Goal: Transaction & Acquisition: Purchase product/service

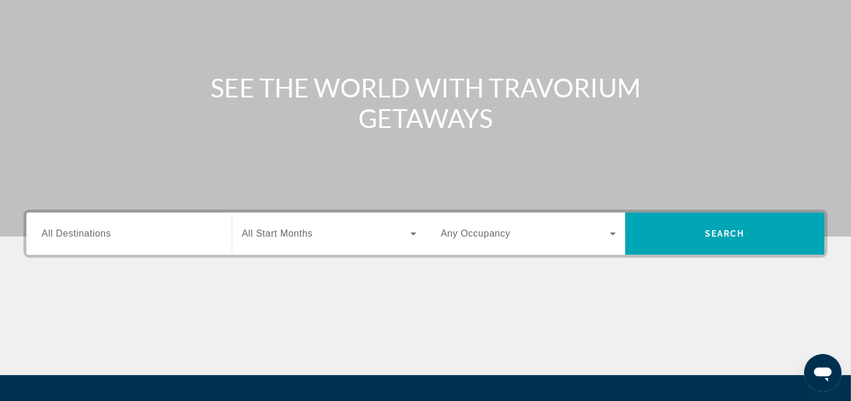
scroll to position [117, 0]
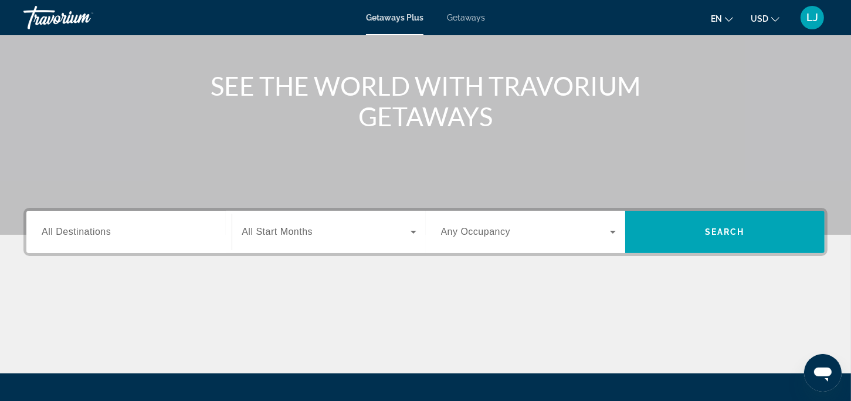
click at [121, 241] on div "Search widget" at bounding box center [129, 231] width 175 height 33
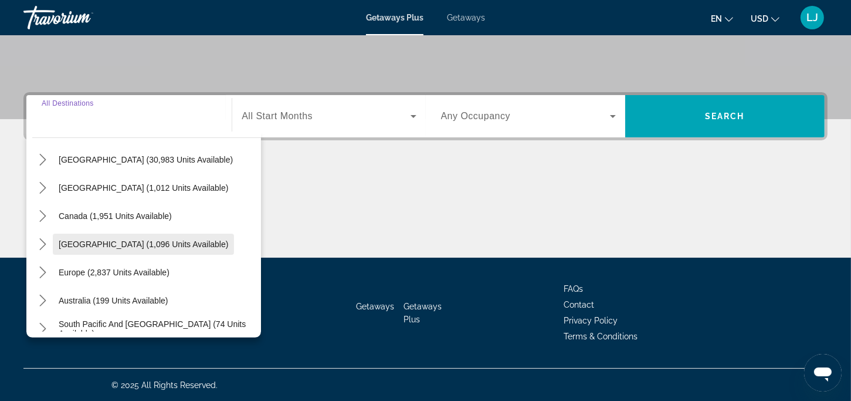
scroll to position [59, 0]
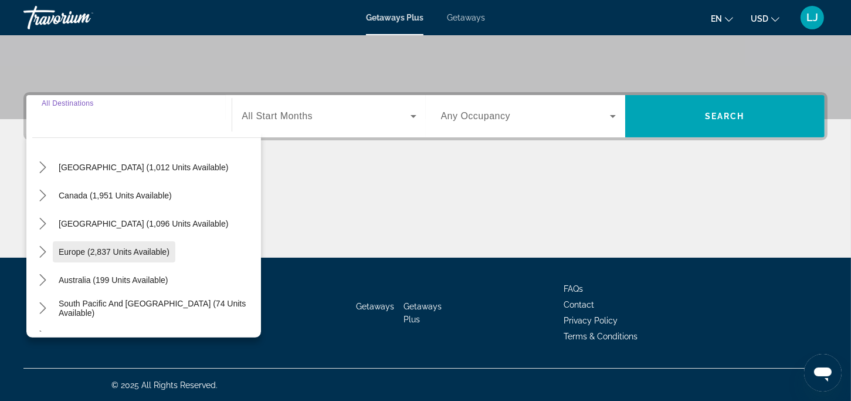
click at [124, 254] on span "Europe (2,837 units available)" at bounding box center [114, 251] width 111 height 9
type input "**********"
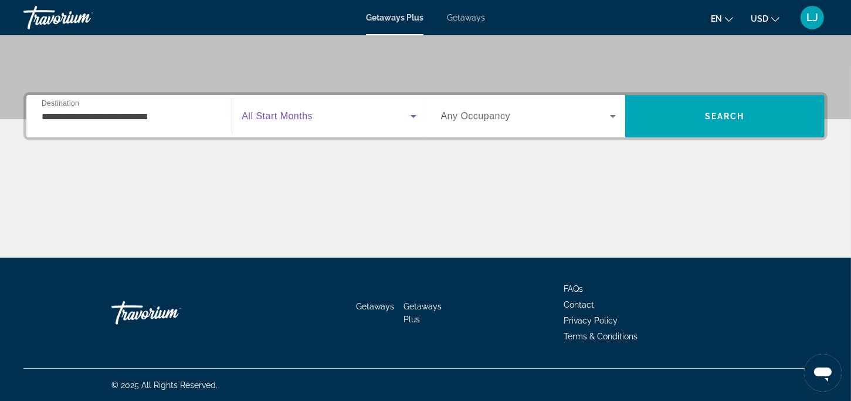
click at [412, 119] on icon "Search widget" at bounding box center [414, 116] width 14 height 14
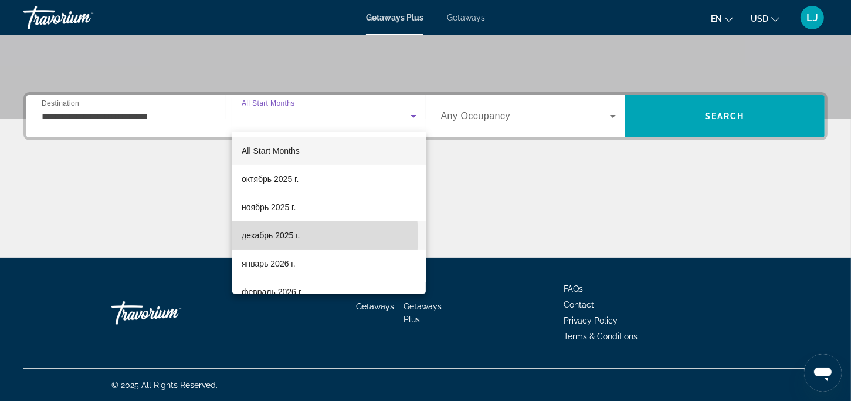
click at [286, 236] on span "декабрь 2025 г." at bounding box center [271, 235] width 58 height 14
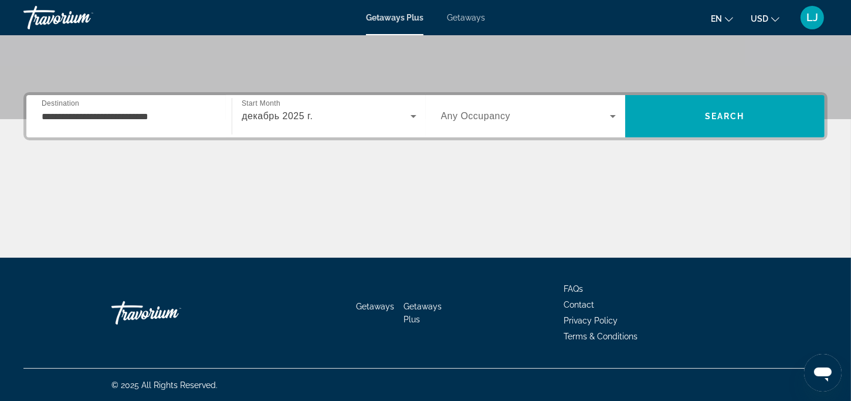
click at [500, 117] on span "Any Occupancy" at bounding box center [476, 116] width 70 height 10
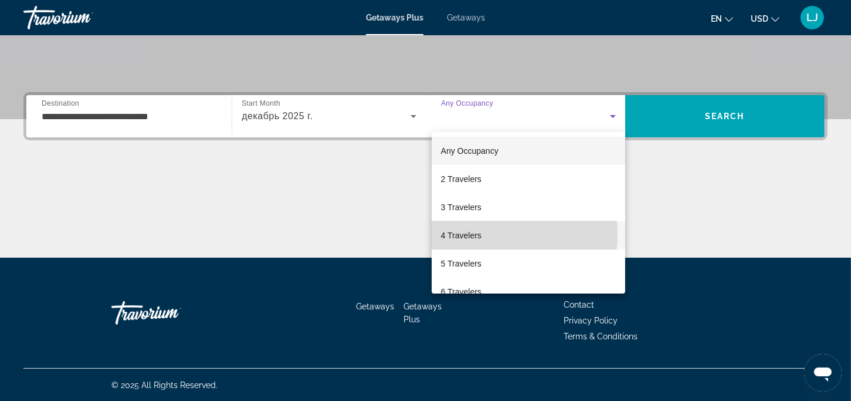
click at [465, 233] on span "4 Travelers" at bounding box center [461, 235] width 40 height 14
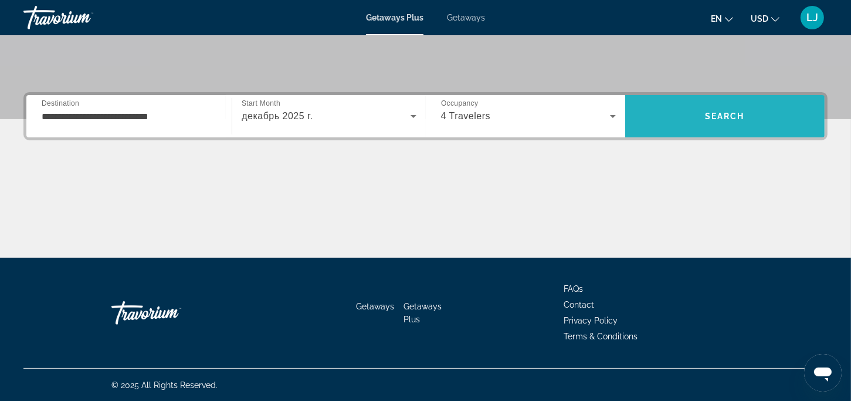
click at [735, 127] on span "Search" at bounding box center [724, 116] width 199 height 28
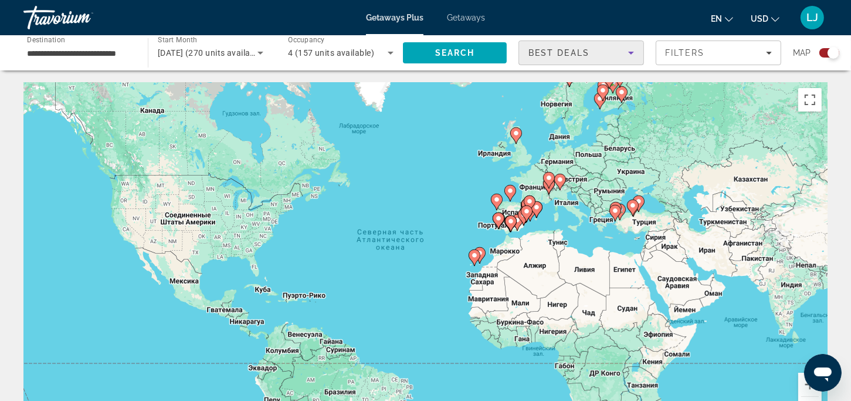
click at [630, 55] on icon "Sort by" at bounding box center [631, 53] width 14 height 14
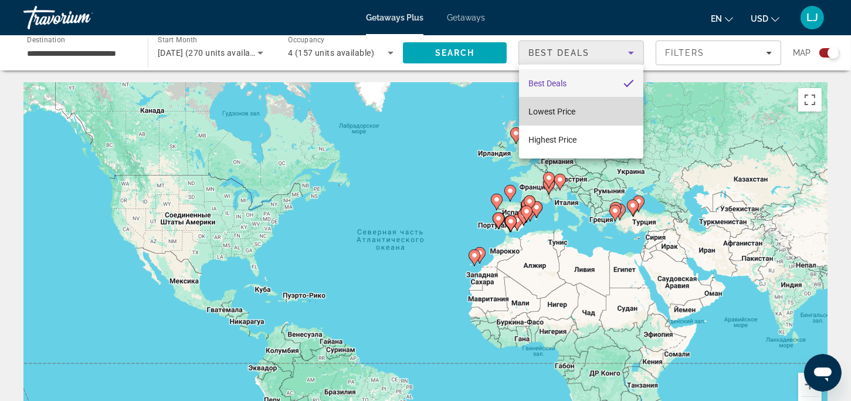
click at [597, 111] on mat-option "Lowest Price" at bounding box center [581, 111] width 124 height 28
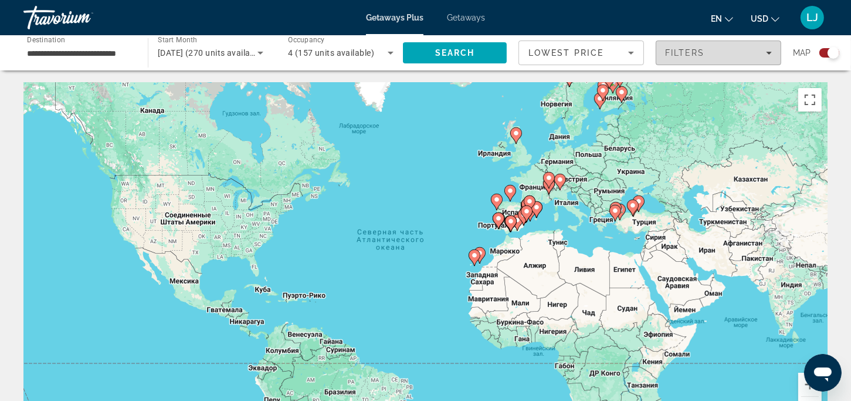
click at [767, 57] on div "Filters" at bounding box center [718, 52] width 107 height 9
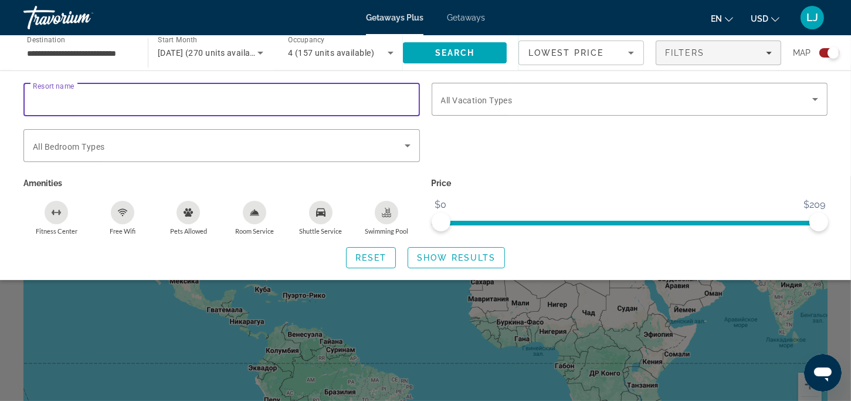
click at [181, 98] on input "Resort name" at bounding box center [222, 100] width 378 height 14
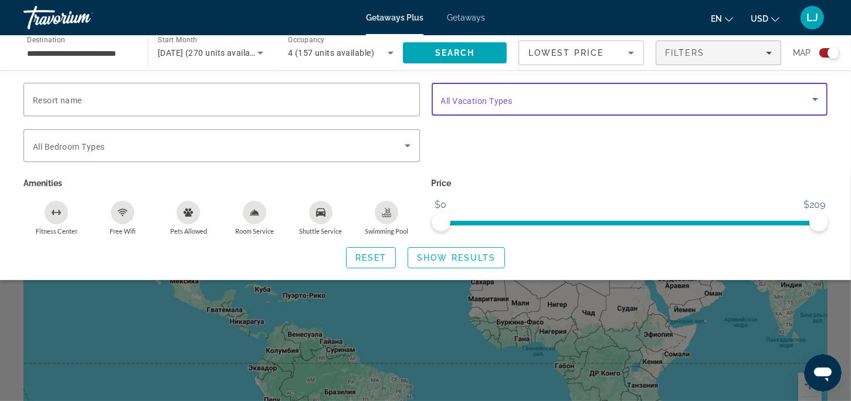
click at [820, 103] on icon "Search widget" at bounding box center [815, 99] width 14 height 14
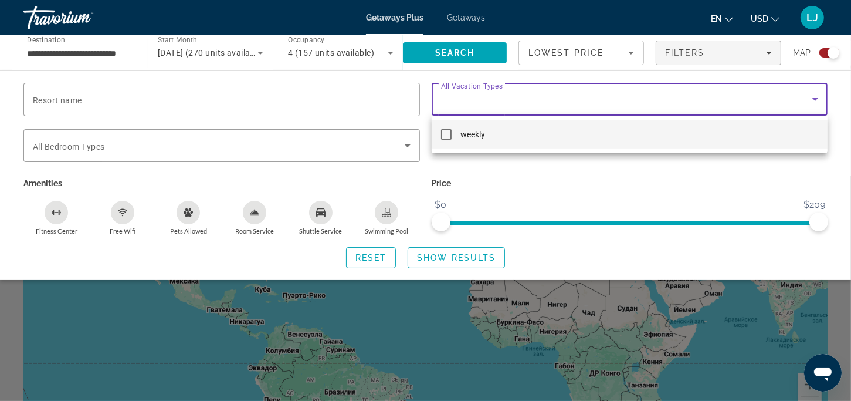
click at [281, 90] on div at bounding box center [425, 200] width 851 height 401
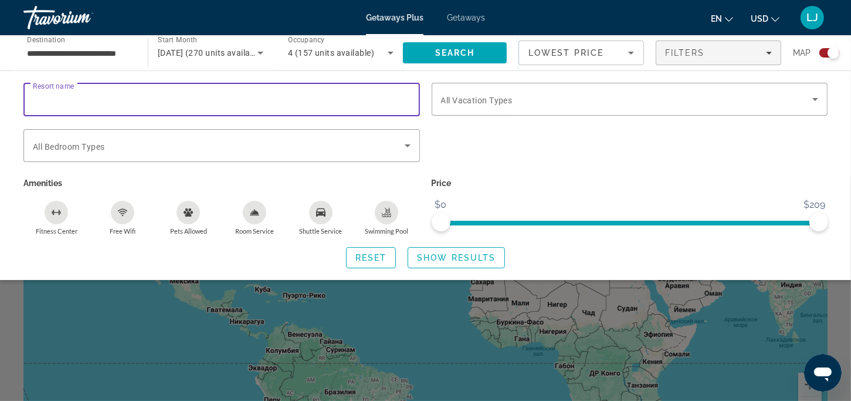
click at [262, 101] on input "Resort name" at bounding box center [222, 100] width 378 height 14
click at [517, 171] on div "Search widget" at bounding box center [630, 152] width 408 height 46
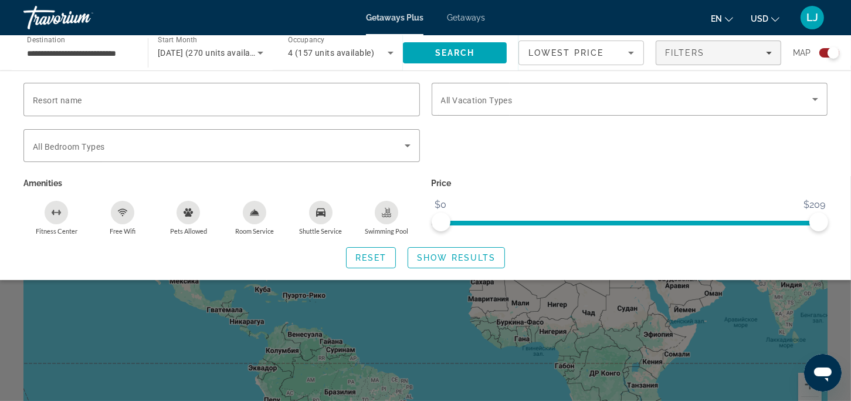
click at [390, 76] on div "Resort name Vacation Types All Vacation Types Bedroom Types All Bedroom Types A…" at bounding box center [425, 174] width 851 height 209
click at [465, 18] on span "Getaways" at bounding box center [466, 17] width 38 height 9
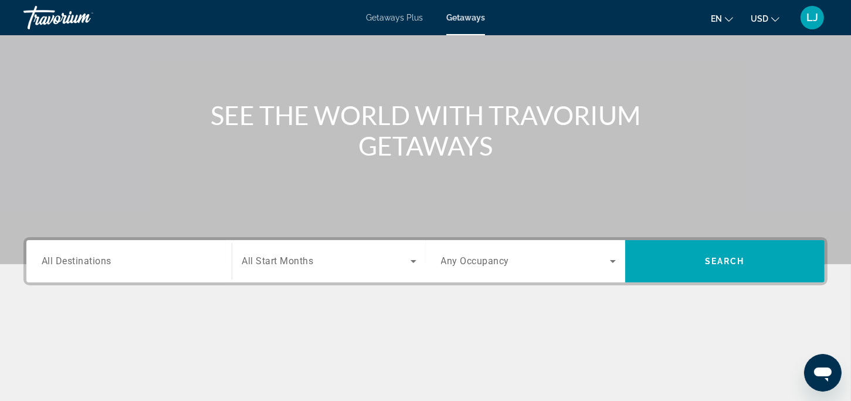
scroll to position [117, 0]
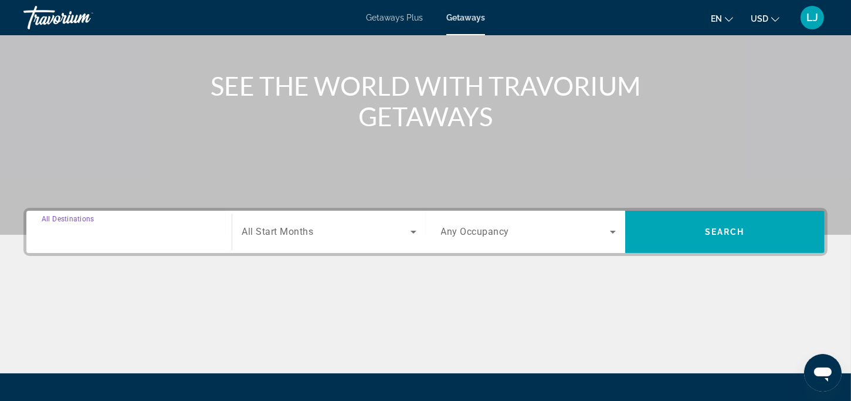
click at [200, 237] on input "Destination All Destinations" at bounding box center [129, 232] width 175 height 14
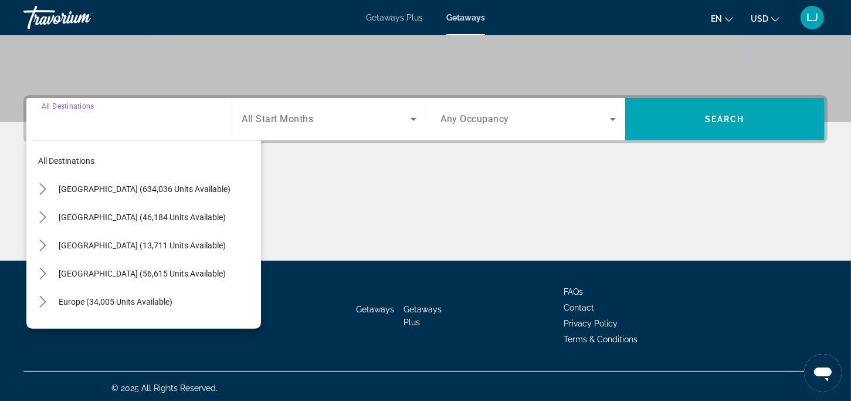
scroll to position [233, 0]
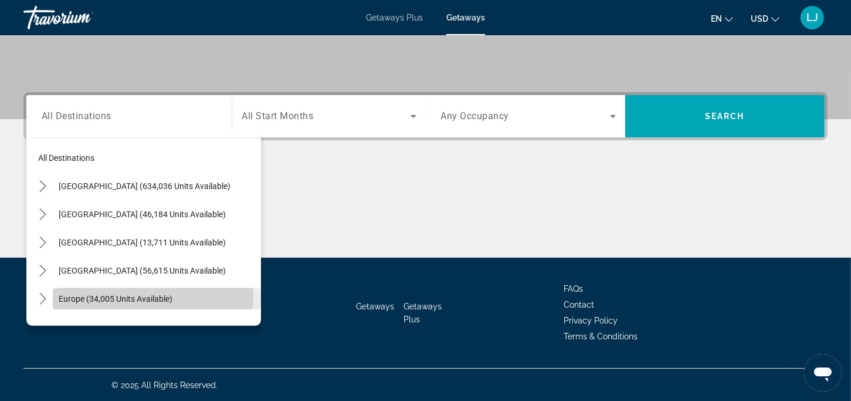
click at [80, 294] on span "Europe (34,005 units available)" at bounding box center [116, 298] width 114 height 9
type input "**********"
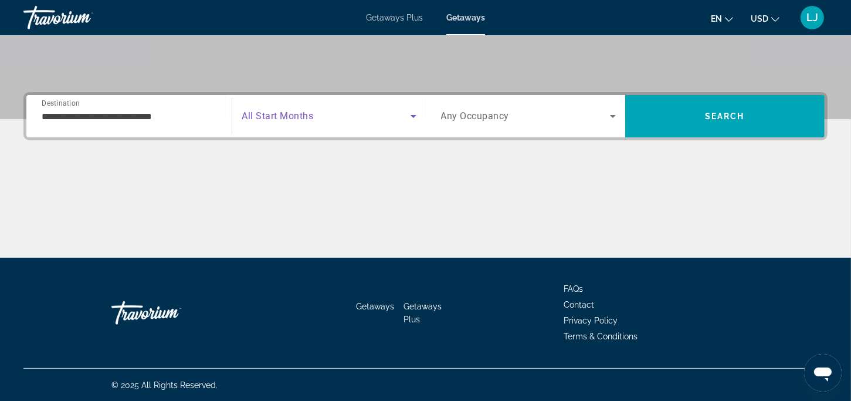
click at [413, 116] on icon "Search widget" at bounding box center [414, 116] width 6 height 3
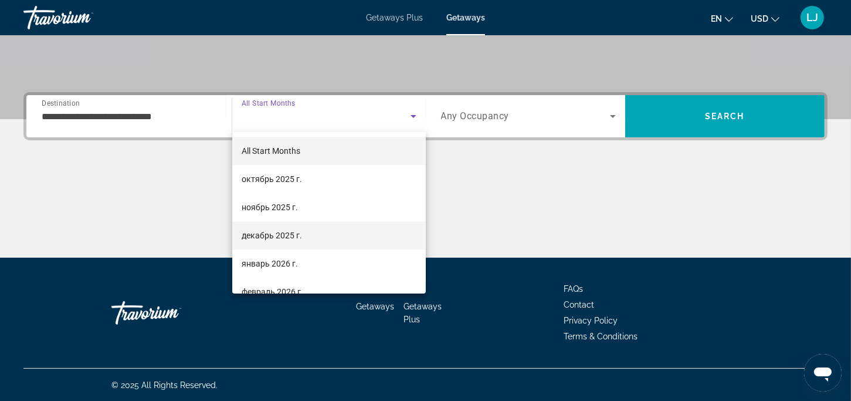
click at [265, 233] on span "декабрь 2025 г." at bounding box center [272, 235] width 60 height 14
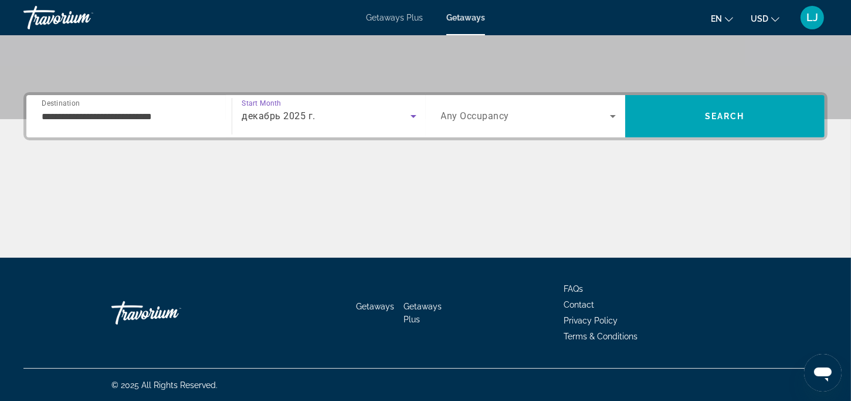
click at [612, 115] on icon "Search widget" at bounding box center [613, 116] width 6 height 3
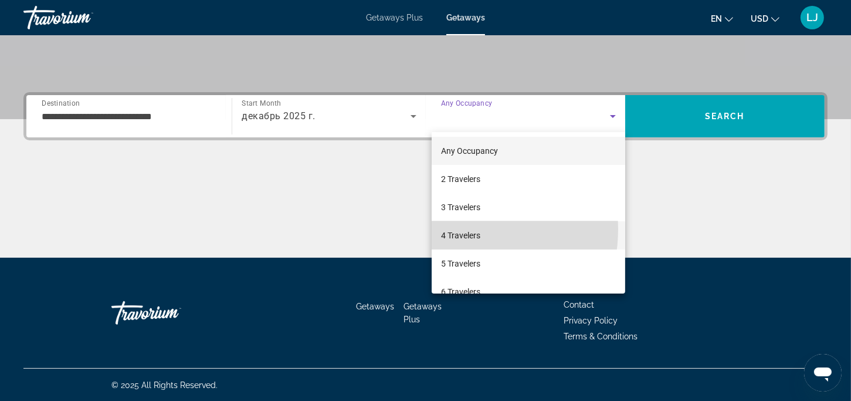
click at [453, 229] on span "4 Travelers" at bounding box center [460, 235] width 39 height 14
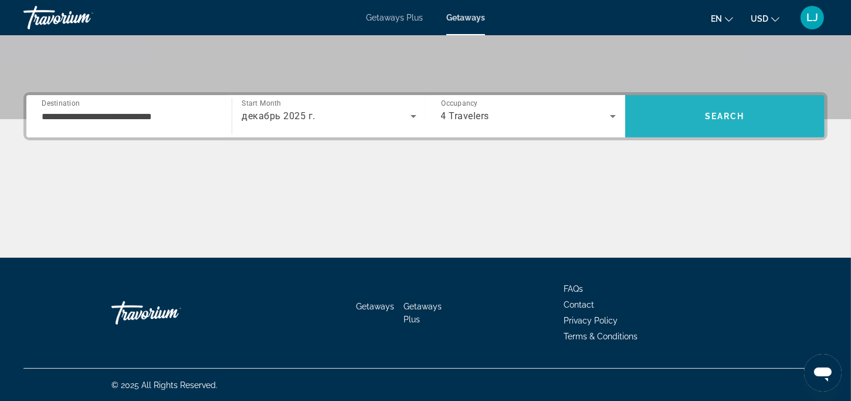
click at [771, 119] on span "Search" at bounding box center [724, 116] width 199 height 28
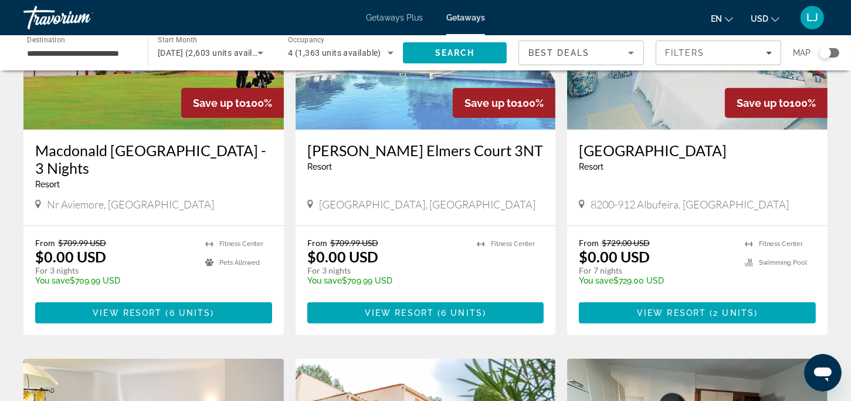
scroll to position [469, 0]
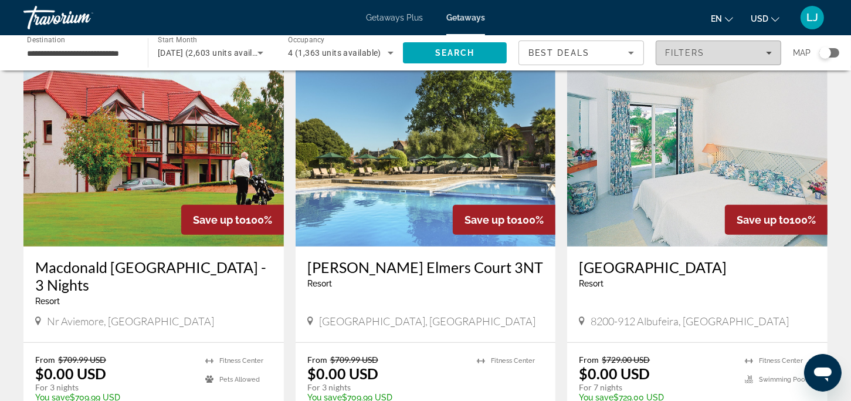
click at [767, 54] on icon "Filters" at bounding box center [769, 53] width 6 height 6
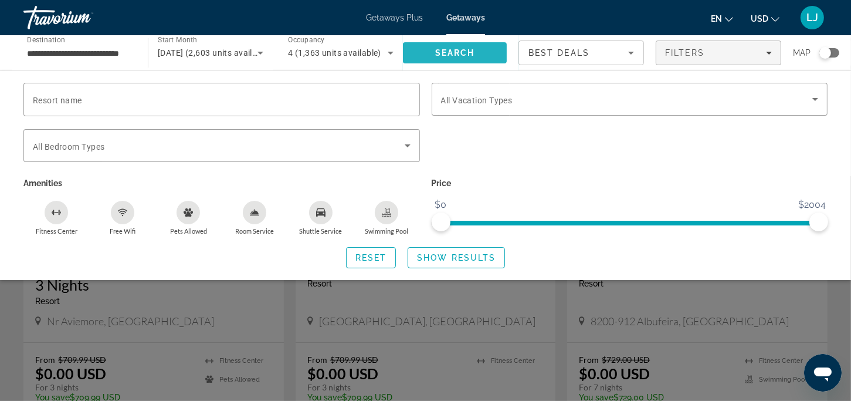
click at [492, 50] on span "Search" at bounding box center [455, 53] width 104 height 28
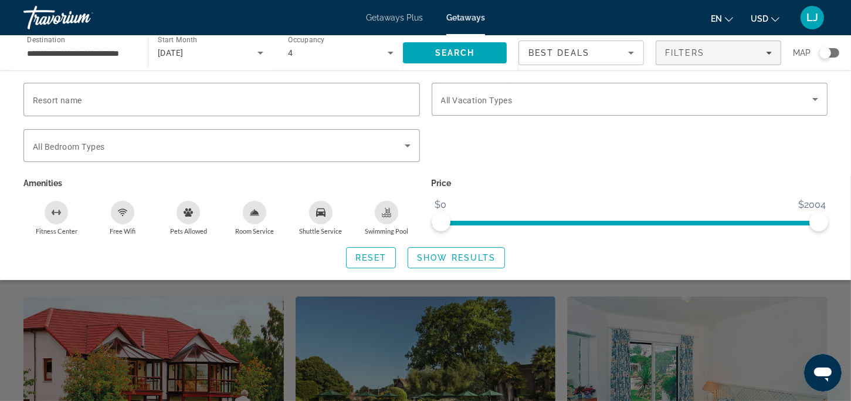
scroll to position [235, 0]
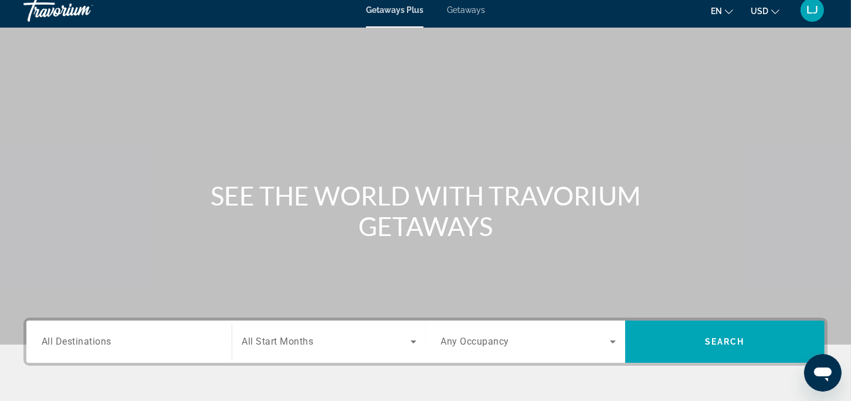
scroll to position [117, 0]
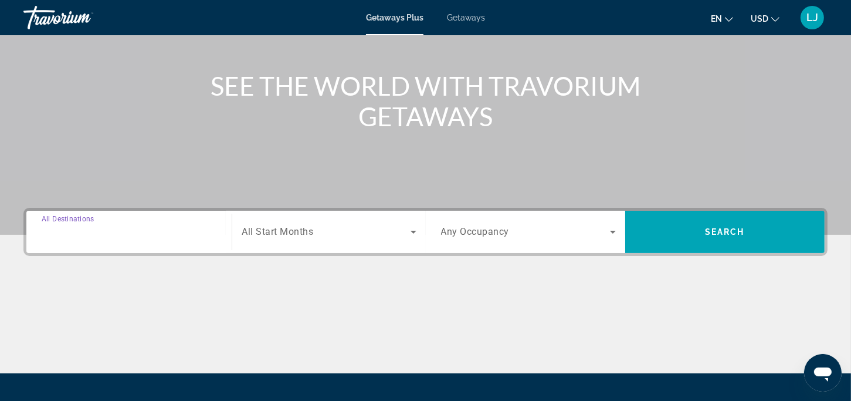
click at [127, 236] on input "Destination All Destinations" at bounding box center [129, 232] width 175 height 14
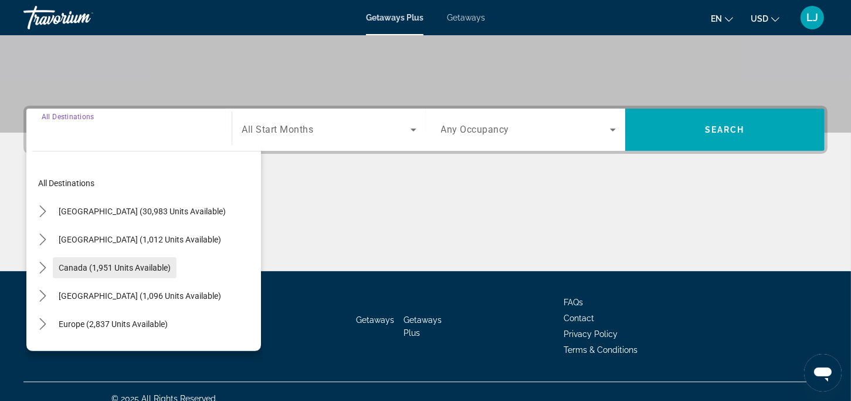
scroll to position [233, 0]
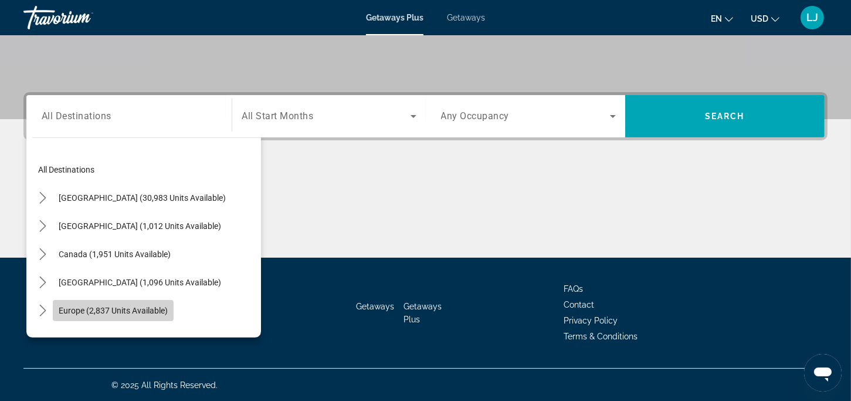
click at [83, 312] on span "Europe (2,837 units available)" at bounding box center [113, 310] width 109 height 9
type input "**********"
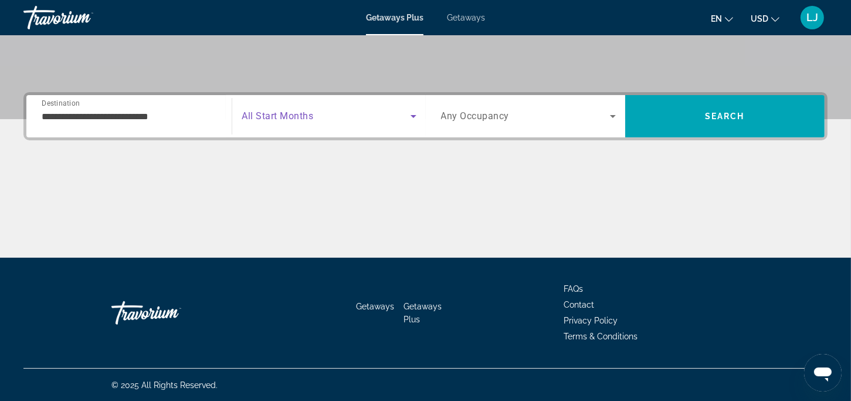
click at [411, 122] on icon "Search widget" at bounding box center [414, 116] width 14 height 14
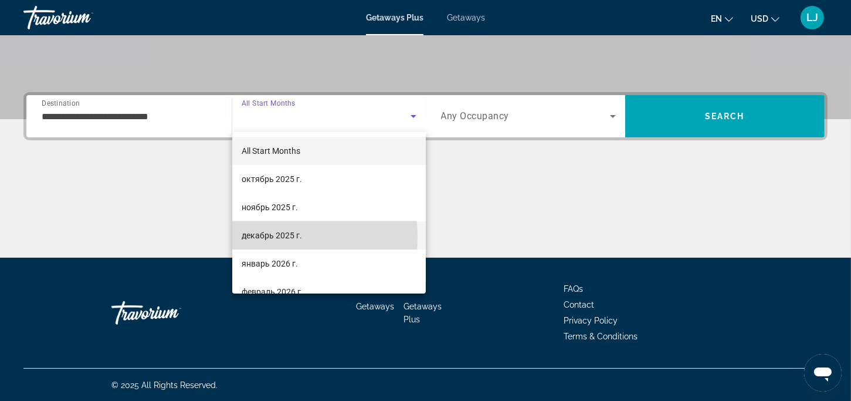
click at [265, 236] on span "декабрь 2025 г." at bounding box center [272, 235] width 60 height 14
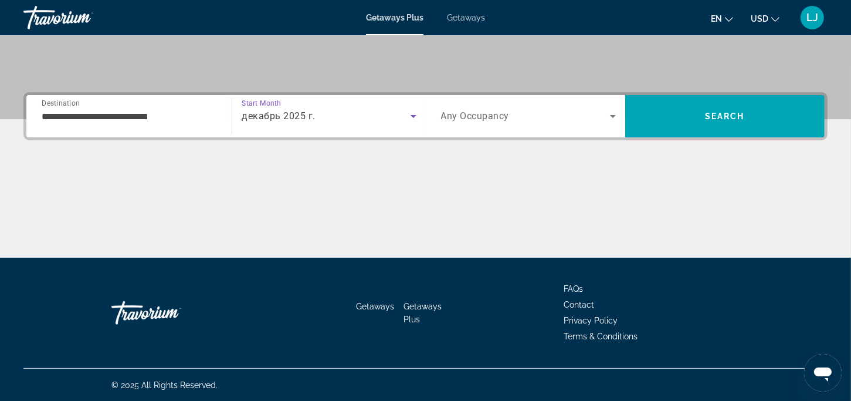
click at [610, 114] on icon "Search widget" at bounding box center [613, 116] width 14 height 14
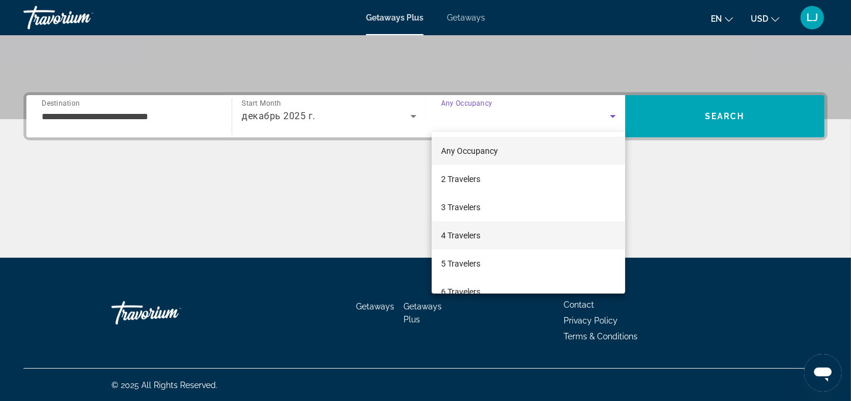
click at [470, 231] on span "4 Travelers" at bounding box center [460, 235] width 39 height 14
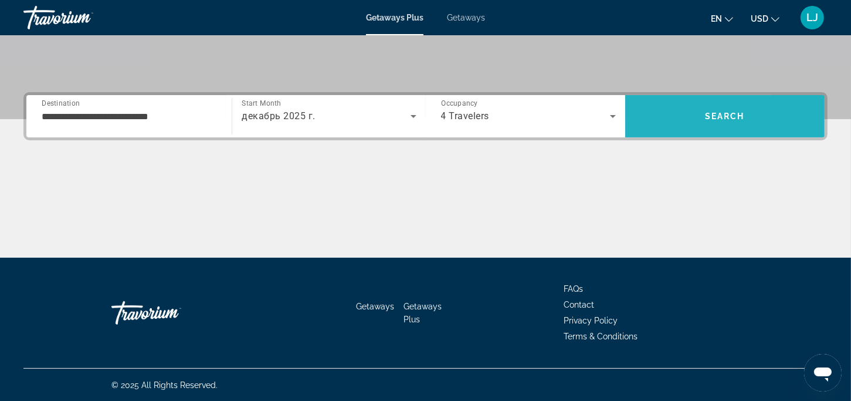
click at [789, 119] on span "Search" at bounding box center [724, 116] width 199 height 28
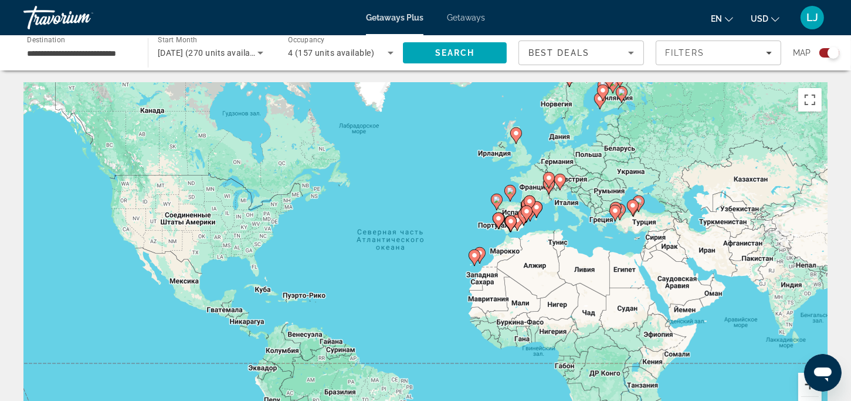
click at [807, 386] on button "Увеличить" at bounding box center [809, 384] width 23 height 23
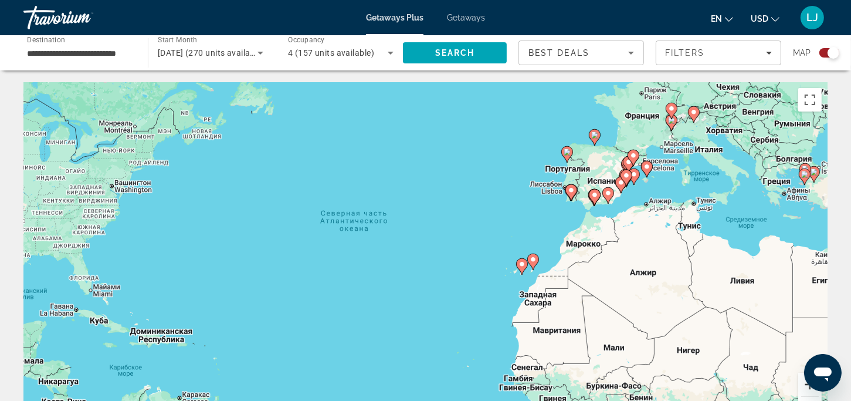
click at [808, 385] on button "Увеличить" at bounding box center [809, 384] width 23 height 23
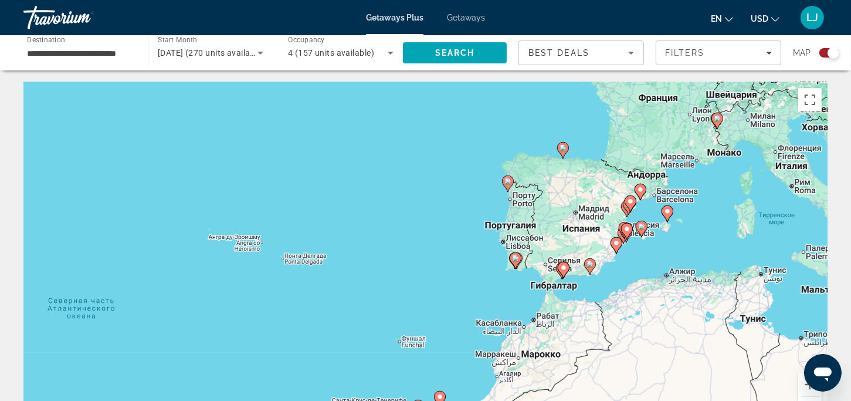
drag, startPoint x: 627, startPoint y: 243, endPoint x: 428, endPoint y: 369, distance: 235.5
click at [428, 369] on div "Чтобы активировать перетаскивание с помощью клавиатуры, нажмите Alt + Ввод. Пос…" at bounding box center [425, 258] width 804 height 352
click at [616, 246] on image "Main content" at bounding box center [616, 244] width 7 height 7
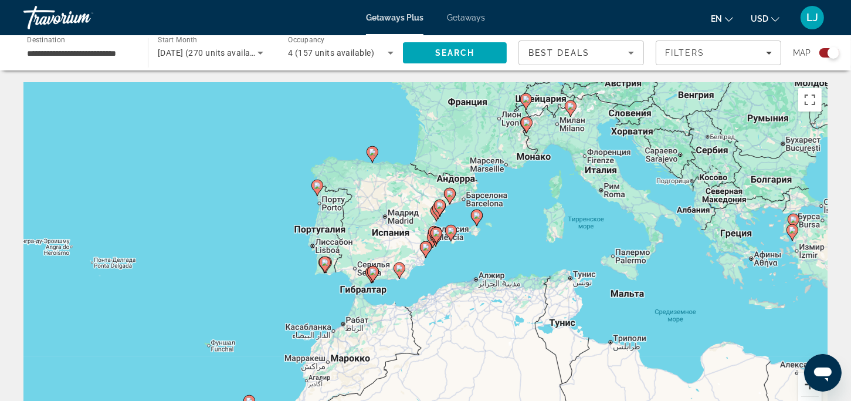
click at [806, 388] on button "Увеличить" at bounding box center [809, 384] width 23 height 23
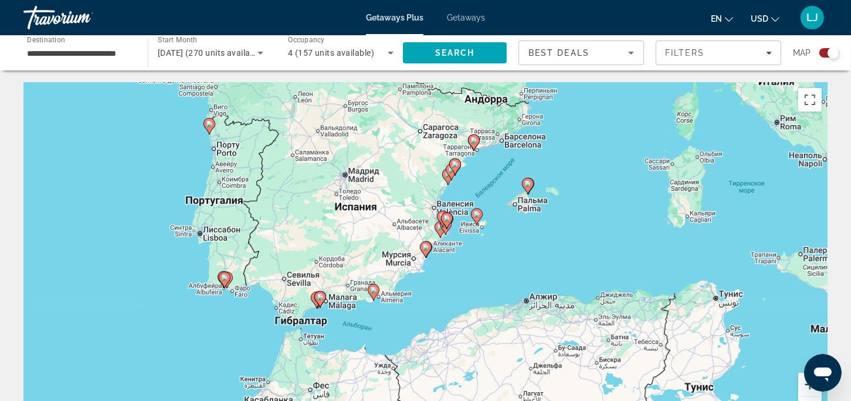
click at [805, 388] on button "Увеличить" at bounding box center [809, 384] width 23 height 23
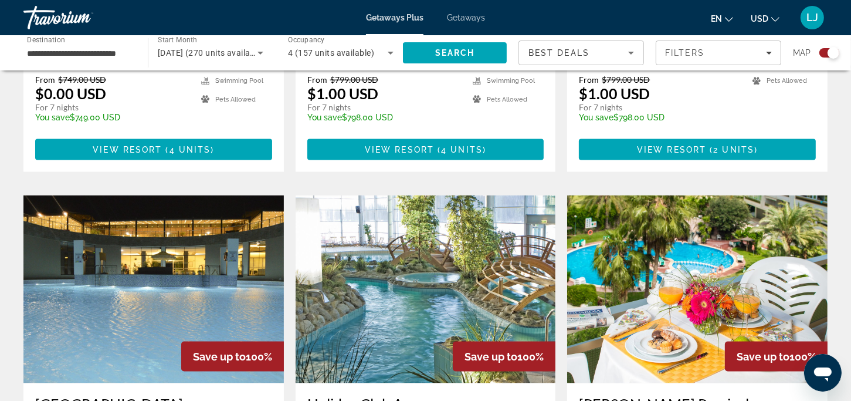
drag, startPoint x: 333, startPoint y: 222, endPoint x: 411, endPoint y: 432, distance: 224.1
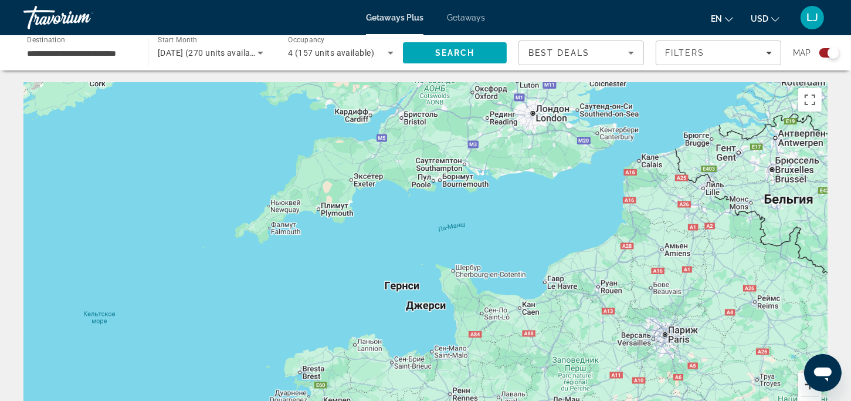
scroll to position [59, 0]
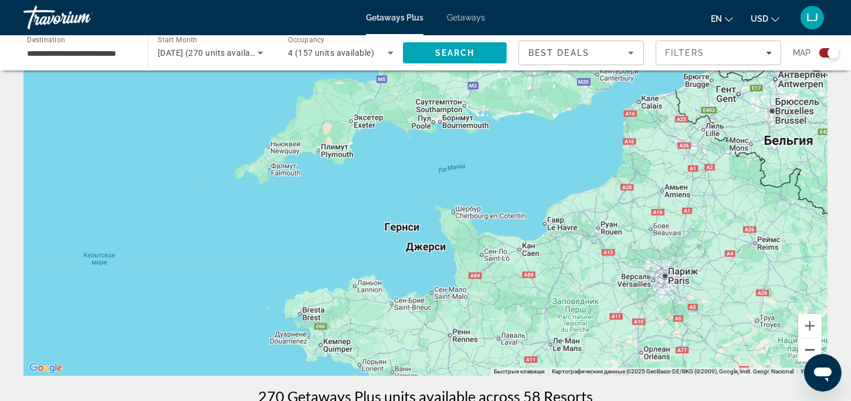
click at [808, 354] on button "Уменьшить" at bounding box center [809, 349] width 23 height 23
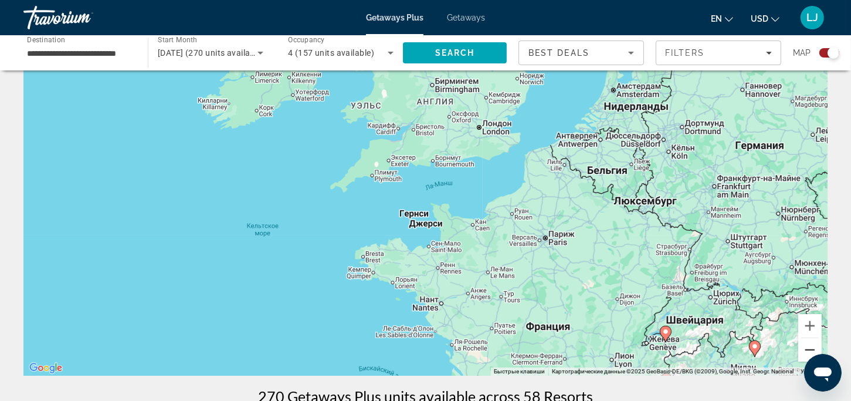
click at [805, 351] on button "Уменьшить" at bounding box center [809, 349] width 23 height 23
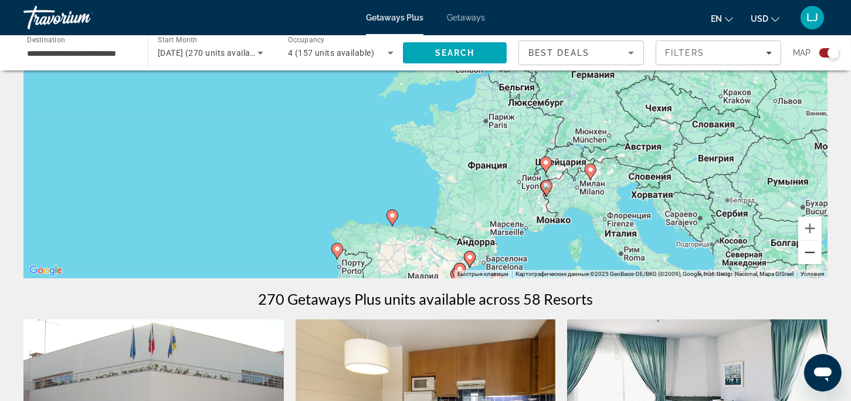
scroll to position [176, 0]
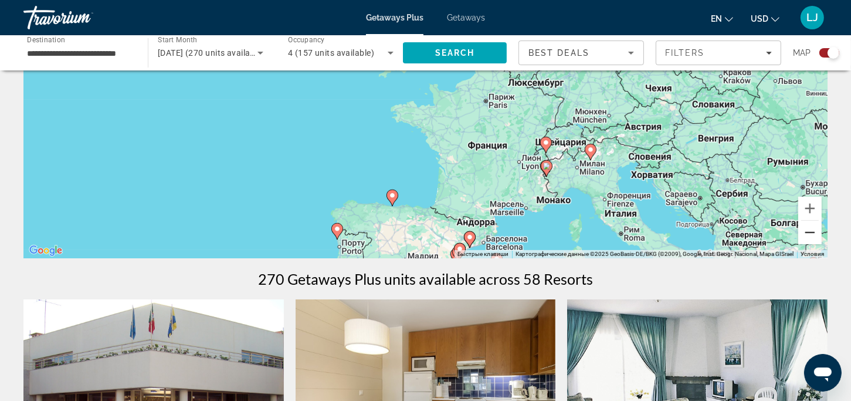
click at [819, 236] on button "Уменьшить" at bounding box center [809, 232] width 23 height 23
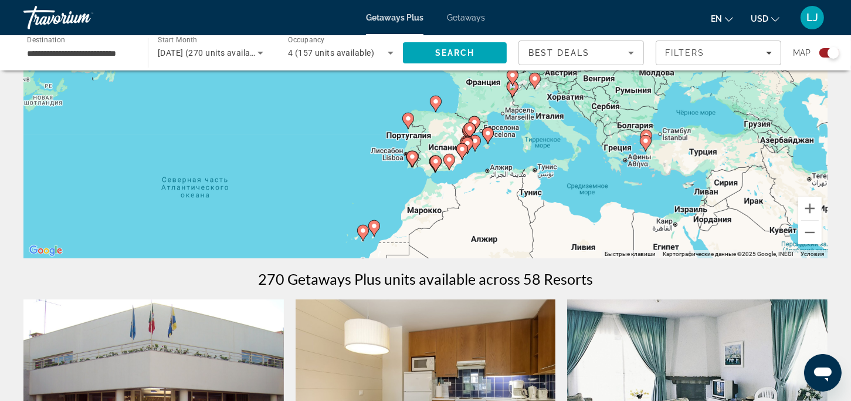
drag, startPoint x: 496, startPoint y: 224, endPoint x: 526, endPoint y: 191, distance: 44.0
click at [523, 192] on div "Чтобы активировать перетаскивание с помощью клавиатуры, нажмите Alt + Ввод. Пос…" at bounding box center [425, 82] width 804 height 352
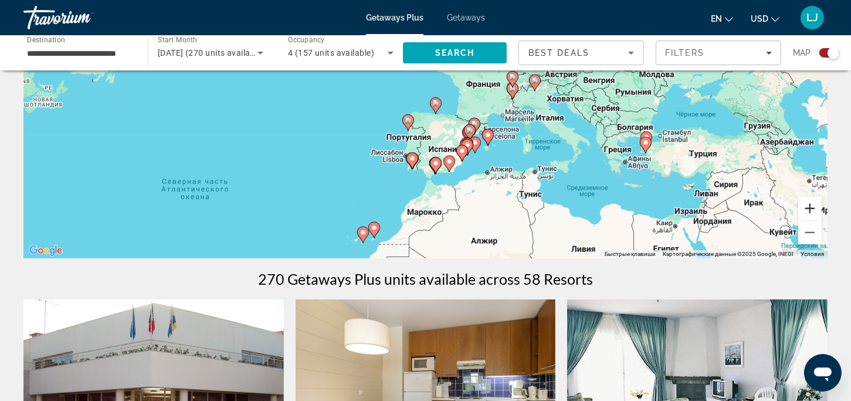
click at [810, 207] on button "Увеличить" at bounding box center [809, 208] width 23 height 23
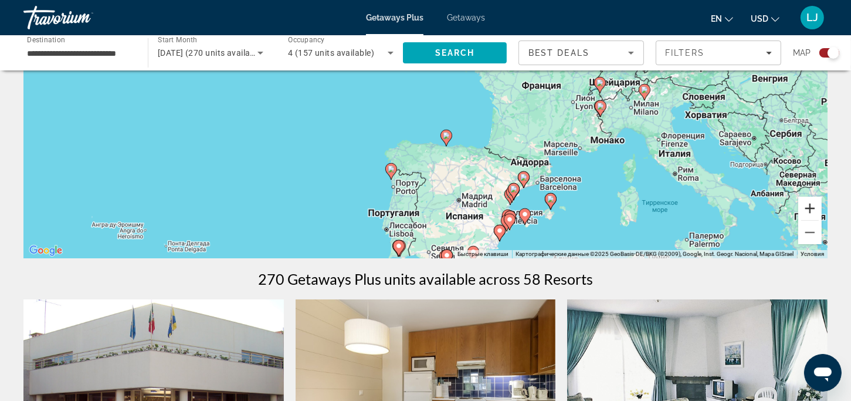
click at [810, 207] on button "Увеличить" at bounding box center [809, 208] width 23 height 23
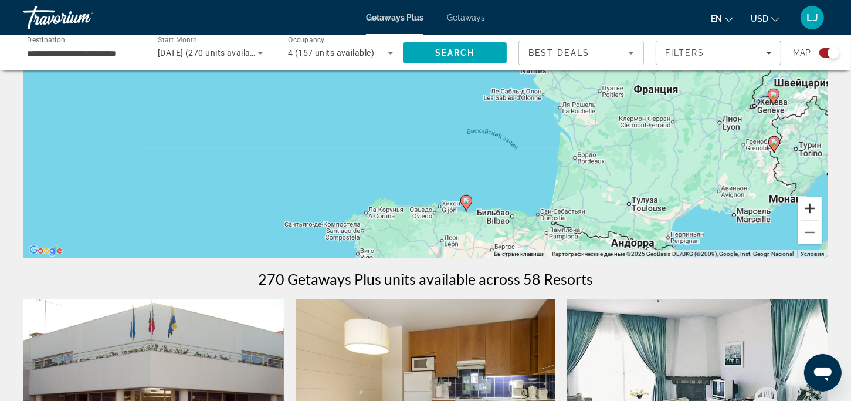
scroll to position [235, 0]
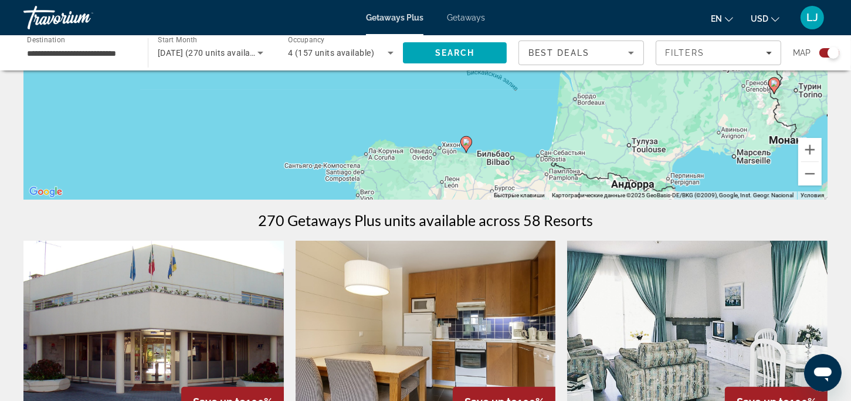
click at [396, 18] on span "Getaways Plus" at bounding box center [394, 17] width 57 height 9
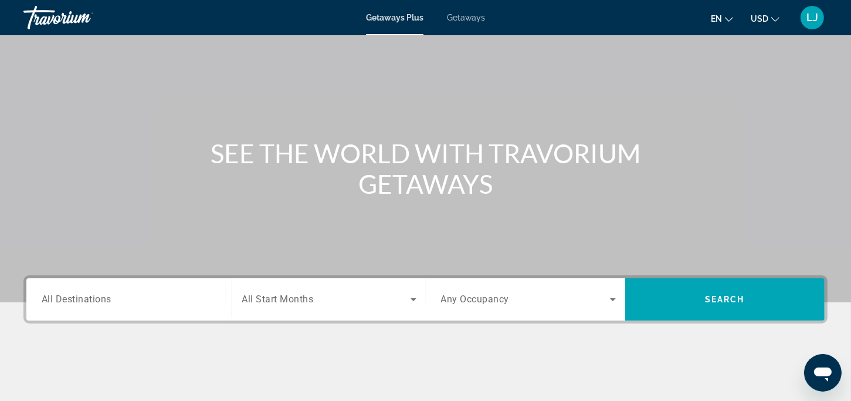
scroll to position [117, 0]
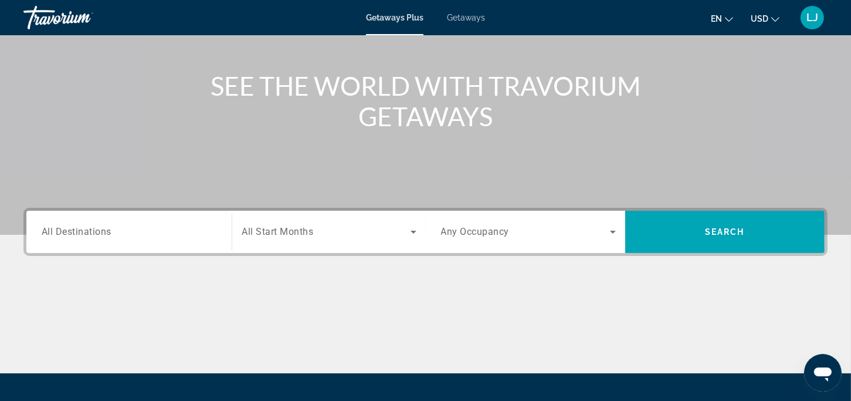
click at [192, 233] on input "Destination All Destinations" at bounding box center [129, 232] width 175 height 14
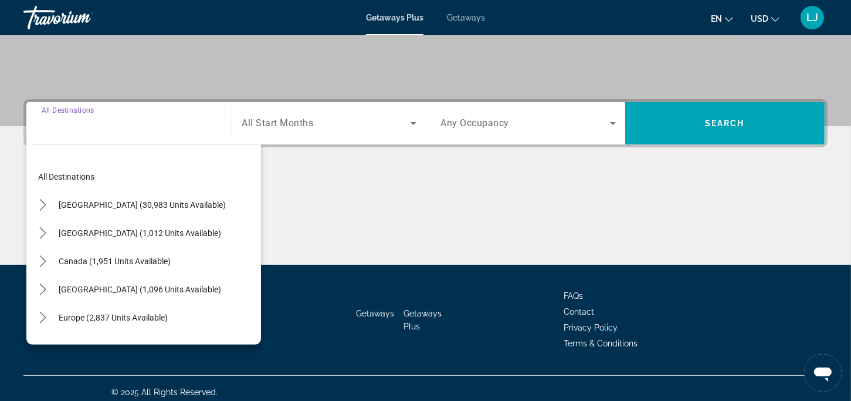
scroll to position [233, 0]
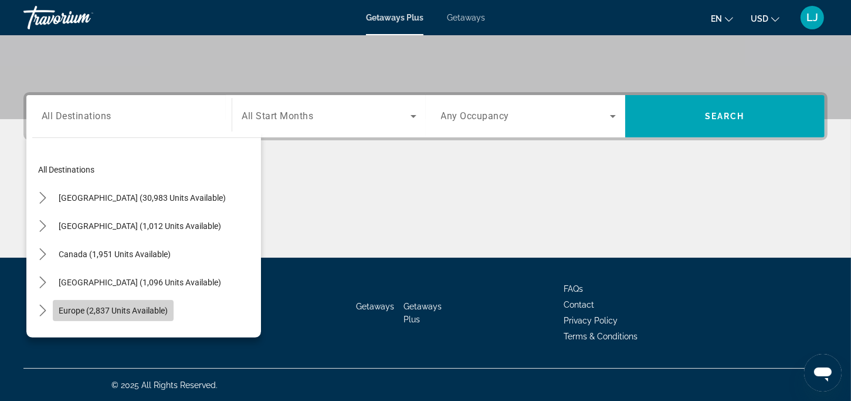
click at [94, 304] on span "Select destination: Europe (2,837 units available)" at bounding box center [113, 310] width 121 height 28
type input "**********"
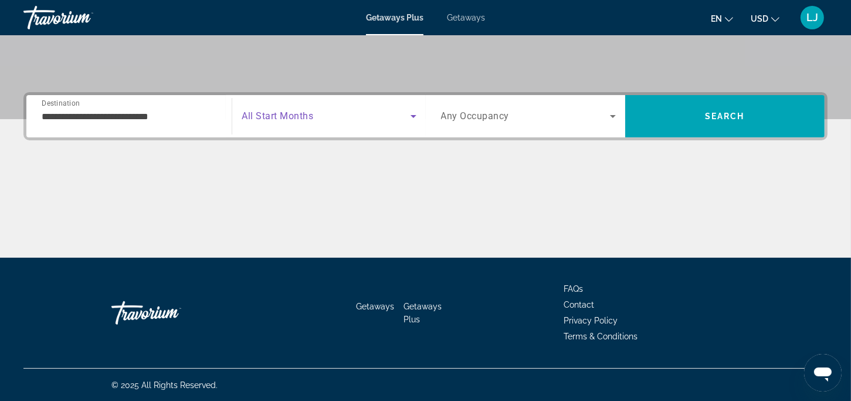
click at [415, 111] on icon "Search widget" at bounding box center [414, 116] width 14 height 14
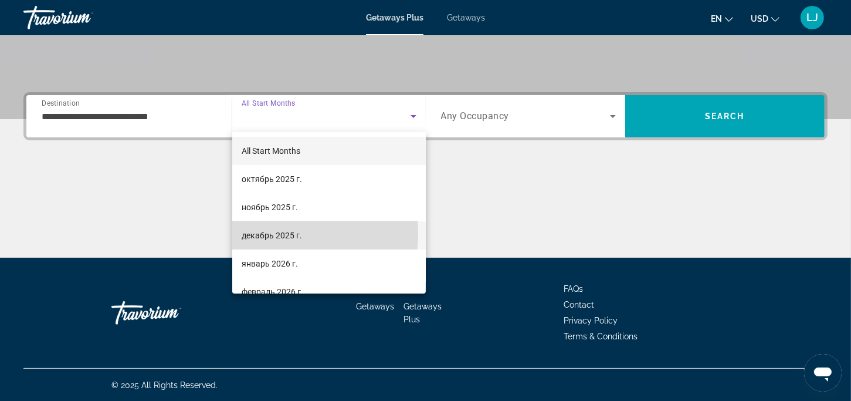
click at [275, 233] on span "декабрь 2025 г." at bounding box center [272, 235] width 60 height 14
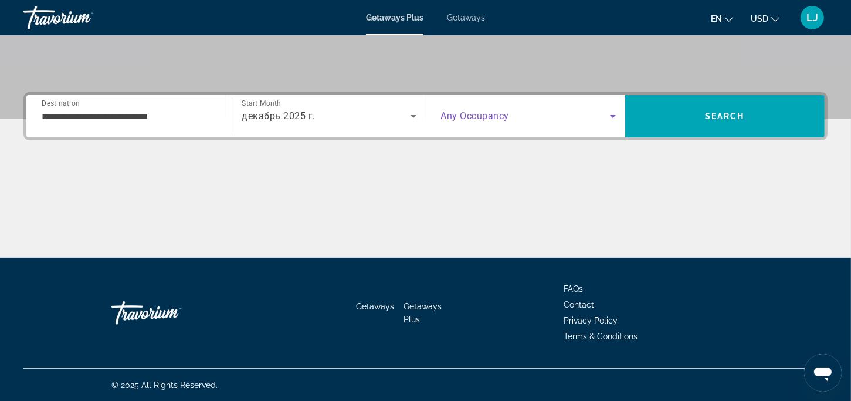
click at [614, 113] on icon "Search widget" at bounding box center [613, 116] width 14 height 14
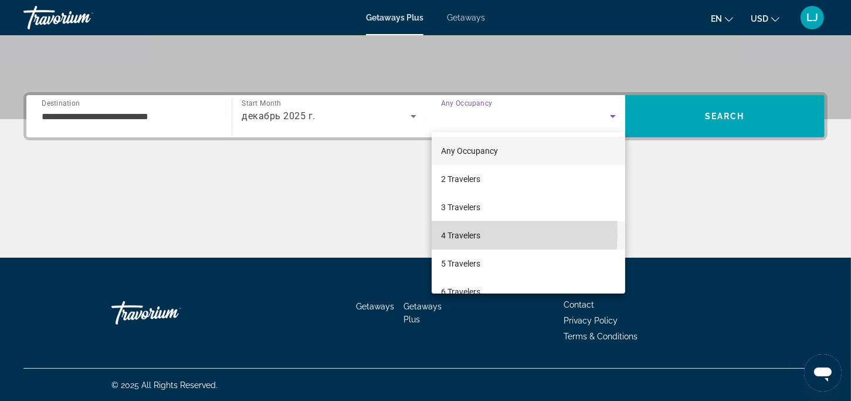
click at [456, 233] on span "4 Travelers" at bounding box center [460, 235] width 39 height 14
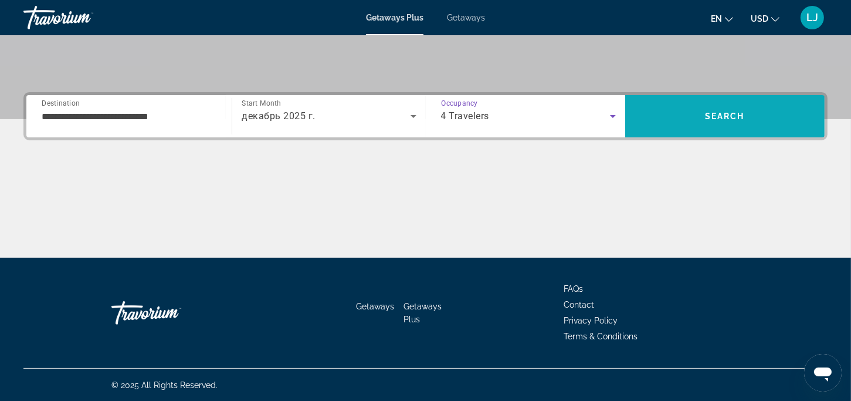
click at [737, 123] on span "Search" at bounding box center [724, 116] width 199 height 28
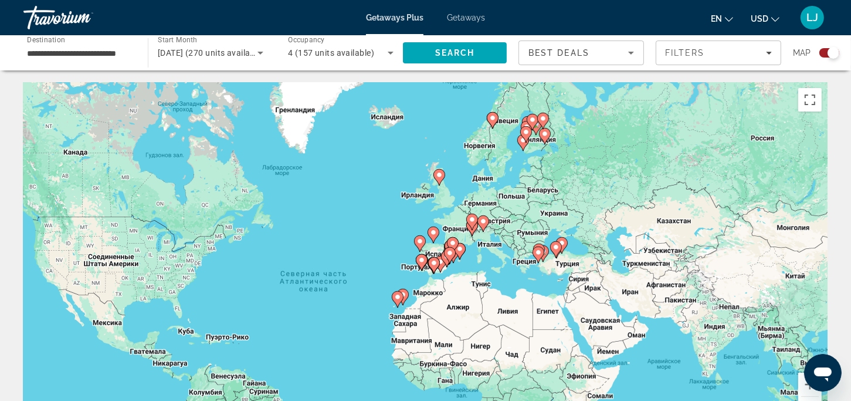
drag, startPoint x: 471, startPoint y: 228, endPoint x: 393, endPoint y: 270, distance: 88.4
click at [393, 270] on div "Чтобы активировать перетаскивание с помощью клавиатуры, нажмите Alt + Ввод. Пос…" at bounding box center [425, 258] width 804 height 352
click at [807, 386] on button "Увеличить" at bounding box center [809, 384] width 23 height 23
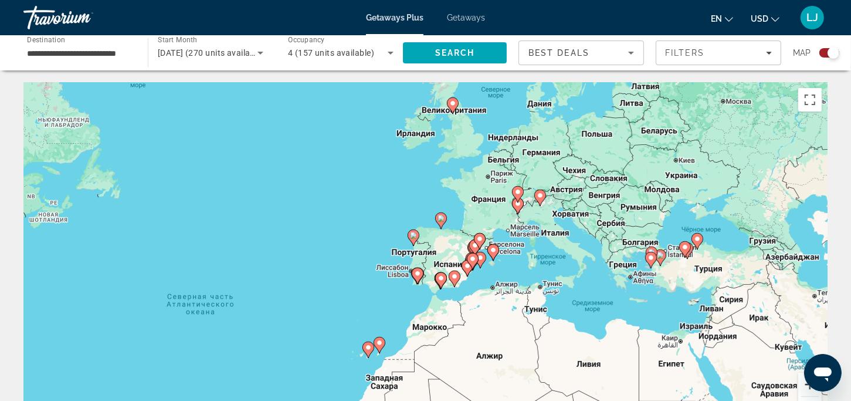
click at [807, 386] on button "Увеличить" at bounding box center [809, 384] width 23 height 23
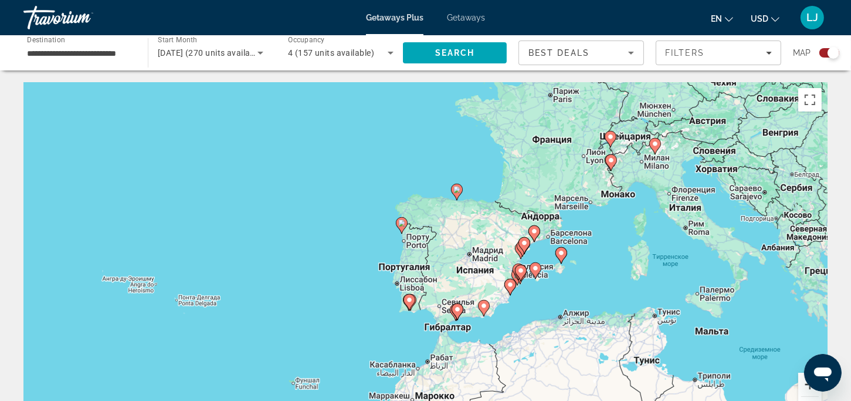
click at [807, 386] on button "Увеличить" at bounding box center [809, 384] width 23 height 23
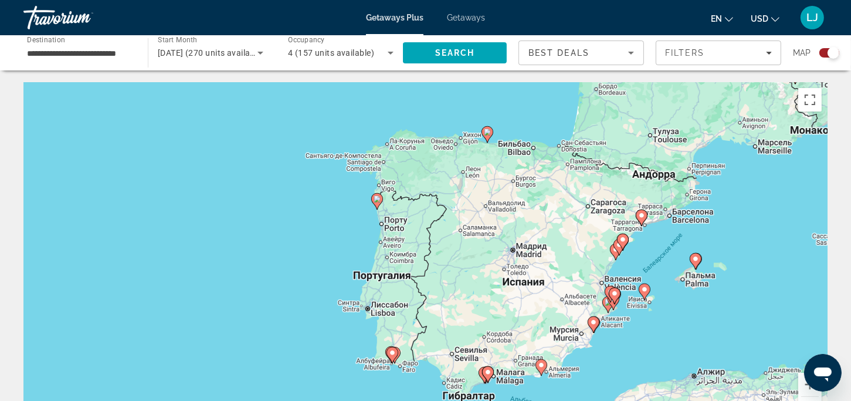
click at [462, 15] on span "Getaways" at bounding box center [466, 17] width 38 height 9
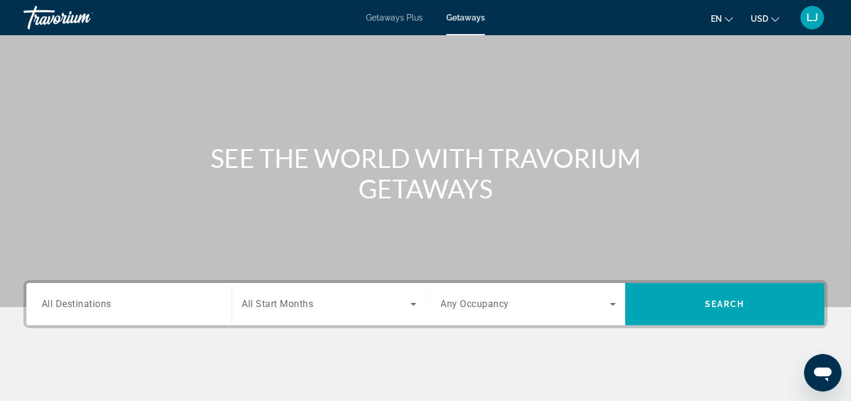
scroll to position [117, 0]
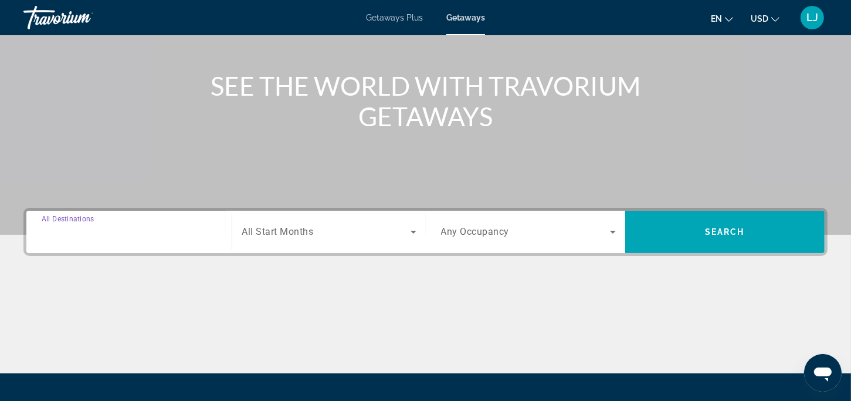
click at [166, 233] on input "Destination All Destinations" at bounding box center [129, 232] width 175 height 14
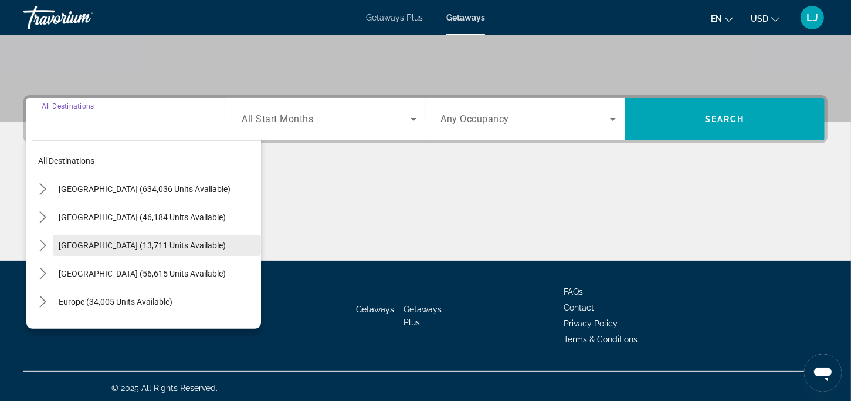
scroll to position [233, 0]
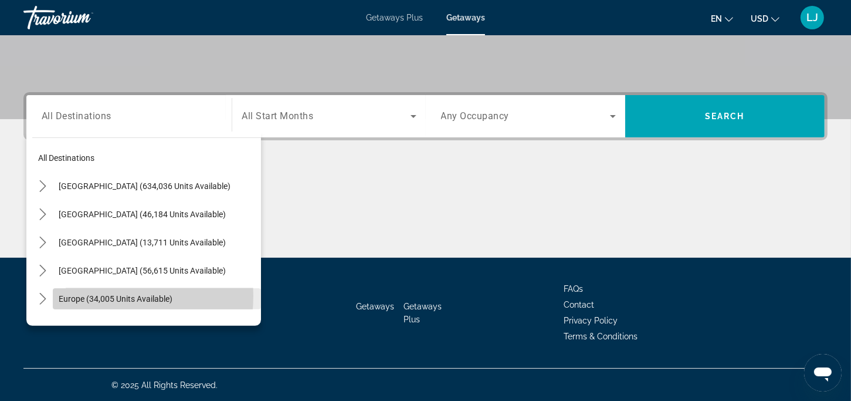
click at [84, 295] on span "Europe (34,005 units available)" at bounding box center [116, 298] width 114 height 9
type input "**********"
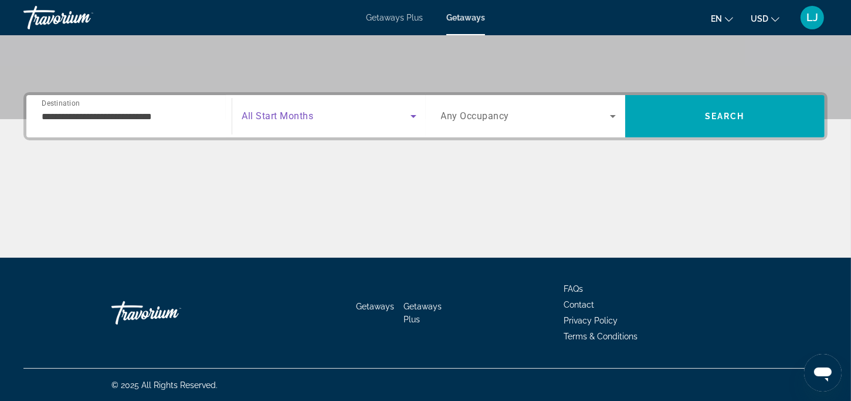
click at [411, 113] on icon "Search widget" at bounding box center [414, 116] width 14 height 14
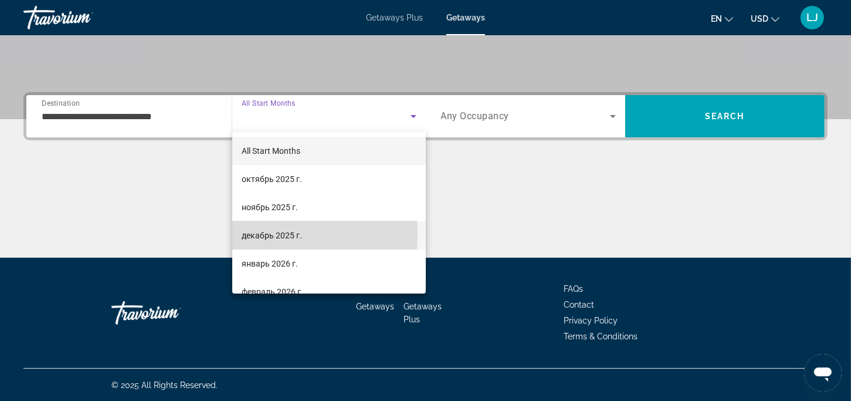
click at [258, 234] on span "декабрь 2025 г." at bounding box center [272, 235] width 60 height 14
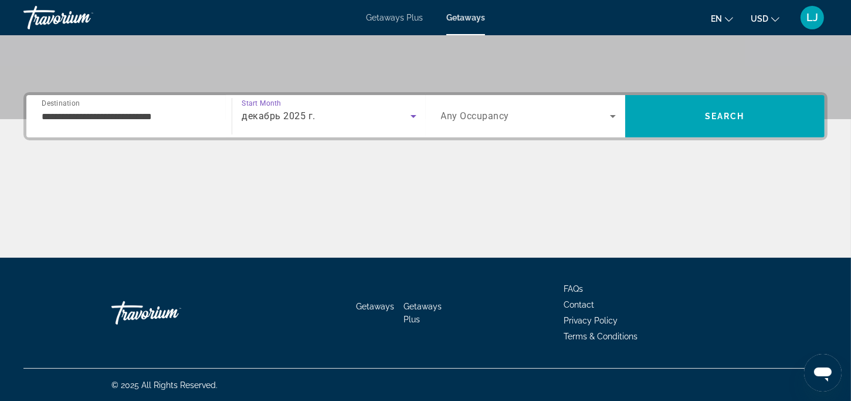
click at [612, 114] on icon "Search widget" at bounding box center [613, 116] width 14 height 14
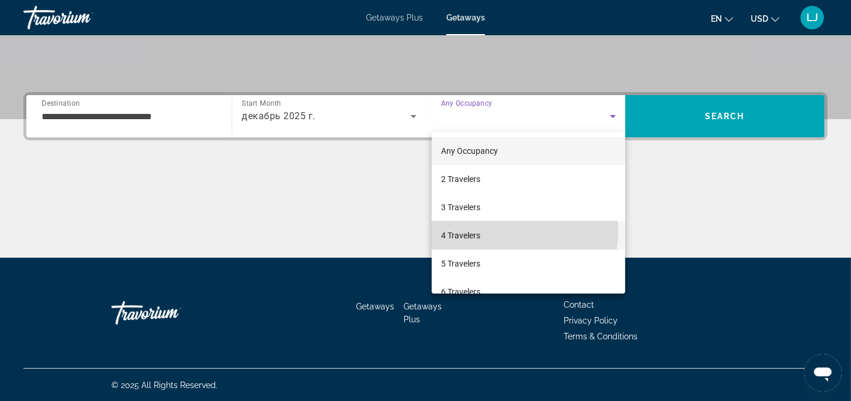
click at [462, 229] on span "4 Travelers" at bounding box center [460, 235] width 39 height 14
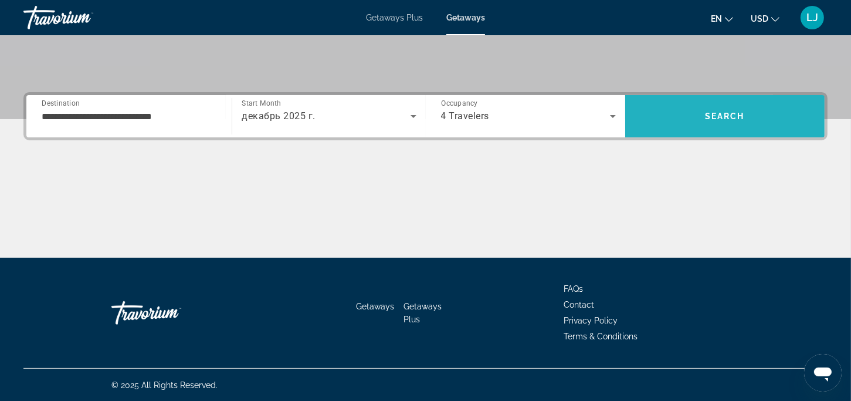
click at [777, 117] on span "Search" at bounding box center [724, 116] width 199 height 28
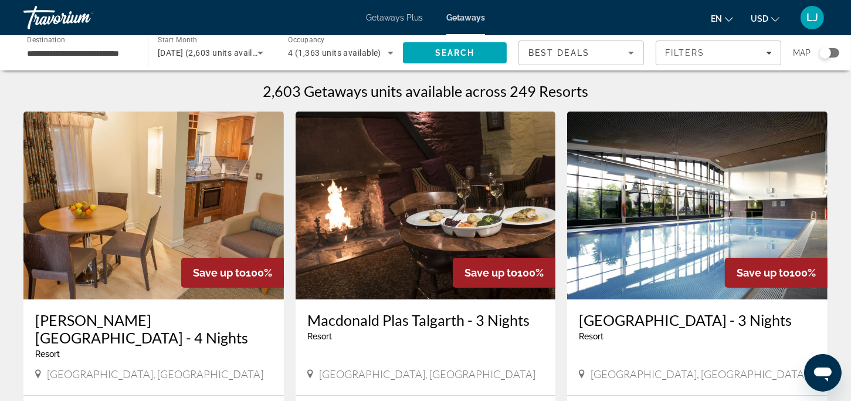
click at [402, 17] on span "Getaways Plus" at bounding box center [394, 17] width 57 height 9
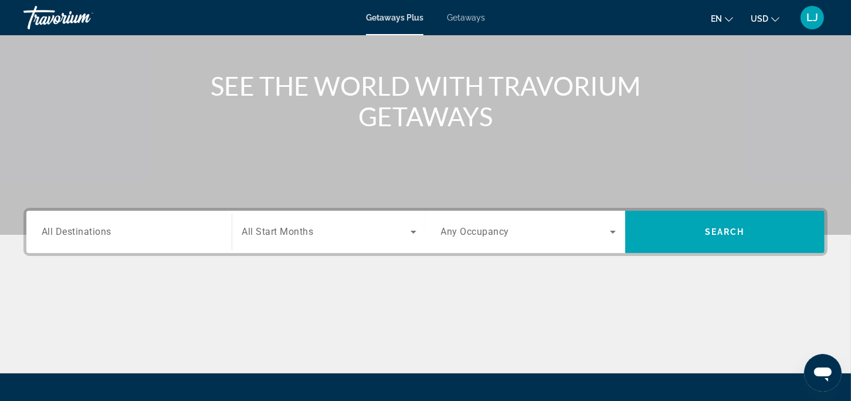
click at [124, 224] on div "Search widget" at bounding box center [129, 231] width 175 height 33
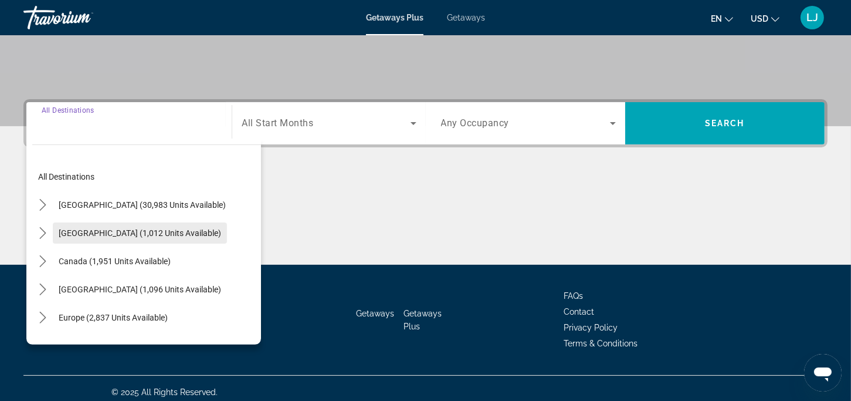
scroll to position [233, 0]
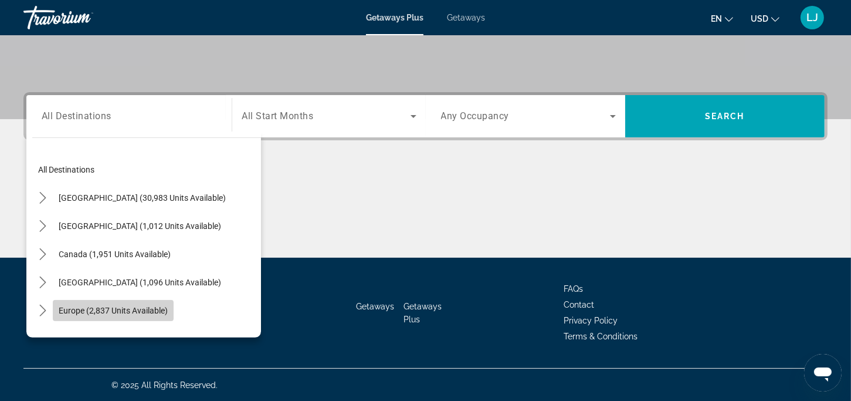
click at [105, 309] on span "Europe (2,837 units available)" at bounding box center [113, 310] width 109 height 9
type input "**********"
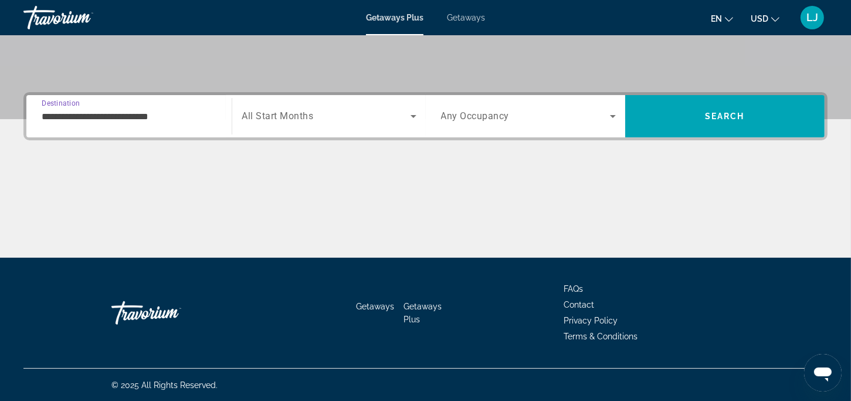
click at [411, 115] on icon "Search widget" at bounding box center [414, 116] width 6 height 3
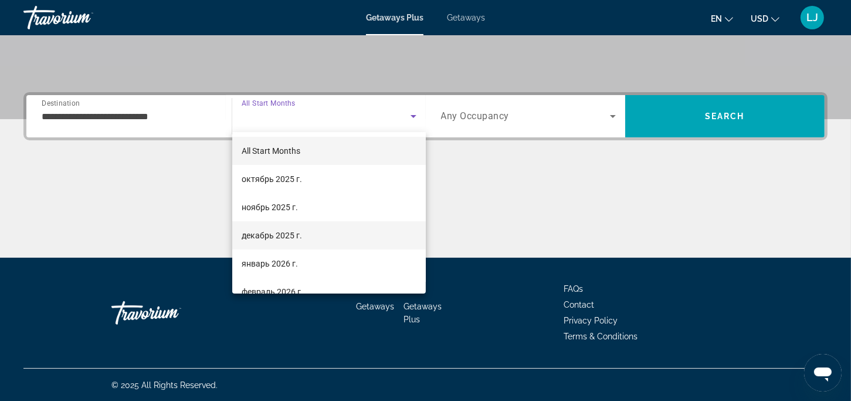
click at [273, 241] on span "декабрь 2025 г." at bounding box center [272, 235] width 60 height 14
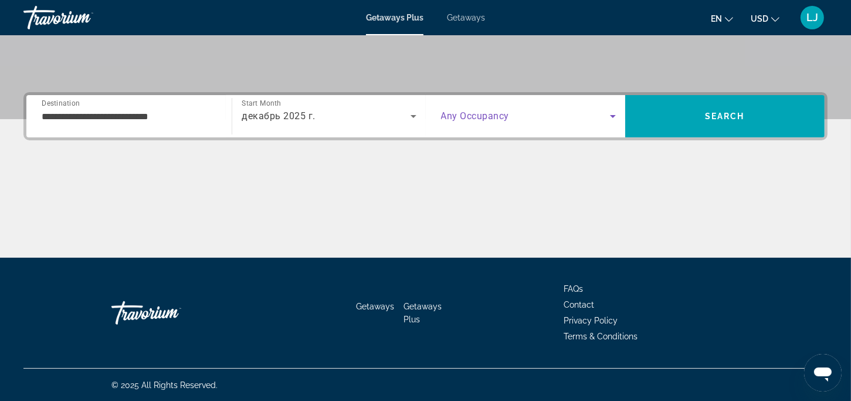
click at [608, 111] on icon "Search widget" at bounding box center [613, 116] width 14 height 14
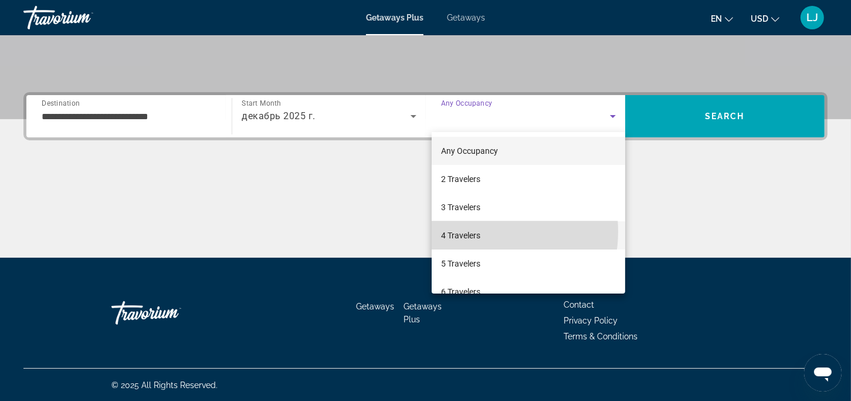
click at [478, 231] on span "4 Travelers" at bounding box center [460, 235] width 39 height 14
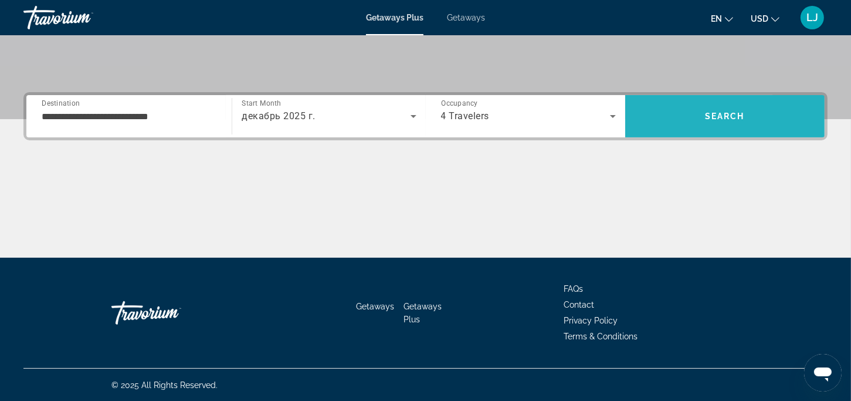
click at [779, 119] on span "Search" at bounding box center [724, 116] width 199 height 28
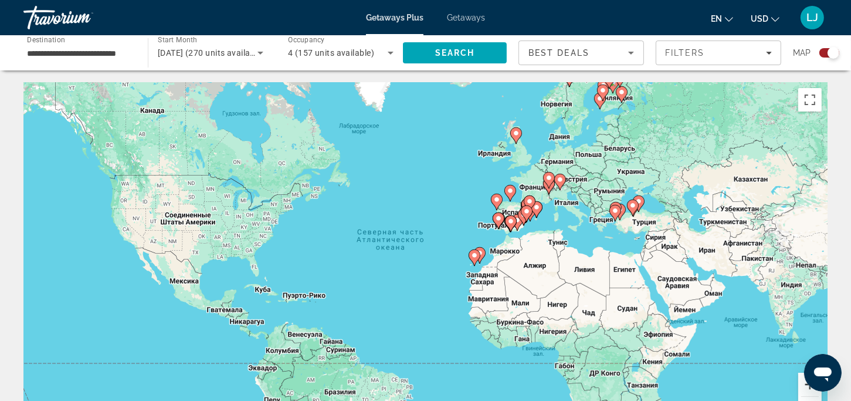
click at [800, 388] on button "Увеличить" at bounding box center [809, 384] width 23 height 23
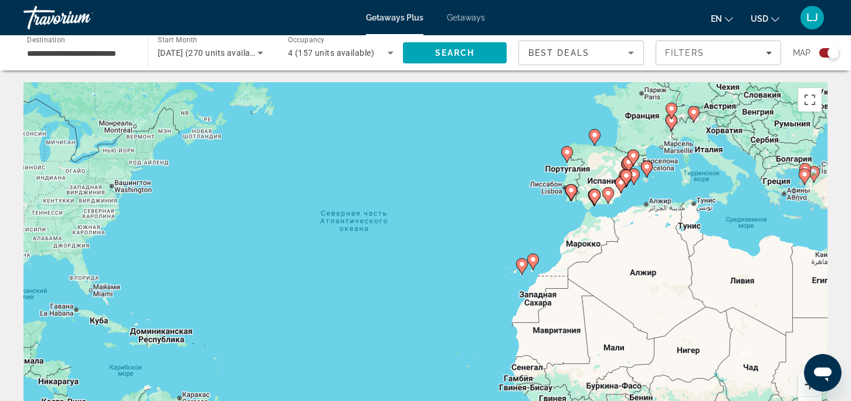
click at [809, 386] on button "Увеличить" at bounding box center [809, 384] width 23 height 23
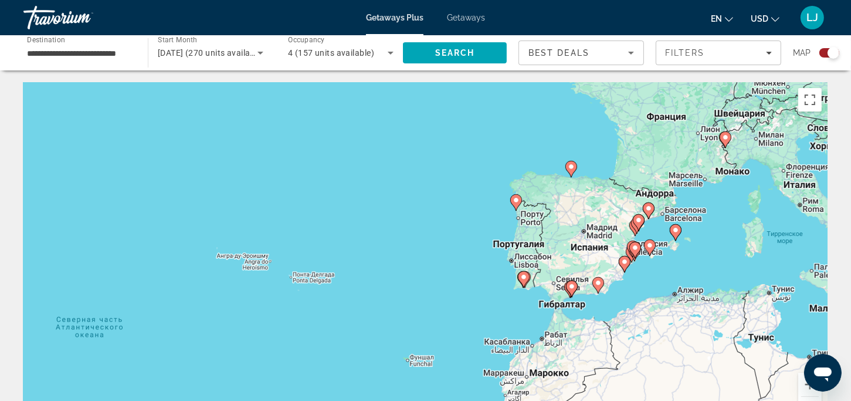
drag, startPoint x: 783, startPoint y: 241, endPoint x: 589, endPoint y: 385, distance: 241.6
click at [589, 385] on div "Чтобы активировать перетаскивание с помощью клавиатуры, нажмите Alt + Ввод. Пос…" at bounding box center [425, 258] width 804 height 352
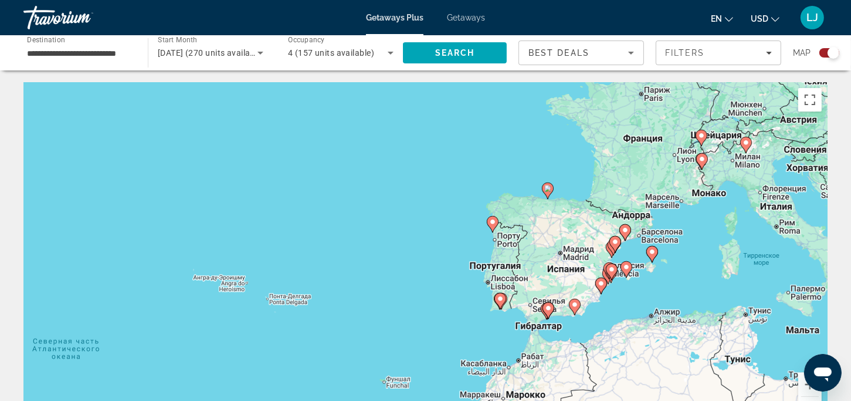
drag, startPoint x: 634, startPoint y: 283, endPoint x: 608, endPoint y: 306, distance: 34.9
click at [608, 306] on div "Чтобы активировать перетаскивание с помощью клавиатуры, нажмите Alt + Ввод. Пос…" at bounding box center [425, 258] width 804 height 352
click at [808, 386] on button "Увеличить" at bounding box center [809, 384] width 23 height 23
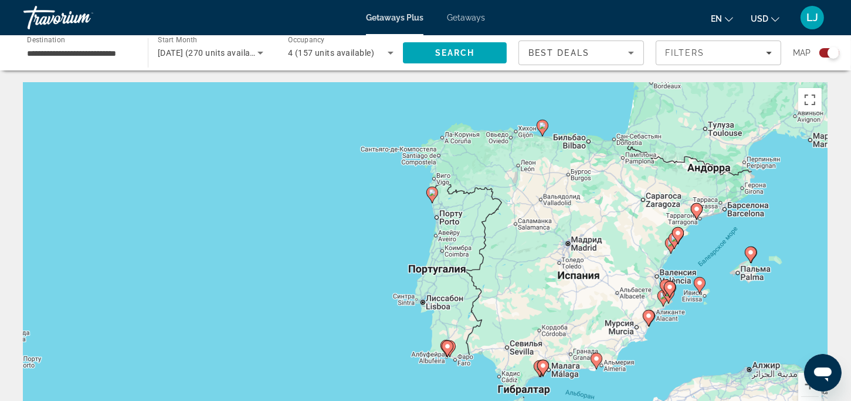
drag, startPoint x: 718, startPoint y: 255, endPoint x: 588, endPoint y: 250, distance: 129.7
click at [588, 250] on div "Чтобы активировать перетаскивание с помощью клавиатуры, нажмите Alt + Ввод. Пос…" at bounding box center [425, 258] width 804 height 352
click at [805, 389] on button "Увеличить" at bounding box center [809, 384] width 23 height 23
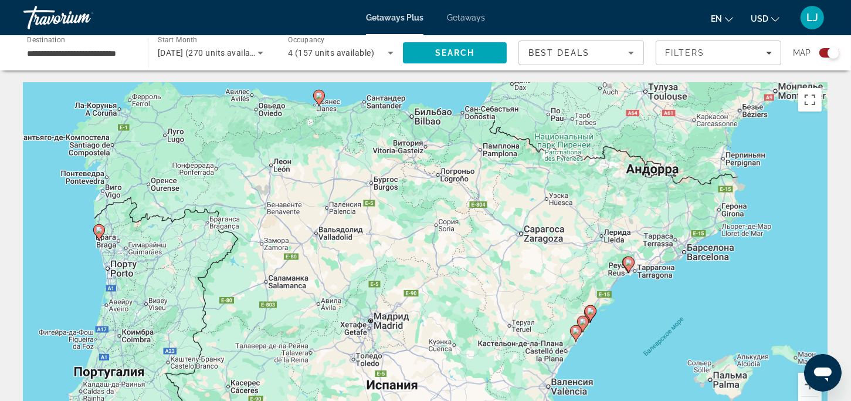
drag, startPoint x: 754, startPoint y: 341, endPoint x: 416, endPoint y: 421, distance: 347.8
click at [416, 400] on html "**********" at bounding box center [425, 200] width 851 height 401
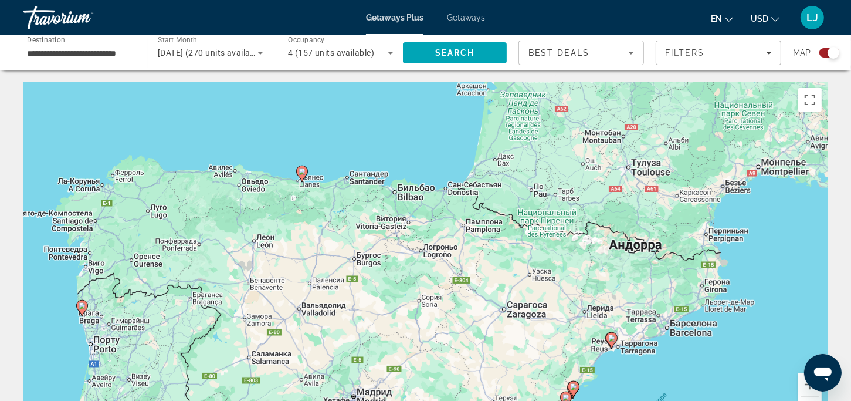
drag, startPoint x: 421, startPoint y: 192, endPoint x: 397, endPoint y: 309, distance: 118.7
click at [397, 309] on div "Чтобы активировать перетаскивание с помощью клавиатуры, нажмите Alt + Ввод. Пос…" at bounding box center [425, 258] width 804 height 352
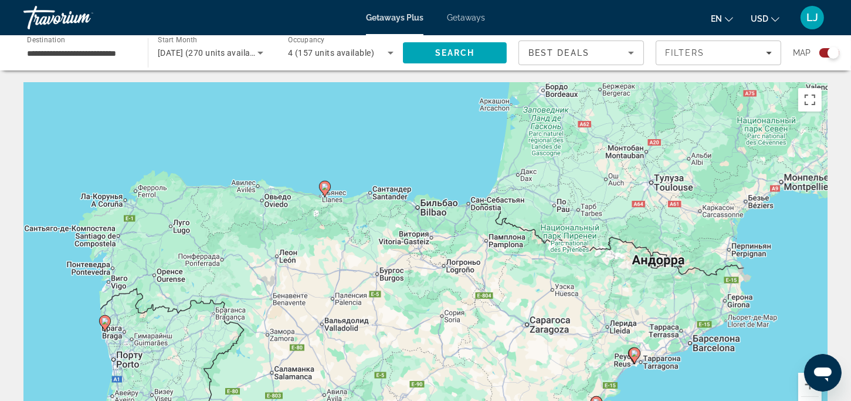
drag, startPoint x: 310, startPoint y: 208, endPoint x: 332, endPoint y: 224, distance: 27.2
click at [332, 224] on div "Чтобы активировать перетаскивание с помощью клавиатуры, нажмите Alt + Ввод. Пос…" at bounding box center [425, 258] width 804 height 352
click at [329, 198] on div "Чтобы активировать перетаскивание с помощью клавиатуры, нажмите Alt + Ввод. Пос…" at bounding box center [425, 258] width 804 height 352
click at [327, 192] on icon "Main content" at bounding box center [325, 189] width 12 height 16
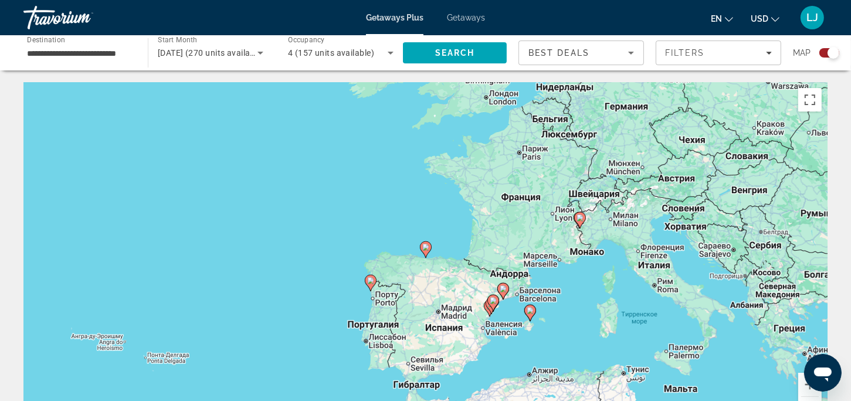
click at [427, 246] on image "Main content" at bounding box center [425, 246] width 7 height 7
type input "**********"
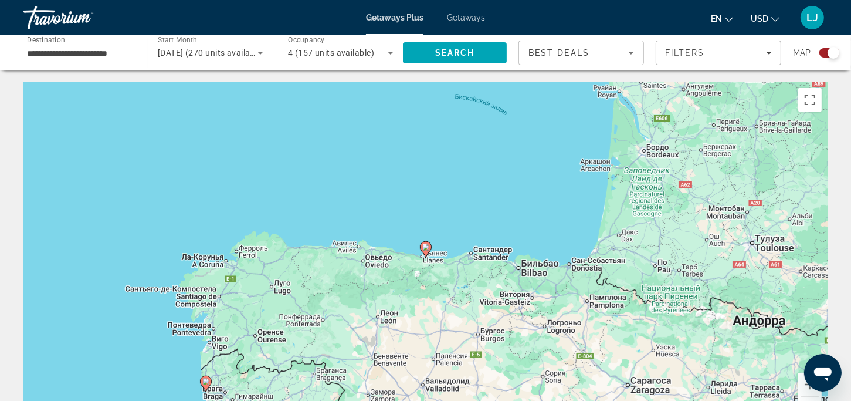
click at [427, 246] on image "Main content" at bounding box center [425, 246] width 7 height 7
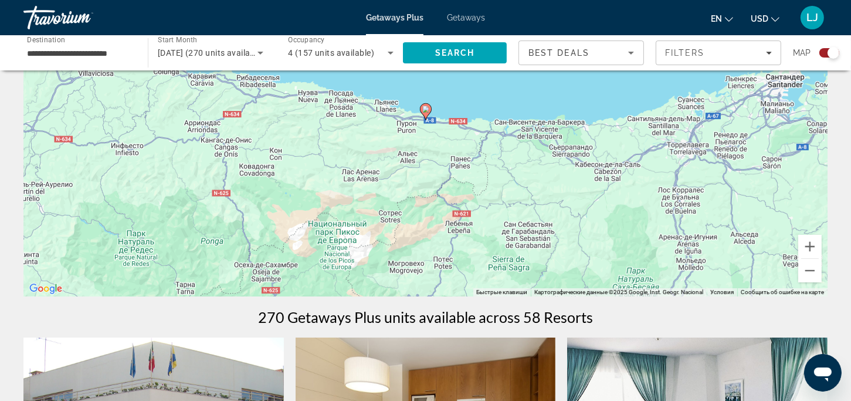
scroll to position [176, 0]
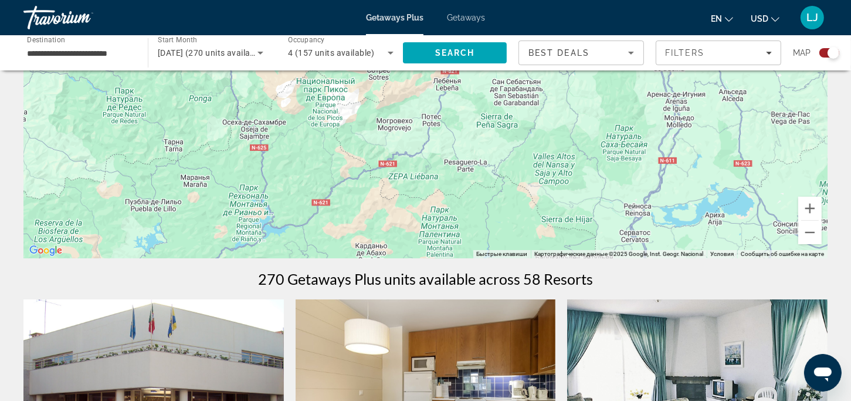
drag, startPoint x: 622, startPoint y: 182, endPoint x: 610, endPoint y: 76, distance: 106.2
click at [610, 76] on div "Чтобы активировать перетаскивание с помощью клавиатуры, нажмите Alt + Ввод. Пос…" at bounding box center [425, 82] width 804 height 352
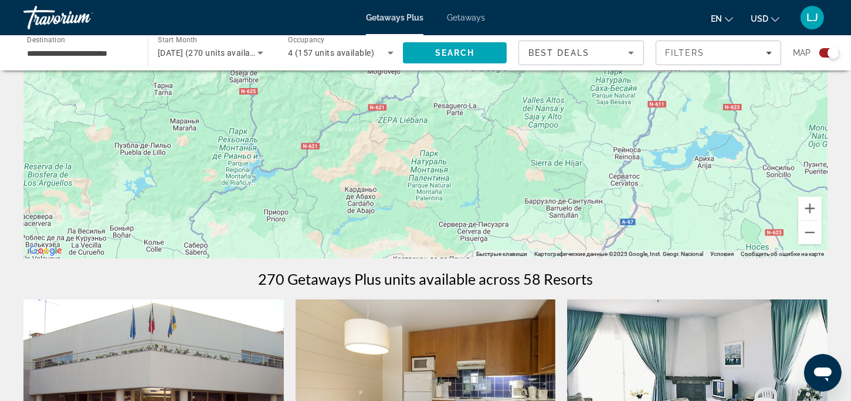
drag, startPoint x: 586, startPoint y: 120, endPoint x: 575, endPoint y: 66, distance: 54.5
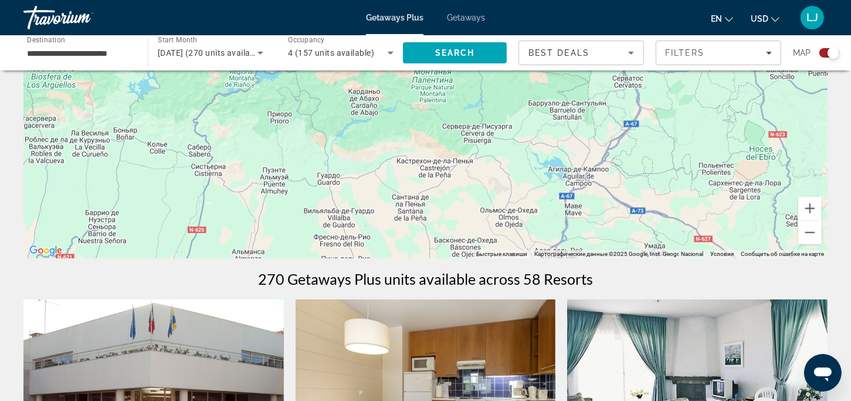
drag, startPoint x: 507, startPoint y: 183, endPoint x: 512, endPoint y: 76, distance: 106.9
click at [512, 76] on div "Чтобы активировать перетаскивание с помощью клавиатуры, нажмите Alt + Ввод. Пос…" at bounding box center [425, 82] width 804 height 352
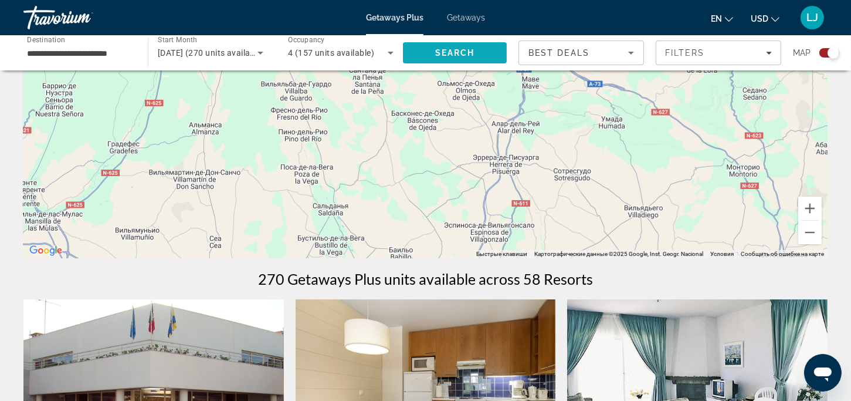
drag, startPoint x: 535, startPoint y: 185, endPoint x: 489, endPoint y: 63, distance: 130.3
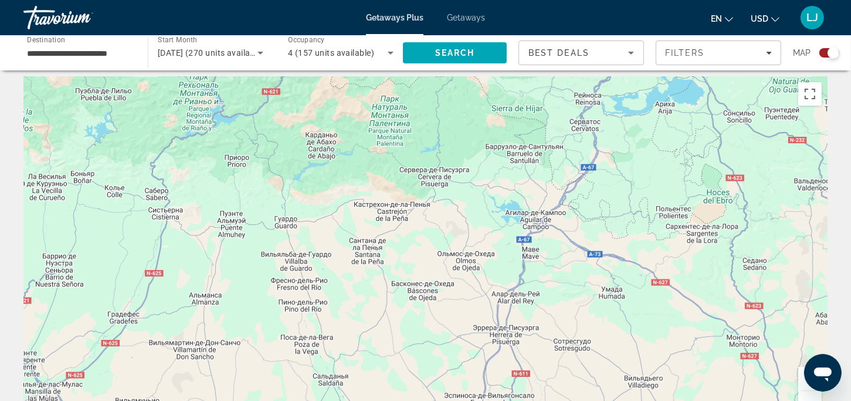
scroll to position [0, 0]
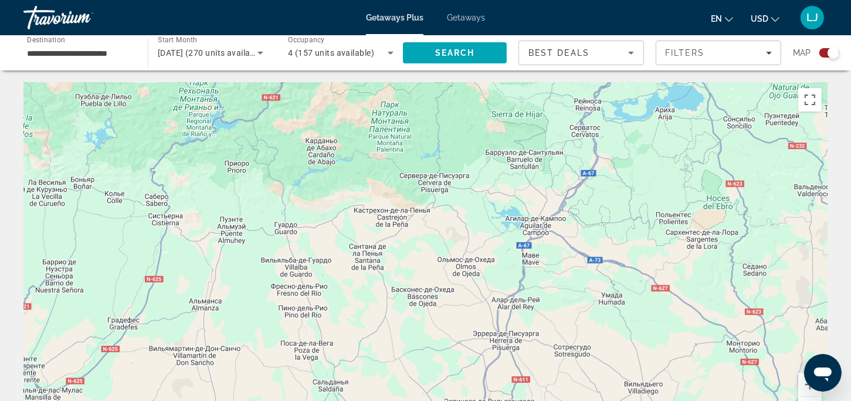
click at [388, 13] on span "Getaways Plus" at bounding box center [394, 17] width 57 height 9
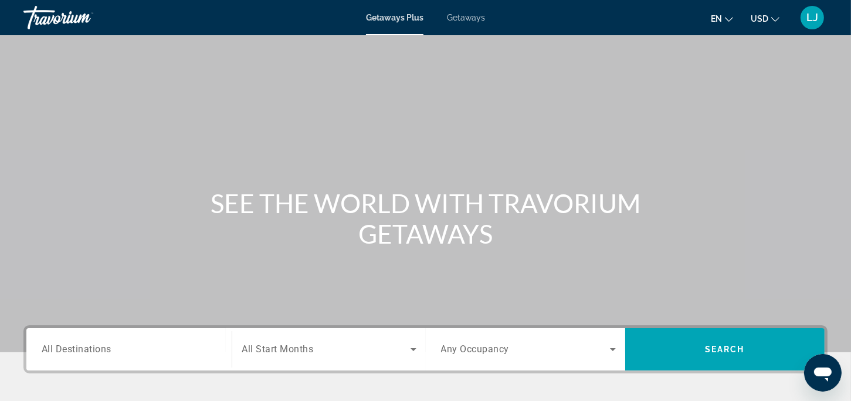
click at [137, 351] on input "Destination All Destinations" at bounding box center [129, 350] width 175 height 14
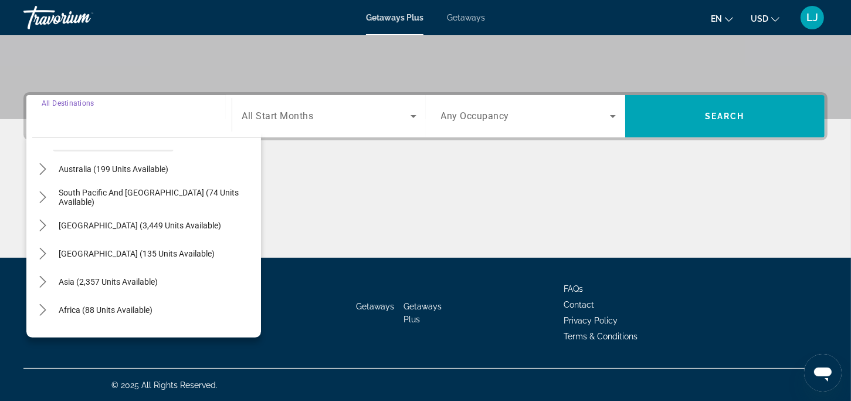
scroll to position [190, 0]
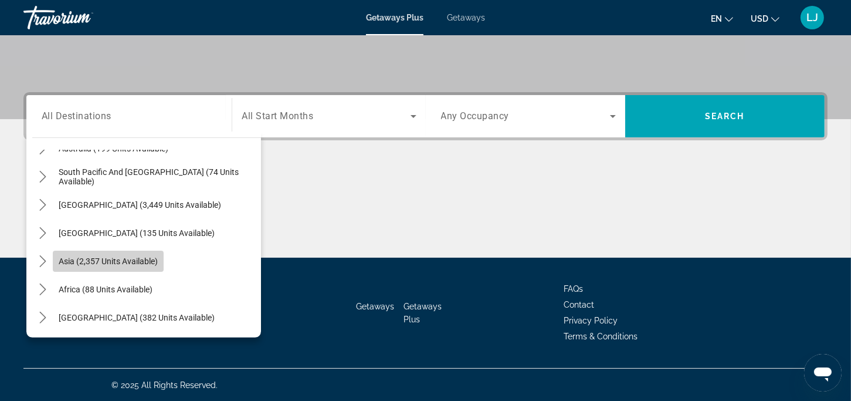
click at [75, 256] on span "Asia (2,357 units available)" at bounding box center [108, 260] width 99 height 9
type input "**********"
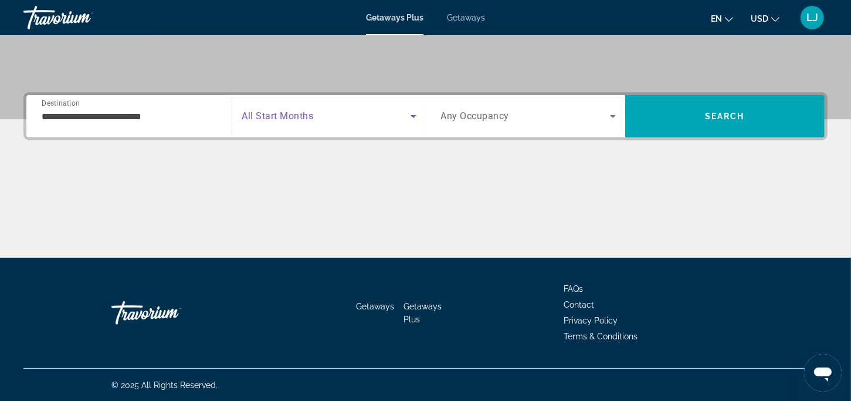
click at [418, 118] on icon "Search widget" at bounding box center [414, 116] width 14 height 14
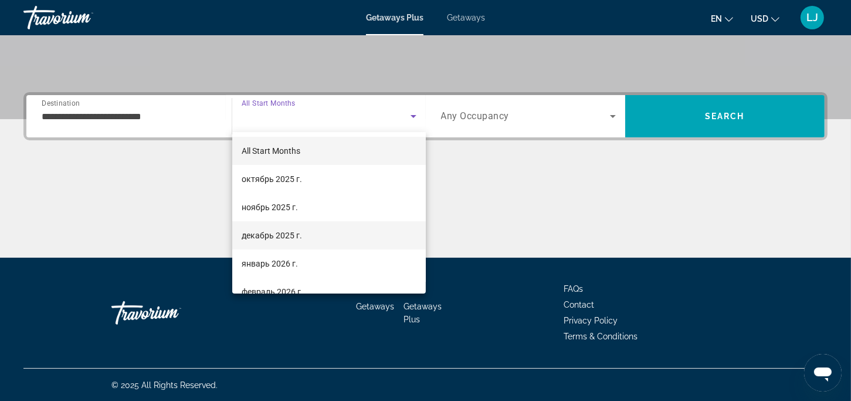
click at [270, 234] on span "декабрь 2025 г." at bounding box center [272, 235] width 60 height 14
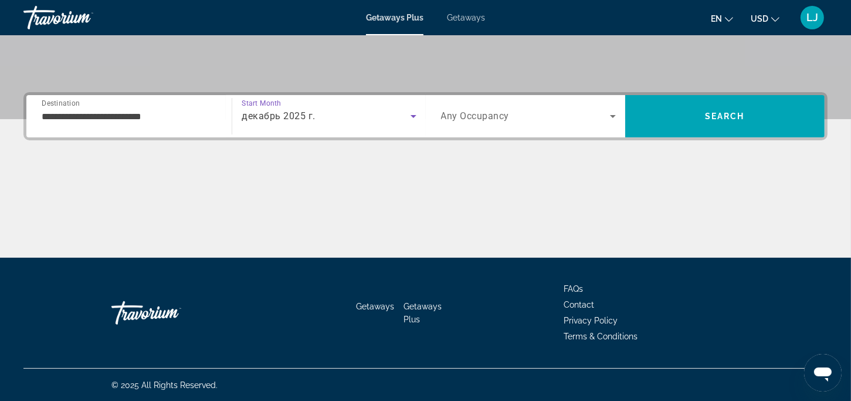
click at [611, 115] on icon "Search widget" at bounding box center [613, 116] width 6 height 3
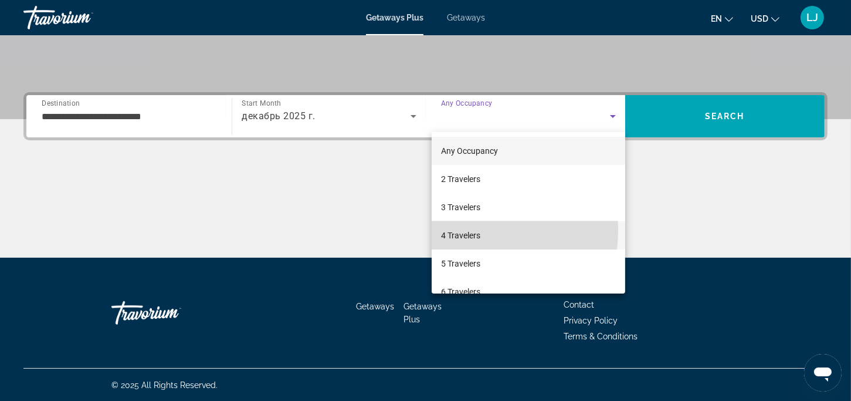
click at [465, 230] on span "4 Travelers" at bounding box center [460, 235] width 39 height 14
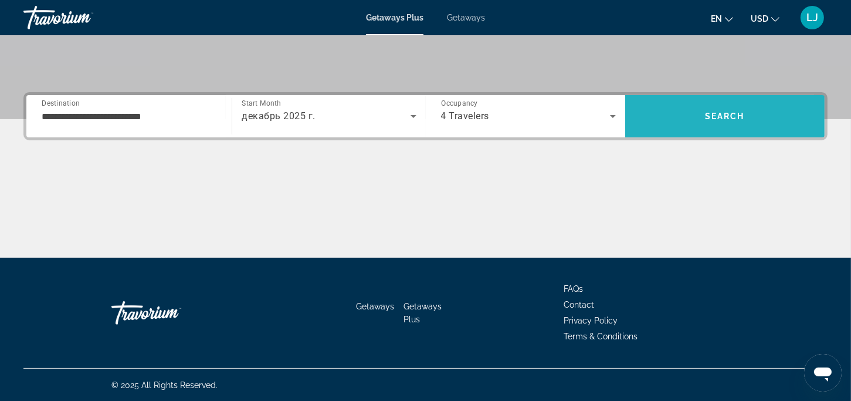
click at [672, 122] on span "Search" at bounding box center [724, 116] width 199 height 28
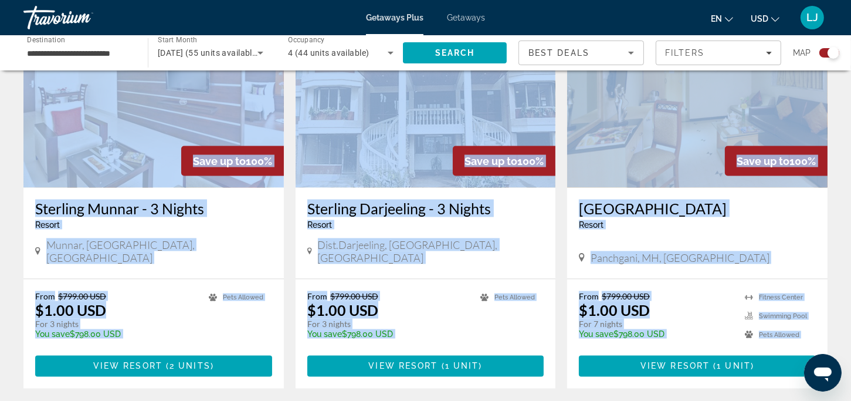
drag, startPoint x: 699, startPoint y: 286, endPoint x: 439, endPoint y: 424, distance: 294.2
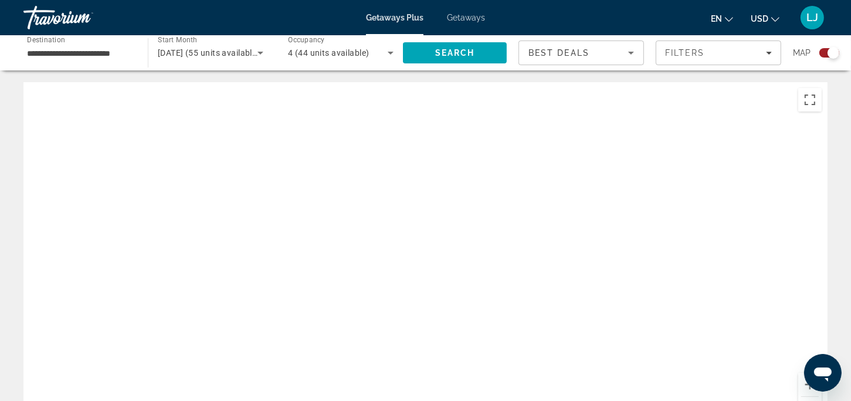
click at [526, 245] on div "Main content" at bounding box center [425, 258] width 804 height 352
click at [461, 57] on span "Search" at bounding box center [455, 53] width 104 height 28
click at [629, 54] on icon "Sort by" at bounding box center [631, 53] width 14 height 14
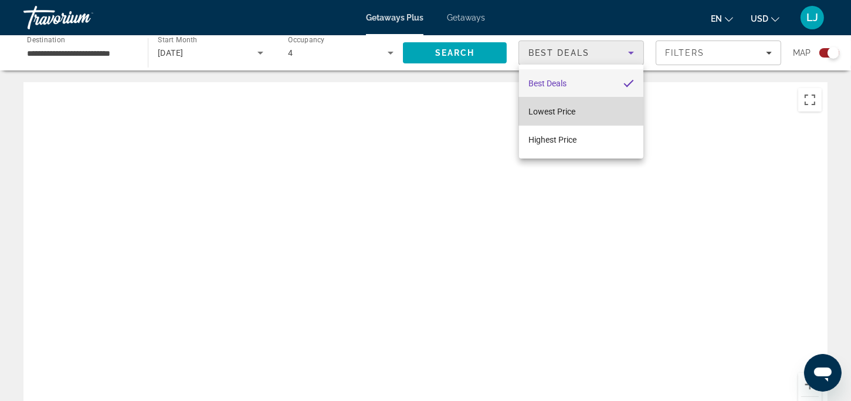
click at [574, 116] on span "Lowest Price" at bounding box center [552, 111] width 47 height 14
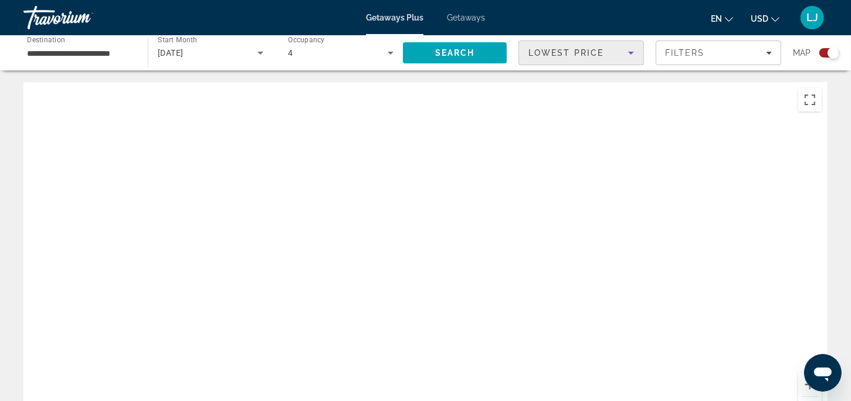
click at [629, 48] on icon "Sort by" at bounding box center [631, 53] width 14 height 14
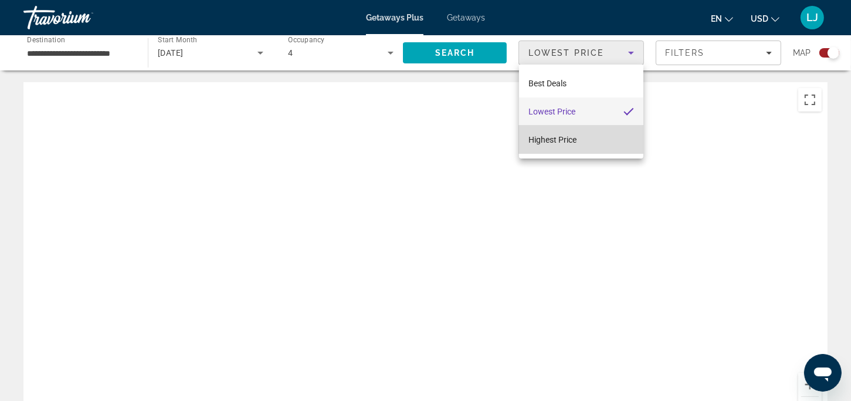
click at [561, 138] on span "Highest Price" at bounding box center [553, 139] width 48 height 9
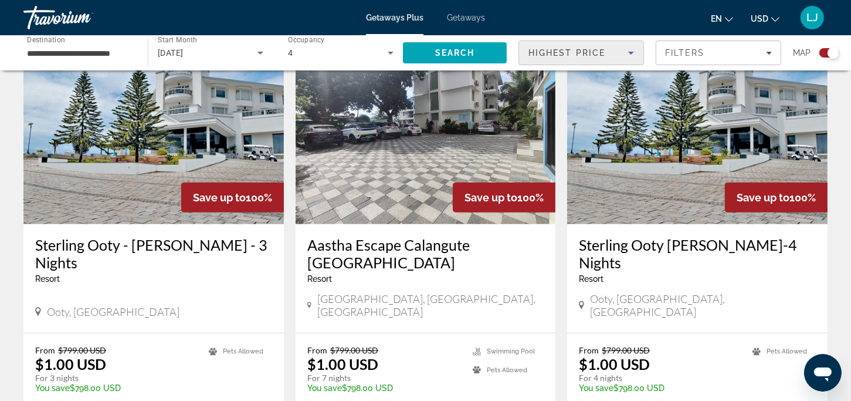
scroll to position [939, 0]
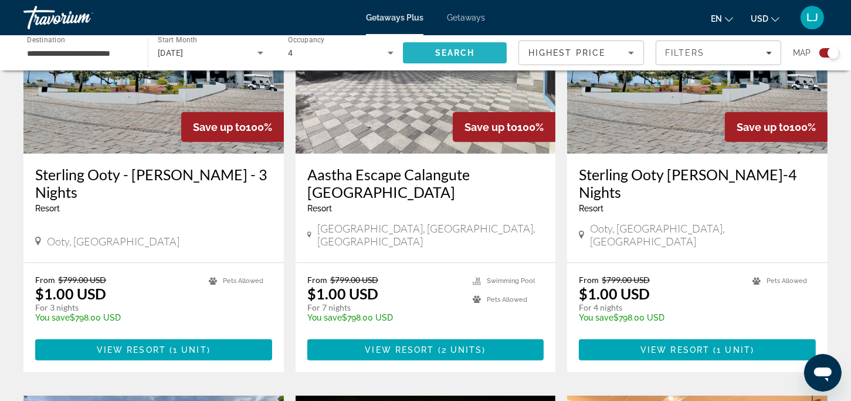
click at [428, 50] on span "Search" at bounding box center [455, 53] width 104 height 28
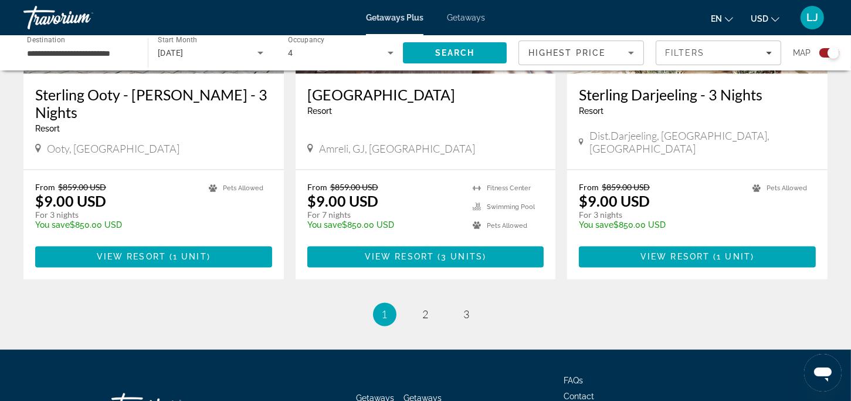
scroll to position [1896, 0]
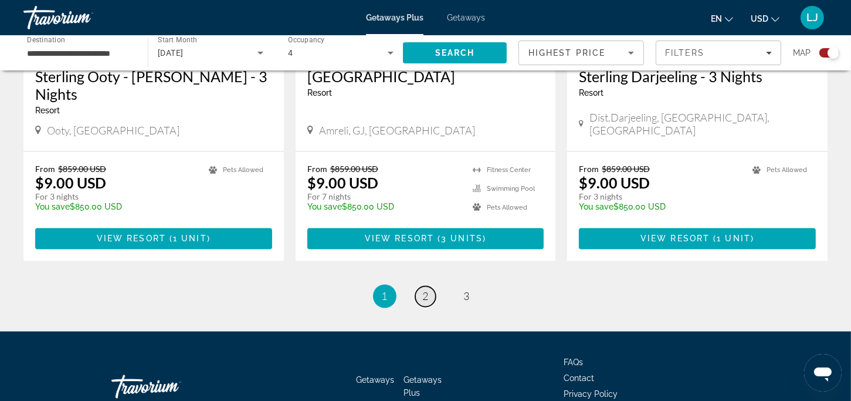
click at [427, 290] on span "2" at bounding box center [426, 296] width 6 height 13
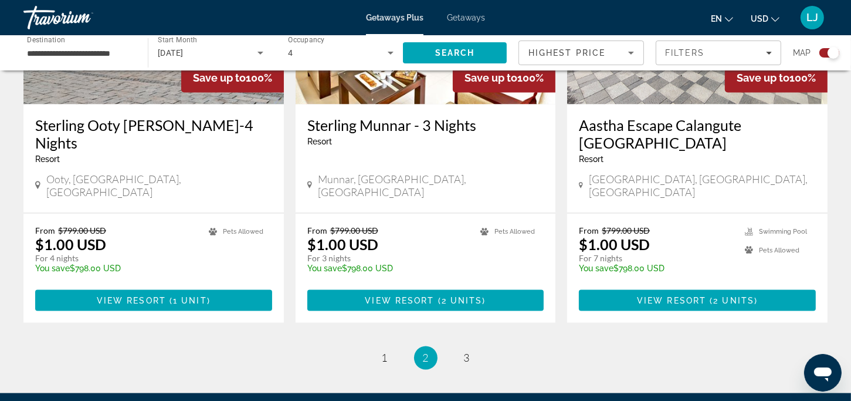
scroll to position [1819, 0]
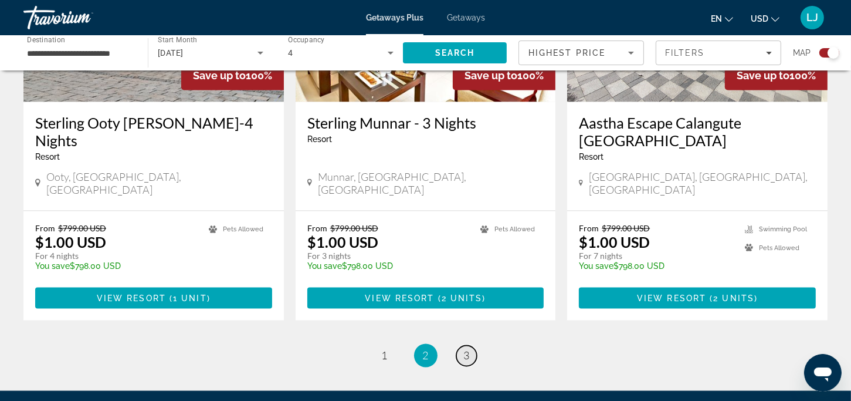
click at [461, 346] on link "page 3" at bounding box center [466, 356] width 21 height 21
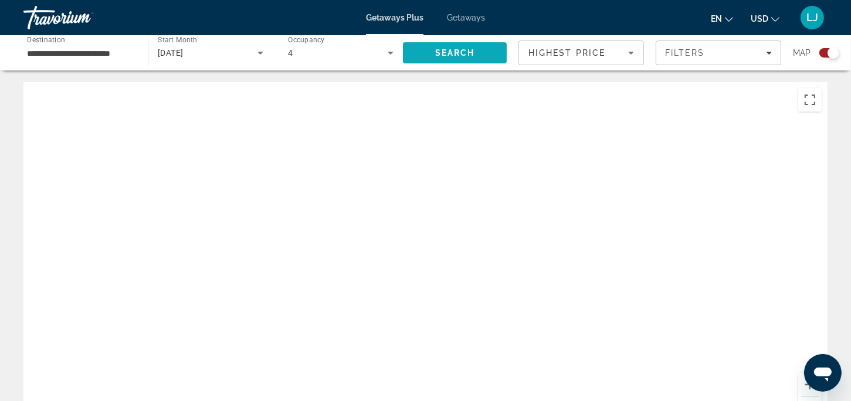
click at [476, 55] on span "Search" at bounding box center [455, 53] width 104 height 28
click at [112, 53] on input "**********" at bounding box center [80, 53] width 106 height 14
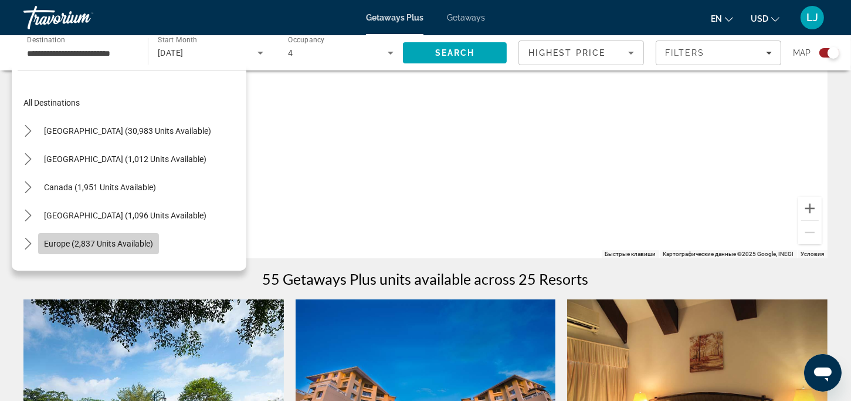
click at [75, 239] on span "Europe (2,837 units available)" at bounding box center [98, 243] width 109 height 9
type input "**********"
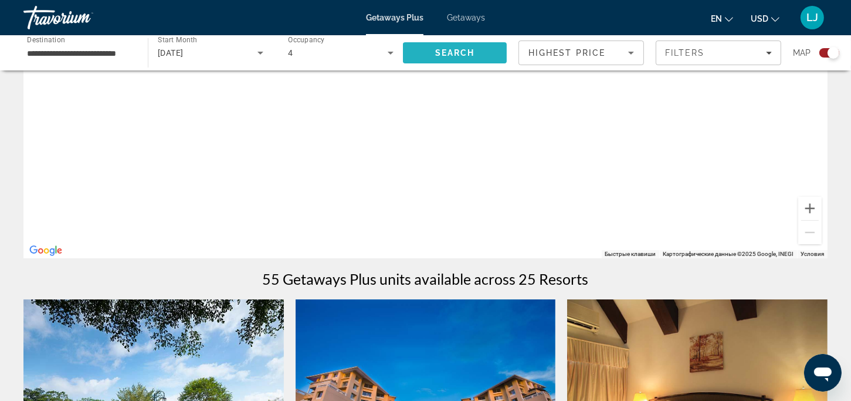
click at [437, 55] on span "Search" at bounding box center [455, 52] width 40 height 9
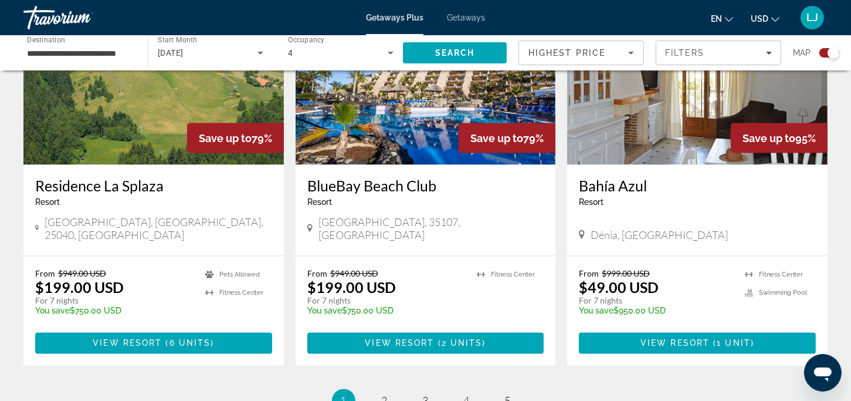
scroll to position [1913, 0]
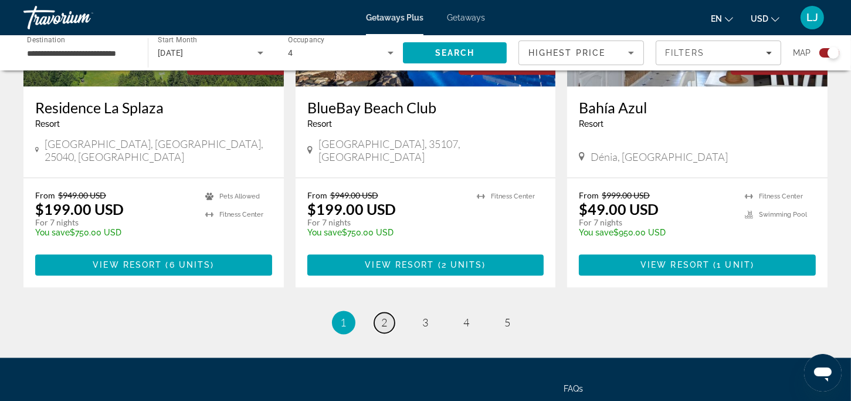
click at [383, 316] on span "2" at bounding box center [385, 322] width 6 height 13
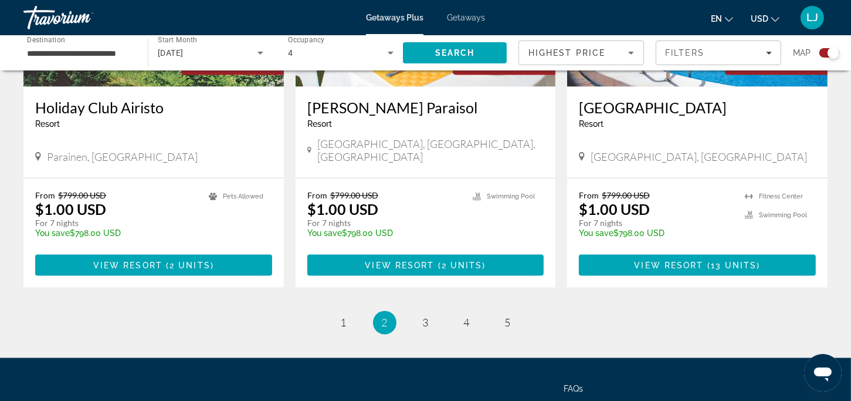
scroll to position [1860, 0]
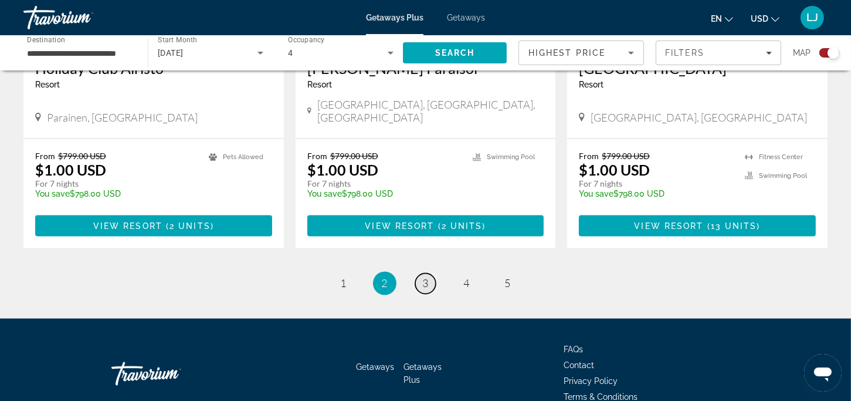
click at [425, 277] on span "3" at bounding box center [426, 283] width 6 height 13
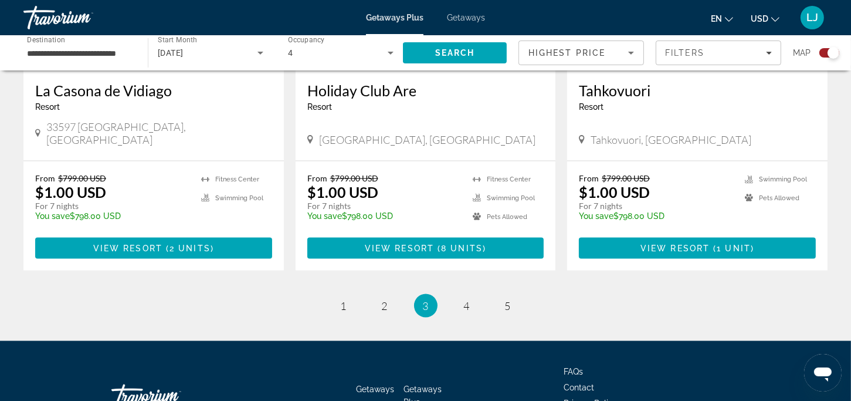
scroll to position [1860, 0]
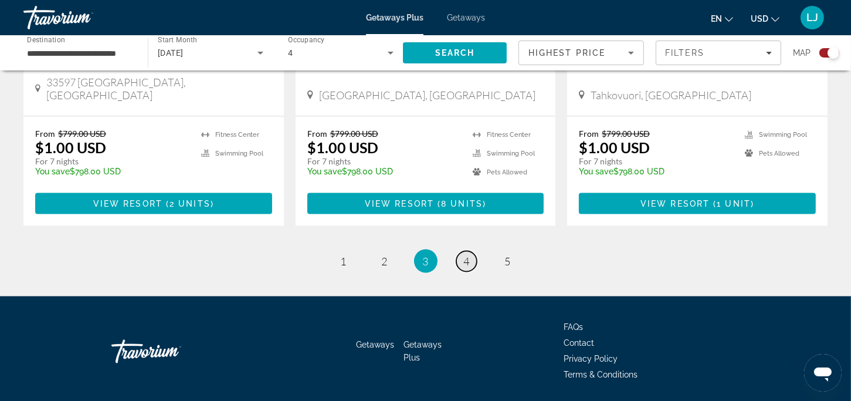
click at [467, 255] on span "4" at bounding box center [467, 261] width 6 height 13
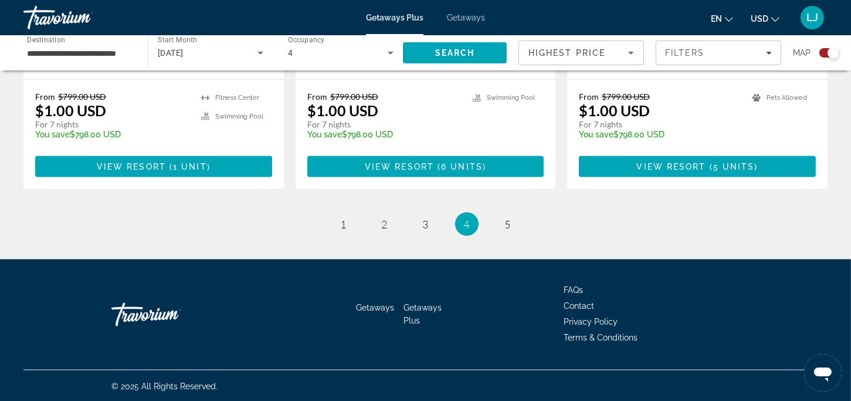
scroll to position [1877, 0]
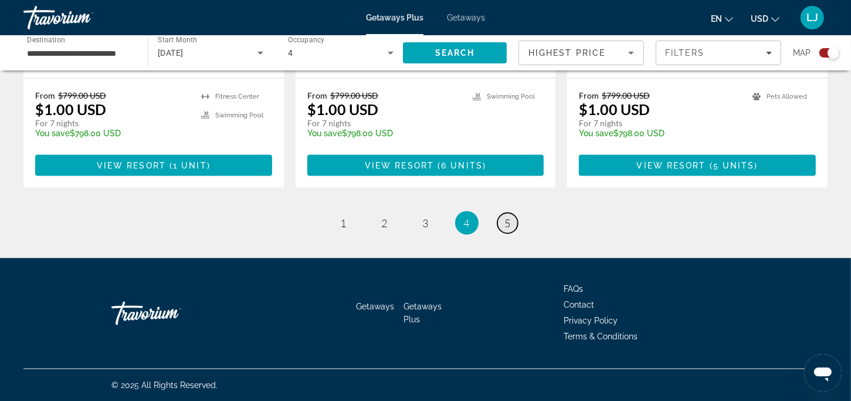
click at [505, 219] on span "5" at bounding box center [508, 222] width 6 height 13
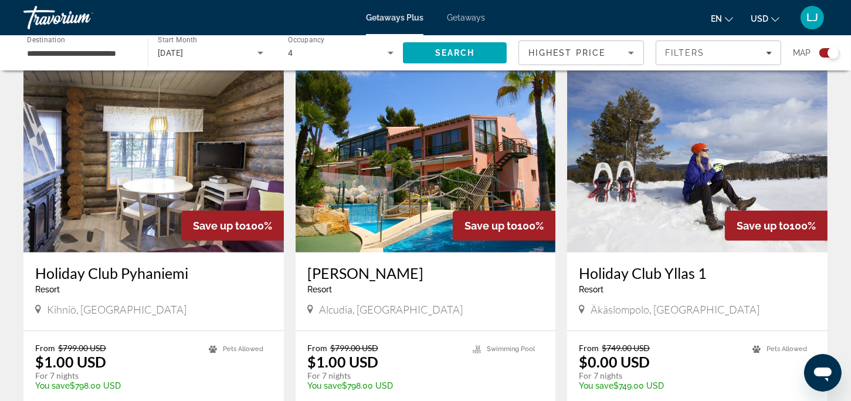
scroll to position [469, 0]
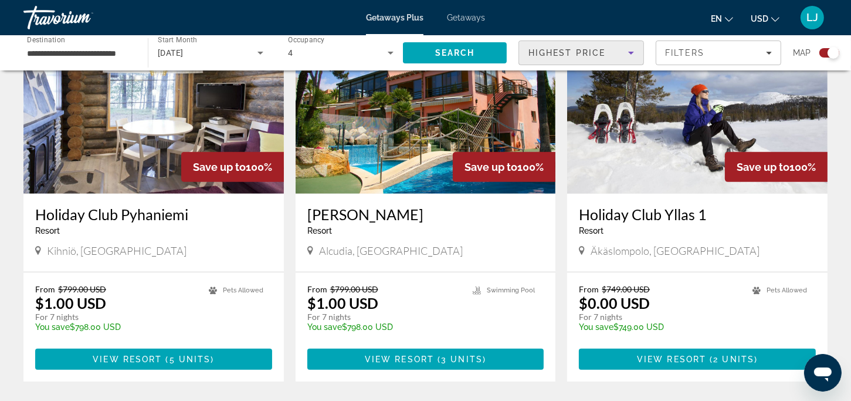
click at [634, 53] on icon "Sort by" at bounding box center [631, 53] width 14 height 14
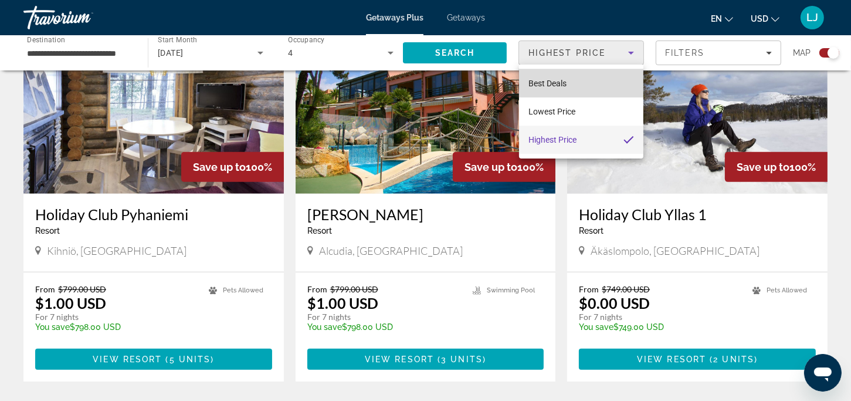
click at [577, 84] on mat-option "Best Deals" at bounding box center [581, 83] width 124 height 28
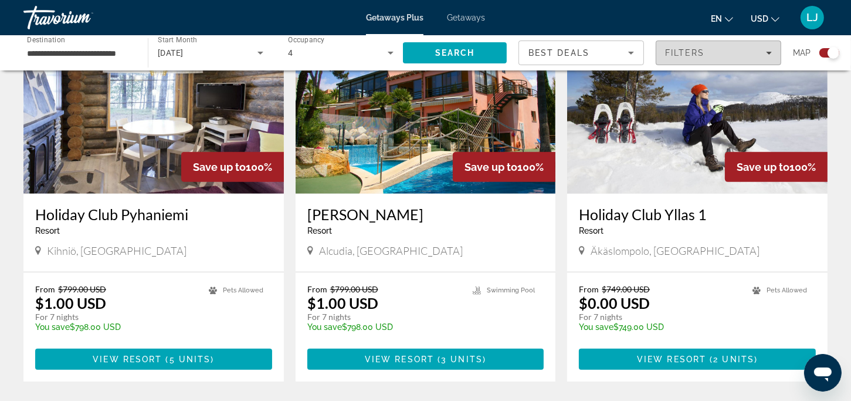
click at [769, 54] on icon "Filters" at bounding box center [769, 53] width 6 height 6
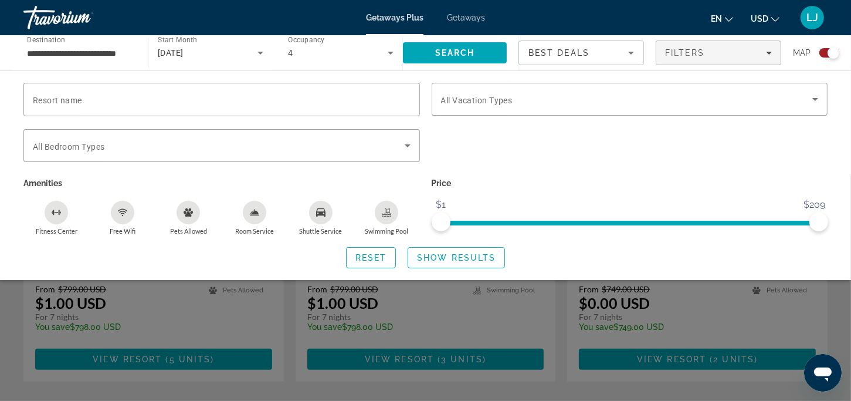
click at [634, 55] on icon "Sort by" at bounding box center [631, 53] width 14 height 14
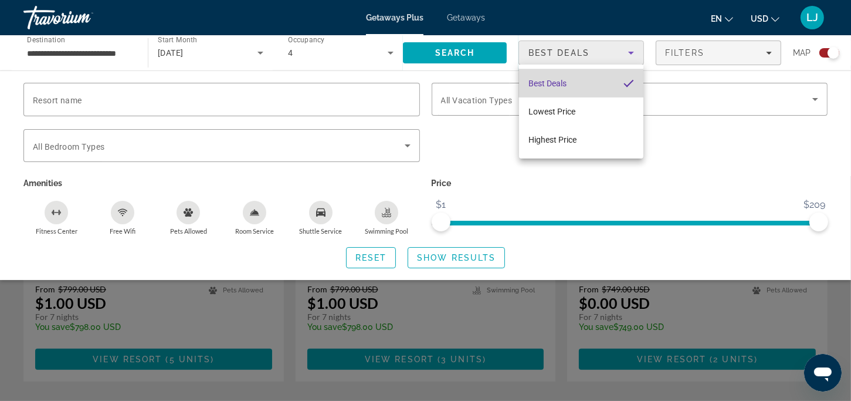
click at [554, 85] on span "Best Deals" at bounding box center [548, 83] width 38 height 9
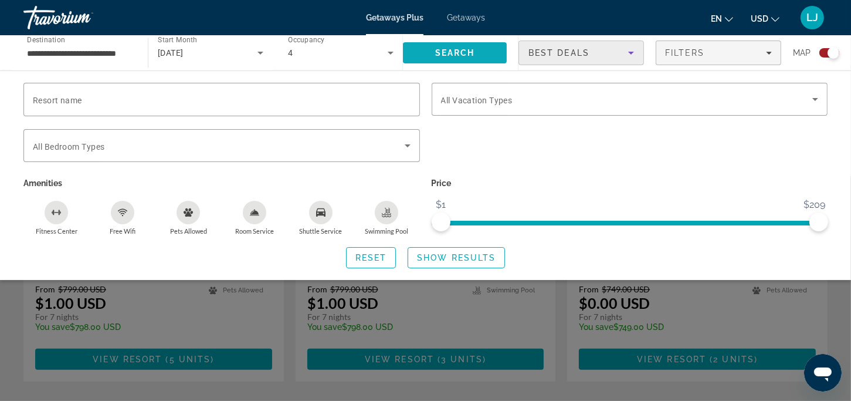
click at [411, 52] on span "Search" at bounding box center [455, 53] width 104 height 28
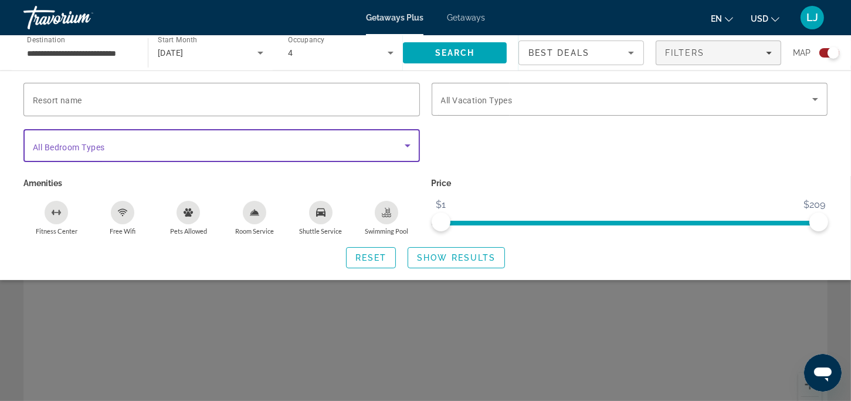
click at [407, 147] on icon "Search widget" at bounding box center [408, 145] width 14 height 14
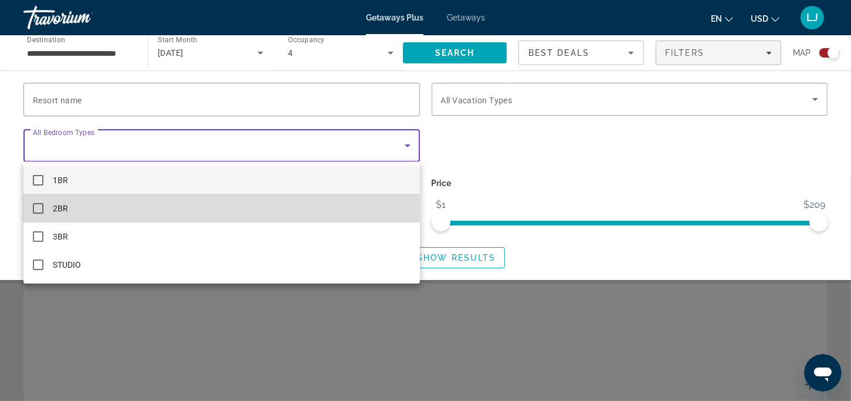
click at [42, 208] on mat-pseudo-checkbox at bounding box center [38, 208] width 11 height 11
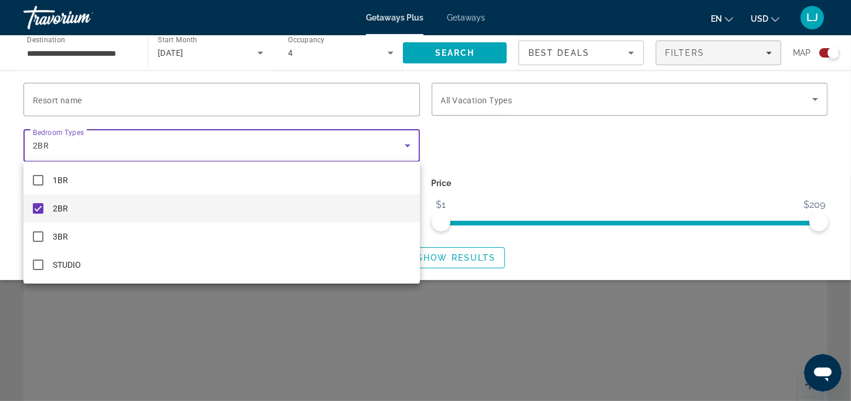
click at [483, 155] on div at bounding box center [425, 200] width 851 height 401
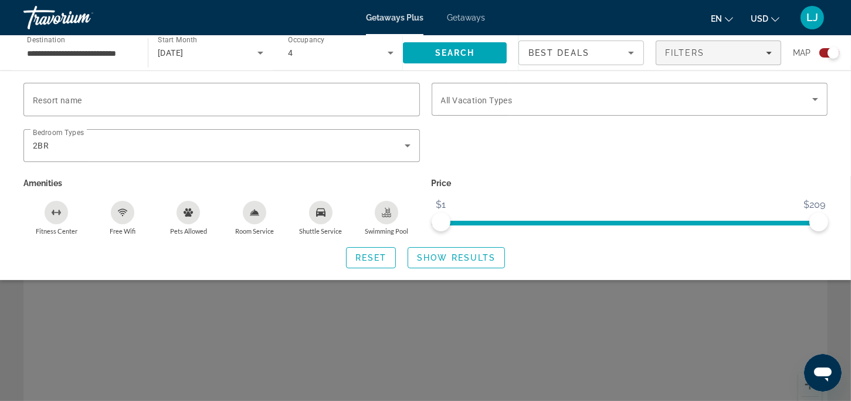
click at [321, 210] on icon "Shuttle Service" at bounding box center [320, 212] width 9 height 9
click at [381, 210] on div "Swimming Pool" at bounding box center [386, 212] width 23 height 23
click at [124, 210] on icon "Free Wifi" at bounding box center [122, 212] width 9 height 9
click at [255, 211] on icon "Room Service" at bounding box center [255, 211] width 8 height 5
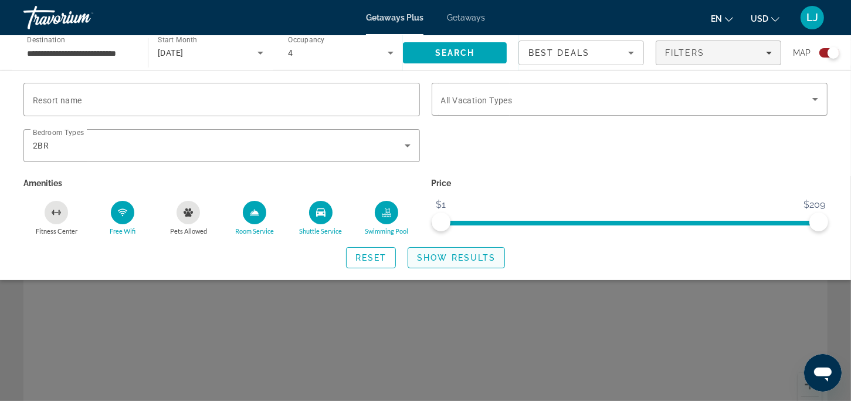
click at [432, 256] on span "Show Results" at bounding box center [456, 257] width 79 height 9
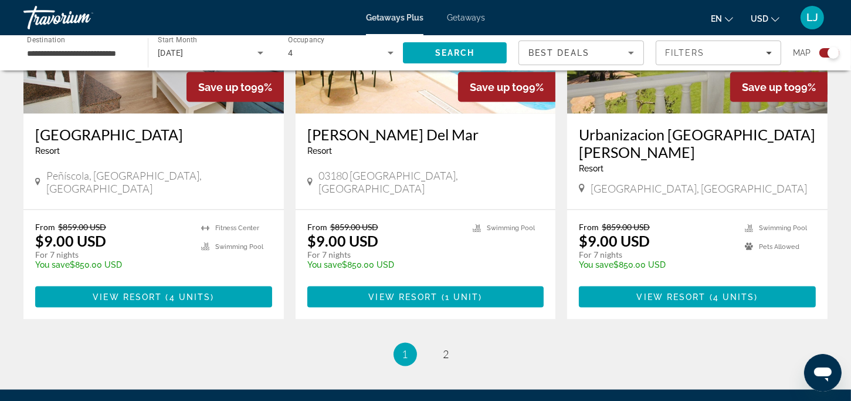
scroll to position [1877, 0]
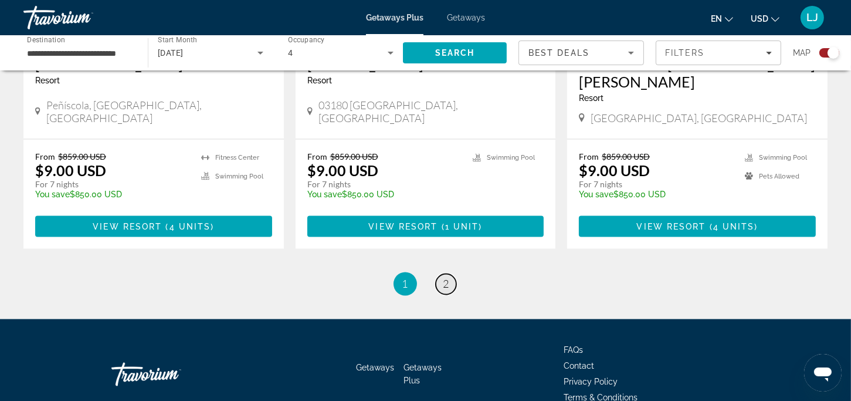
click at [445, 277] on span "2" at bounding box center [447, 283] width 6 height 13
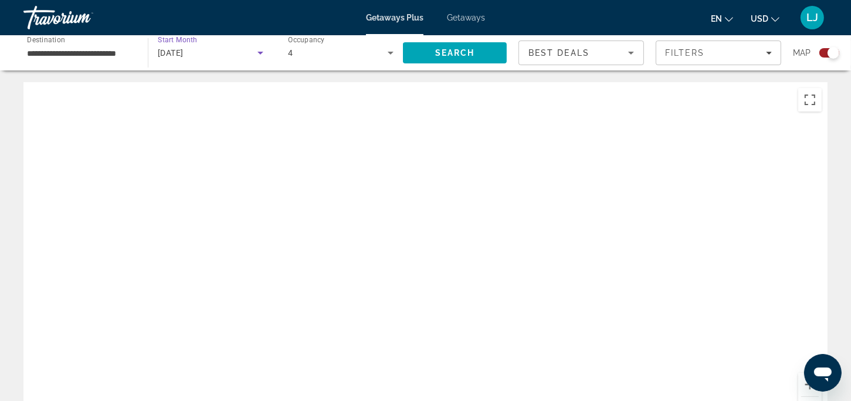
click at [260, 53] on icon "Search widget" at bounding box center [261, 53] width 6 height 3
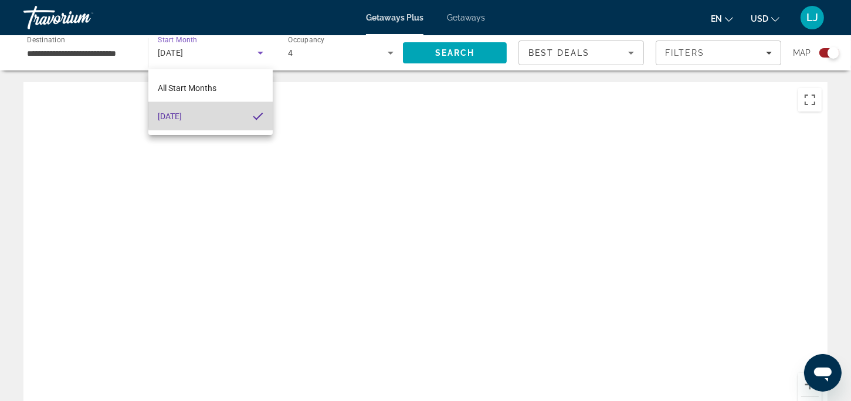
click at [218, 114] on mat-option "December 2025" at bounding box center [210, 116] width 124 height 28
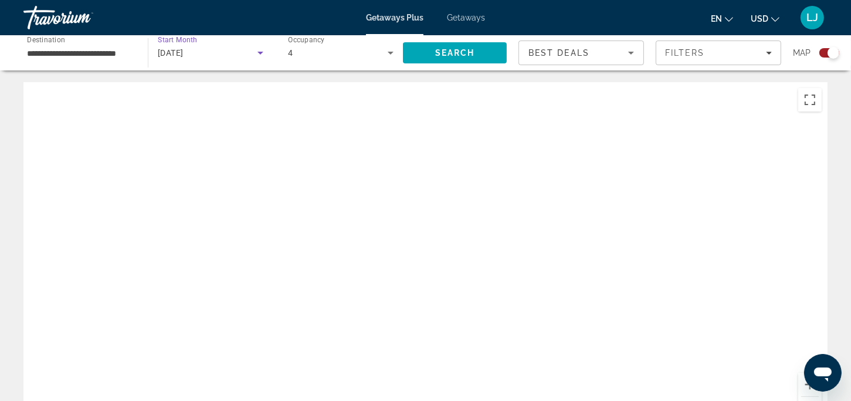
click at [262, 52] on icon "Search widget" at bounding box center [261, 53] width 6 height 3
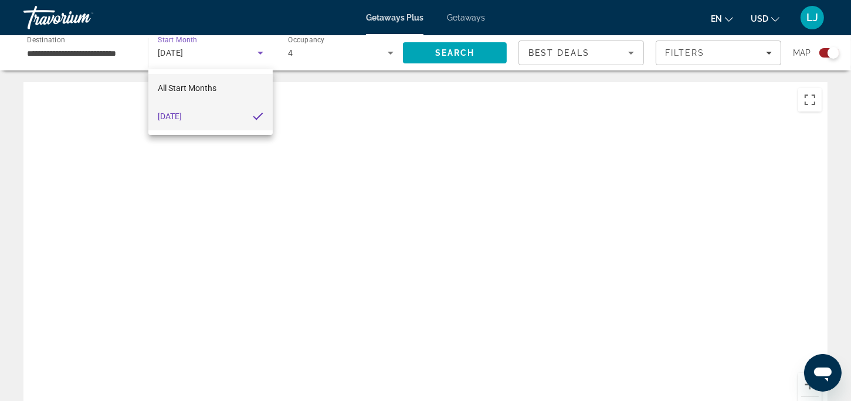
click at [230, 88] on mat-option "All Start Months" at bounding box center [210, 88] width 124 height 28
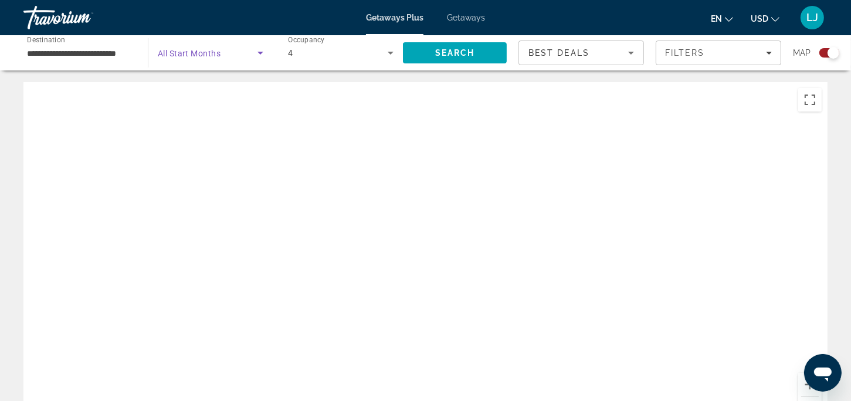
click at [260, 52] on icon "Search widget" at bounding box center [261, 53] width 6 height 3
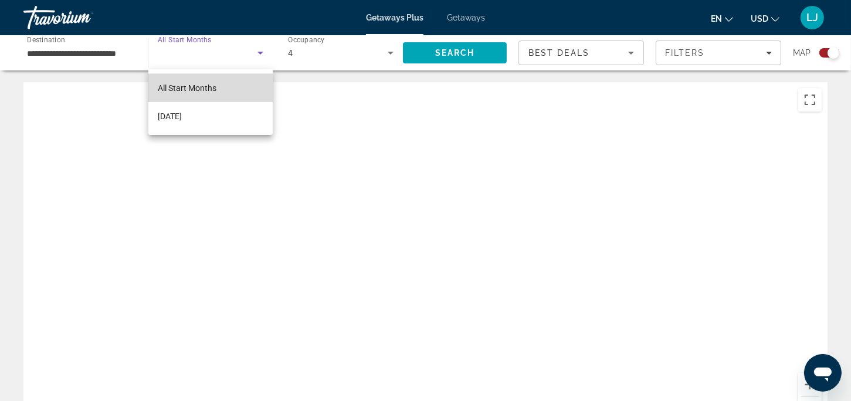
click at [214, 92] on span "All Start Months" at bounding box center [187, 87] width 59 height 9
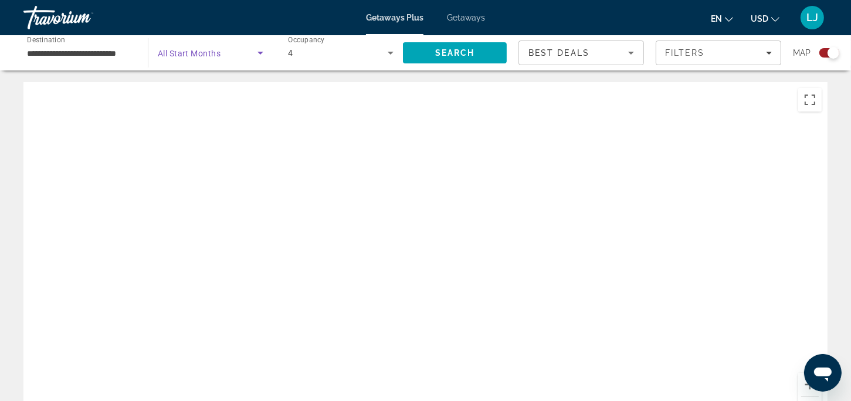
click at [263, 56] on icon "Search widget" at bounding box center [260, 53] width 14 height 14
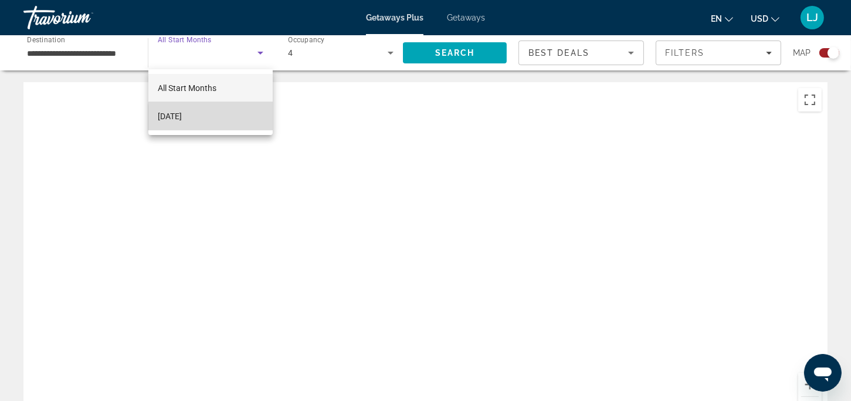
click at [229, 119] on mat-option "December 2025" at bounding box center [210, 116] width 124 height 28
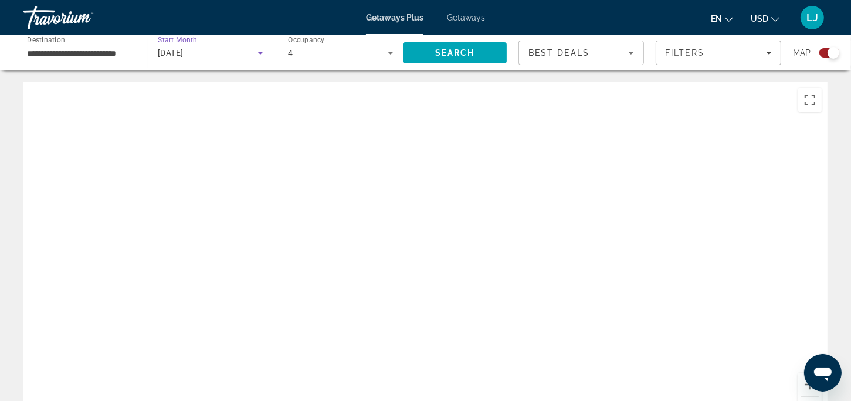
drag, startPoint x: 204, startPoint y: 48, endPoint x: 180, endPoint y: 54, distance: 24.2
click at [180, 54] on span "December 2025" at bounding box center [171, 52] width 26 height 9
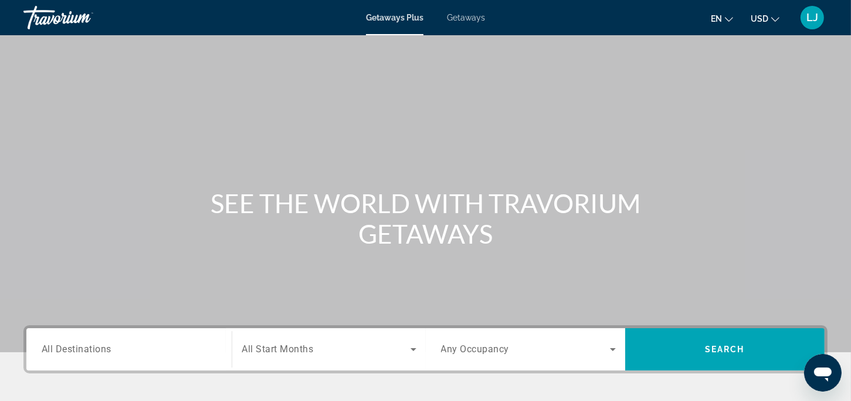
click at [111, 348] on span "All Destinations" at bounding box center [77, 348] width 70 height 11
click at [111, 348] on input "Destination All Destinations" at bounding box center [129, 350] width 175 height 14
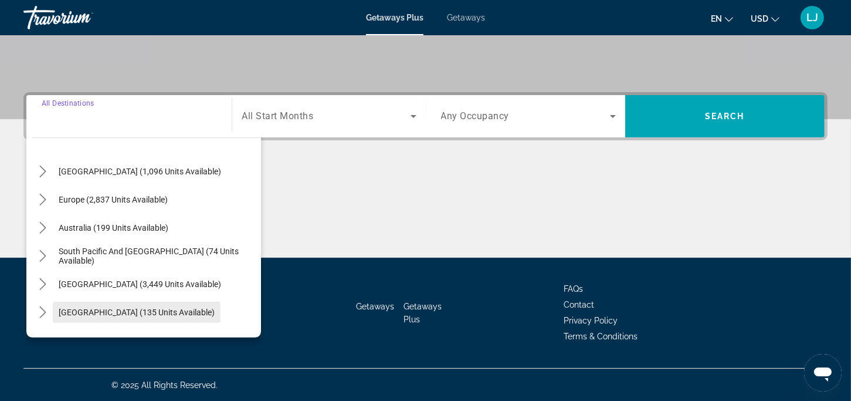
scroll to position [131, 0]
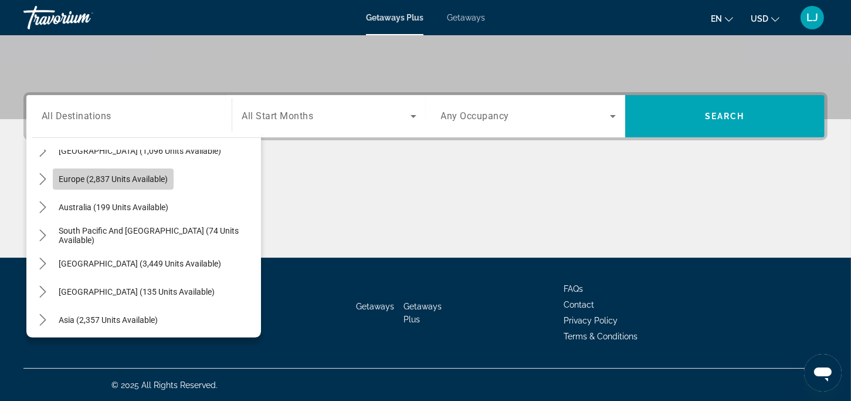
click at [128, 178] on span "Europe (2,837 units available)" at bounding box center [113, 178] width 109 height 9
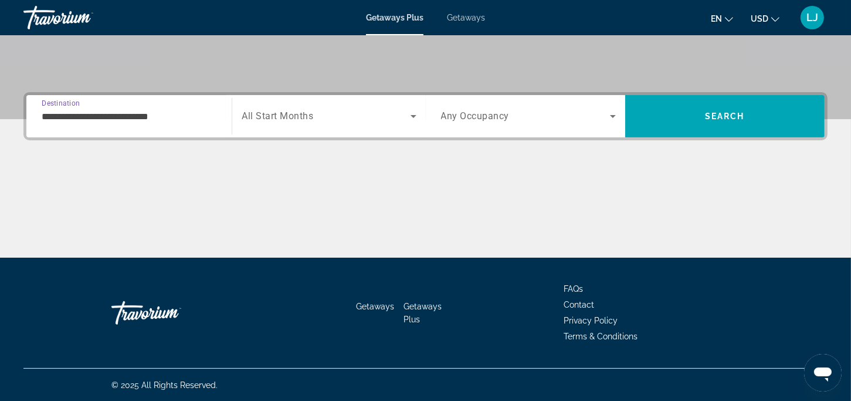
click at [117, 118] on input "**********" at bounding box center [129, 117] width 175 height 14
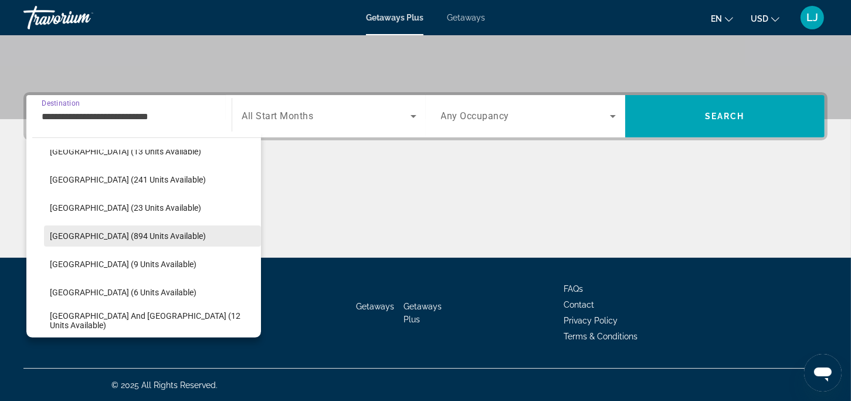
scroll to position [246, 0]
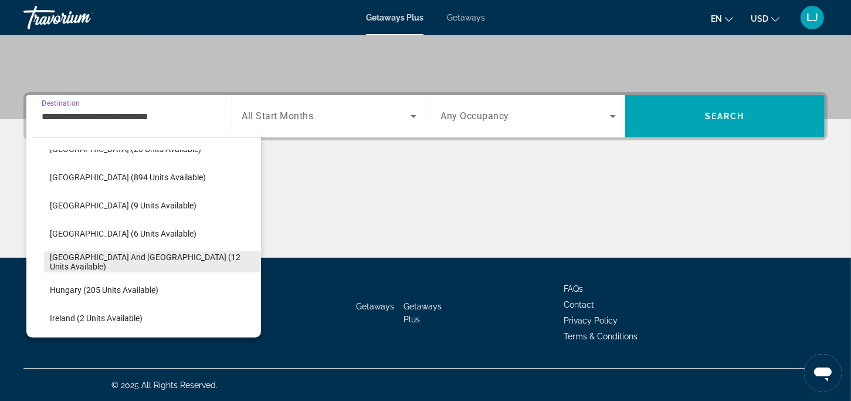
click at [103, 258] on span "Greece and Cyprus (12 units available)" at bounding box center [152, 261] width 205 height 19
type input "**********"
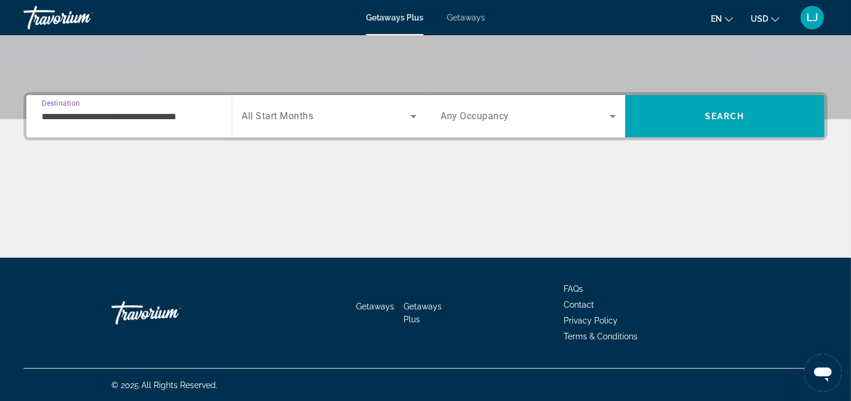
click at [408, 116] on icon "Search widget" at bounding box center [414, 116] width 14 height 14
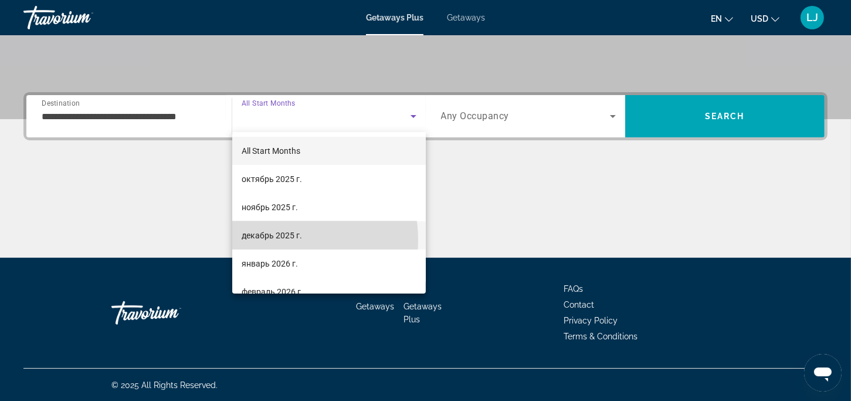
click at [269, 240] on span "декабрь 2025 г." at bounding box center [272, 235] width 60 height 14
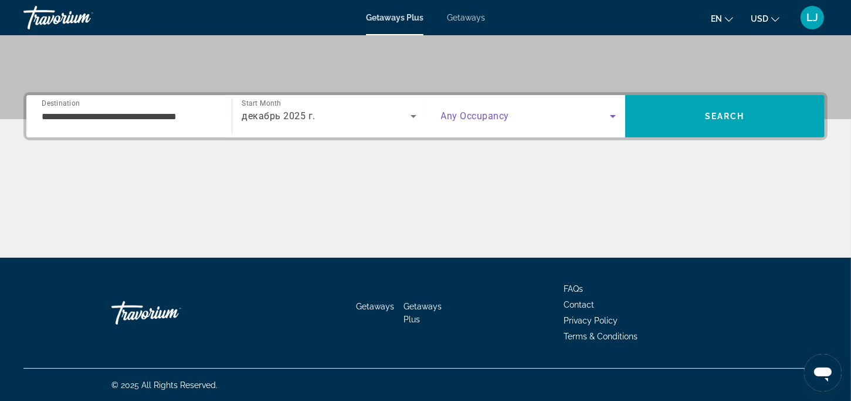
click at [612, 112] on icon "Search widget" at bounding box center [613, 116] width 14 height 14
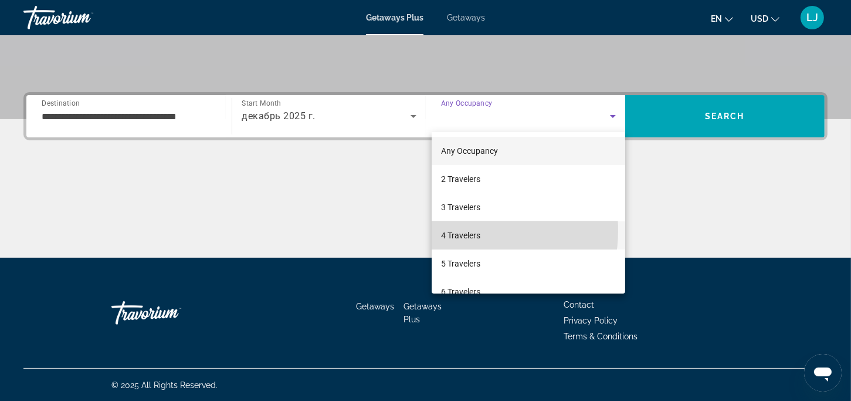
click at [458, 230] on span "4 Travelers" at bounding box center [460, 235] width 39 height 14
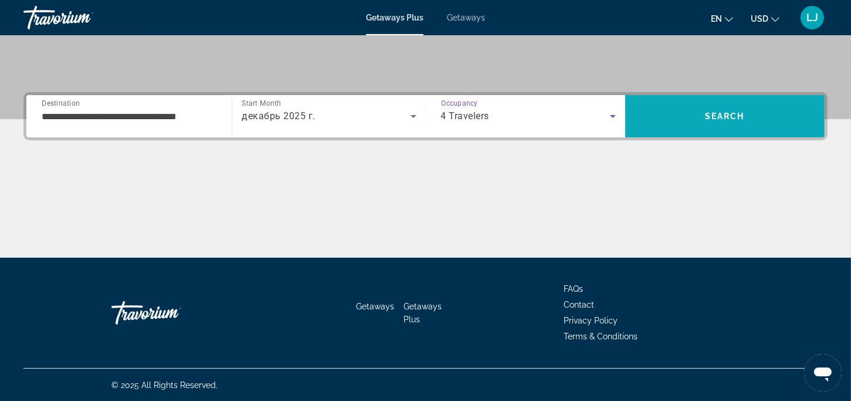
click at [773, 123] on span "Search" at bounding box center [724, 116] width 199 height 28
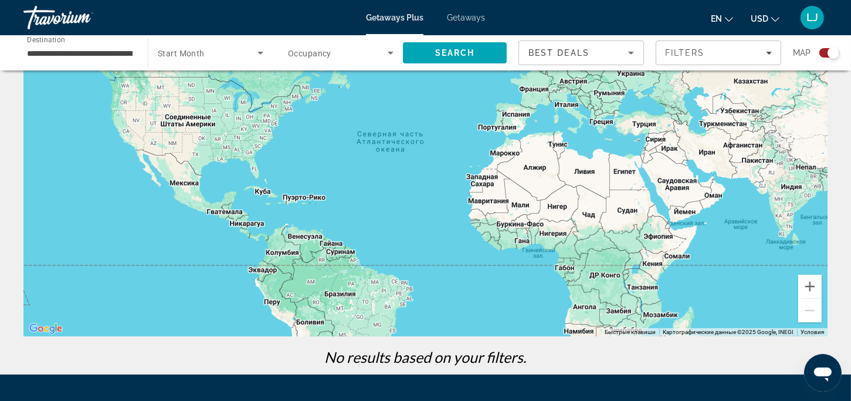
scroll to position [117, 0]
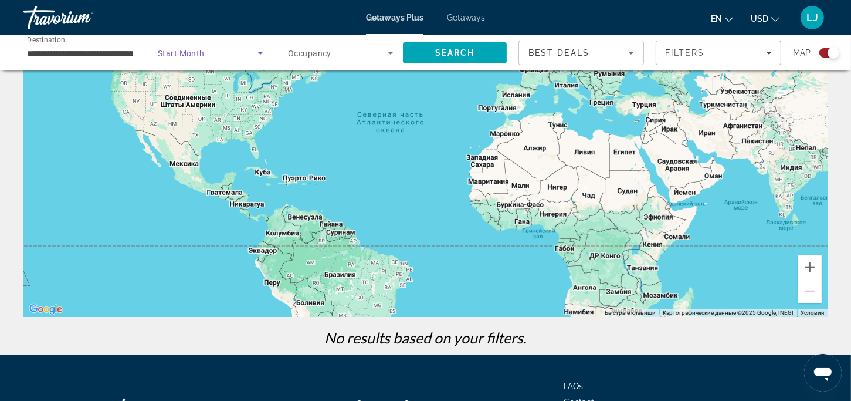
click at [259, 52] on icon "Search widget" at bounding box center [261, 53] width 6 height 3
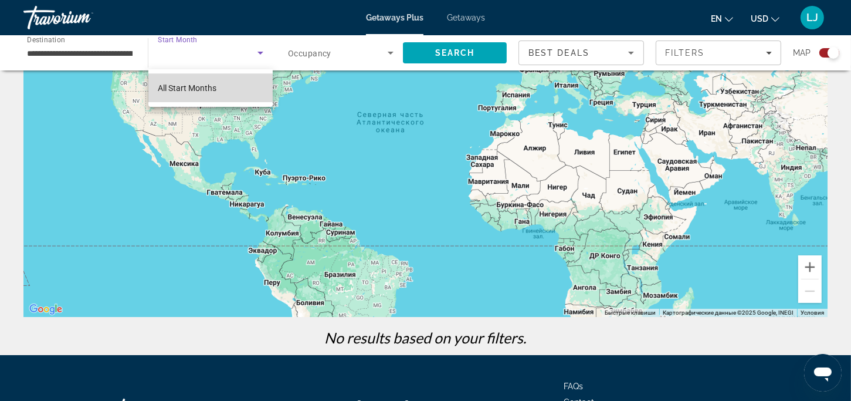
click at [221, 92] on mat-option "All Start Months" at bounding box center [210, 88] width 124 height 28
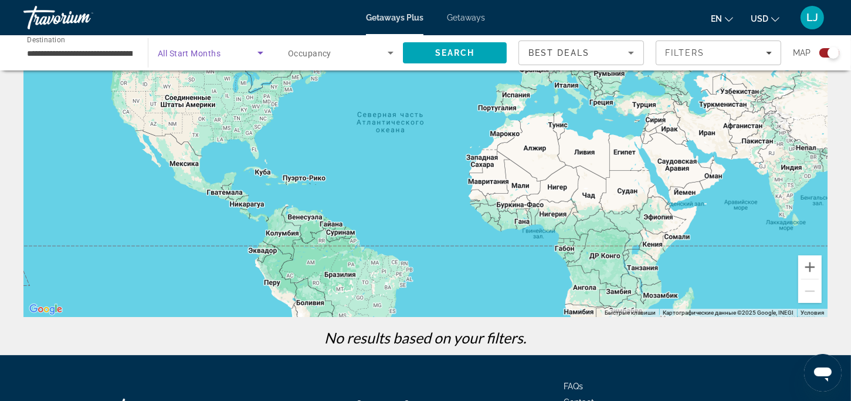
click at [221, 49] on span "Search widget" at bounding box center [208, 53] width 100 height 14
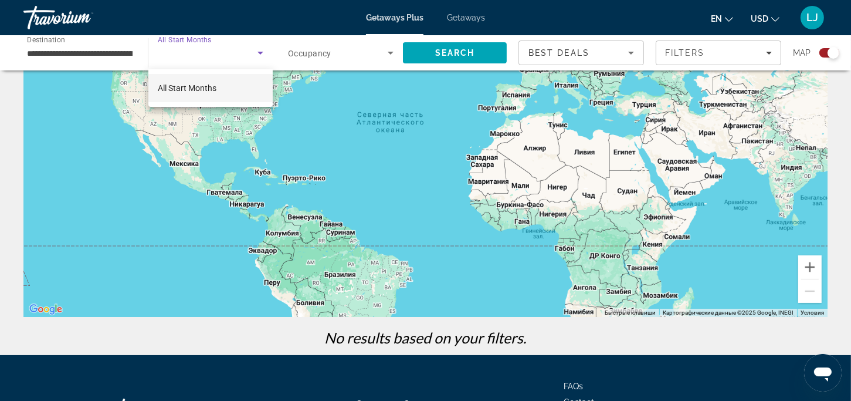
click at [190, 44] on div at bounding box center [425, 200] width 851 height 401
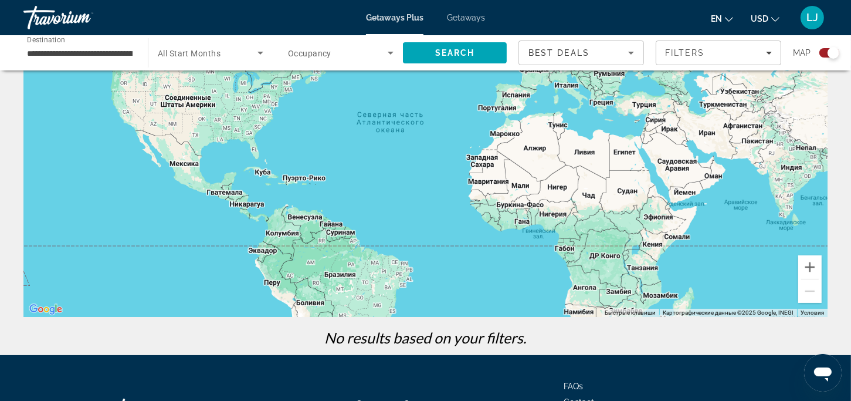
click at [187, 53] on span "All Start Months" at bounding box center [189, 53] width 63 height 9
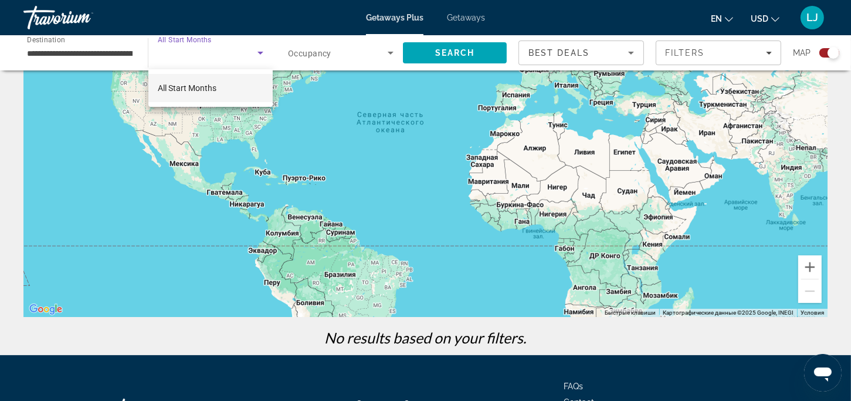
drag, startPoint x: 187, startPoint y: 53, endPoint x: 414, endPoint y: 163, distance: 252.9
click at [414, 163] on div at bounding box center [425, 200] width 851 height 401
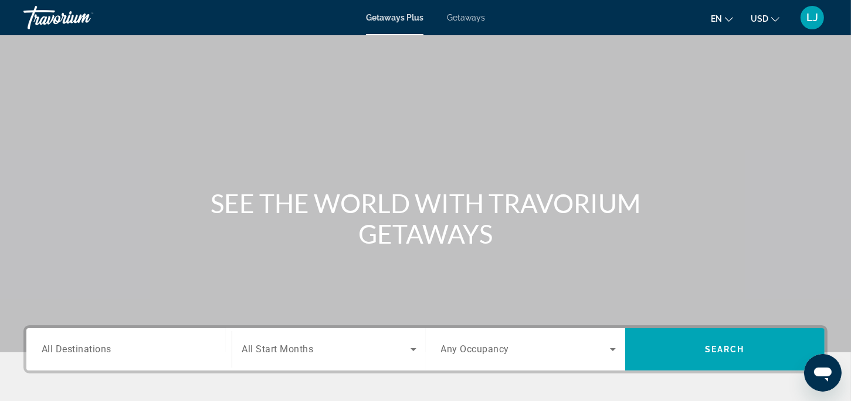
click at [417, 351] on icon "Search widget" at bounding box center [414, 349] width 14 height 14
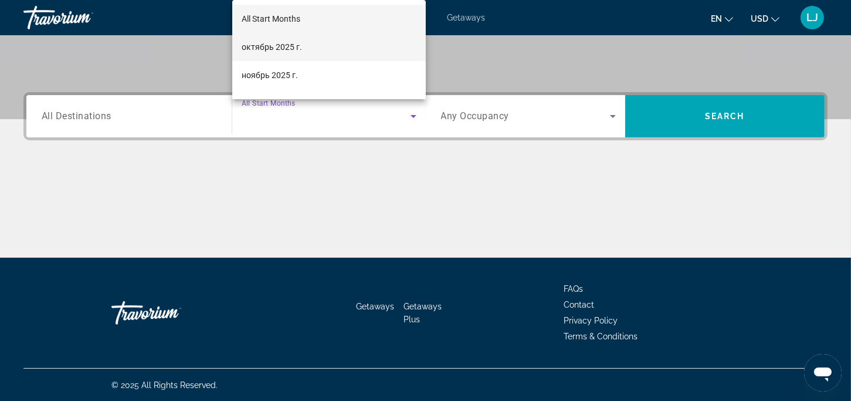
scroll to position [59, 0]
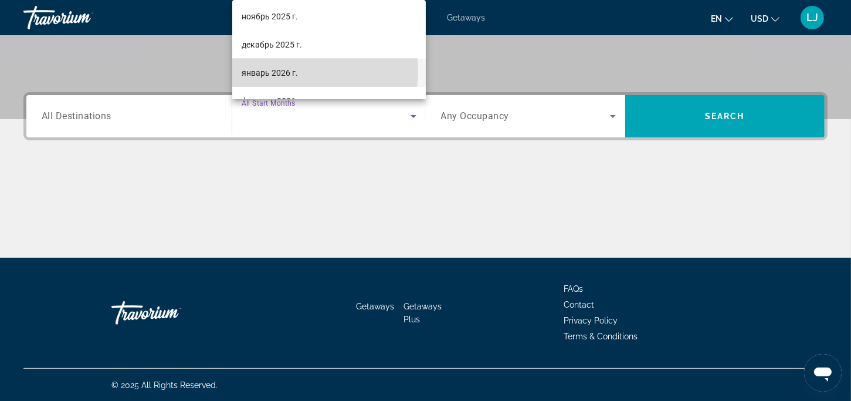
click at [290, 70] on span "январь 2026 г." at bounding box center [270, 73] width 56 height 14
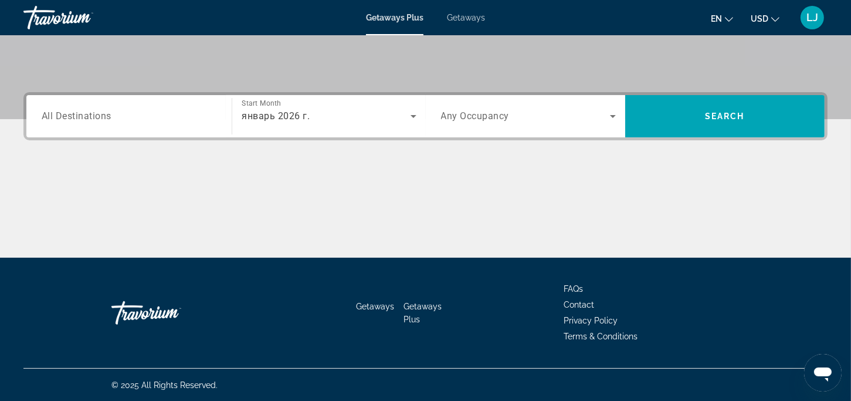
click at [191, 123] on div "Search widget" at bounding box center [129, 116] width 175 height 33
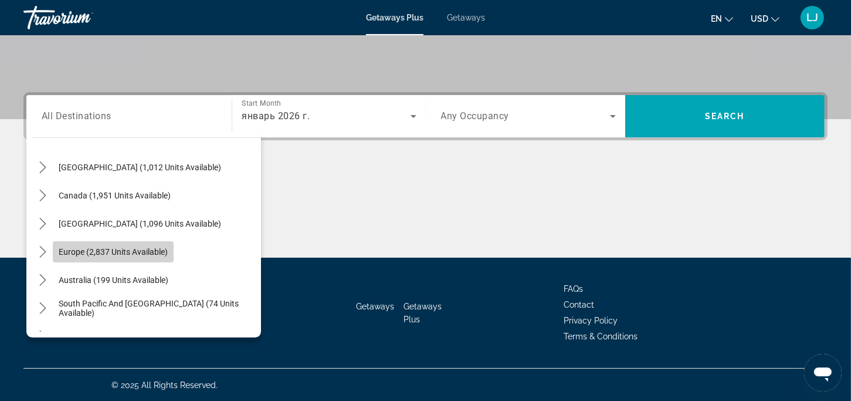
click at [87, 250] on span "Europe (2,837 units available)" at bounding box center [113, 251] width 109 height 9
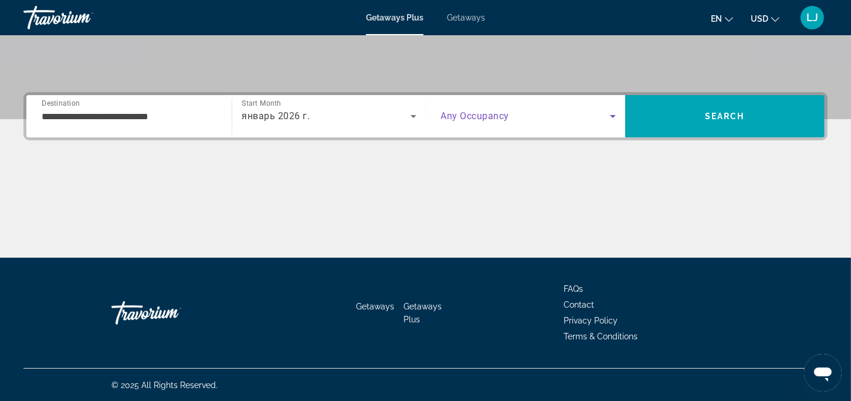
click at [615, 114] on icon "Search widget" at bounding box center [613, 116] width 14 height 14
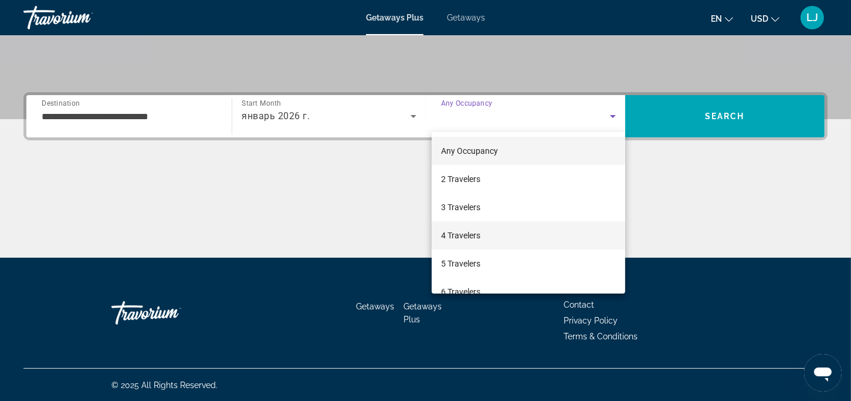
click at [447, 238] on span "4 Travelers" at bounding box center [460, 235] width 39 height 14
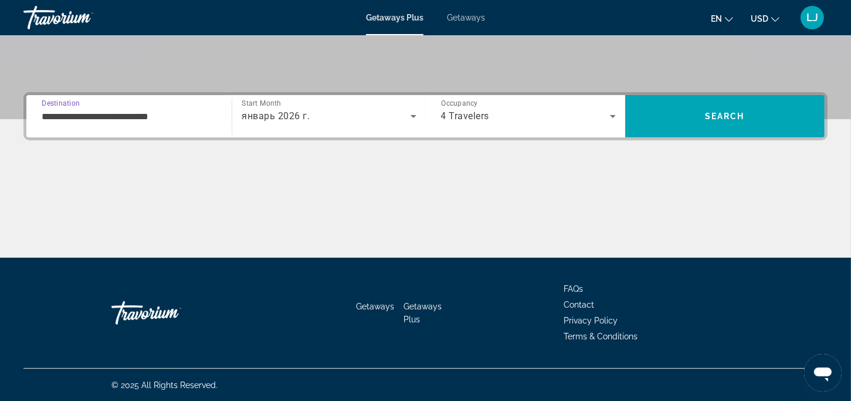
click at [52, 116] on input "**********" at bounding box center [129, 117] width 175 height 14
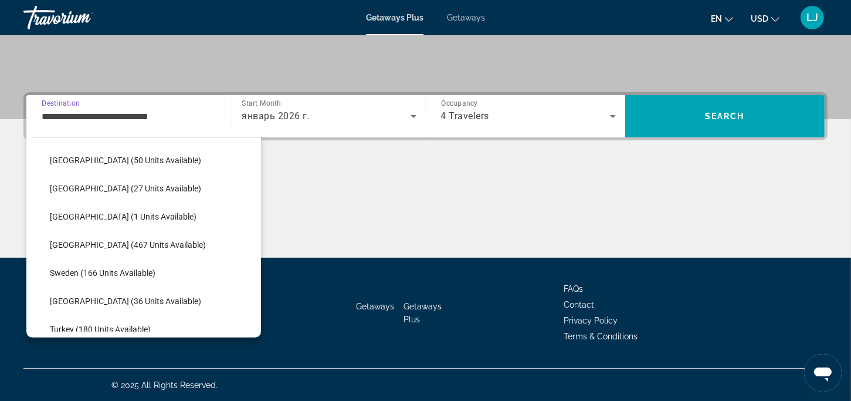
scroll to position [480, 0]
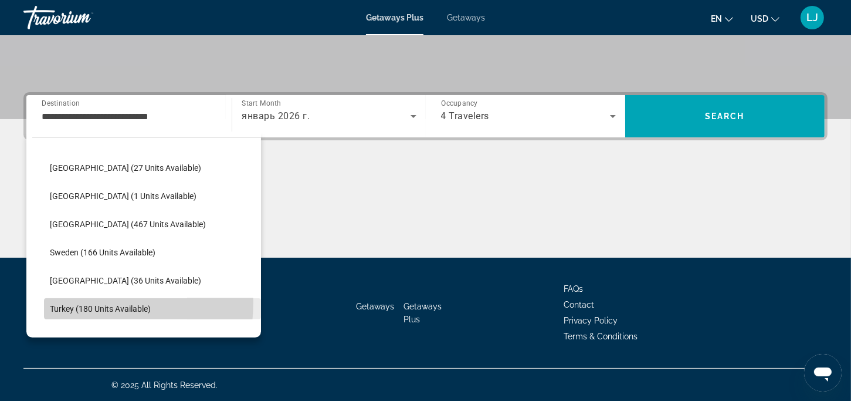
click at [71, 301] on span "Select destination: Turkey (180 units available)" at bounding box center [152, 309] width 217 height 28
type input "**********"
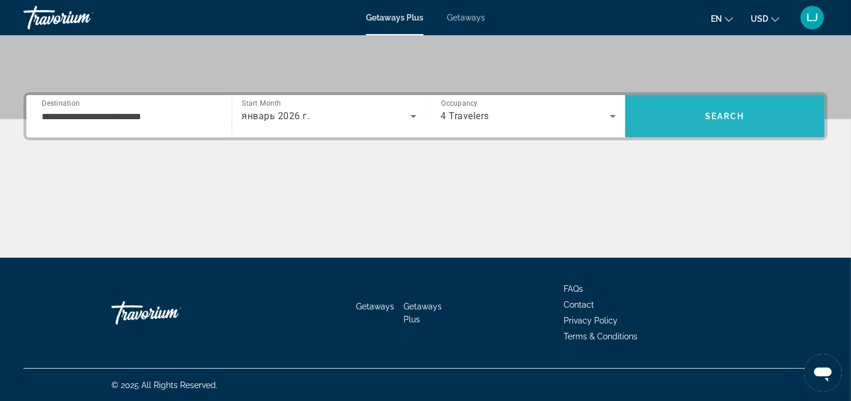
click at [717, 120] on span "Search" at bounding box center [725, 115] width 40 height 9
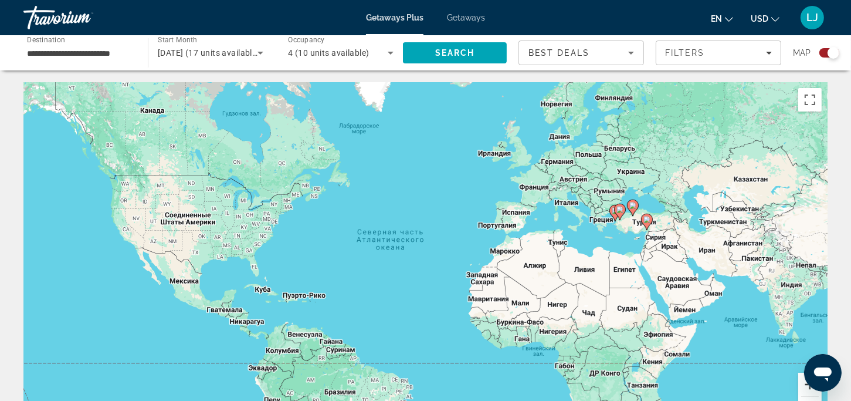
click at [807, 387] on button "Увеличить" at bounding box center [809, 384] width 23 height 23
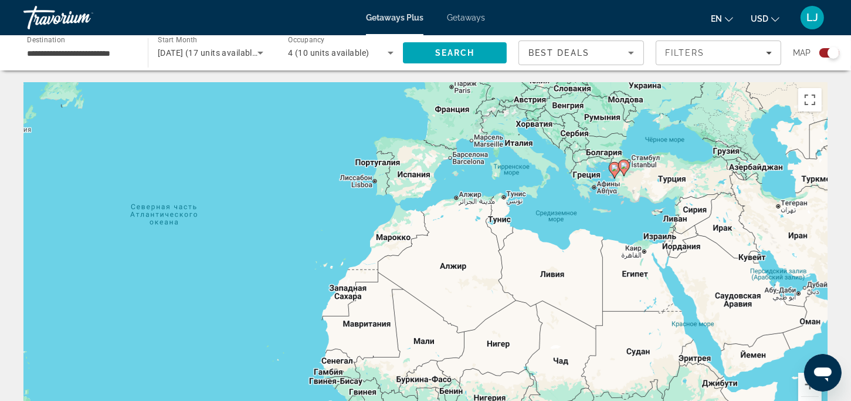
drag, startPoint x: 689, startPoint y: 312, endPoint x: 498, endPoint y: 306, distance: 191.3
click at [498, 306] on div "Чтобы активировать перетаскивание с помощью клавиатуры, нажмите Alt + Ввод. Пос…" at bounding box center [425, 258] width 804 height 352
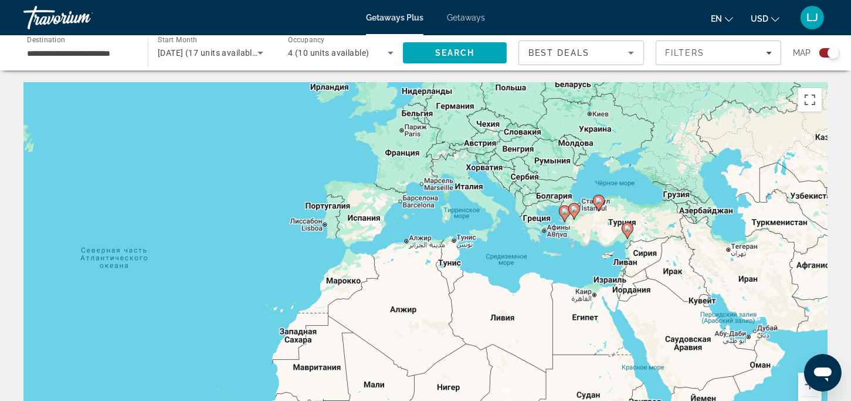
drag, startPoint x: 654, startPoint y: 229, endPoint x: 603, endPoint y: 276, distance: 69.4
click at [603, 273] on div "Чтобы активировать перетаскивание с помощью клавиатуры, нажмите Alt + Ввод. Пос…" at bounding box center [425, 258] width 804 height 352
click at [805, 389] on button "Увеличить" at bounding box center [809, 384] width 23 height 23
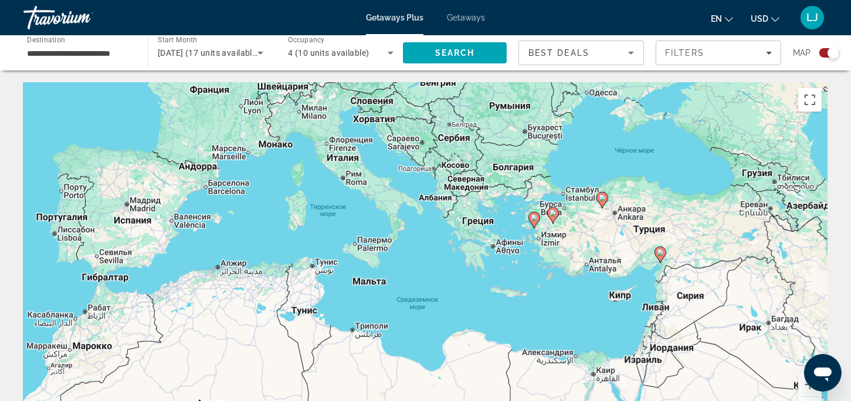
drag, startPoint x: 763, startPoint y: 302, endPoint x: 591, endPoint y: 343, distance: 176.3
click at [591, 343] on div "Чтобы активировать перетаскивание с помощью клавиатуры, нажмите Alt + Ввод. Пос…" at bounding box center [425, 258] width 804 height 352
click at [809, 385] on div "Открыть окно обмена сообщениями" at bounding box center [822, 371] width 35 height 35
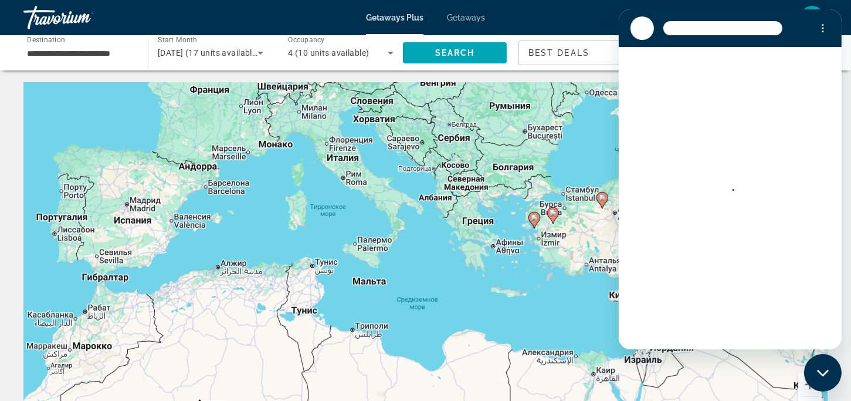
click at [526, 279] on div "Чтобы активировать перетаскивание с помощью клавиатуры, нажмите Alt + Ввод. Пос…" at bounding box center [425, 258] width 804 height 352
click at [805, 386] on button "Увеличить" at bounding box center [809, 384] width 23 height 23
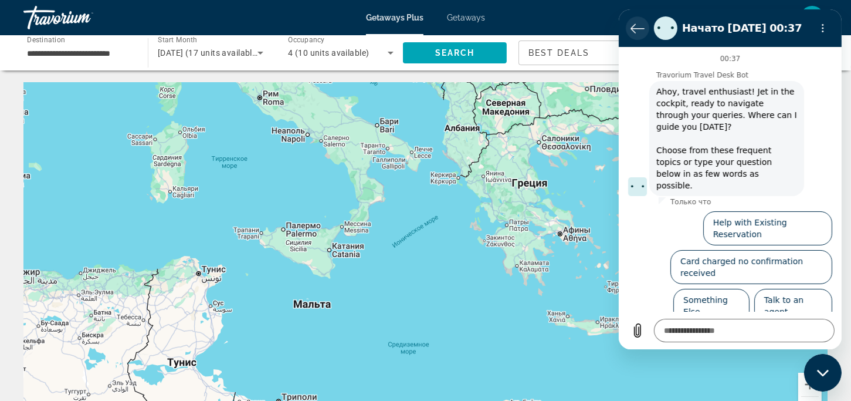
click at [634, 25] on icon "Вернуться к списку разговоров" at bounding box center [637, 28] width 14 height 14
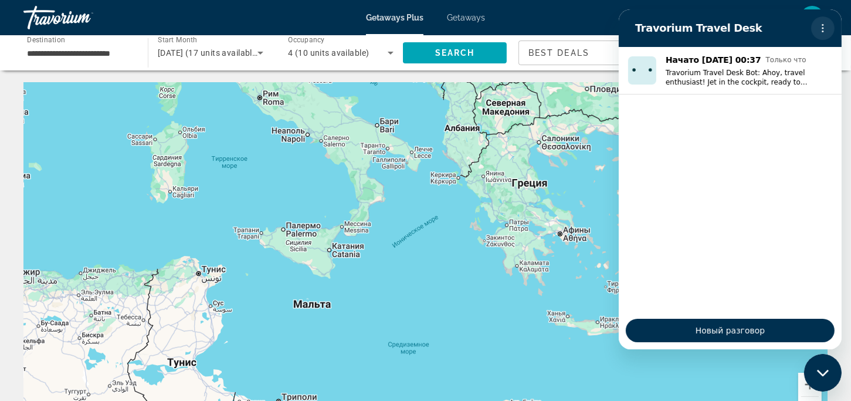
click at [824, 26] on icon "Меню параметров" at bounding box center [822, 27] width 9 height 9
click at [559, 208] on div "Чтобы активировать перетаскивание с помощью клавиатуры, нажмите Alt + Ввод. Пос…" at bounding box center [425, 258] width 804 height 352
click at [823, 367] on div "Закрыть окно обмена сообщениями" at bounding box center [822, 371] width 35 height 35
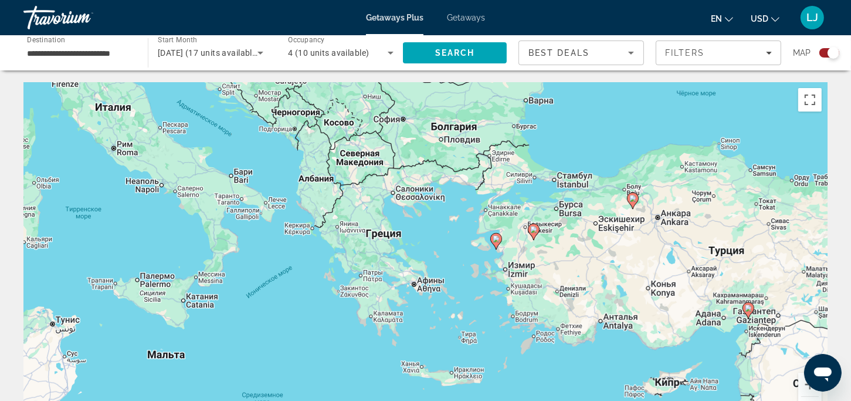
drag, startPoint x: 735, startPoint y: 346, endPoint x: 577, endPoint y: 398, distance: 166.2
click at [577, 398] on div "Чтобы активировать перетаскивание с помощью клавиатуры, нажмите Alt + Ввод. Пос…" at bounding box center [425, 258] width 804 height 352
click at [113, 53] on input "**********" at bounding box center [80, 53] width 106 height 14
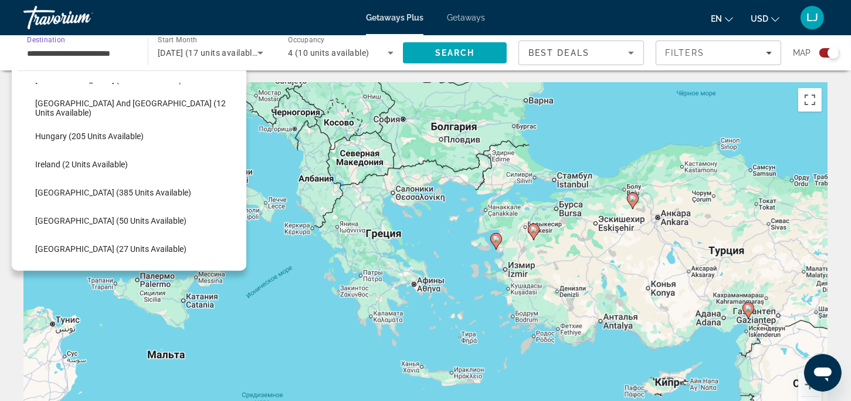
scroll to position [314, 0]
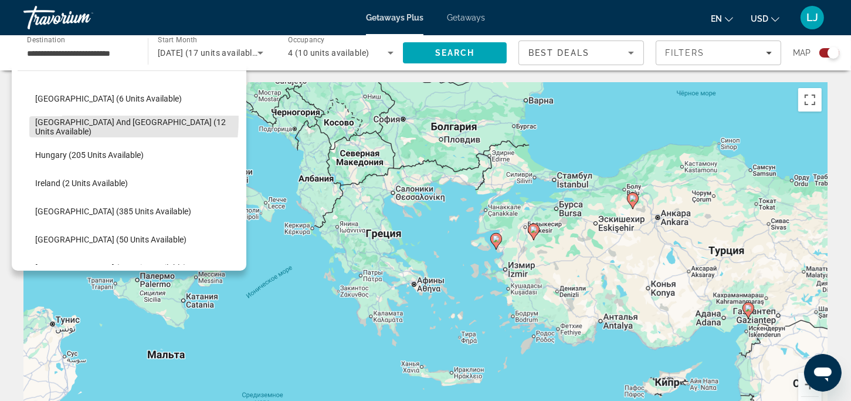
click at [76, 119] on span "Select destination: Greece and Cyprus (12 units available)" at bounding box center [137, 127] width 217 height 28
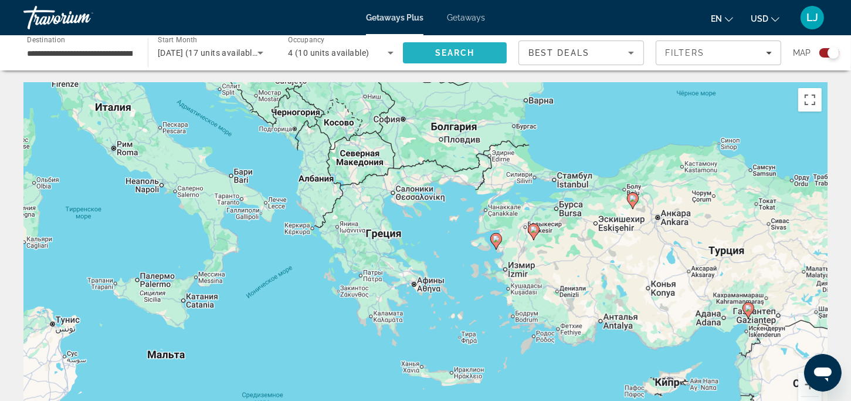
click at [460, 49] on span "Search" at bounding box center [455, 52] width 40 height 9
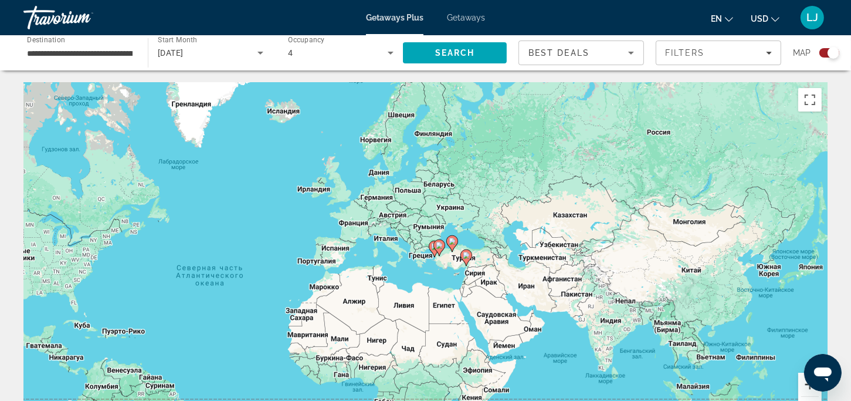
click at [807, 388] on button "Увеличить" at bounding box center [809, 384] width 23 height 23
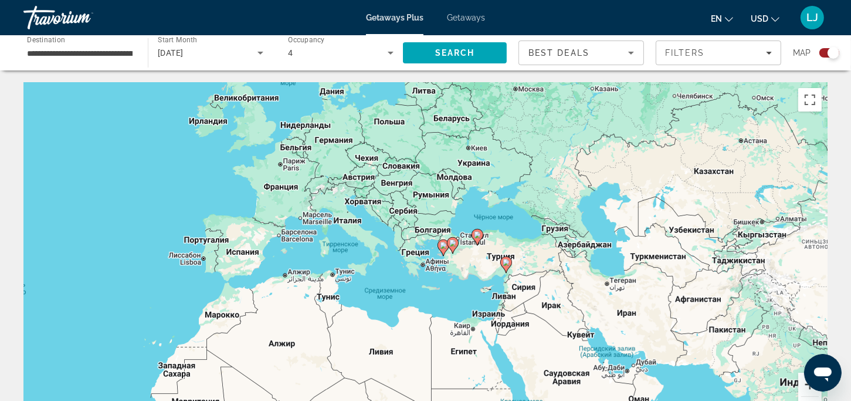
click at [807, 388] on button "Увеличить" at bounding box center [809, 384] width 23 height 23
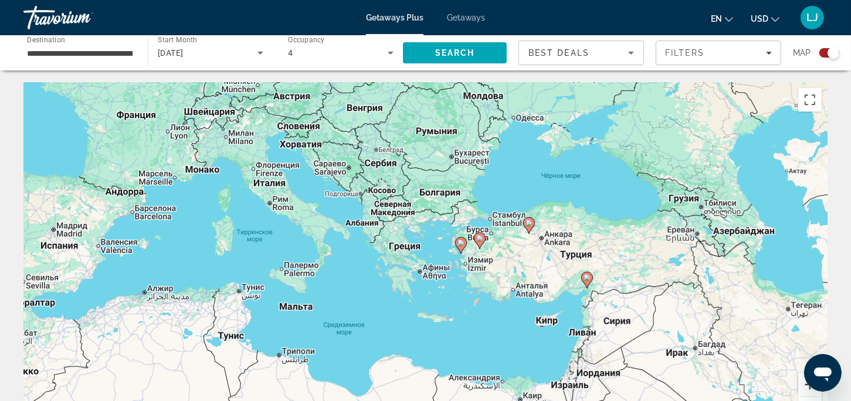
drag, startPoint x: 5, startPoint y: 29, endPoint x: 803, endPoint y: 388, distance: 874.9
click at [803, 388] on button "Увеличить" at bounding box center [809, 384] width 23 height 23
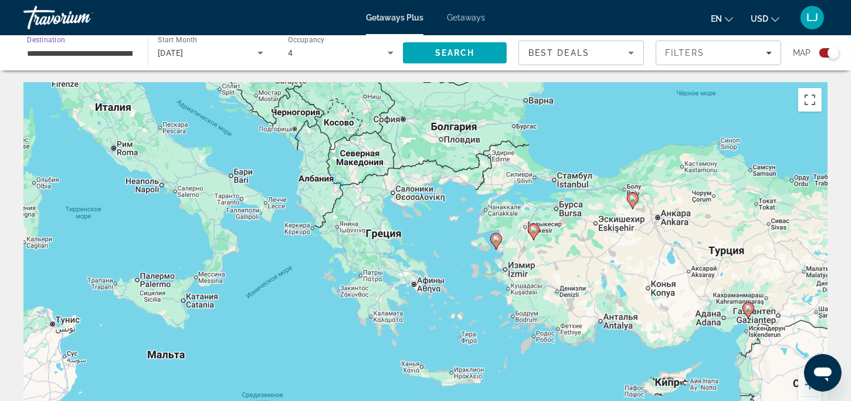
click at [109, 55] on input "**********" at bounding box center [80, 53] width 106 height 14
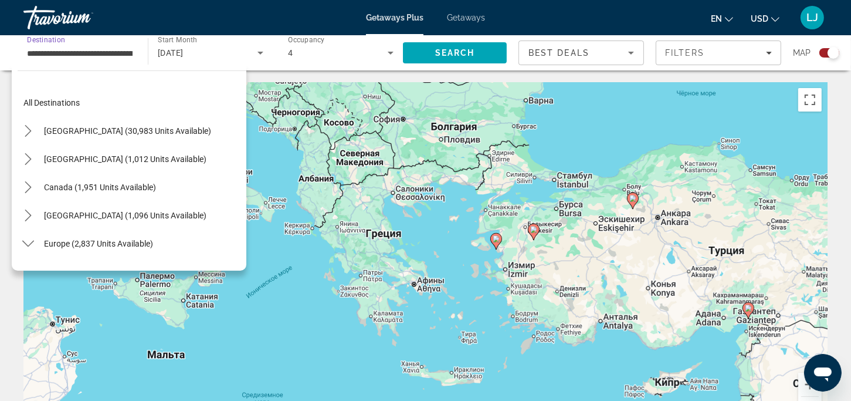
scroll to position [267, 0]
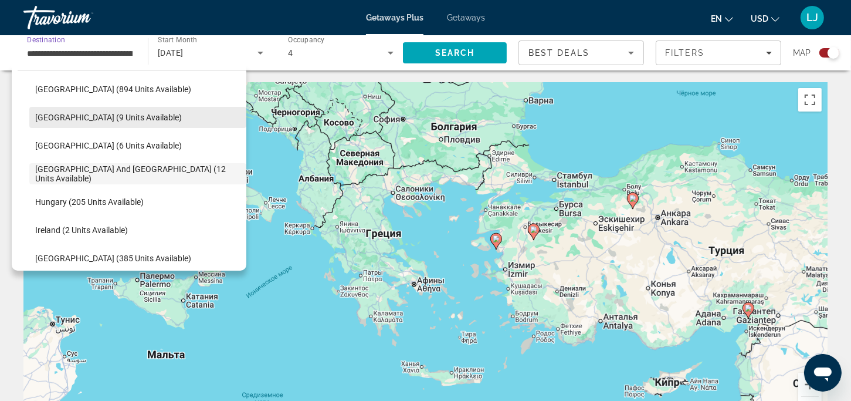
click at [102, 120] on span "France (9 units available)" at bounding box center [108, 117] width 147 height 9
type input "**********"
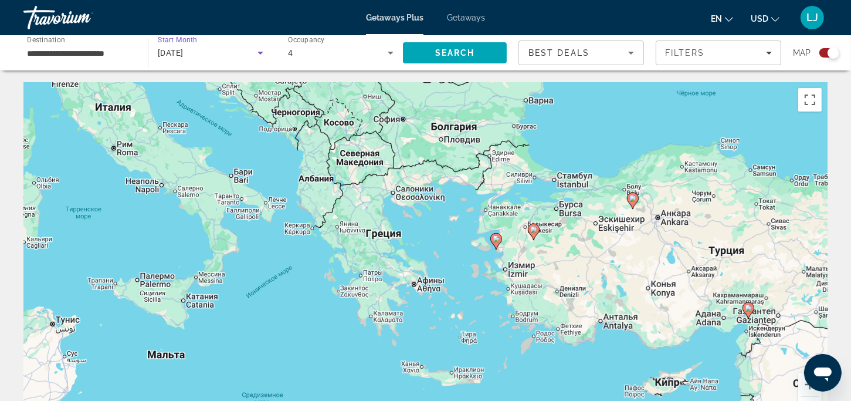
click at [260, 53] on icon "Search widget" at bounding box center [261, 53] width 6 height 3
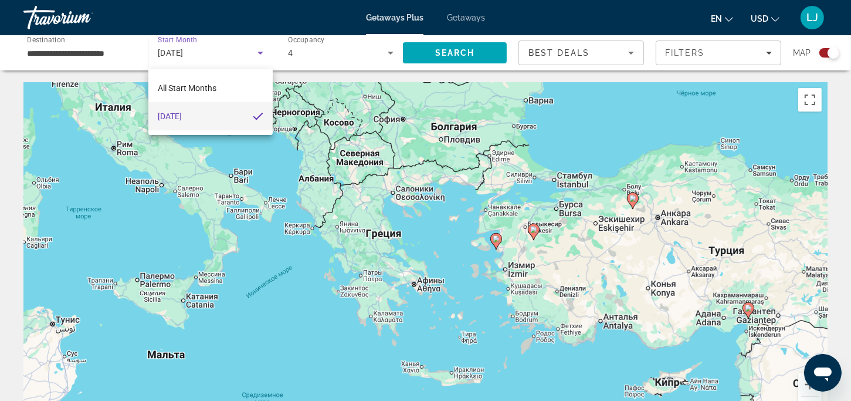
click at [122, 56] on div at bounding box center [425, 200] width 851 height 401
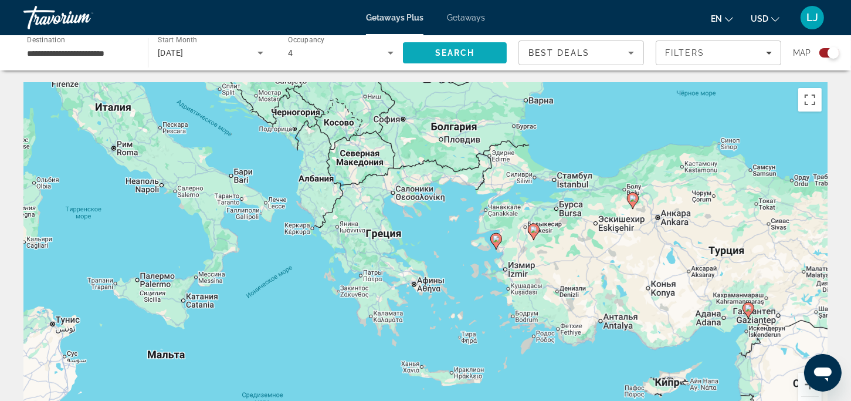
click at [413, 52] on span "Search" at bounding box center [455, 53] width 104 height 28
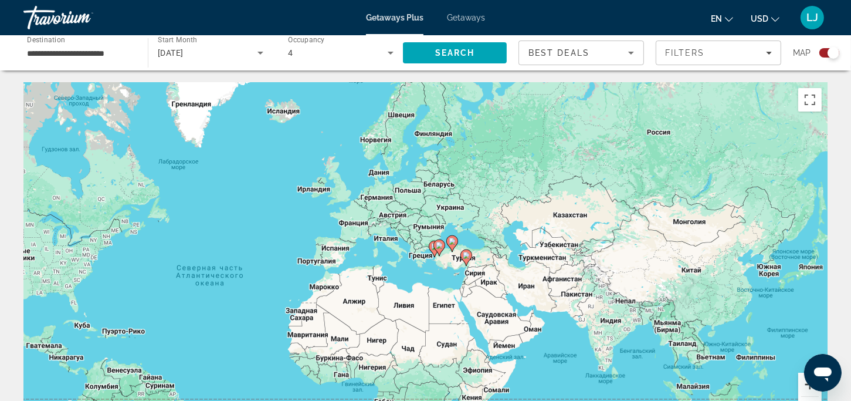
click at [807, 391] on button "Увеличить" at bounding box center [809, 384] width 23 height 23
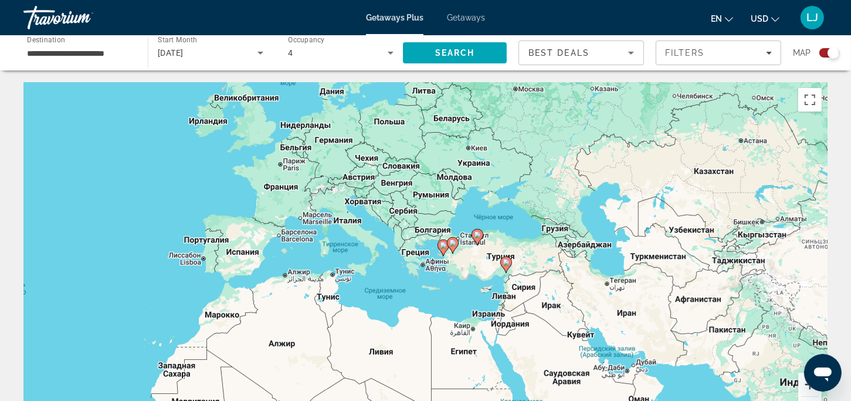
click at [807, 391] on button "Увеличить" at bounding box center [809, 384] width 23 height 23
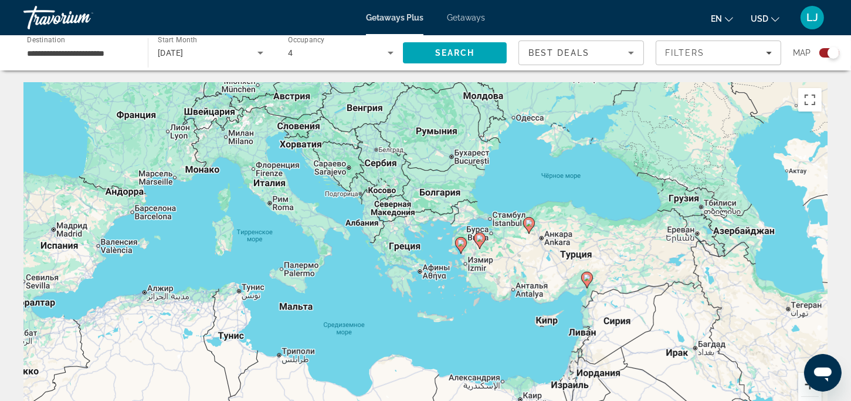
click at [807, 391] on button "Увеличить" at bounding box center [809, 384] width 23 height 23
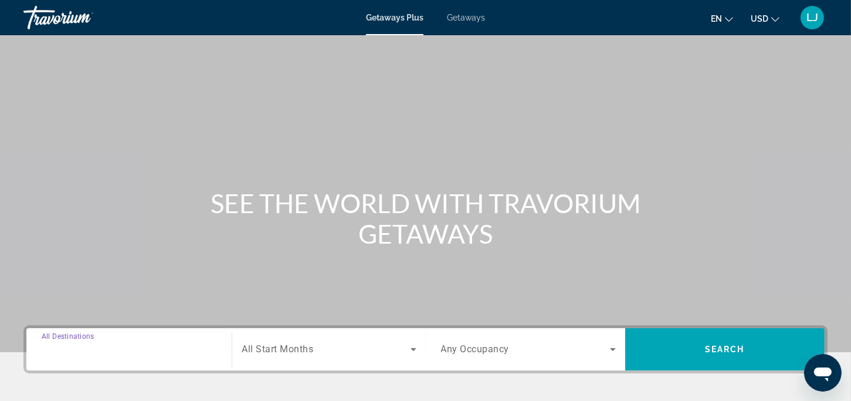
click at [75, 354] on input "Destination All Destinations" at bounding box center [129, 350] width 175 height 14
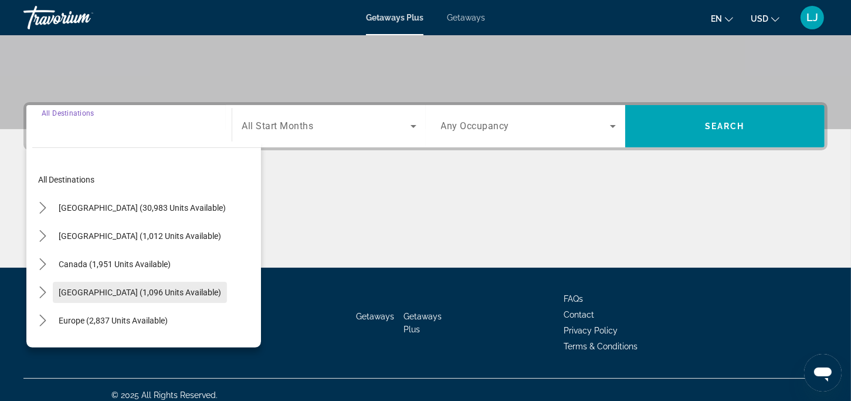
scroll to position [233, 0]
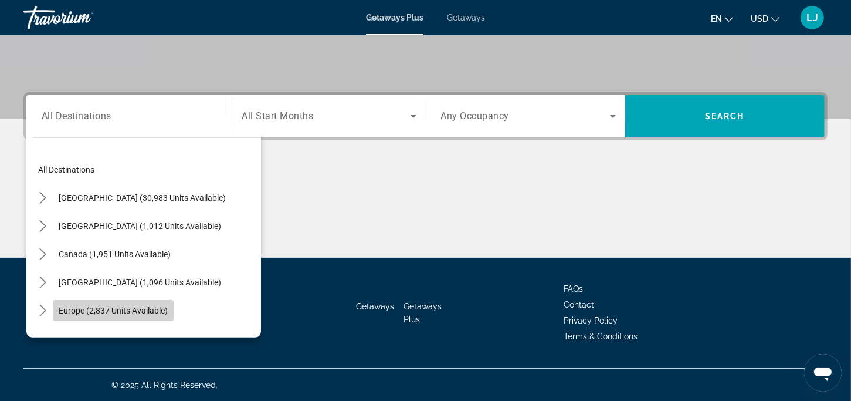
click at [75, 306] on span "Europe (2,837 units available)" at bounding box center [113, 310] width 109 height 9
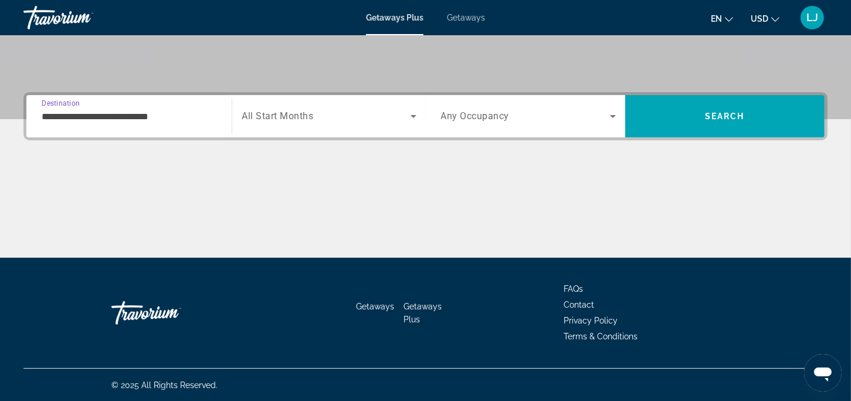
click at [190, 121] on input "**********" at bounding box center [129, 117] width 175 height 14
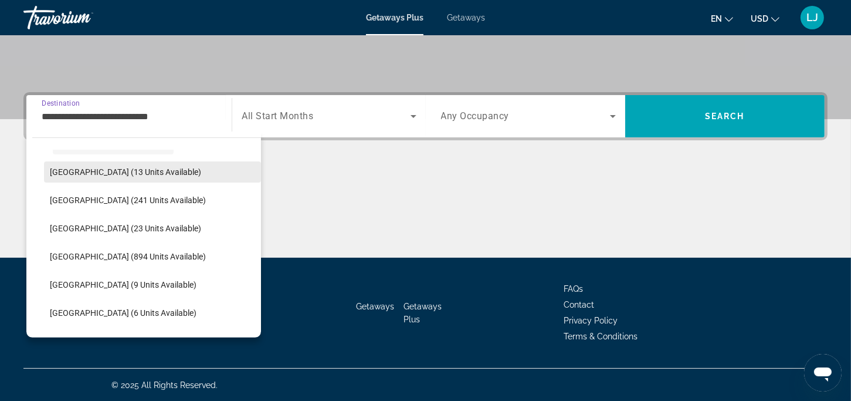
scroll to position [187, 0]
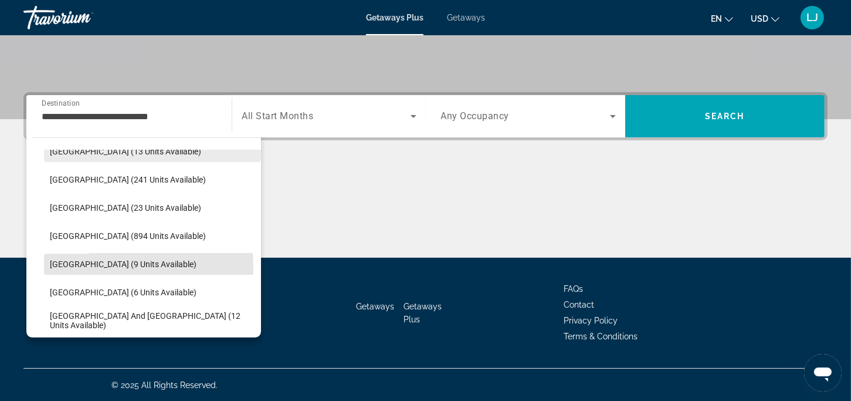
click at [96, 266] on span "France (9 units available)" at bounding box center [123, 263] width 147 height 9
type input "**********"
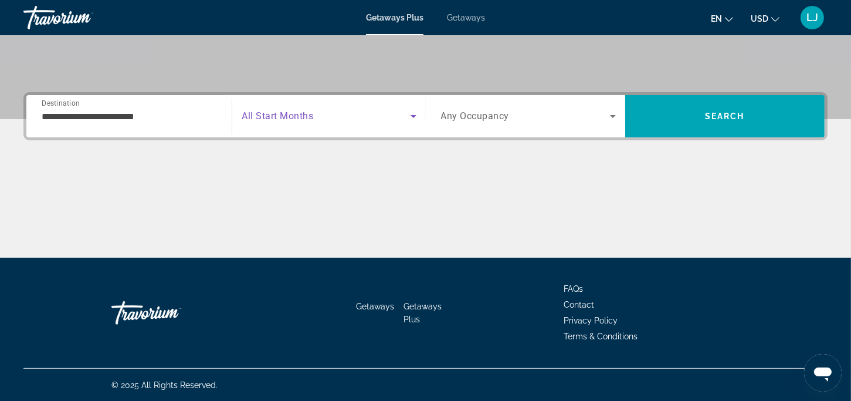
click at [416, 111] on icon "Search widget" at bounding box center [414, 116] width 14 height 14
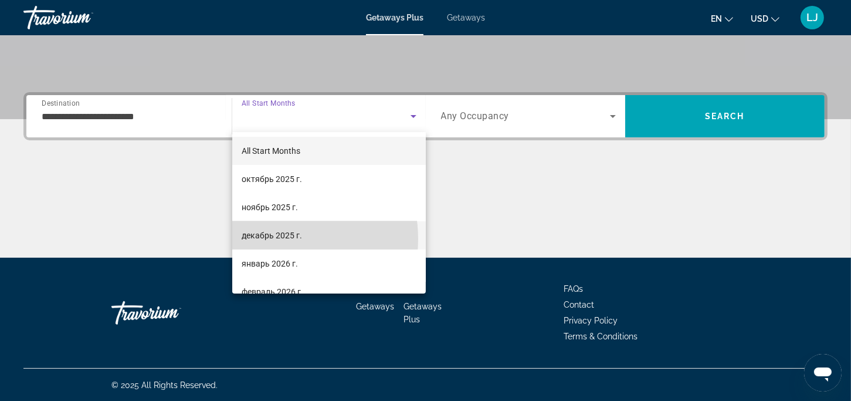
click at [270, 239] on span "декабрь 2025 г." at bounding box center [272, 235] width 60 height 14
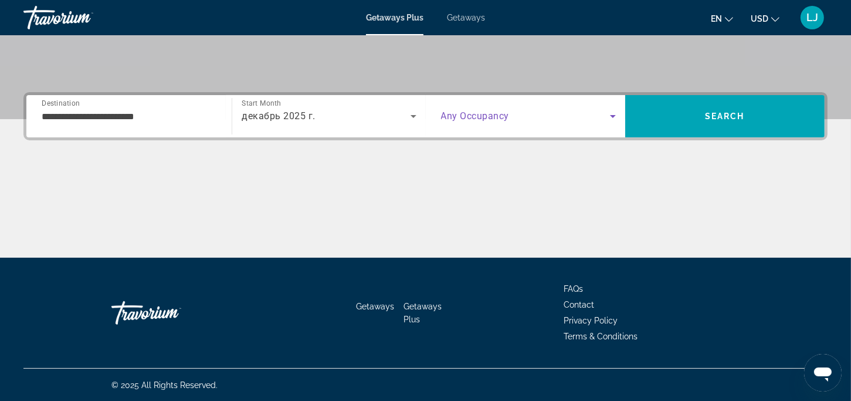
click at [610, 111] on icon "Search widget" at bounding box center [613, 116] width 14 height 14
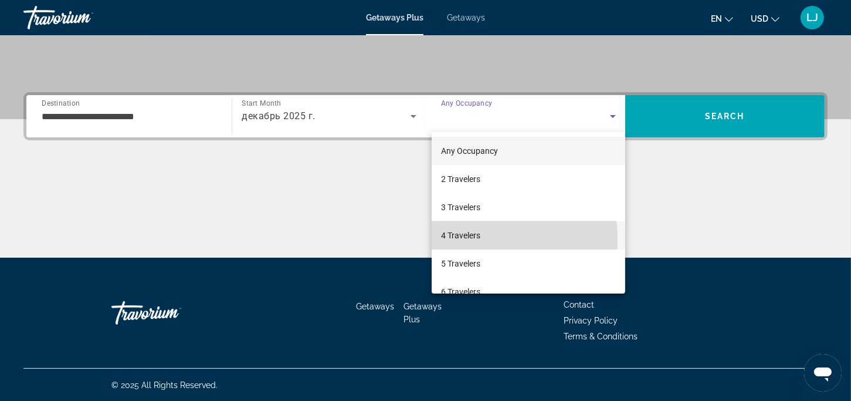
click at [445, 239] on span "4 Travelers" at bounding box center [460, 235] width 39 height 14
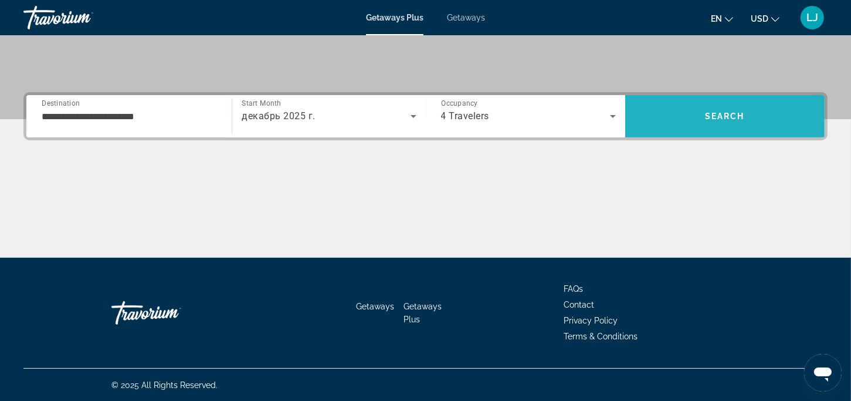
click at [670, 123] on span "Search" at bounding box center [724, 116] width 199 height 28
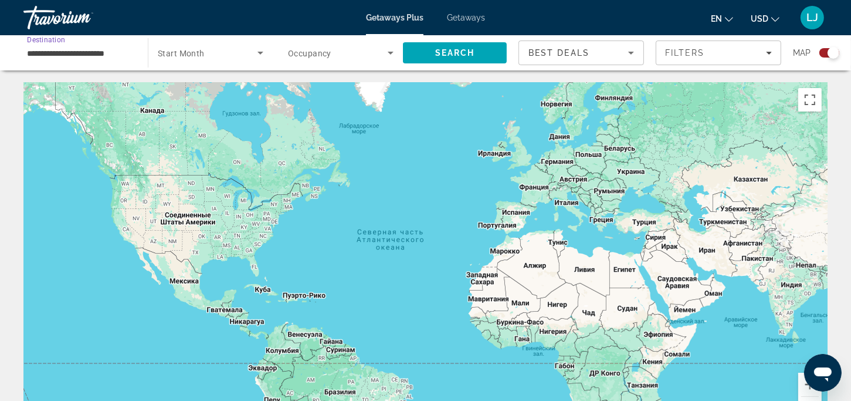
click at [100, 49] on input "**********" at bounding box center [80, 53] width 106 height 14
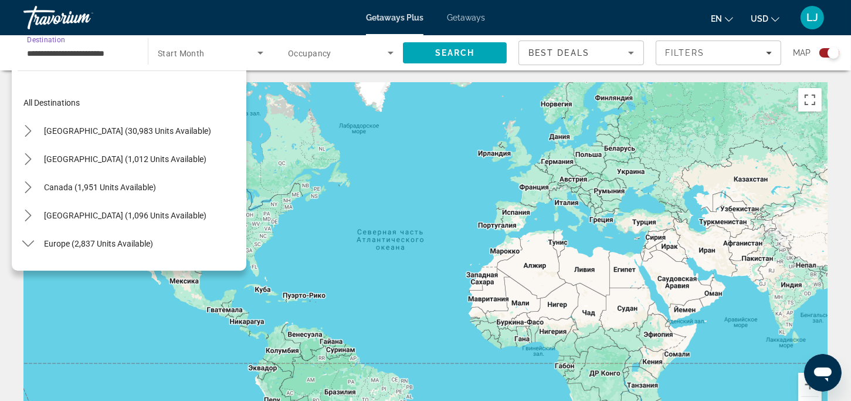
scroll to position [211, 0]
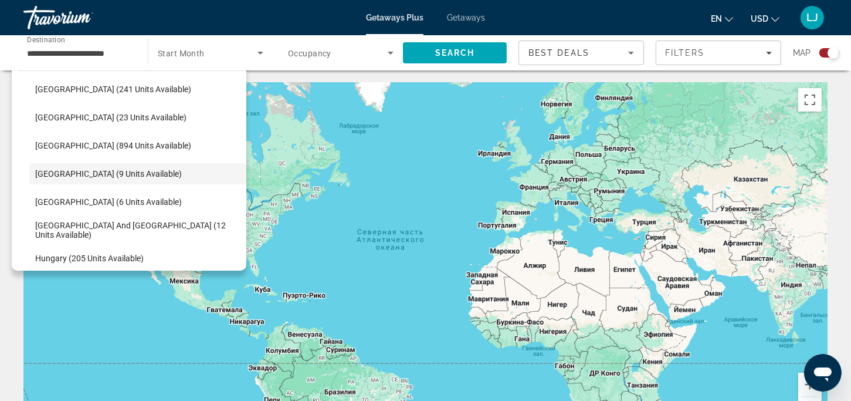
click at [276, 128] on div "Main content" at bounding box center [425, 258] width 804 height 352
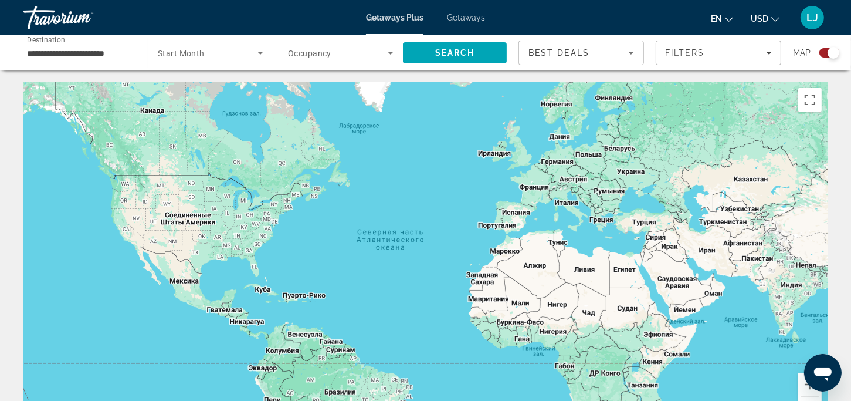
click at [258, 53] on icon "Search widget" at bounding box center [260, 53] width 14 height 14
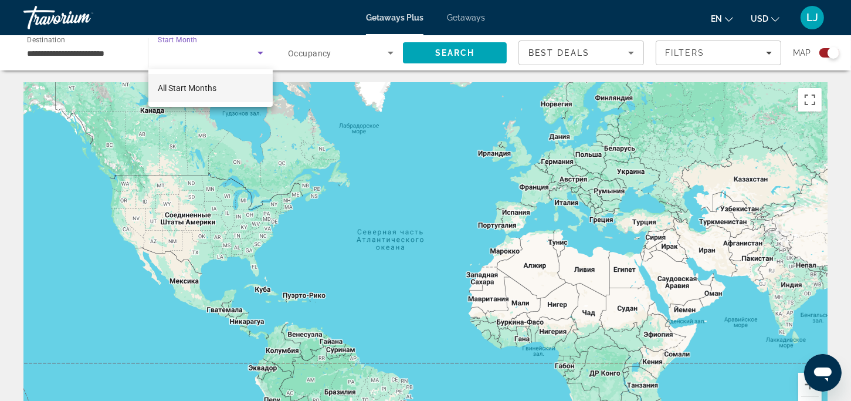
click at [208, 55] on div at bounding box center [425, 200] width 851 height 401
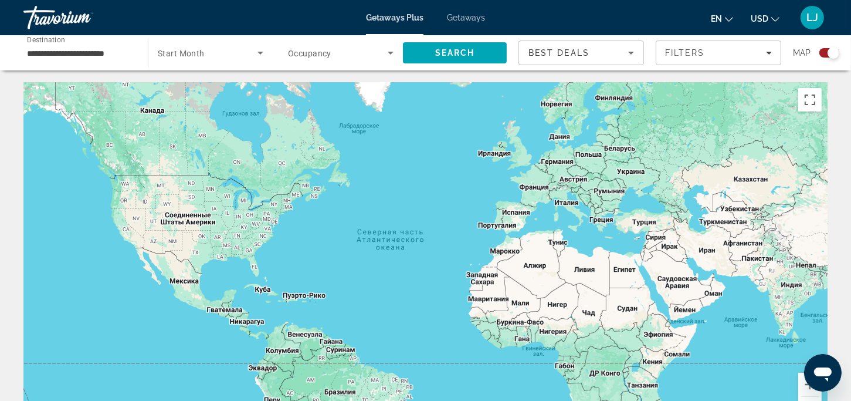
click at [31, 53] on input "**********" at bounding box center [80, 53] width 106 height 14
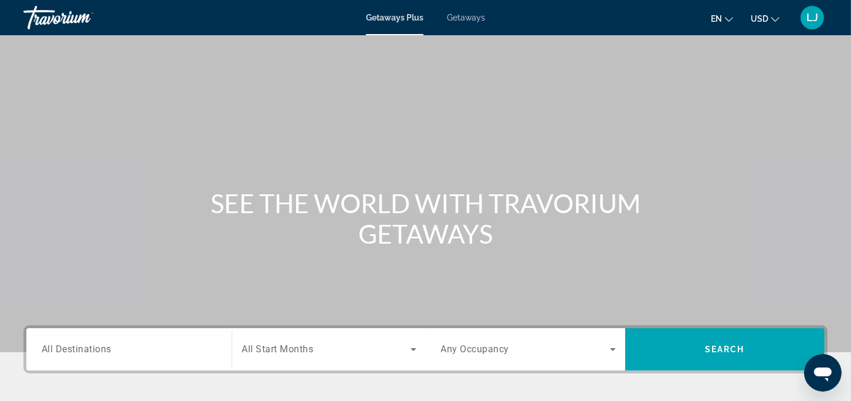
click at [98, 353] on span "All Destinations" at bounding box center [77, 348] width 70 height 11
click at [98, 353] on input "Destination All Destinations" at bounding box center [129, 350] width 175 height 14
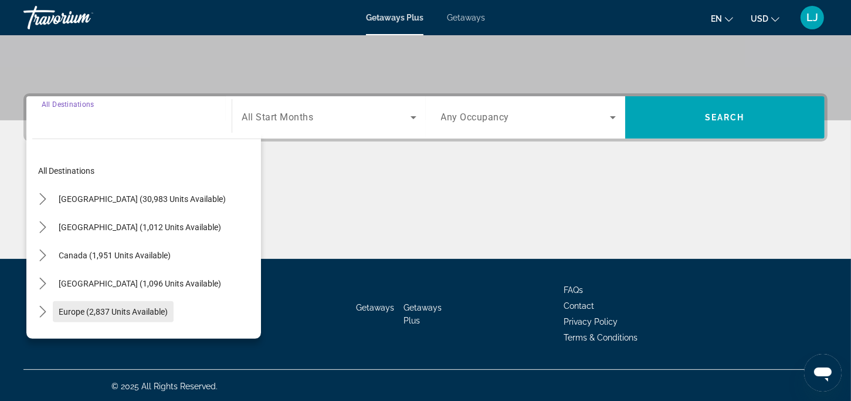
scroll to position [233, 0]
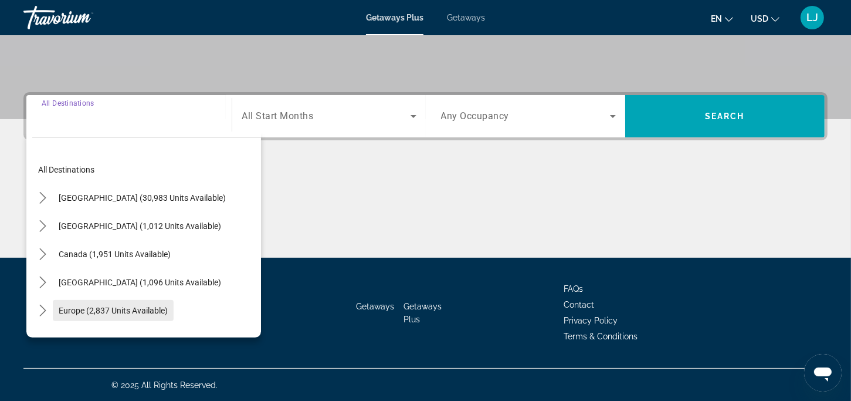
click at [94, 313] on span "Europe (2,837 units available)" at bounding box center [113, 310] width 109 height 9
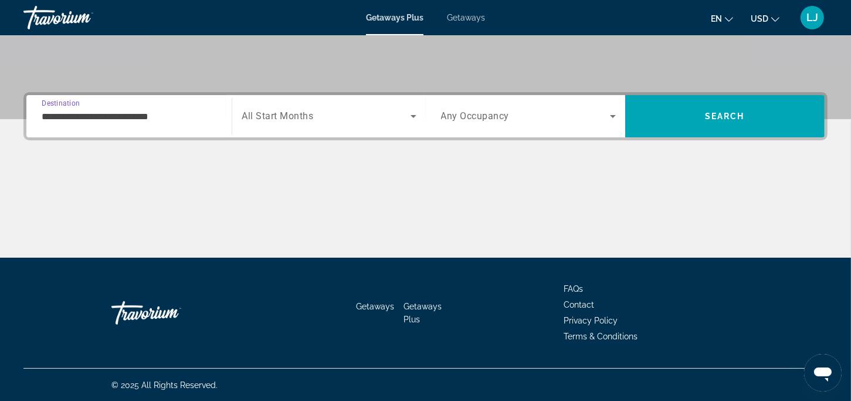
click at [411, 114] on icon "Search widget" at bounding box center [414, 116] width 14 height 14
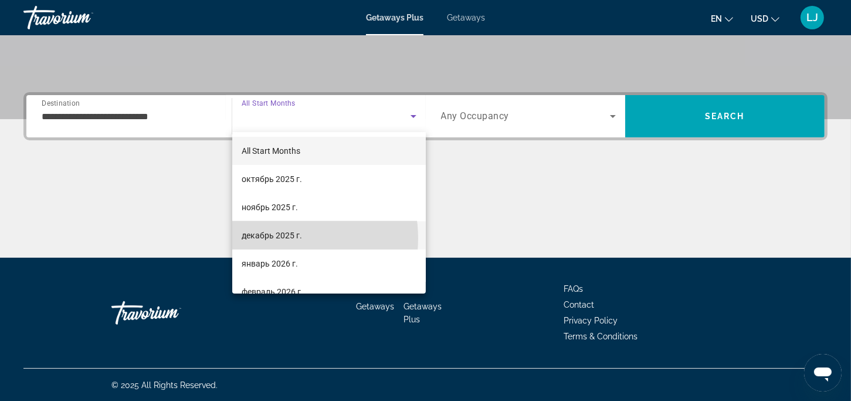
click at [276, 238] on span "декабрь 2025 г." at bounding box center [272, 235] width 60 height 14
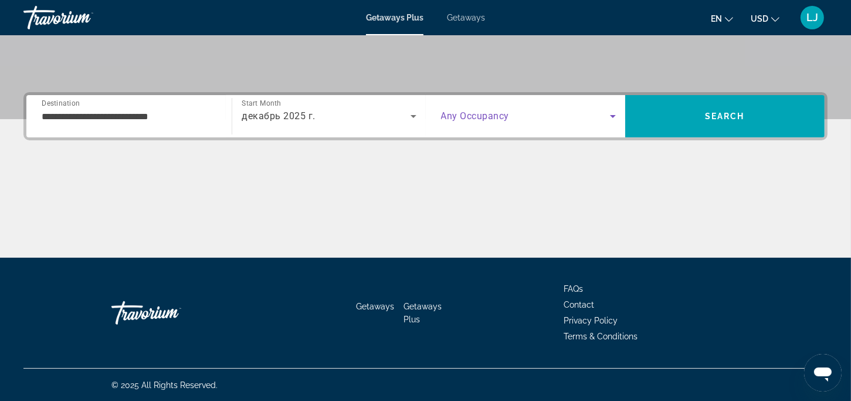
click at [611, 114] on icon "Search widget" at bounding box center [613, 116] width 14 height 14
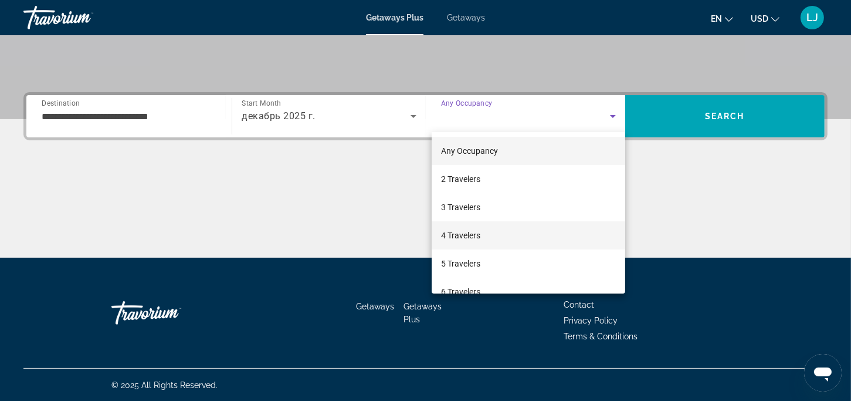
click at [472, 232] on span "4 Travelers" at bounding box center [460, 235] width 39 height 14
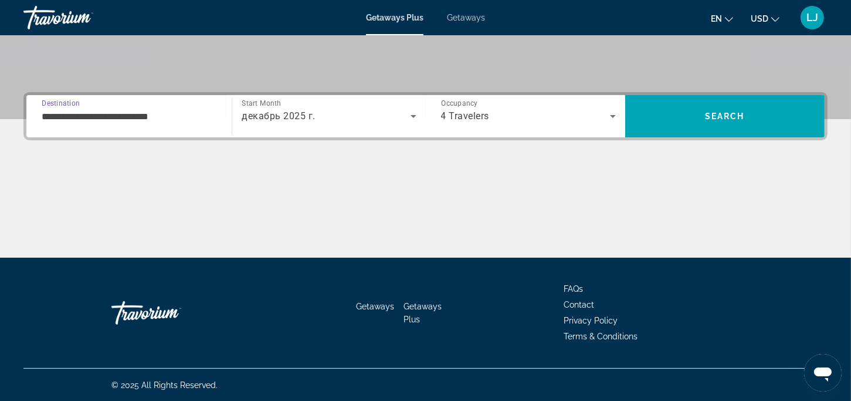
click at [148, 116] on input "**********" at bounding box center [129, 117] width 175 height 14
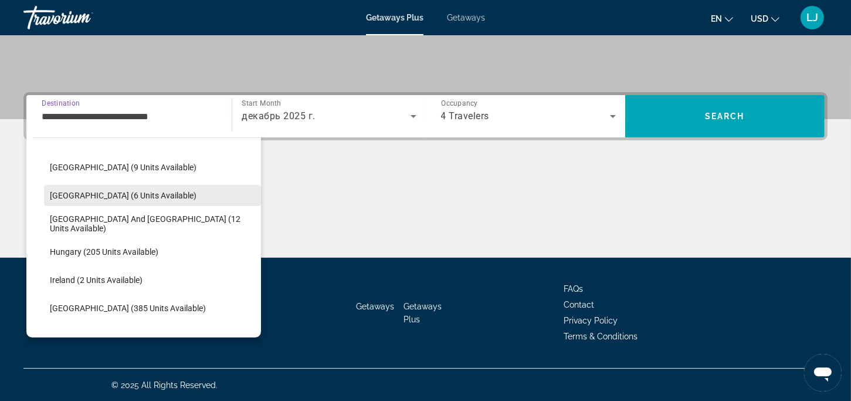
scroll to position [304, 0]
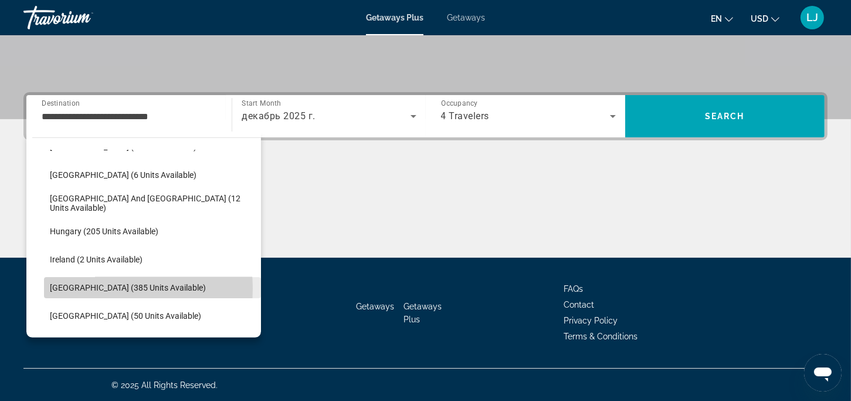
click at [99, 288] on span "Italy (385 units available)" at bounding box center [128, 287] width 156 height 9
type input "**********"
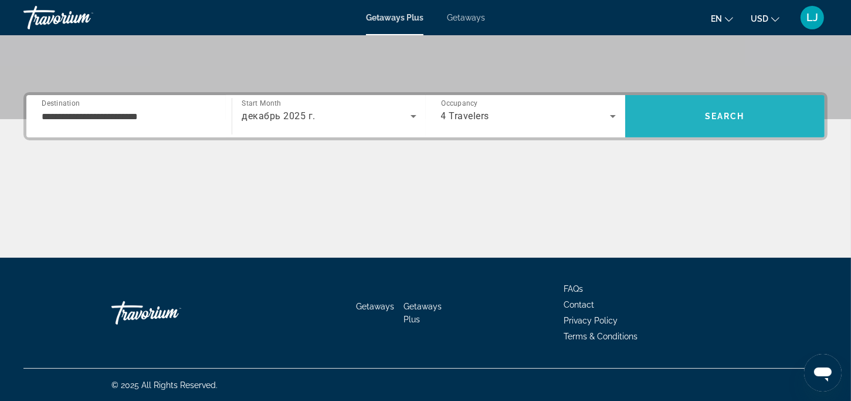
click at [717, 121] on span "Search" at bounding box center [724, 116] width 199 height 28
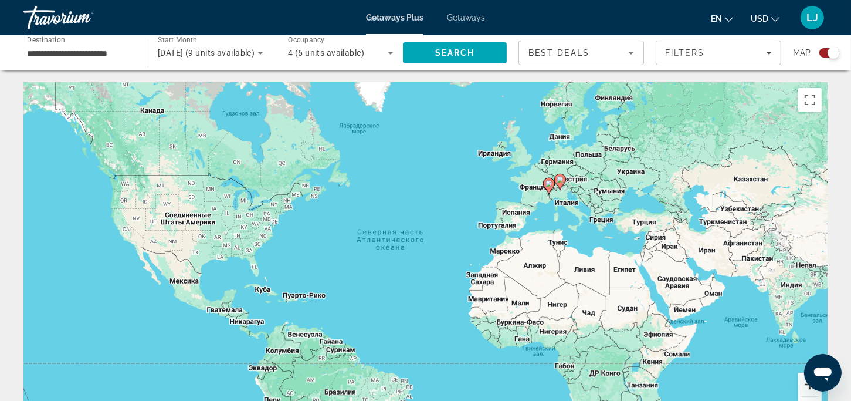
click at [805, 393] on button "Увеличить" at bounding box center [809, 384] width 23 height 23
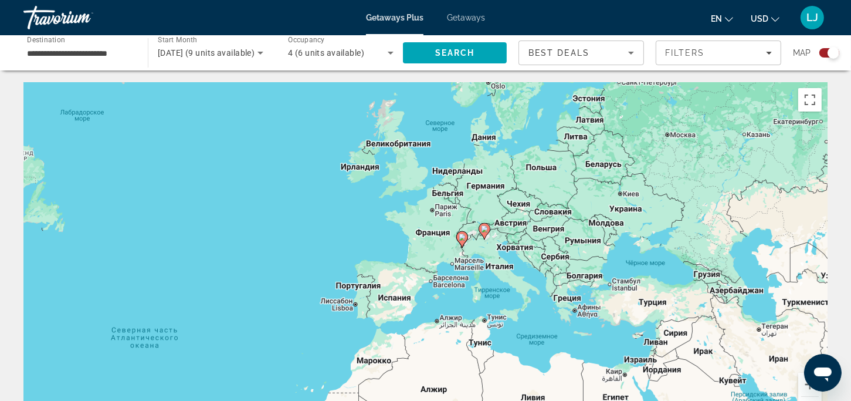
drag, startPoint x: 685, startPoint y: 207, endPoint x: 474, endPoint y: 323, distance: 241.0
click at [474, 323] on div "Чтобы активировать перетаскивание с помощью клавиатуры, нажмите Alt + Ввод. Пос…" at bounding box center [425, 258] width 804 height 352
click at [807, 390] on button "Увеличить" at bounding box center [809, 384] width 23 height 23
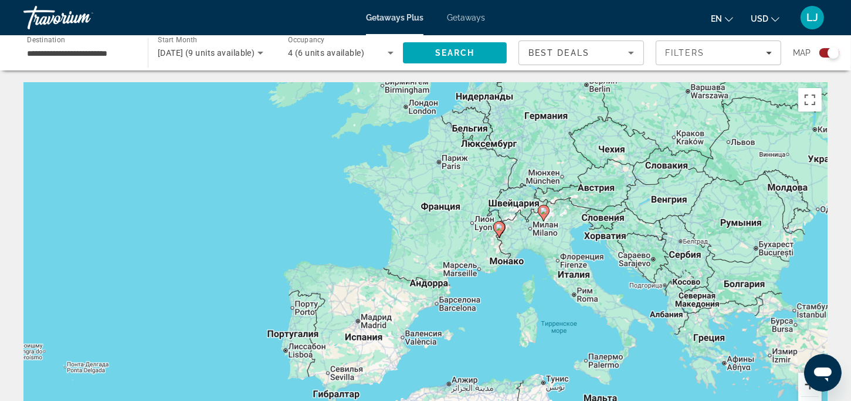
click at [802, 389] on button "Увеличить" at bounding box center [809, 384] width 23 height 23
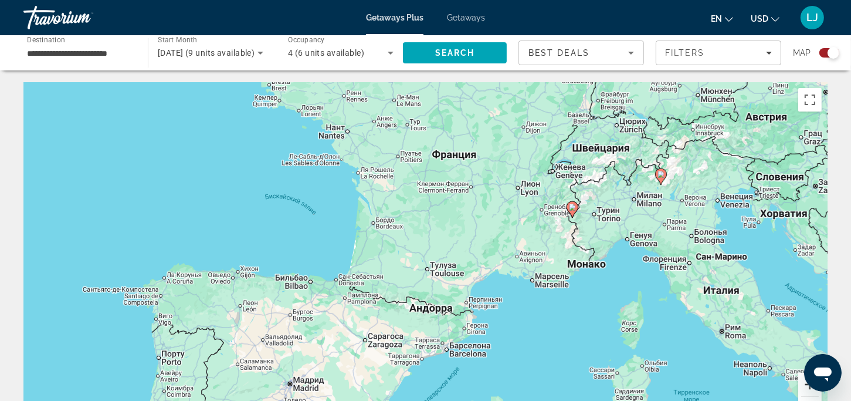
click at [805, 392] on button "Увеличить" at bounding box center [809, 384] width 23 height 23
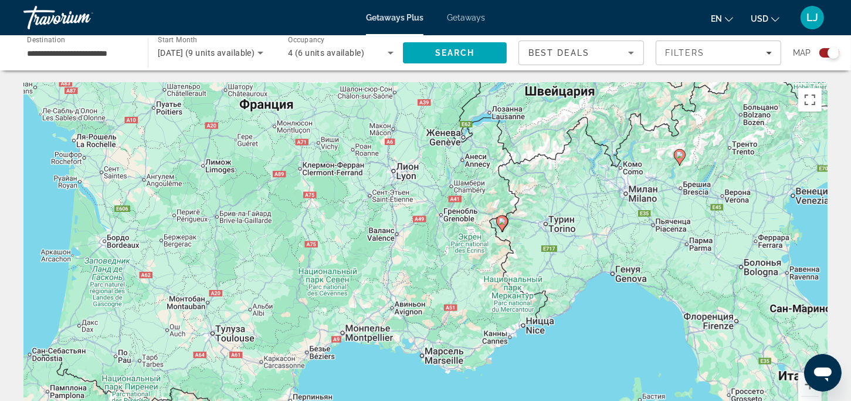
drag, startPoint x: 760, startPoint y: 351, endPoint x: 541, endPoint y: 404, distance: 225.1
click at [541, 400] on html "**********" at bounding box center [425, 200] width 851 height 401
click at [805, 384] on button "Увеличить" at bounding box center [809, 384] width 23 height 23
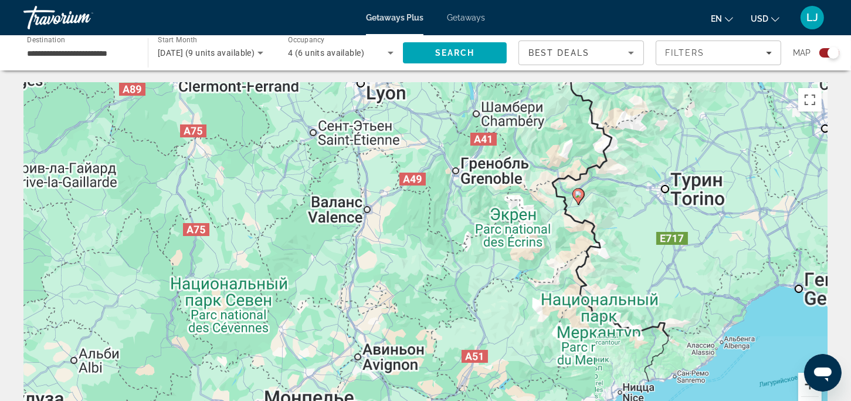
click at [810, 387] on button "Увеличить" at bounding box center [809, 384] width 23 height 23
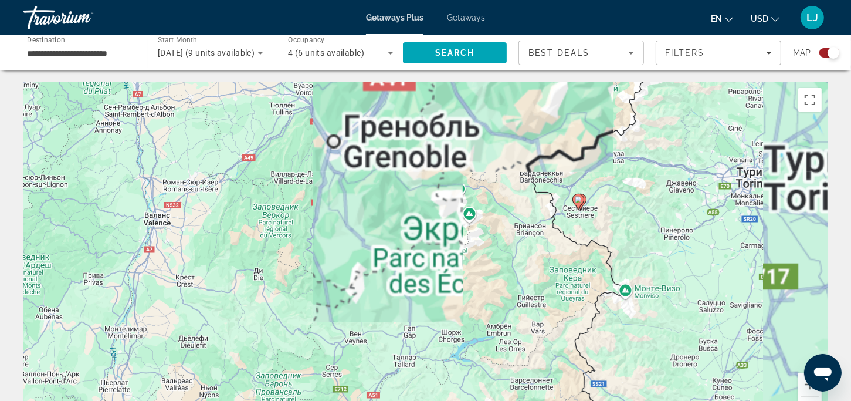
drag, startPoint x: 767, startPoint y: 337, endPoint x: 615, endPoint y: 393, distance: 162.6
click at [615, 393] on div "Чтобы активировать перетаскивание с помощью клавиатуры, нажмите Alt + Ввод. Пос…" at bounding box center [425, 258] width 804 height 352
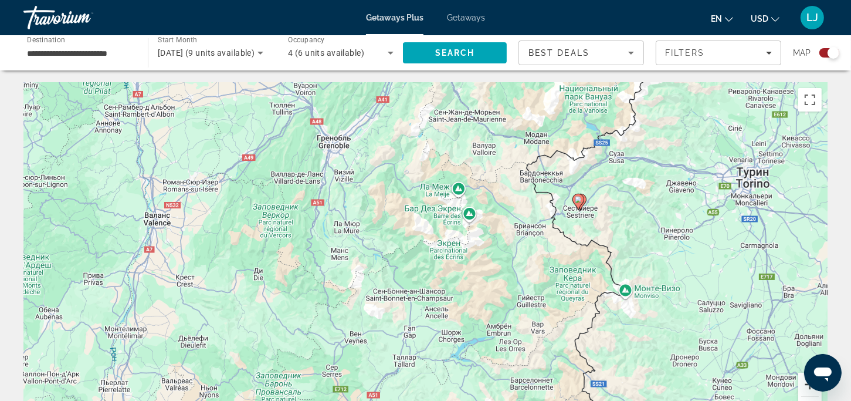
click at [806, 391] on button "Увеличить" at bounding box center [809, 384] width 23 height 23
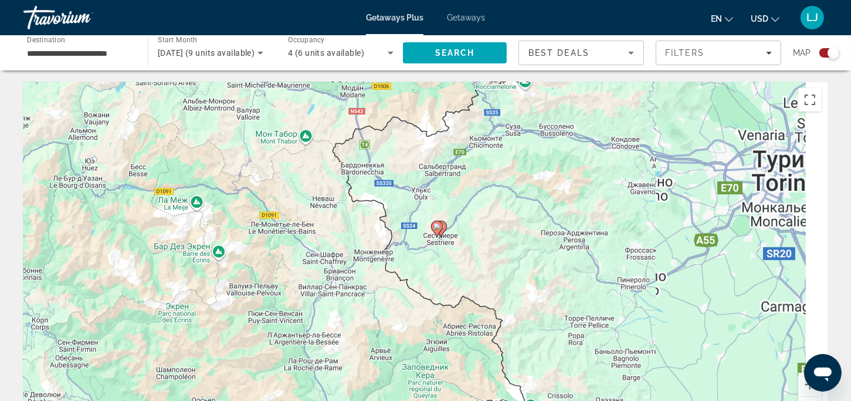
drag, startPoint x: 735, startPoint y: 306, endPoint x: 436, endPoint y: 381, distance: 307.3
click at [436, 381] on div "Чтобы активировать перетаскивание с помощью клавиатуры, нажмите Alt + Ввод. Пос…" at bounding box center [425, 258] width 804 height 352
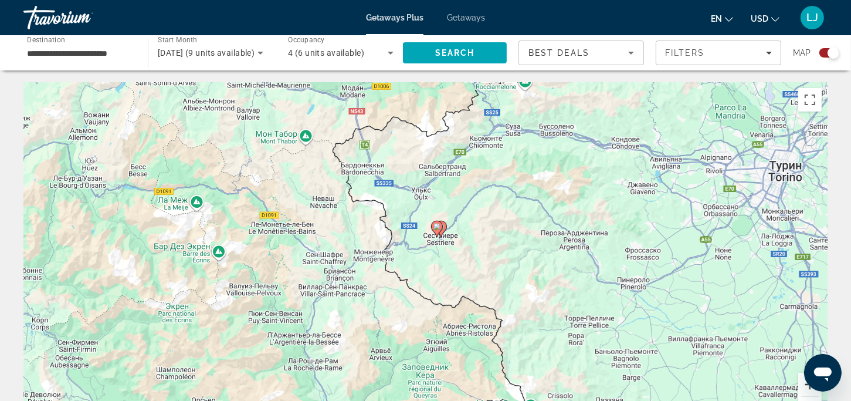
click at [804, 386] on button "Увеличить" at bounding box center [809, 384] width 23 height 23
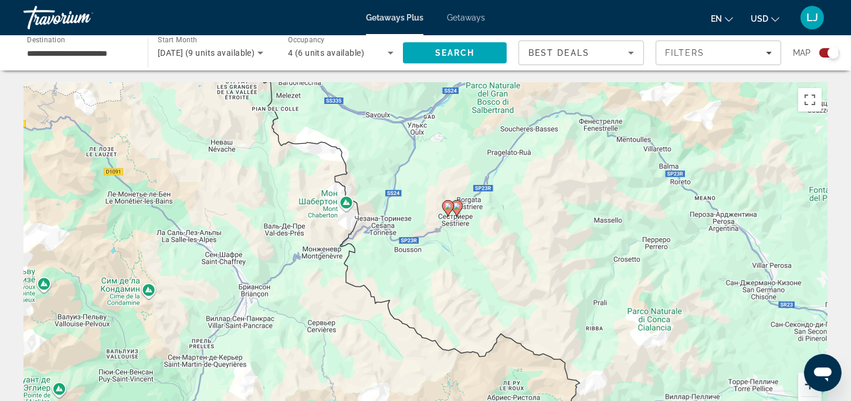
click at [805, 387] on button "Увеличить" at bounding box center [809, 384] width 23 height 23
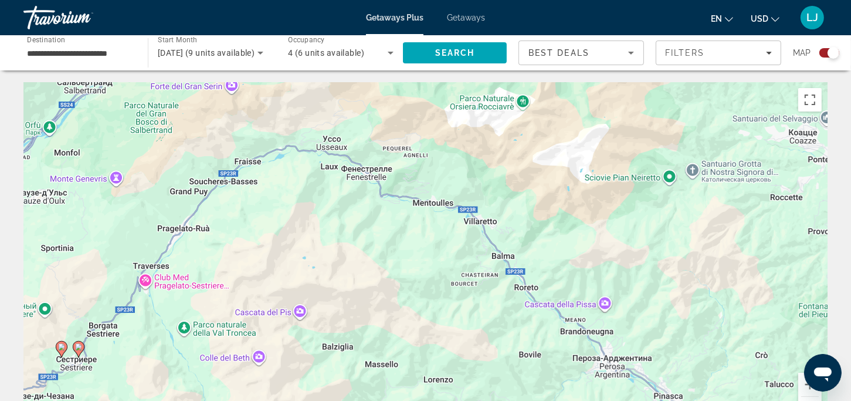
drag, startPoint x: 642, startPoint y: 251, endPoint x: 231, endPoint y: 432, distance: 449.7
click at [231, 400] on html "**********" at bounding box center [425, 200] width 851 height 401
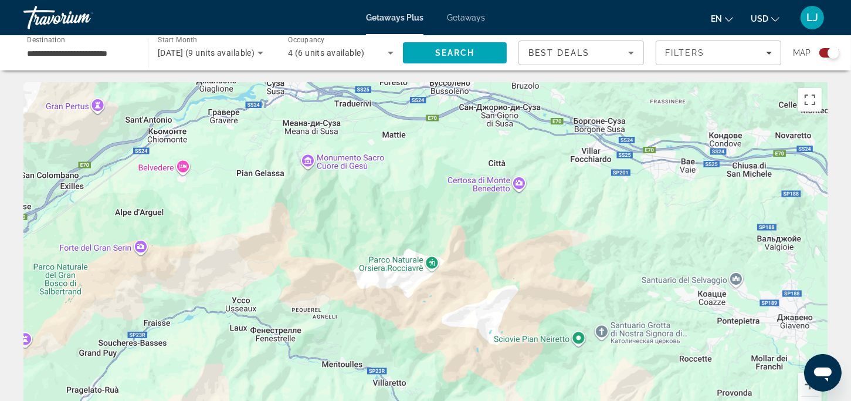
drag, startPoint x: 504, startPoint y: 267, endPoint x: 437, endPoint y: 378, distance: 129.5
click at [409, 400] on html "**********" at bounding box center [425, 200] width 851 height 401
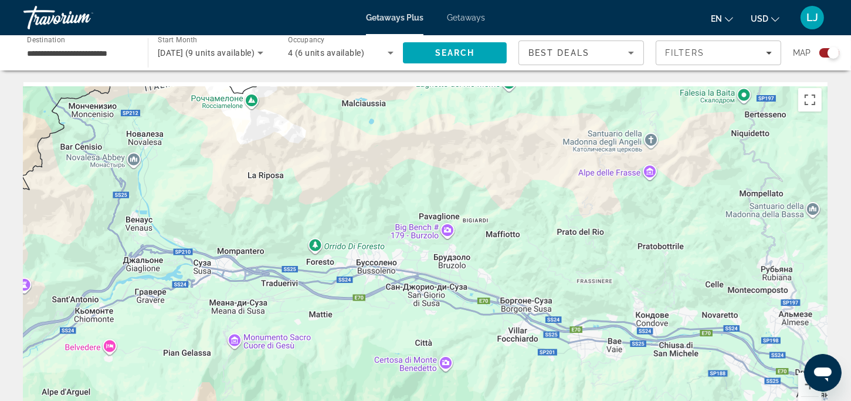
drag, startPoint x: 559, startPoint y: 232, endPoint x: 482, endPoint y: 427, distance: 208.8
click at [482, 400] on html "**********" at bounding box center [425, 200] width 851 height 401
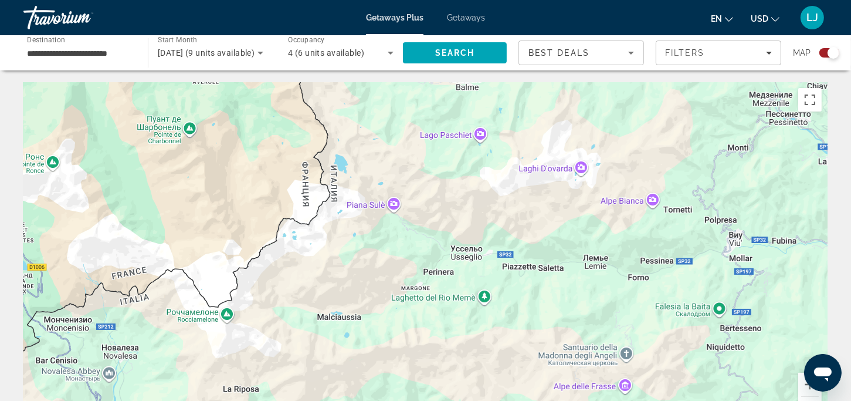
drag, startPoint x: 573, startPoint y: 212, endPoint x: 547, endPoint y: 432, distance: 221.5
click at [547, 400] on html "**********" at bounding box center [425, 200] width 851 height 401
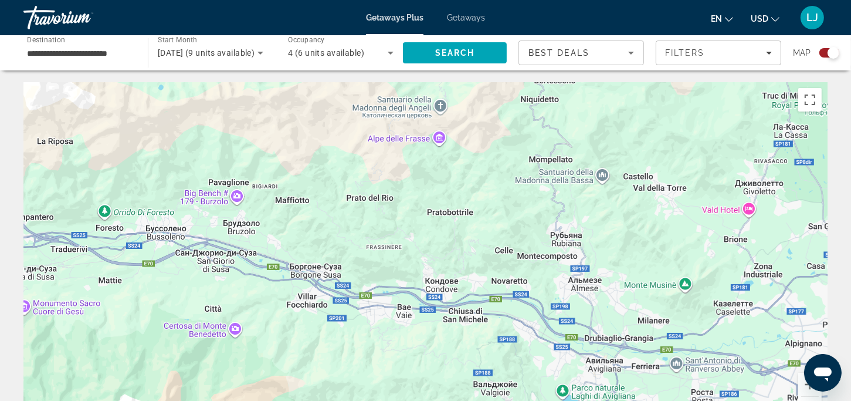
drag, startPoint x: 483, startPoint y: 321, endPoint x: 297, endPoint y: 74, distance: 309.6
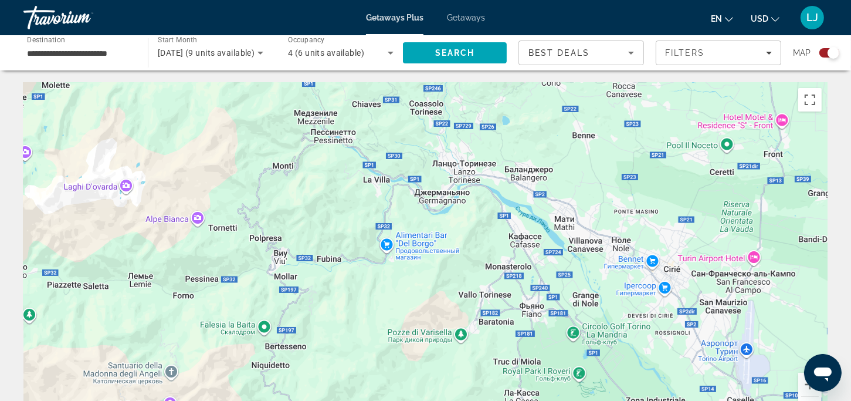
drag, startPoint x: 708, startPoint y: 168, endPoint x: 438, endPoint y: 432, distance: 377.9
click at [438, 400] on html "**********" at bounding box center [425, 200] width 851 height 401
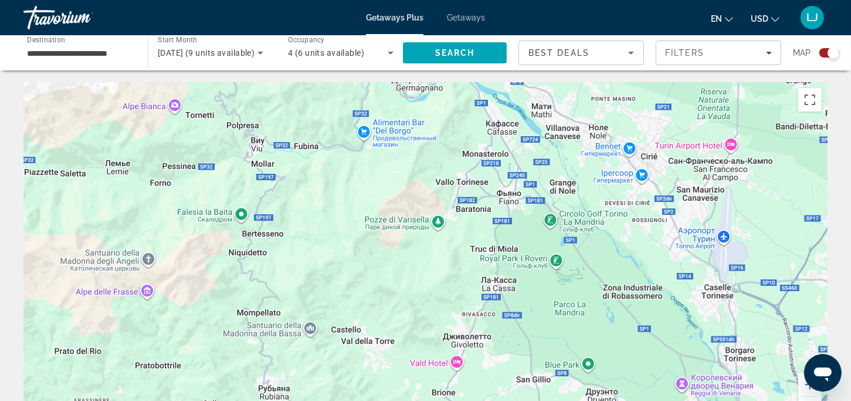
drag, startPoint x: 758, startPoint y: 300, endPoint x: 729, endPoint y: 200, distance: 104.4
click at [729, 200] on div "Main content" at bounding box center [425, 258] width 804 height 352
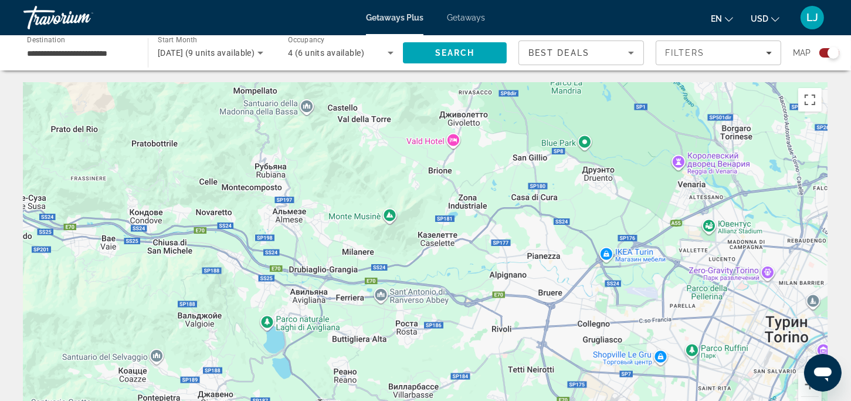
drag, startPoint x: 781, startPoint y: 379, endPoint x: 778, endPoint y: 146, distance: 232.9
click at [778, 146] on div "Main content" at bounding box center [425, 258] width 804 height 352
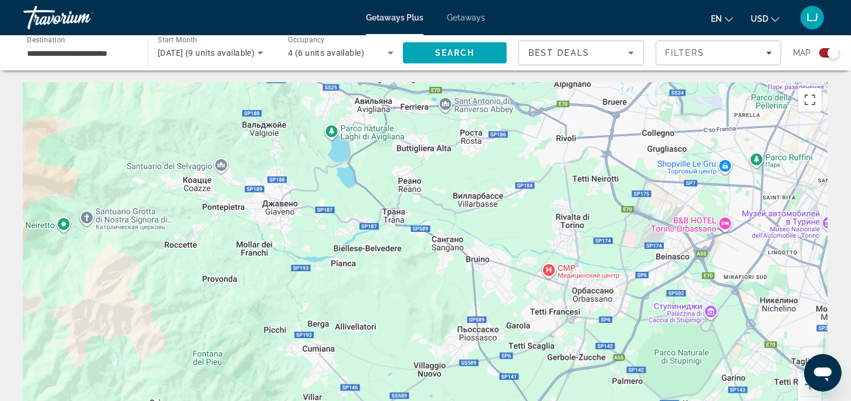
drag, startPoint x: 702, startPoint y: 267, endPoint x: 767, endPoint y: 84, distance: 193.7
click at [767, 84] on div "Main content" at bounding box center [425, 258] width 804 height 352
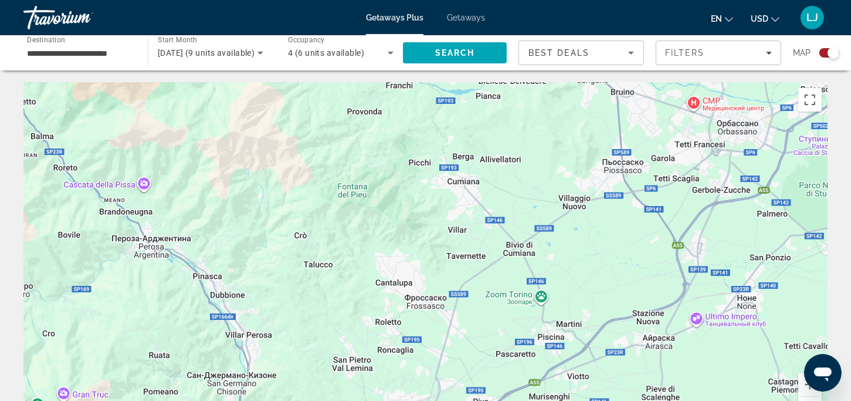
drag, startPoint x: 719, startPoint y: 259, endPoint x: 861, endPoint y: 96, distance: 216.2
click at [851, 96] on html "**********" at bounding box center [425, 200] width 851 height 401
click at [809, 101] on button "Включить полноэкранный режим" at bounding box center [809, 99] width 23 height 23
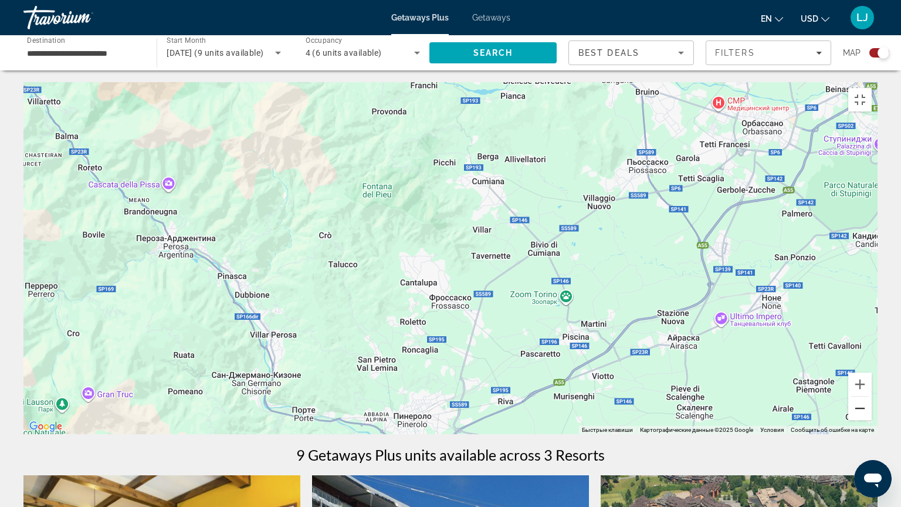
click at [859, 400] on button "Уменьшить" at bounding box center [859, 408] width 23 height 23
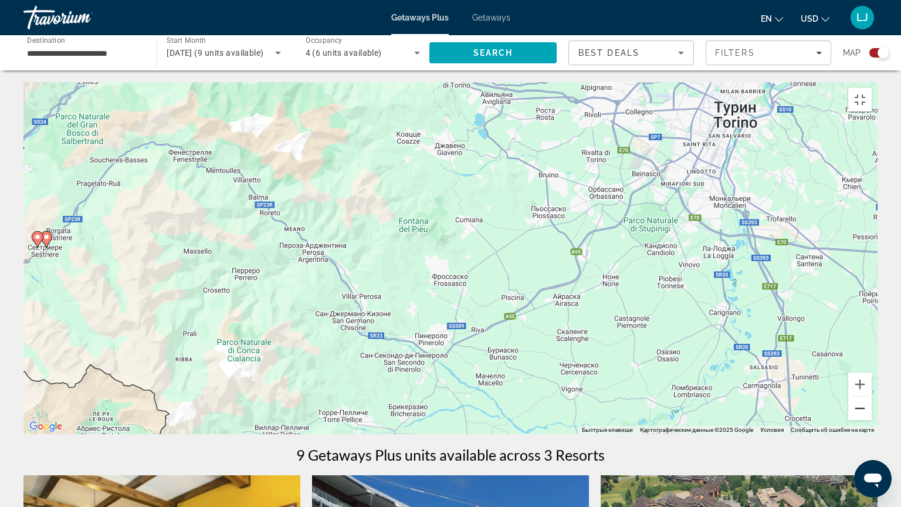
click at [859, 400] on button "Уменьшить" at bounding box center [859, 408] width 23 height 23
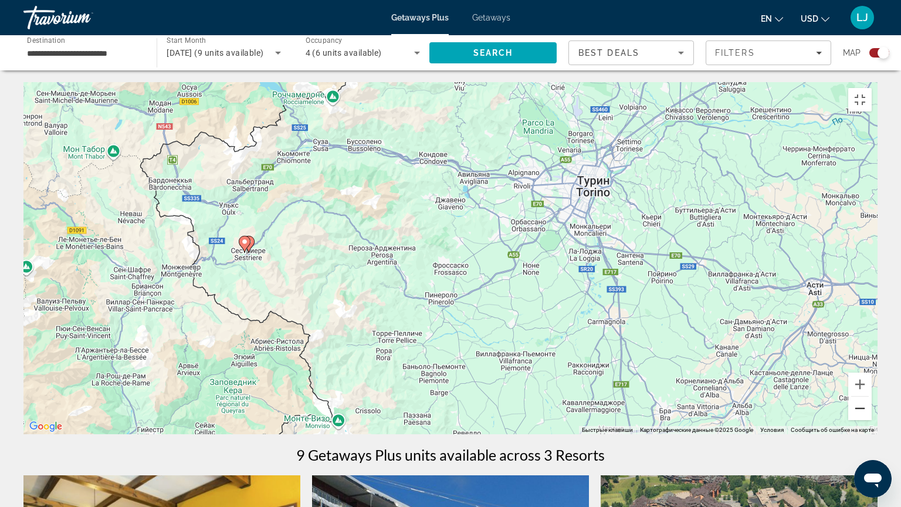
click at [859, 400] on button "Уменьшить" at bounding box center [859, 408] width 23 height 23
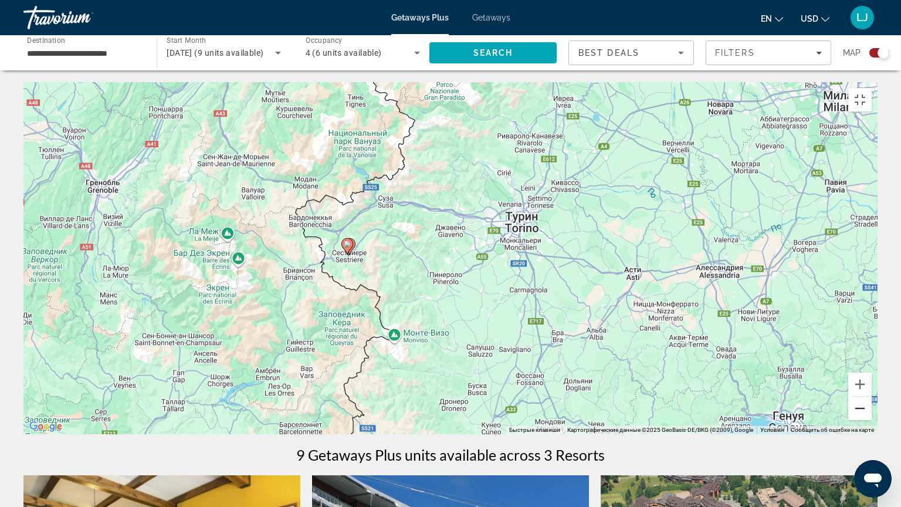
click at [859, 400] on button "Уменьшить" at bounding box center [859, 408] width 23 height 23
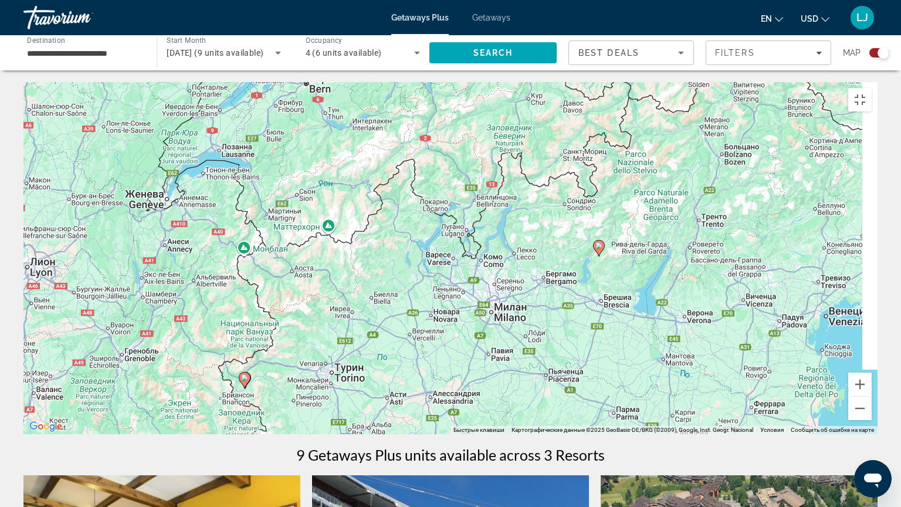
drag, startPoint x: 803, startPoint y: 329, endPoint x: 619, endPoint y: 373, distance: 188.8
click at [643, 400] on div "Чтобы активировать перетаскивание с помощью клавиатуры, нажмите Alt + Ввод. Пос…" at bounding box center [450, 258] width 854 height 352
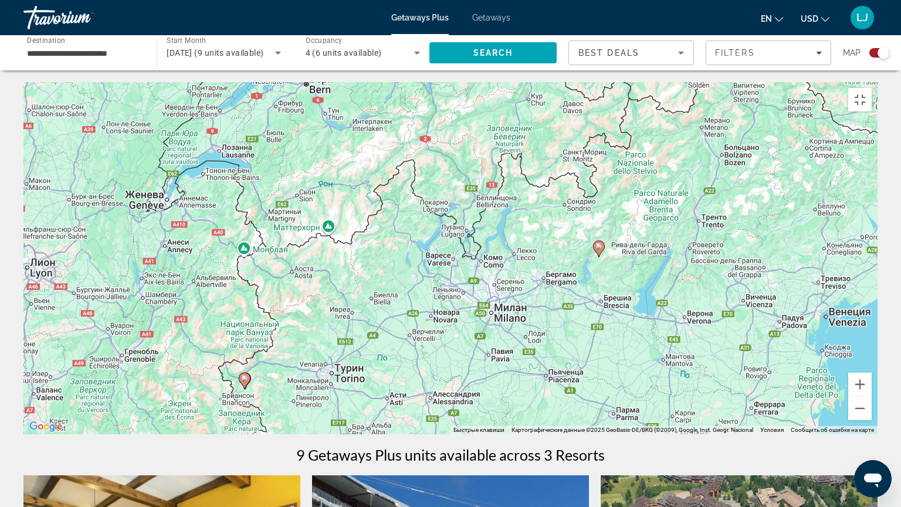
click at [600, 246] on icon "Main content" at bounding box center [599, 248] width 11 height 15
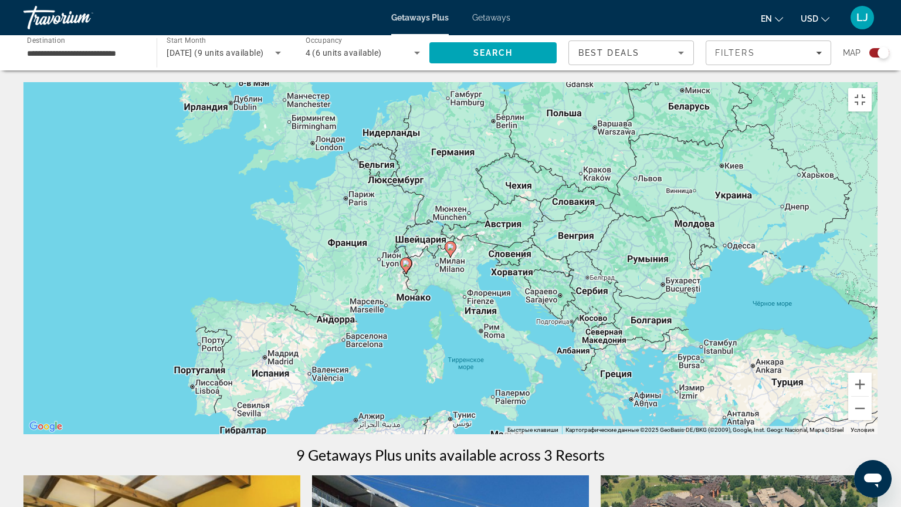
click at [451, 246] on icon "Main content" at bounding box center [450, 249] width 11 height 15
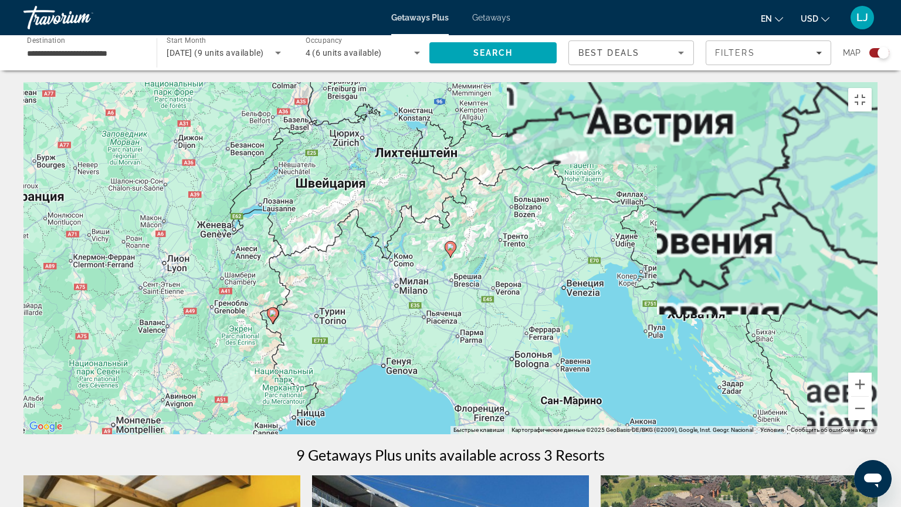
click at [451, 246] on icon "Main content" at bounding box center [450, 249] width 11 height 15
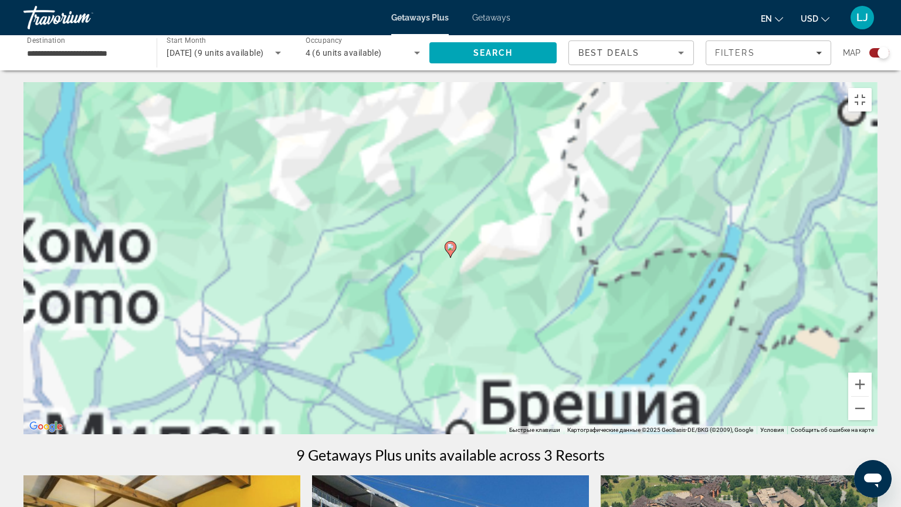
click at [451, 246] on icon "Main content" at bounding box center [450, 249] width 11 height 15
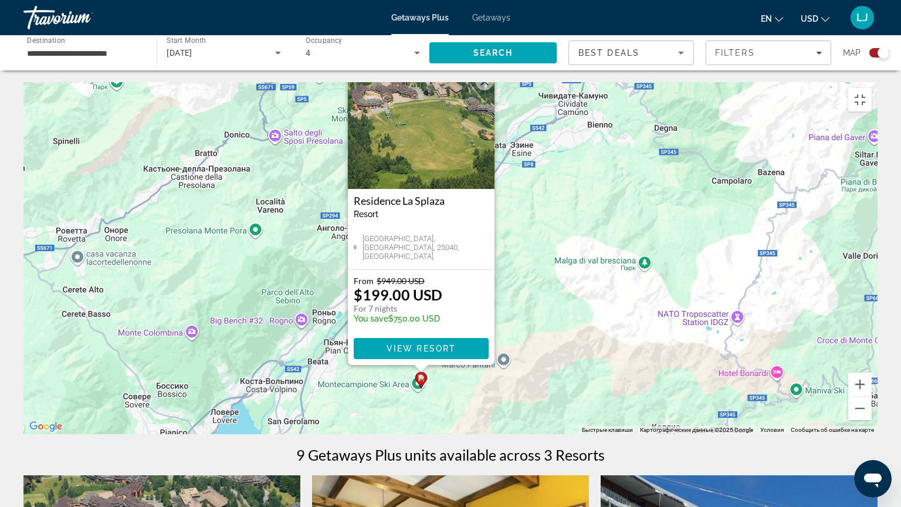
drag, startPoint x: 502, startPoint y: 375, endPoint x: 468, endPoint y: 410, distance: 48.5
click at [468, 400] on div "Чтобы активировать перетаскивание с помощью клавиатуры, нажмите Alt + Ввод. Пос…" at bounding box center [450, 258] width 854 height 352
click at [486, 76] on button "Закрыть" at bounding box center [485, 82] width 18 height 18
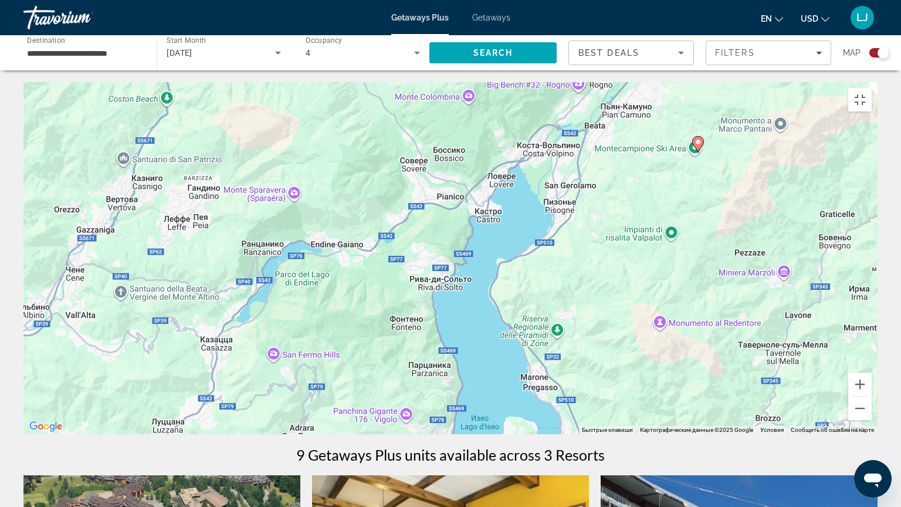
drag, startPoint x: 365, startPoint y: 419, endPoint x: 645, endPoint y: 182, distance: 367.1
click at [645, 182] on div "Чтобы активировать перетаскивание с помощью клавиатуры, нажмите Alt + Ввод. Пос…" at bounding box center [450, 258] width 854 height 352
click at [859, 400] on button "Уменьшить" at bounding box center [859, 408] width 23 height 23
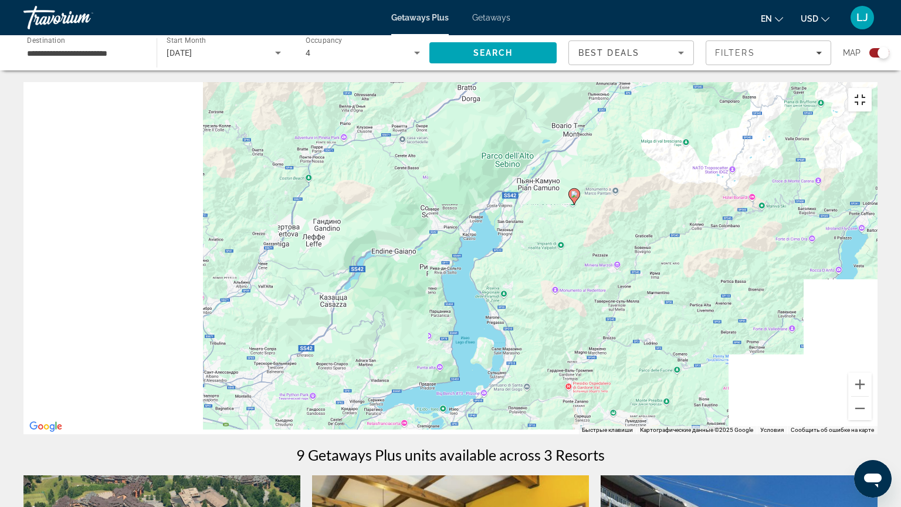
click at [859, 88] on button "Включить полноэкранный режим" at bounding box center [859, 99] width 23 height 23
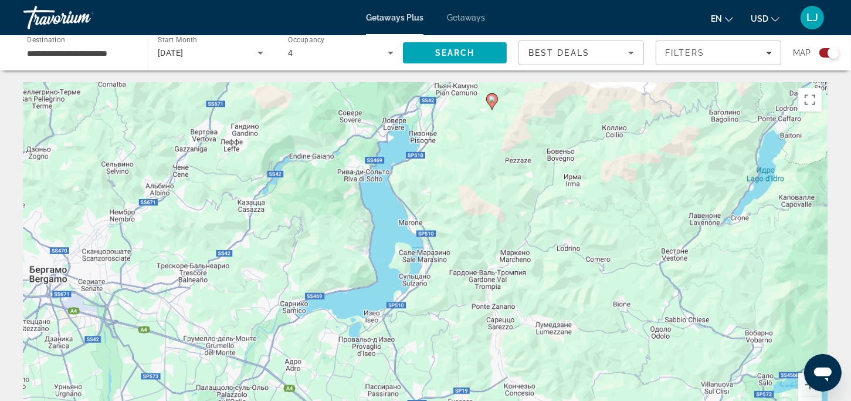
drag, startPoint x: 706, startPoint y: 353, endPoint x: 647, endPoint y: 255, distance: 115.0
click at [647, 255] on div "Чтобы активировать перетаскивание с помощью клавиатуры, нажмите Alt + Ввод. Пос…" at bounding box center [425, 258] width 804 height 352
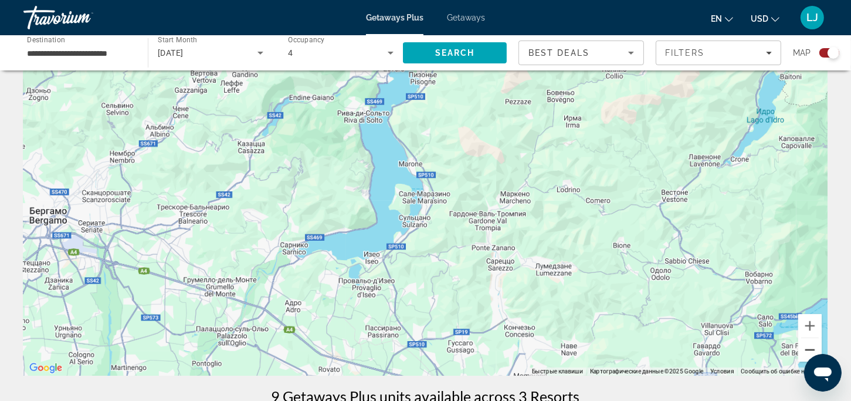
click at [803, 346] on button "Уменьшить" at bounding box center [809, 349] width 23 height 23
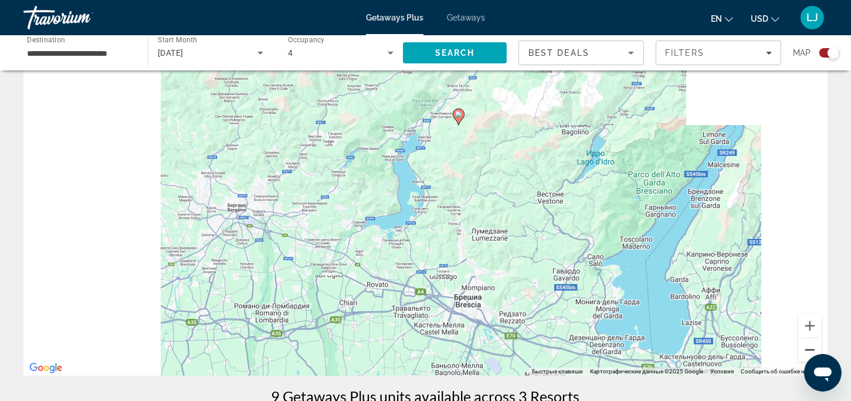
click at [807, 347] on button "Уменьшить" at bounding box center [809, 349] width 23 height 23
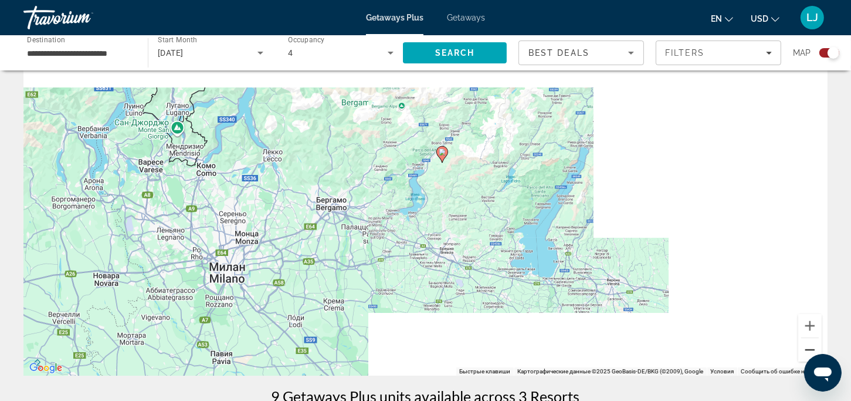
click at [807, 347] on button "Уменьшить" at bounding box center [809, 349] width 23 height 23
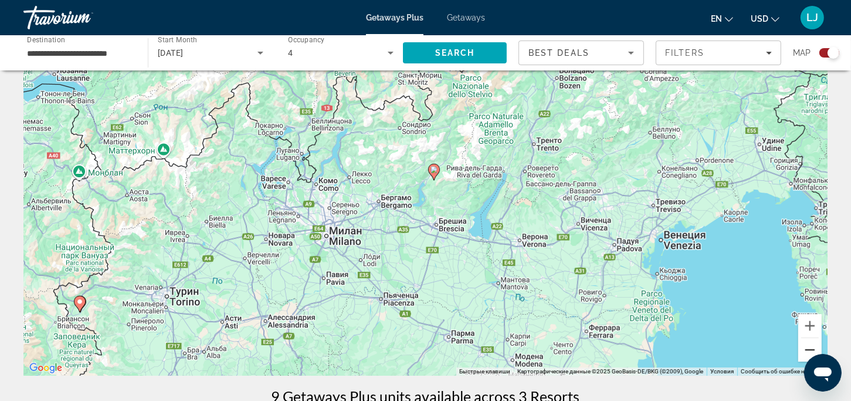
click at [807, 347] on button "Уменьшить" at bounding box center [809, 349] width 23 height 23
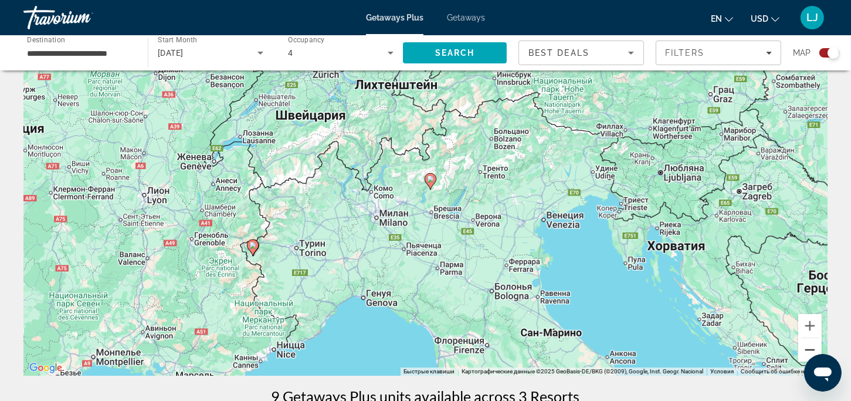
click at [807, 347] on button "Уменьшить" at bounding box center [809, 349] width 23 height 23
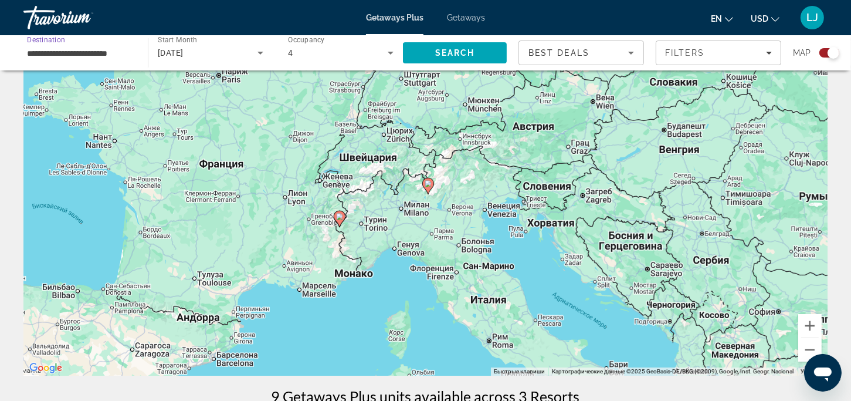
click at [110, 50] on input "**********" at bounding box center [80, 53] width 106 height 14
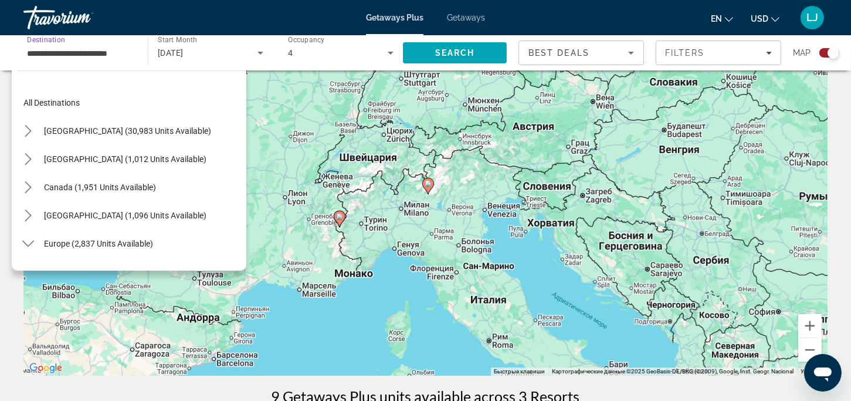
scroll to position [351, 0]
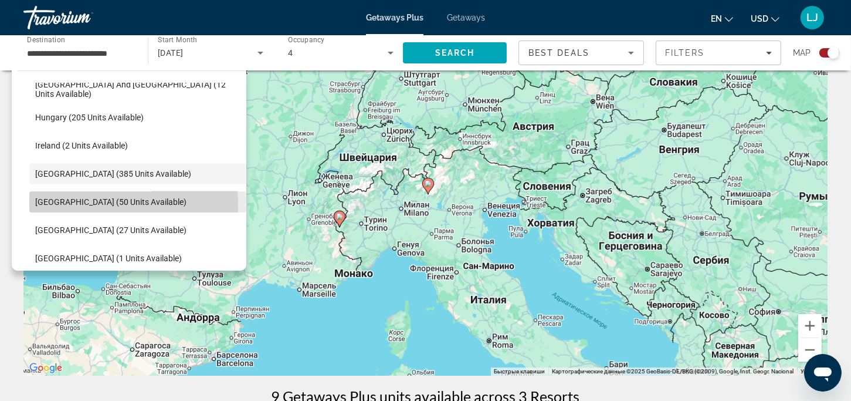
click at [46, 205] on span "Portugal (50 units available)" at bounding box center [110, 201] width 151 height 9
type input "**********"
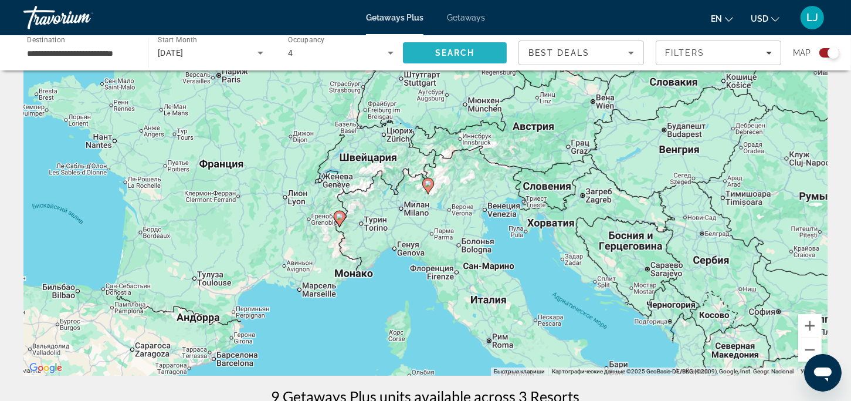
click at [418, 53] on span "Search" at bounding box center [455, 53] width 104 height 28
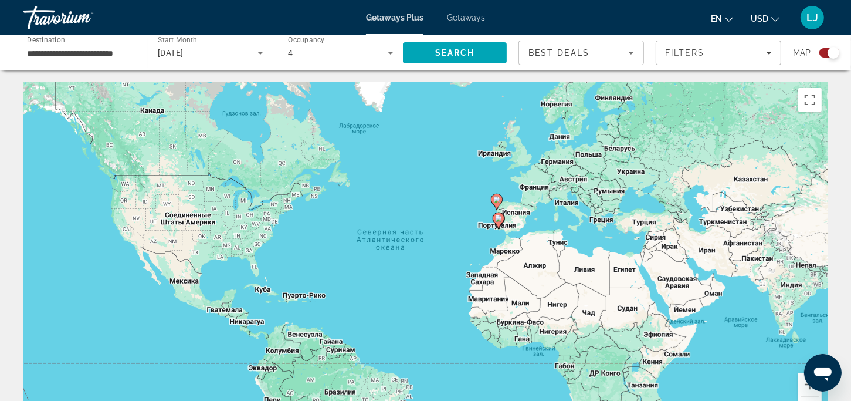
click at [500, 219] on image "Main content" at bounding box center [498, 218] width 7 height 7
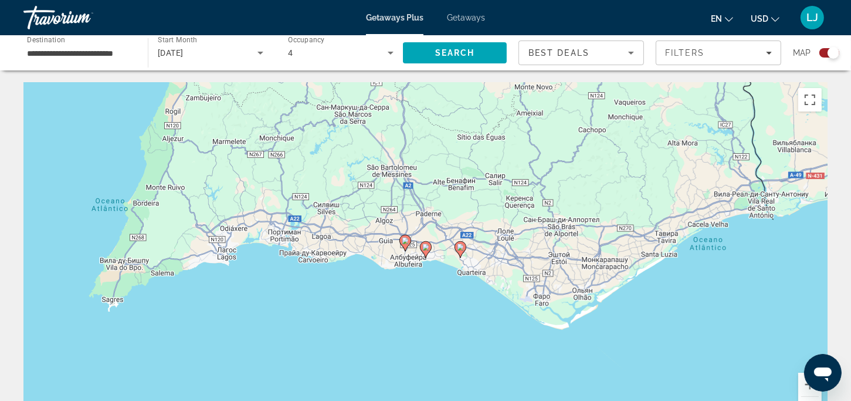
click at [459, 249] on image "Main content" at bounding box center [460, 246] width 7 height 7
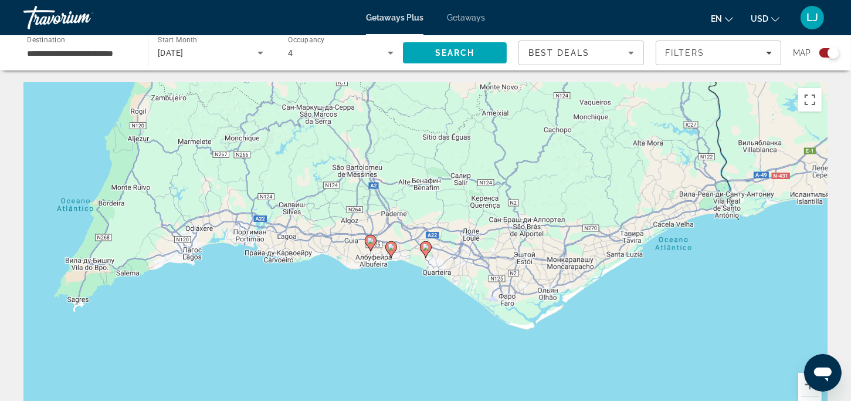
click at [425, 252] on icon "Main content" at bounding box center [425, 249] width 11 height 15
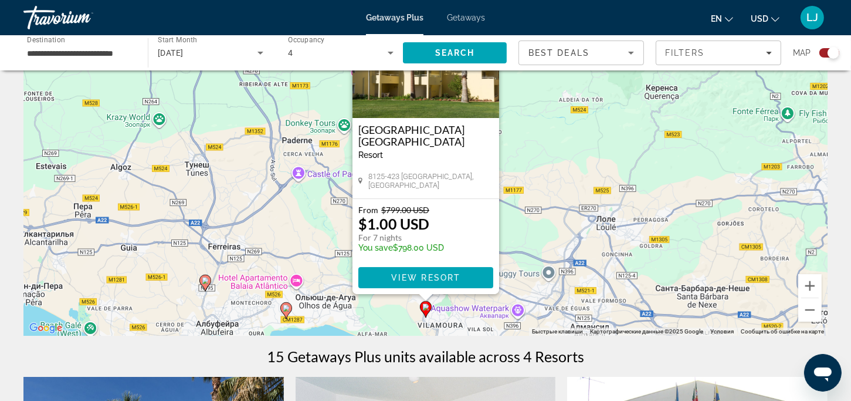
scroll to position [117, 0]
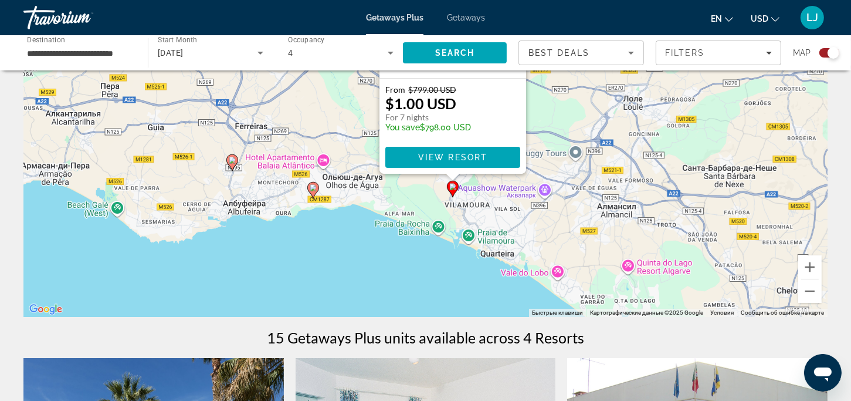
drag, startPoint x: 688, startPoint y: 229, endPoint x: 714, endPoint y: 124, distance: 107.7
click at [714, 124] on div "Чтобы активировать перетаскивание с помощью клавиатуры, нажмите Alt + Ввод. Пос…" at bounding box center [425, 141] width 804 height 352
click at [313, 192] on icon "Main content" at bounding box center [312, 189] width 11 height 15
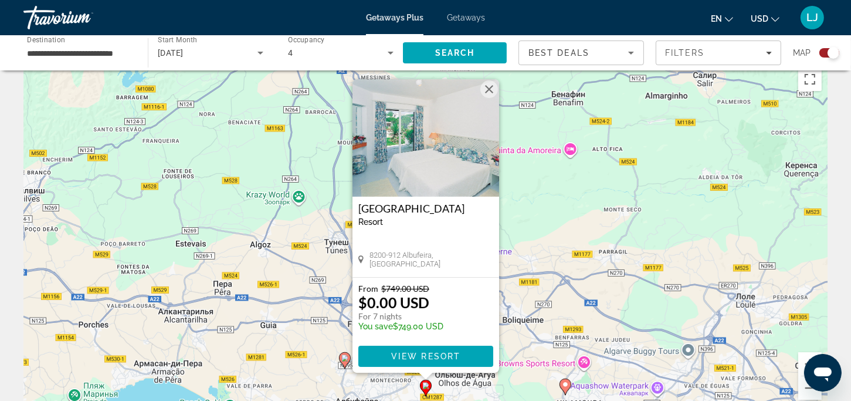
scroll to position [0, 0]
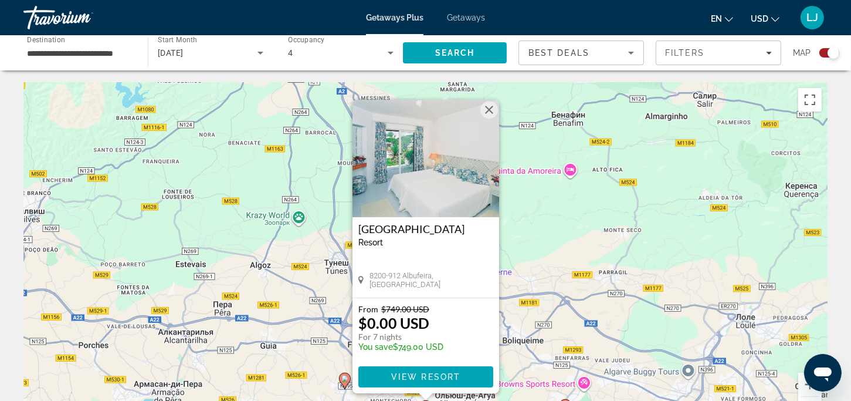
click at [488, 105] on button "Закрыть" at bounding box center [489, 110] width 18 height 18
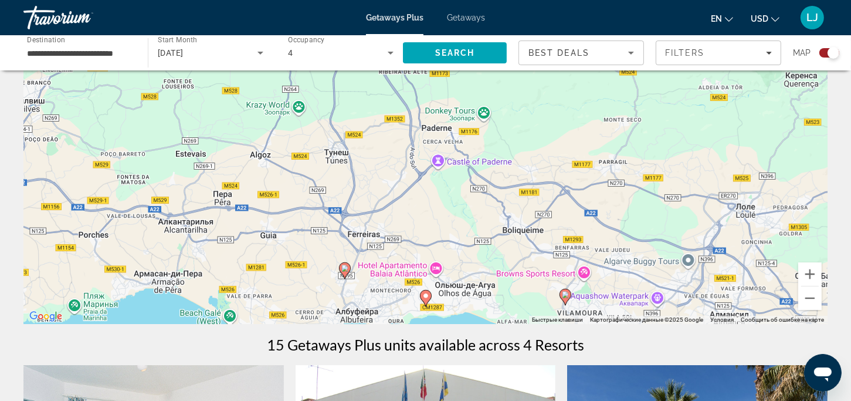
scroll to position [117, 0]
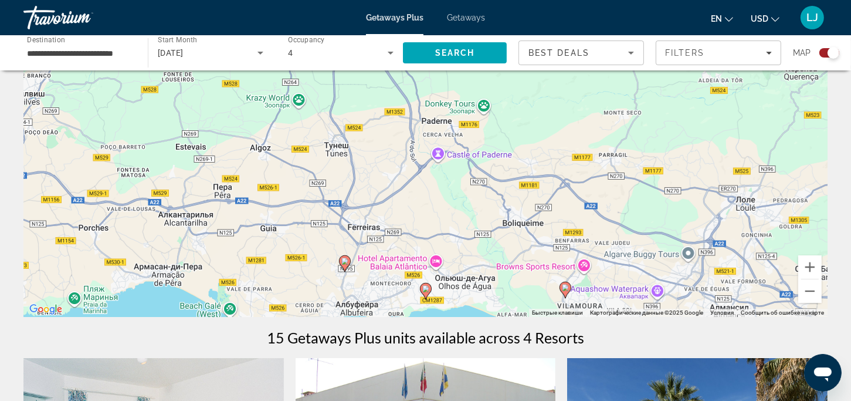
click at [341, 262] on image "Main content" at bounding box center [344, 261] width 7 height 7
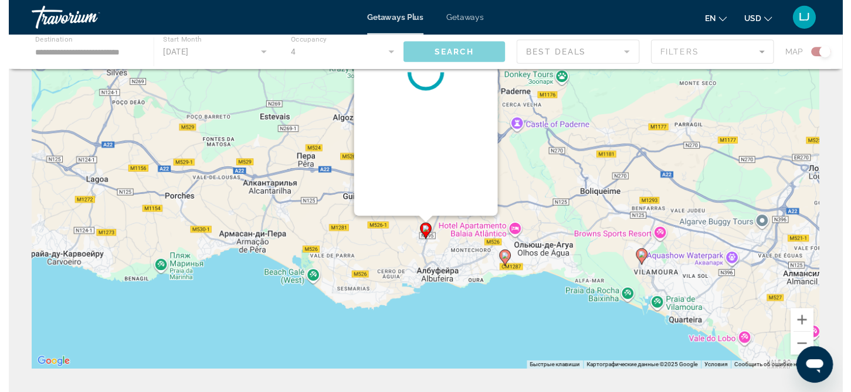
scroll to position [0, 0]
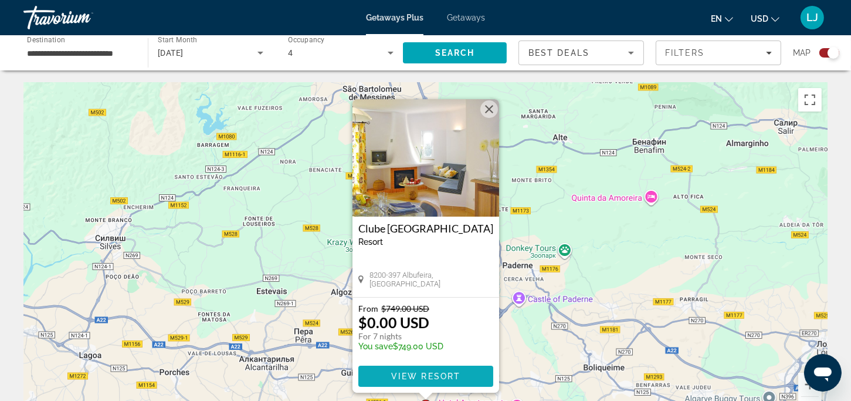
click at [431, 373] on span "View Resort" at bounding box center [425, 375] width 69 height 9
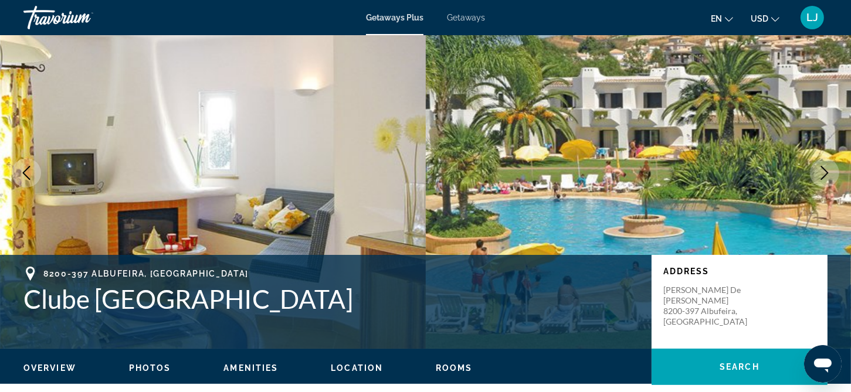
scroll to position [59, 0]
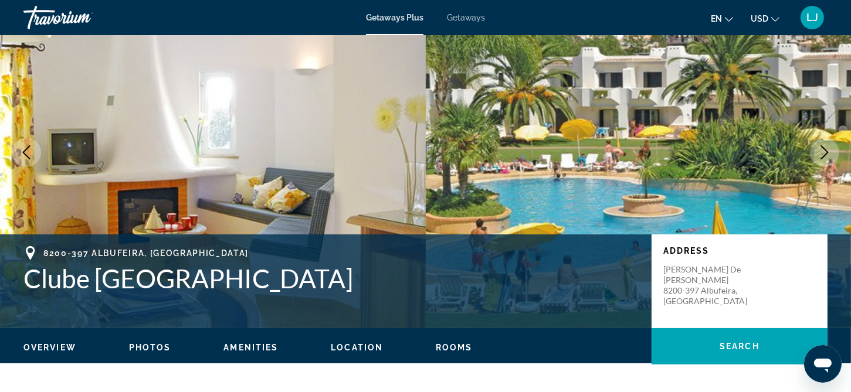
click at [830, 149] on icon "Next image" at bounding box center [825, 152] width 14 height 14
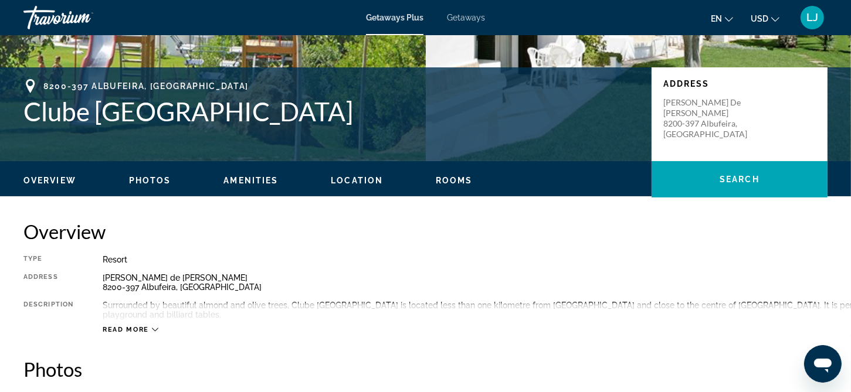
scroll to position [0, 0]
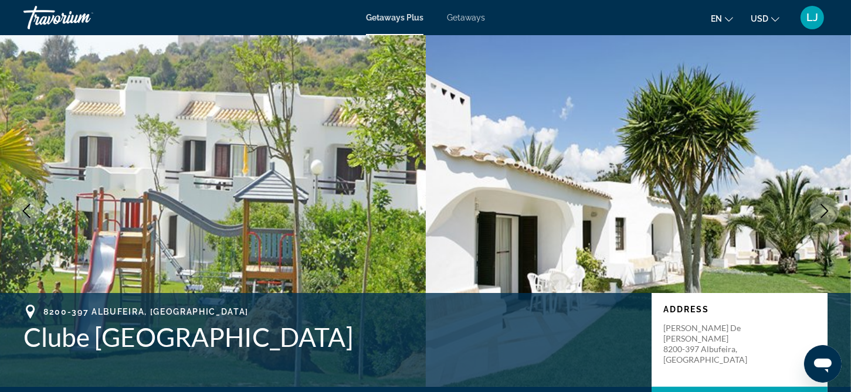
click at [821, 210] on icon "Next image" at bounding box center [825, 211] width 14 height 14
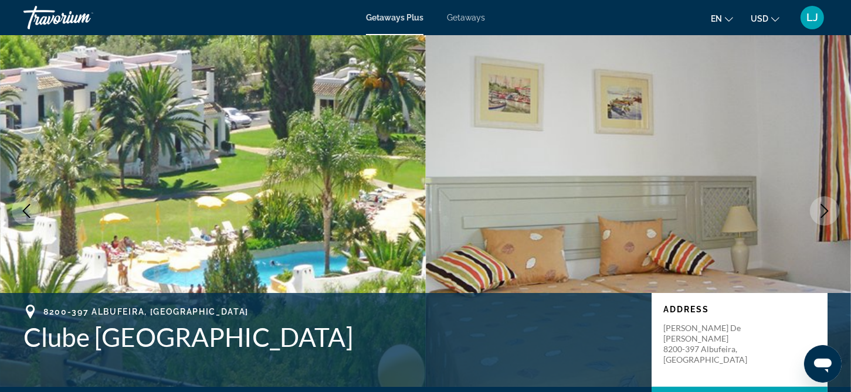
click at [821, 210] on icon "Next image" at bounding box center [825, 211] width 14 height 14
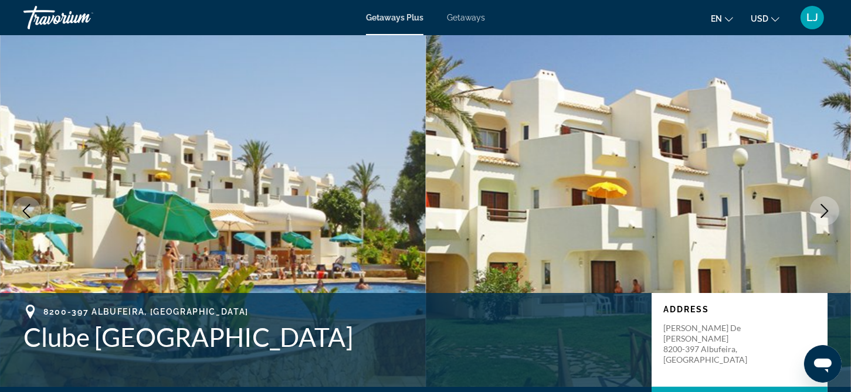
click at [821, 210] on icon "Next image" at bounding box center [825, 211] width 14 height 14
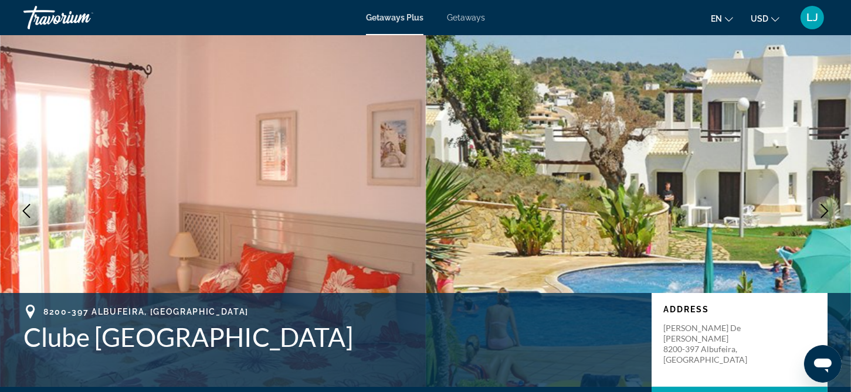
click at [821, 210] on icon "Next image" at bounding box center [825, 211] width 14 height 14
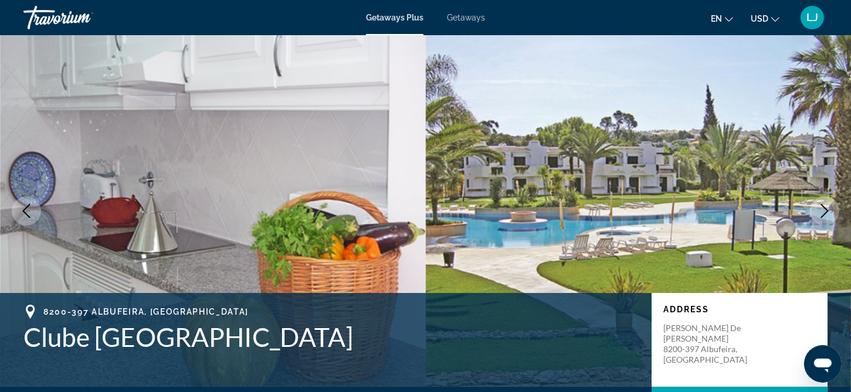
click at [821, 210] on icon "Next image" at bounding box center [825, 211] width 14 height 14
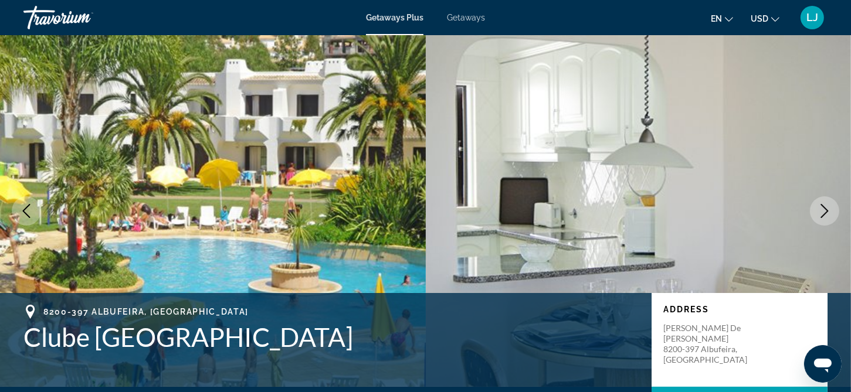
click at [821, 210] on icon "Next image" at bounding box center [825, 211] width 14 height 14
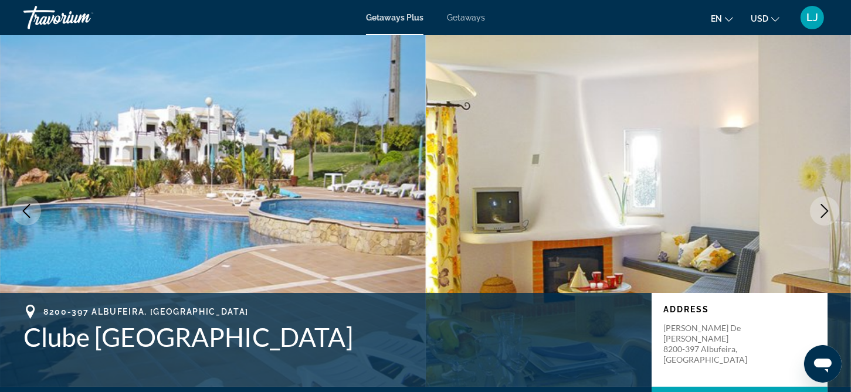
click at [821, 210] on icon "Next image" at bounding box center [825, 211] width 14 height 14
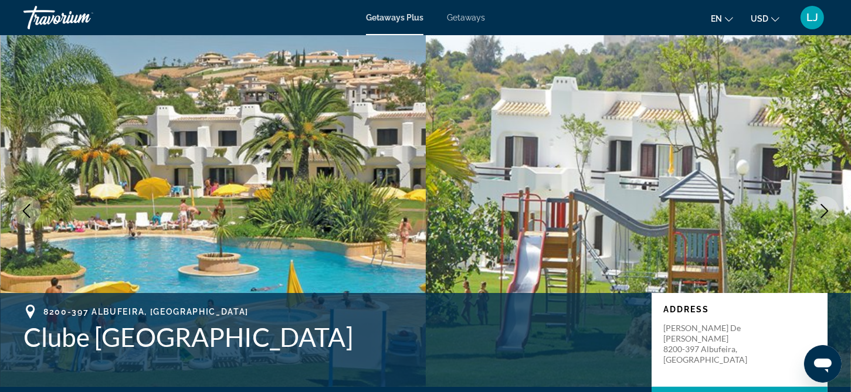
click at [821, 210] on icon "Next image" at bounding box center [825, 211] width 14 height 14
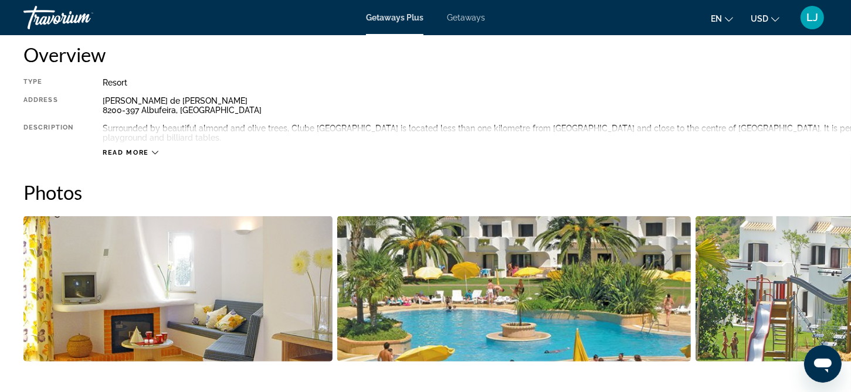
scroll to position [411, 0]
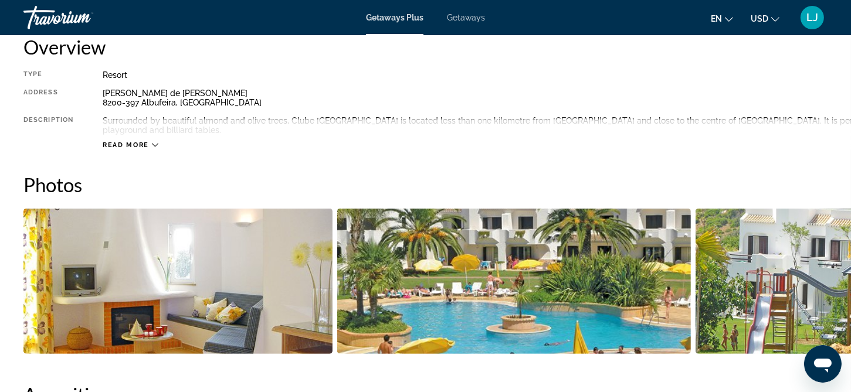
click at [155, 142] on icon "Main content" at bounding box center [155, 145] width 6 height 6
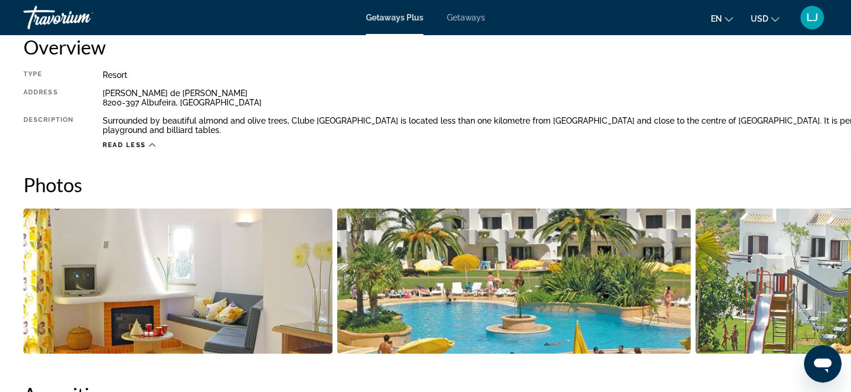
drag, startPoint x: 788, startPoint y: 168, endPoint x: 665, endPoint y: 171, distance: 123.2
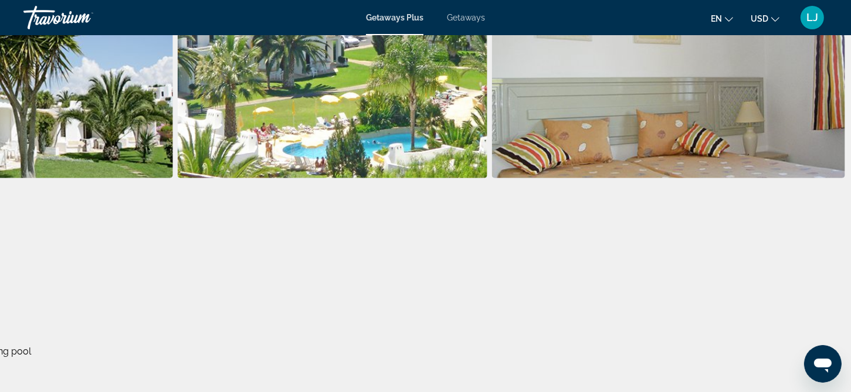
scroll to position [176, 1246]
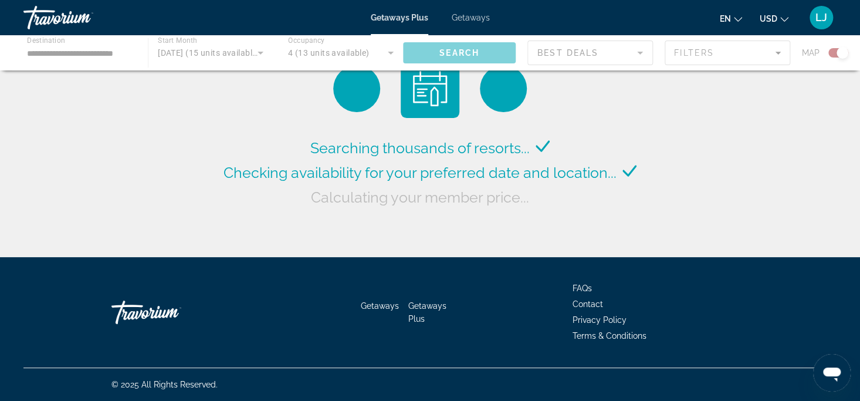
click at [110, 57] on div "Main content" at bounding box center [430, 52] width 860 height 35
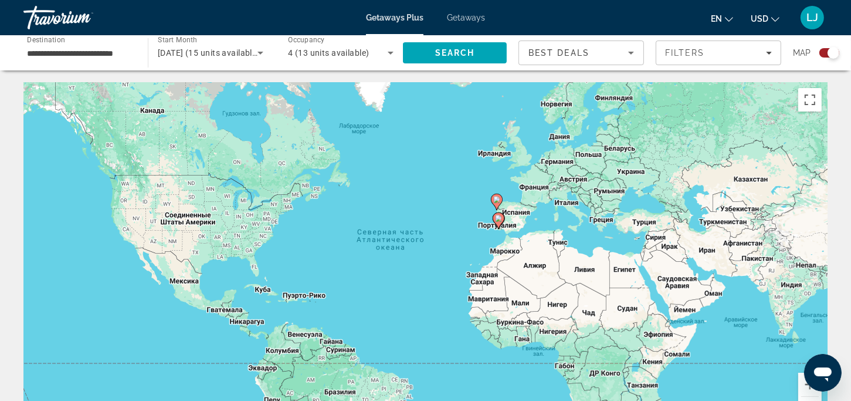
click at [495, 198] on image "Main content" at bounding box center [496, 199] width 7 height 7
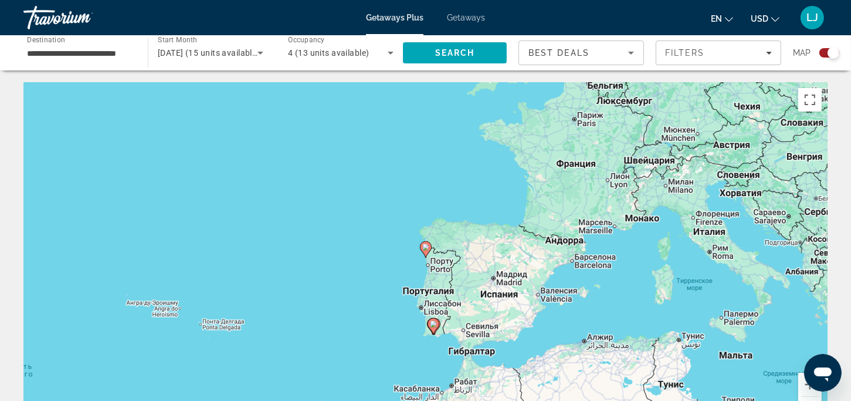
click at [427, 251] on icon "Main content" at bounding box center [425, 249] width 11 height 15
type input "**********"
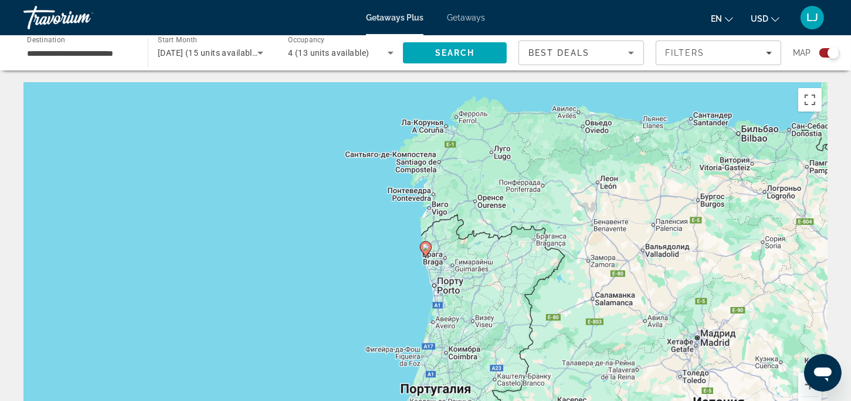
click at [425, 248] on image "Main content" at bounding box center [425, 246] width 7 height 7
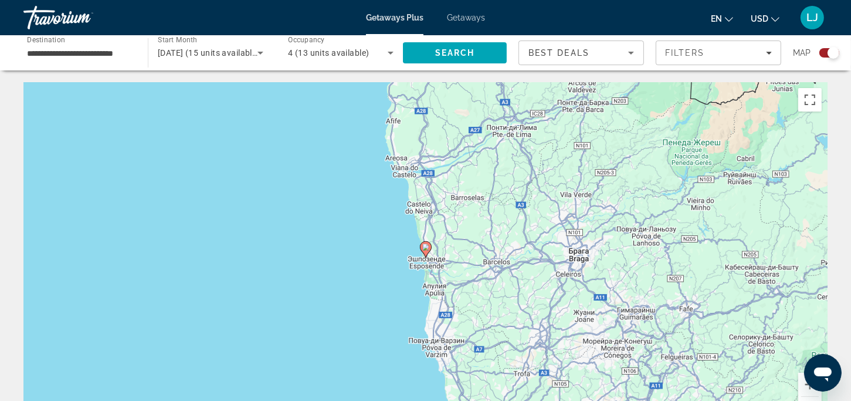
click at [425, 248] on image "Main content" at bounding box center [425, 246] width 7 height 7
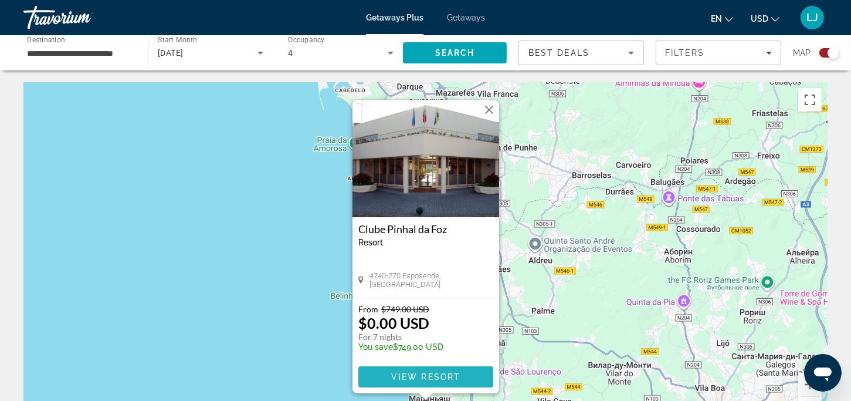
click at [425, 379] on span "View Resort" at bounding box center [425, 376] width 69 height 9
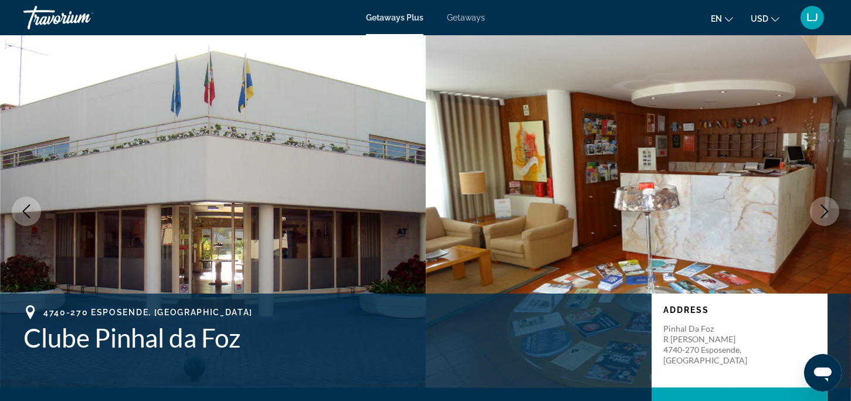
click at [817, 212] on button "Next image" at bounding box center [824, 211] width 29 height 29
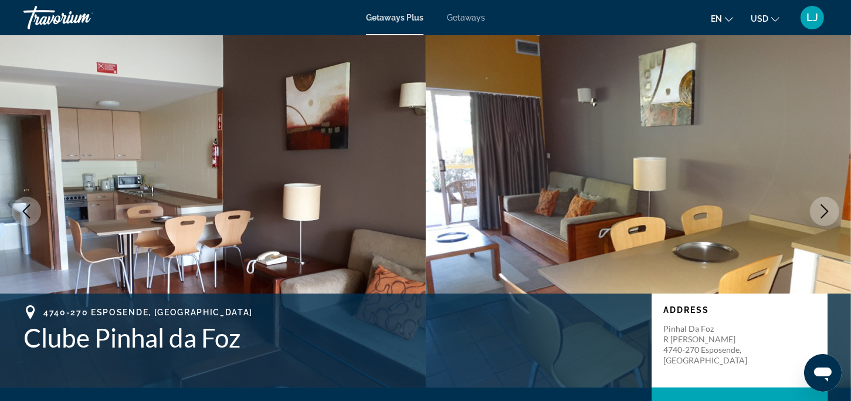
click at [817, 212] on button "Next image" at bounding box center [824, 211] width 29 height 29
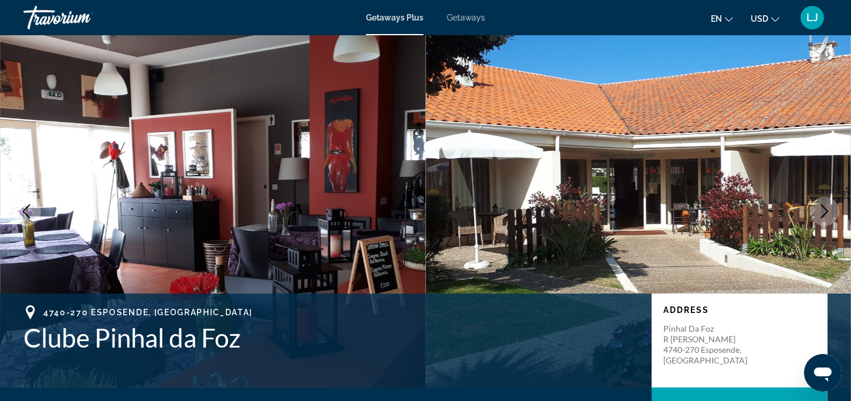
click at [817, 212] on button "Next image" at bounding box center [824, 211] width 29 height 29
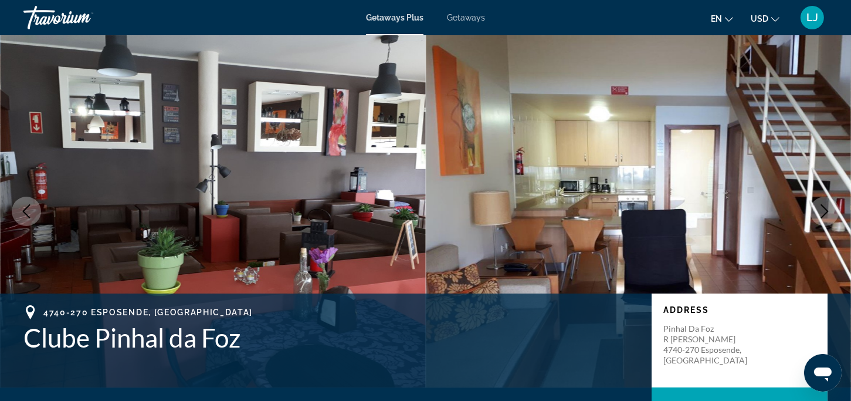
click at [817, 212] on button "Next image" at bounding box center [824, 211] width 29 height 29
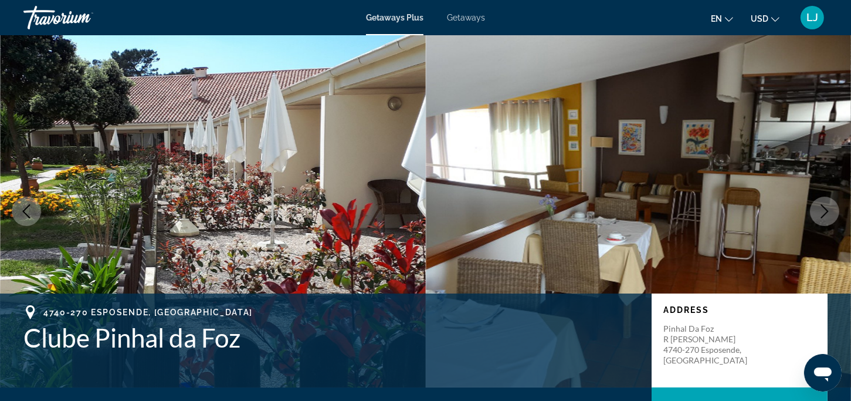
click at [817, 212] on button "Next image" at bounding box center [824, 211] width 29 height 29
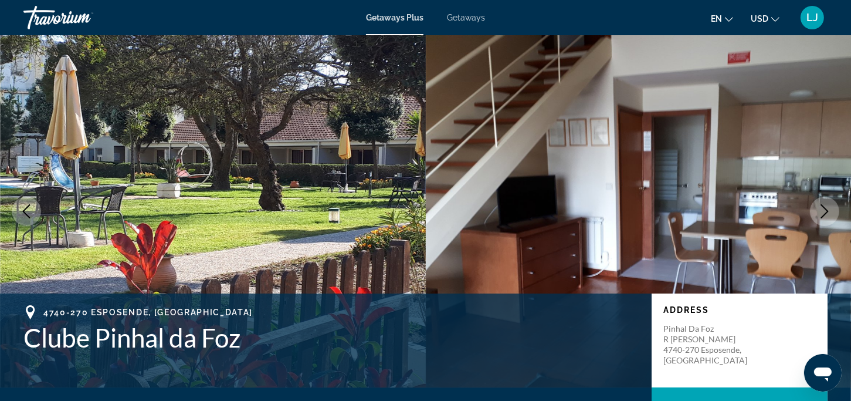
click at [817, 212] on button "Next image" at bounding box center [824, 211] width 29 height 29
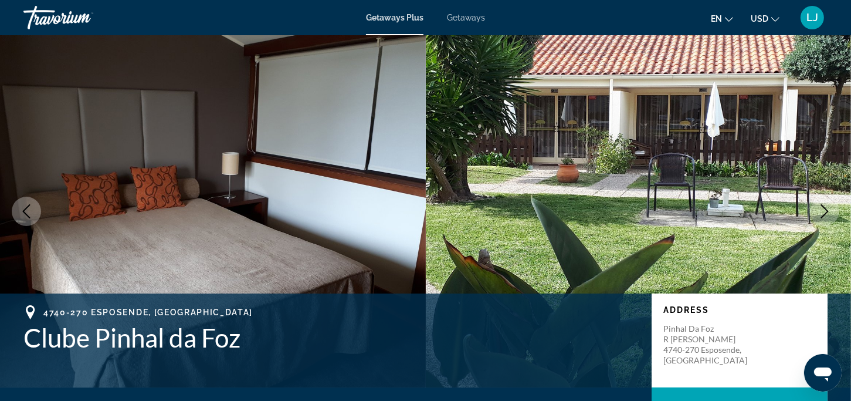
click at [817, 212] on button "Next image" at bounding box center [824, 211] width 29 height 29
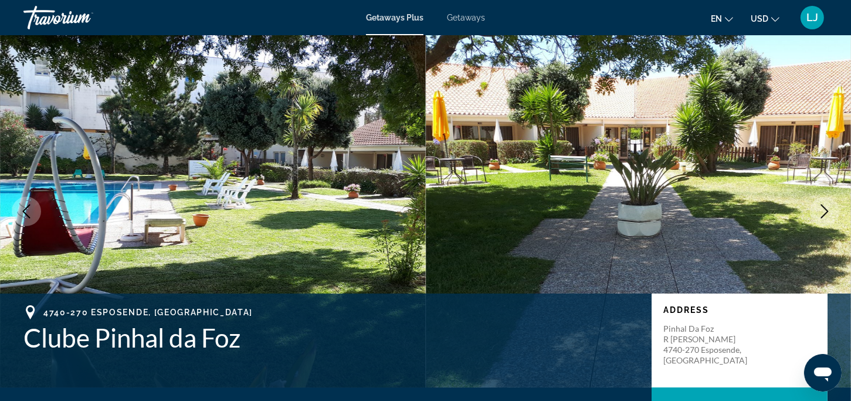
click at [817, 212] on button "Next image" at bounding box center [824, 211] width 29 height 29
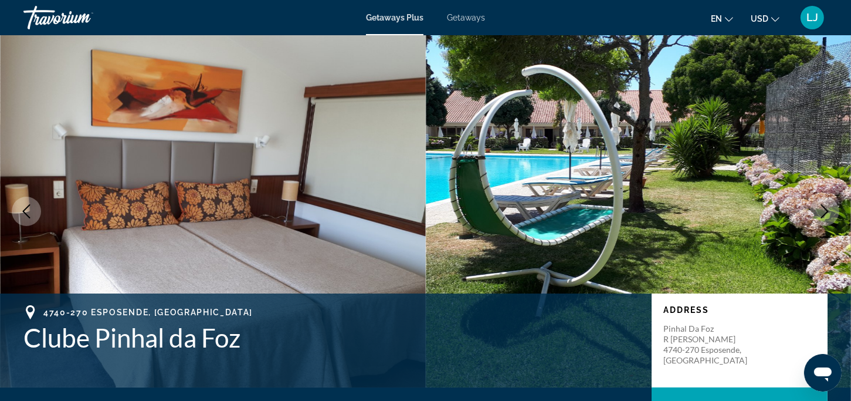
click at [817, 212] on button "Next image" at bounding box center [824, 211] width 29 height 29
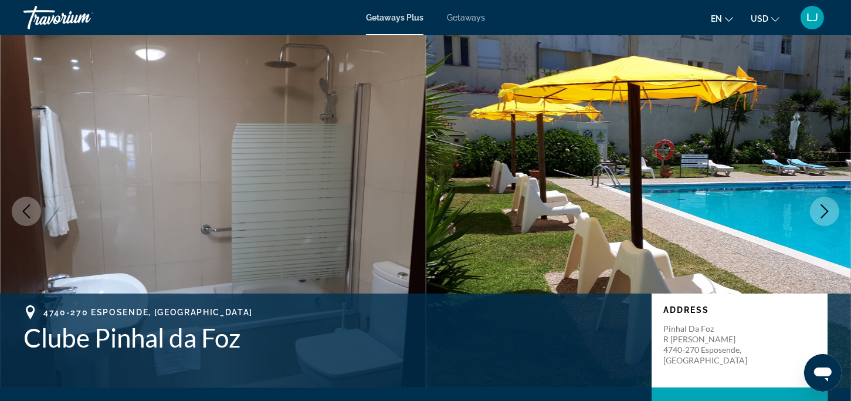
click at [817, 212] on button "Next image" at bounding box center [824, 211] width 29 height 29
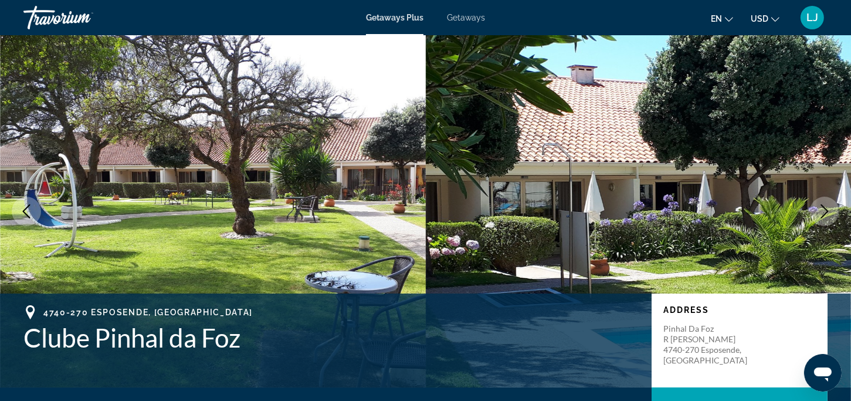
click at [817, 212] on button "Next image" at bounding box center [824, 211] width 29 height 29
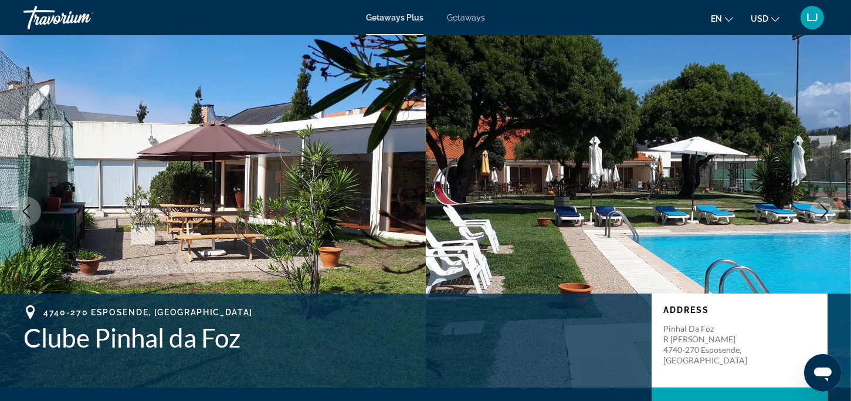
click at [817, 212] on button "Next image" at bounding box center [824, 211] width 29 height 29
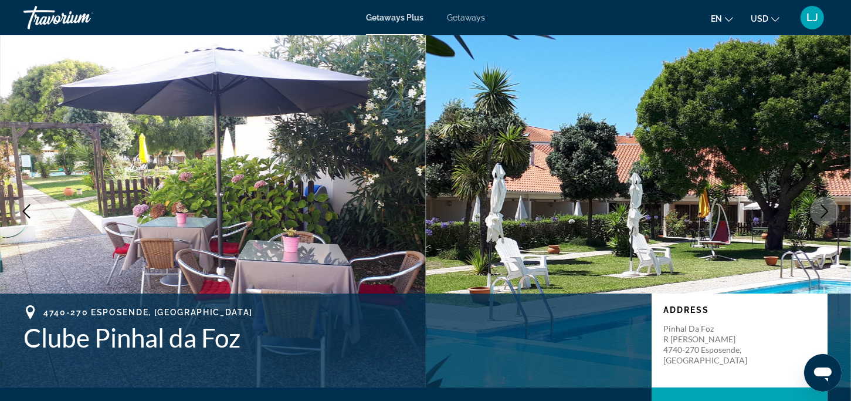
click at [817, 212] on button "Next image" at bounding box center [824, 211] width 29 height 29
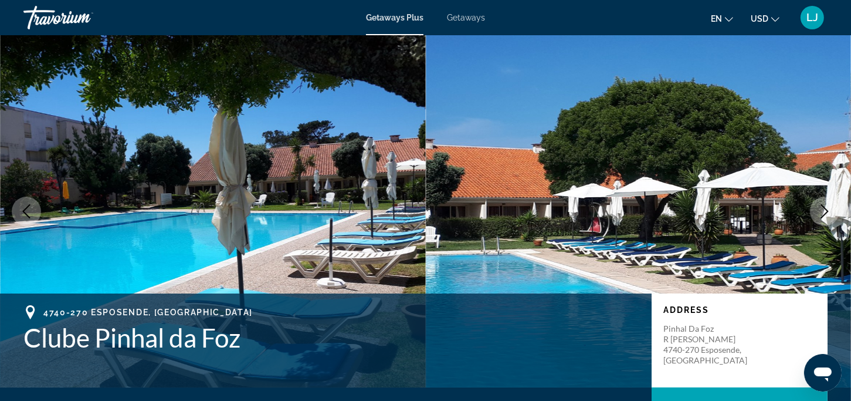
click at [817, 212] on button "Next image" at bounding box center [824, 211] width 29 height 29
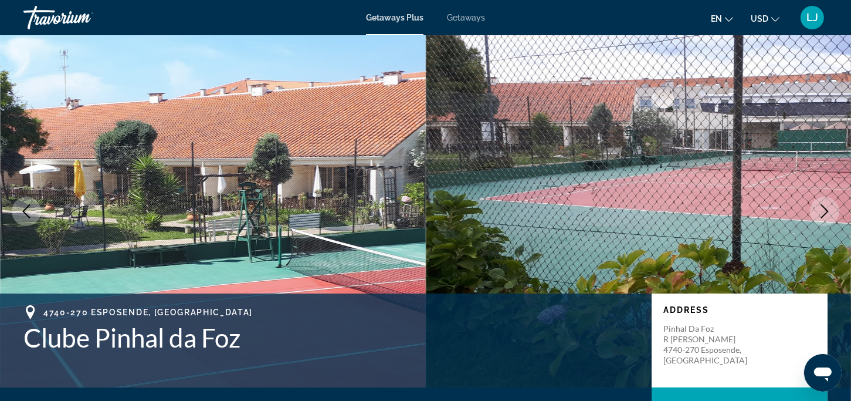
click at [817, 212] on button "Next image" at bounding box center [824, 211] width 29 height 29
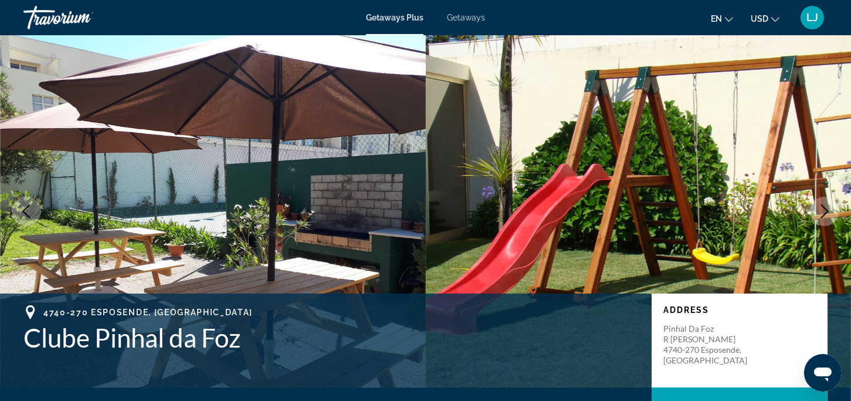
click at [817, 212] on button "Next image" at bounding box center [824, 211] width 29 height 29
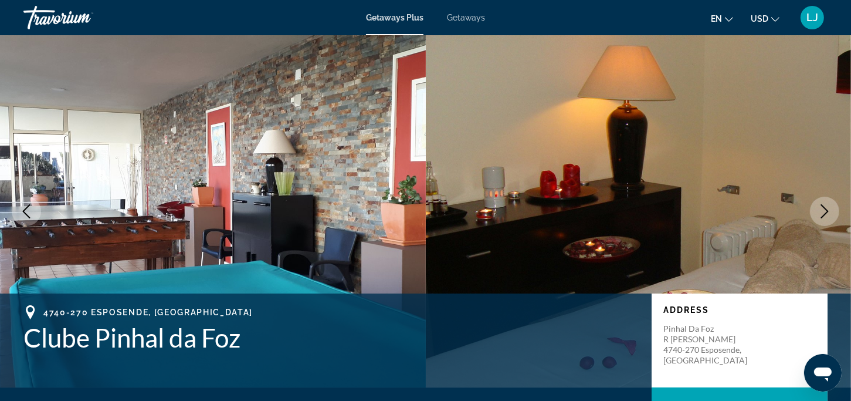
click at [817, 212] on button "Next image" at bounding box center [824, 211] width 29 height 29
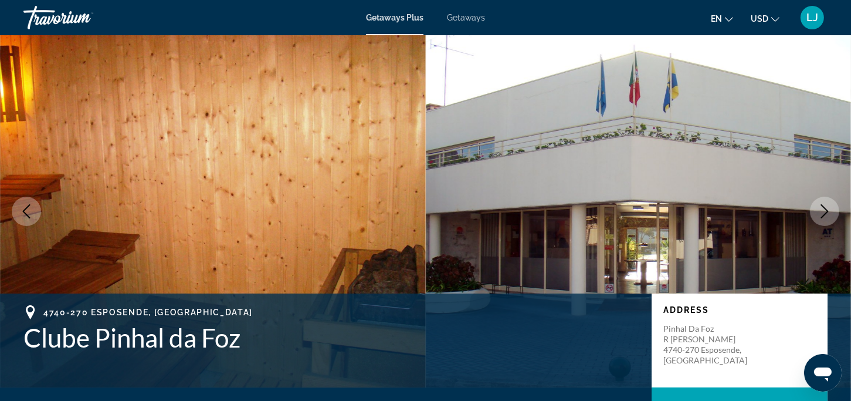
click at [19, 212] on button "Previous image" at bounding box center [26, 211] width 29 height 29
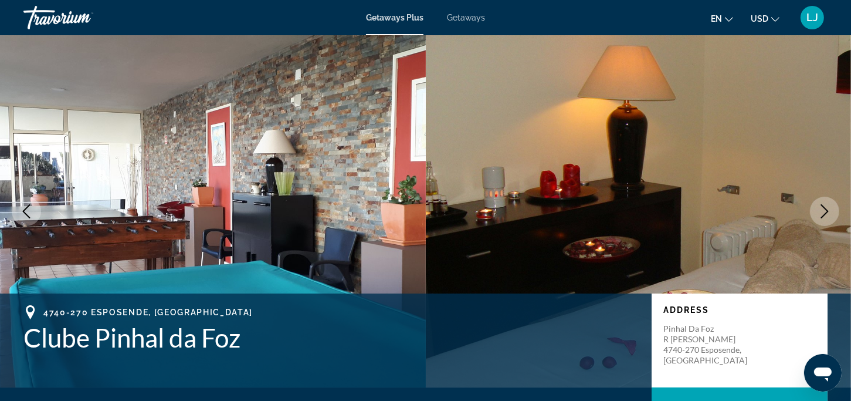
click at [819, 211] on icon "Next image" at bounding box center [825, 211] width 14 height 14
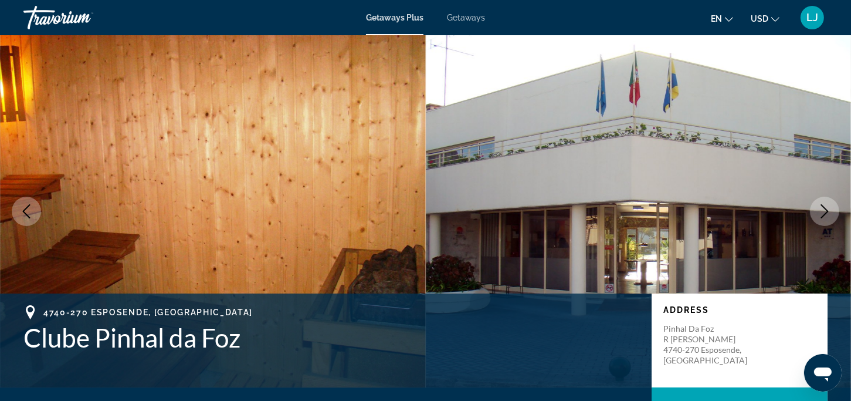
click at [819, 211] on icon "Next image" at bounding box center [825, 211] width 14 height 14
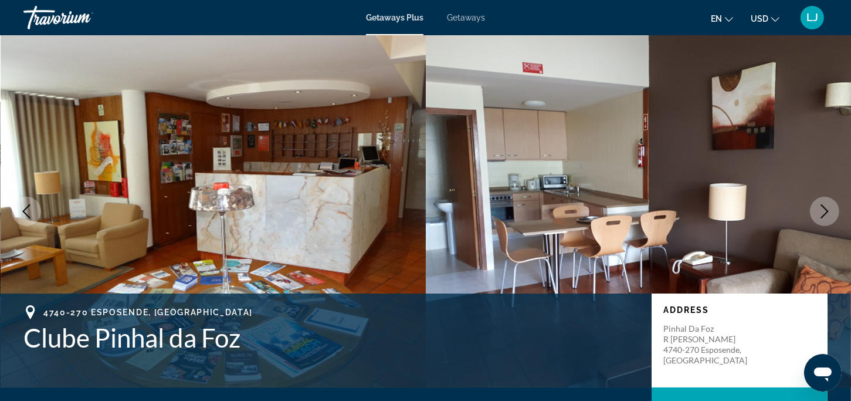
click at [819, 211] on icon "Next image" at bounding box center [825, 211] width 14 height 14
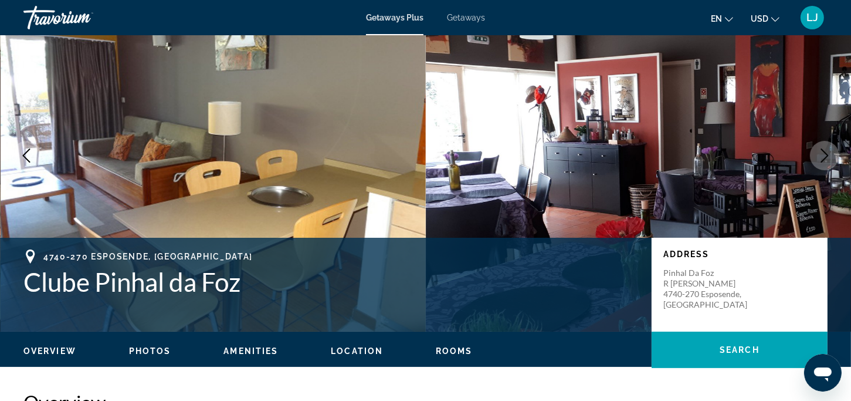
scroll to position [59, 0]
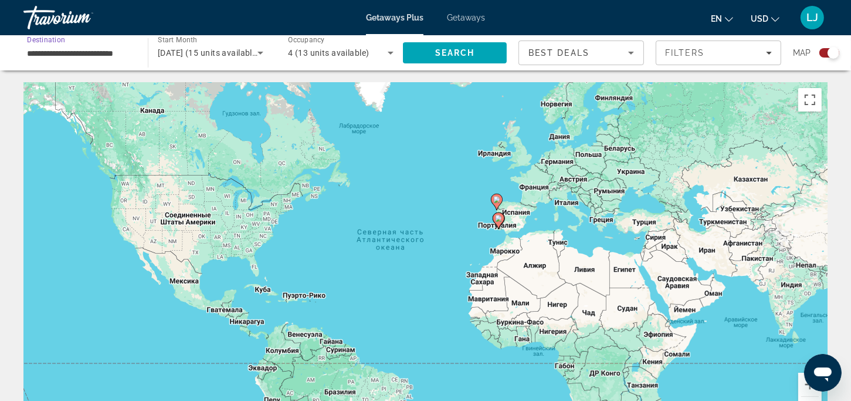
click at [91, 56] on input "**********" at bounding box center [80, 53] width 106 height 14
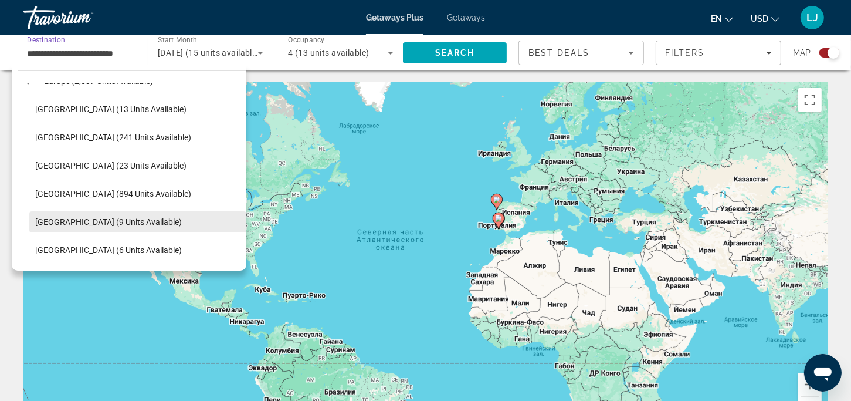
scroll to position [145, 0]
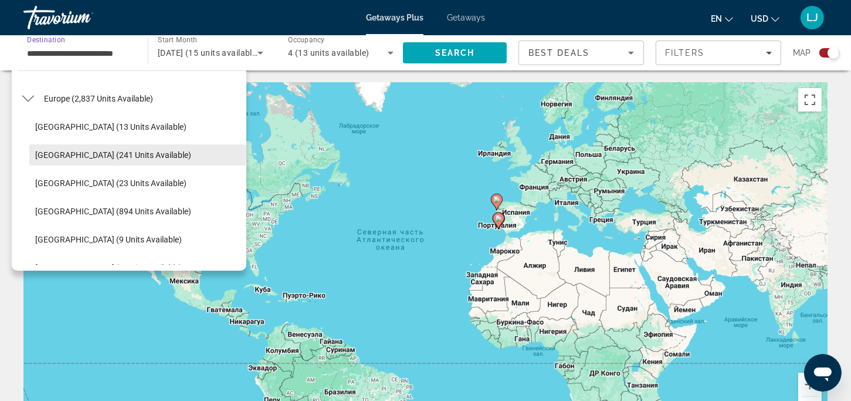
click at [84, 152] on span "Austria (241 units available)" at bounding box center [113, 154] width 156 height 9
type input "**********"
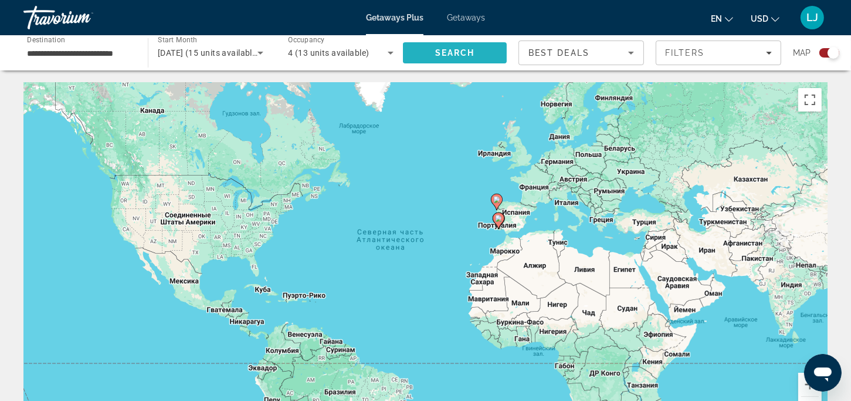
click at [453, 48] on span "Search" at bounding box center [455, 52] width 40 height 9
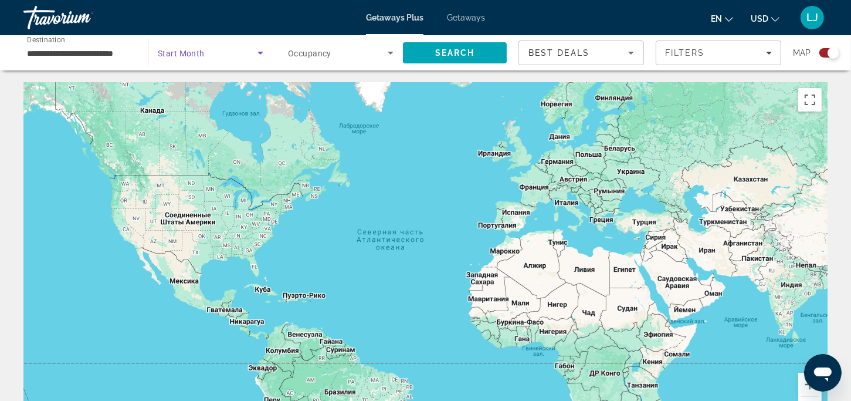
click at [260, 51] on icon "Search widget" at bounding box center [260, 53] width 14 height 14
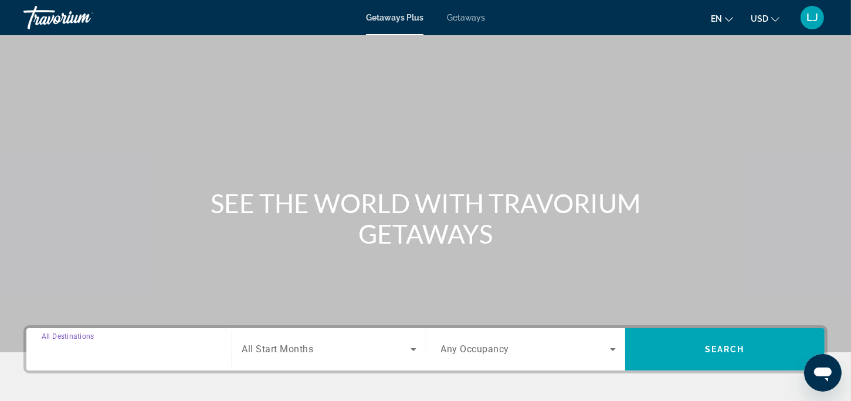
click at [90, 356] on input "Destination All Destinations" at bounding box center [129, 350] width 175 height 14
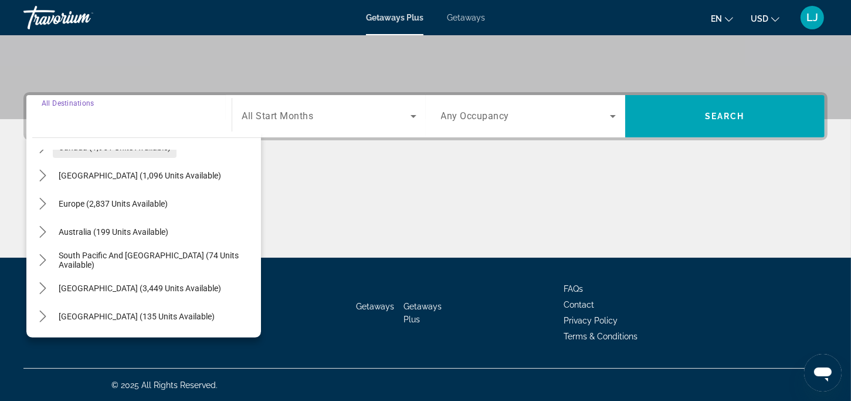
scroll to position [117, 0]
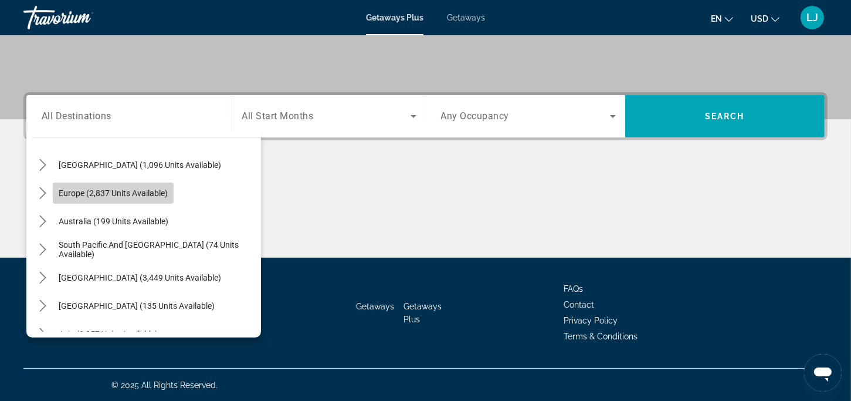
click at [78, 196] on span "Europe (2,837 units available)" at bounding box center [113, 192] width 109 height 9
type input "**********"
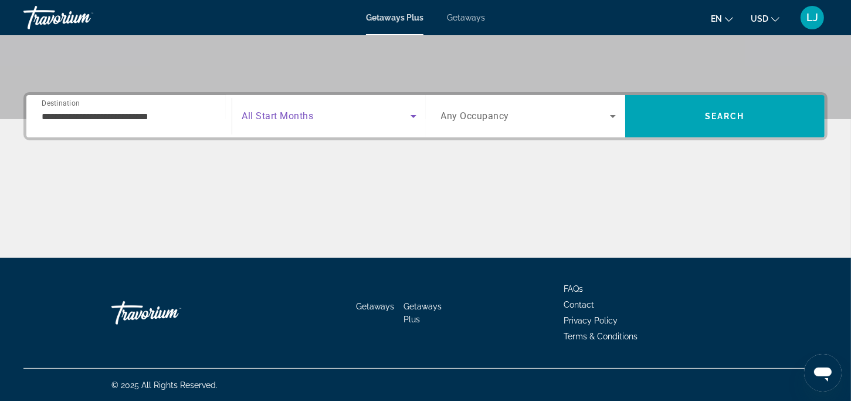
click at [415, 114] on icon "Search widget" at bounding box center [414, 116] width 14 height 14
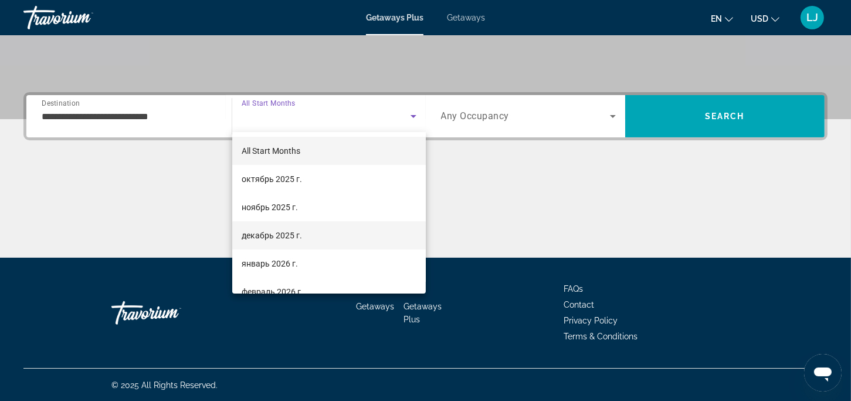
click at [257, 241] on span "декабрь 2025 г." at bounding box center [272, 235] width 60 height 14
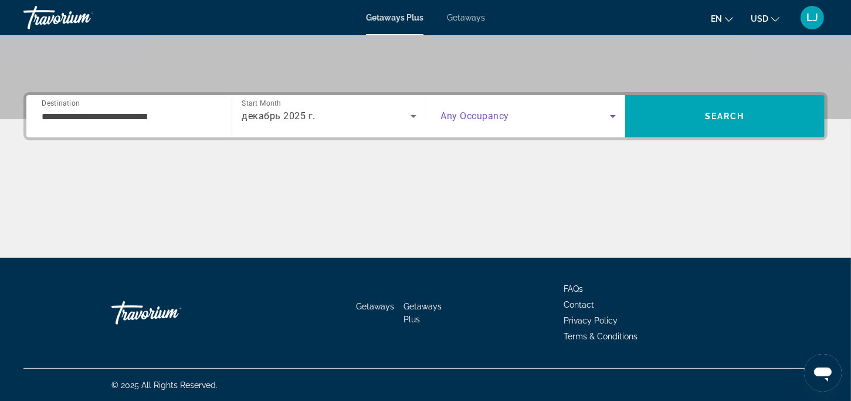
click at [611, 115] on icon "Search widget" at bounding box center [613, 116] width 6 height 3
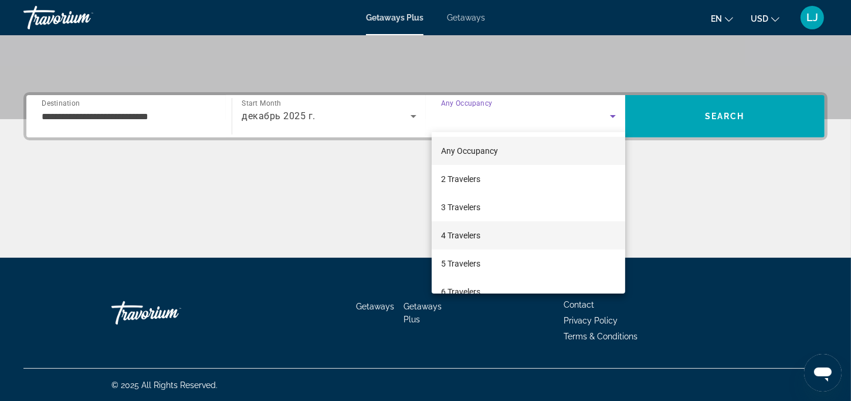
click at [475, 235] on span "4 Travelers" at bounding box center [460, 235] width 39 height 14
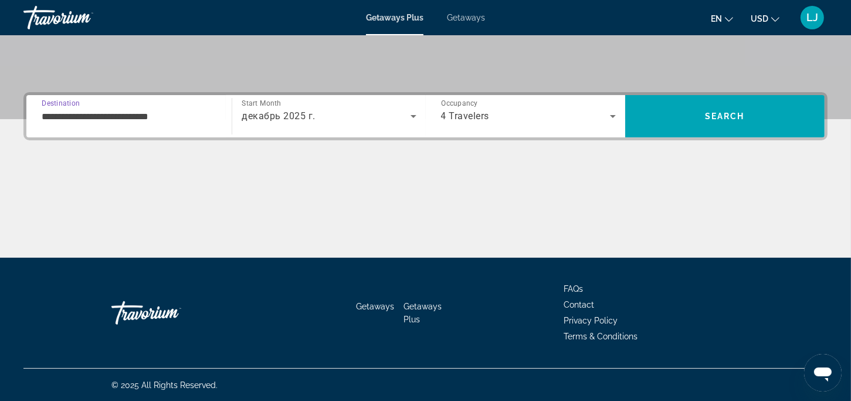
click at [116, 114] on input "**********" at bounding box center [129, 117] width 175 height 14
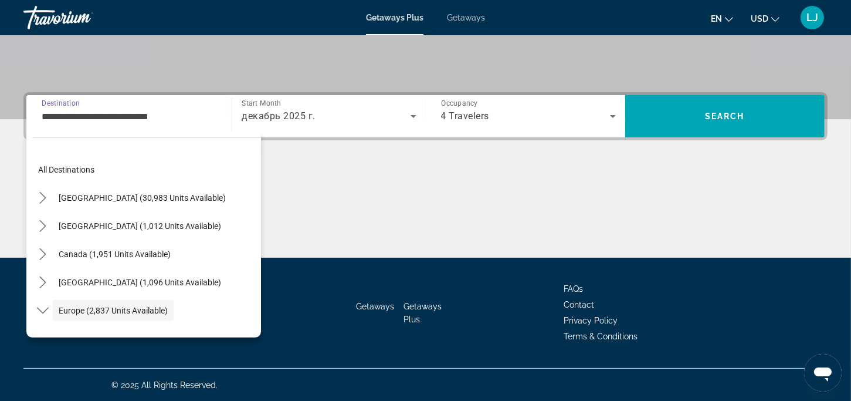
scroll to position [70, 0]
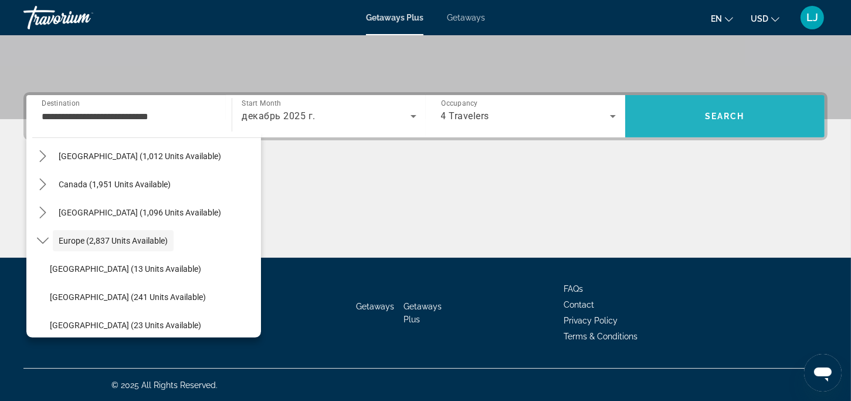
click at [702, 126] on span "Search" at bounding box center [724, 116] width 199 height 28
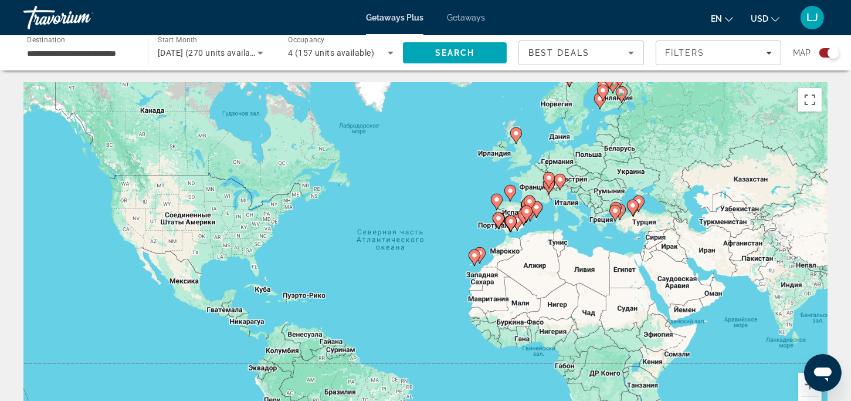
click at [550, 190] on icon "Main content" at bounding box center [548, 185] width 11 height 15
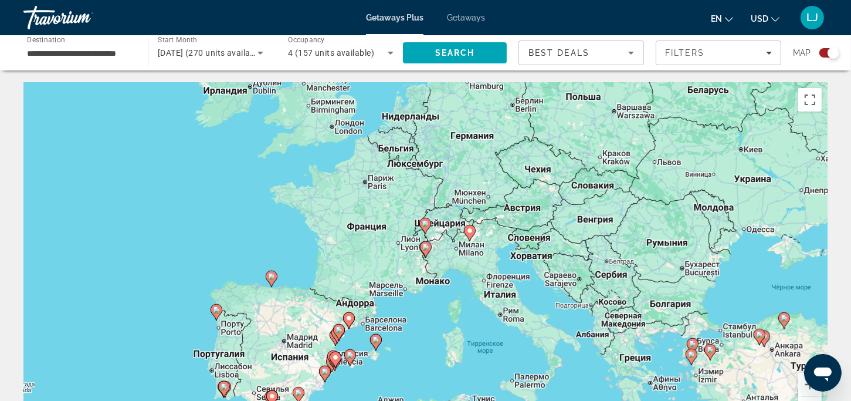
click at [425, 250] on image "Main content" at bounding box center [425, 246] width 7 height 7
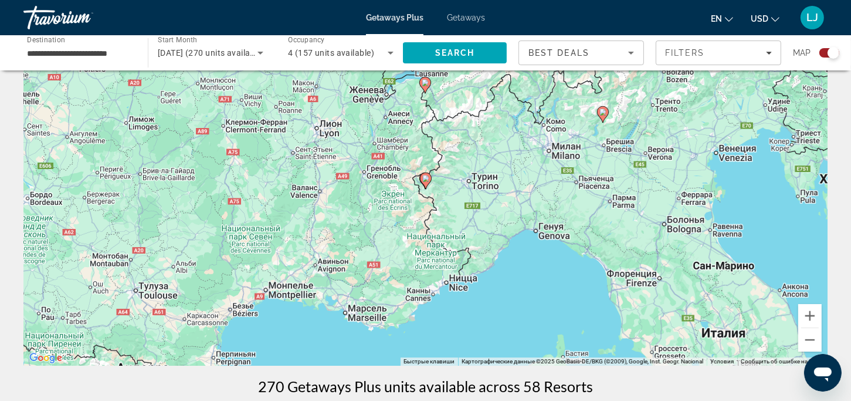
scroll to position [117, 0]
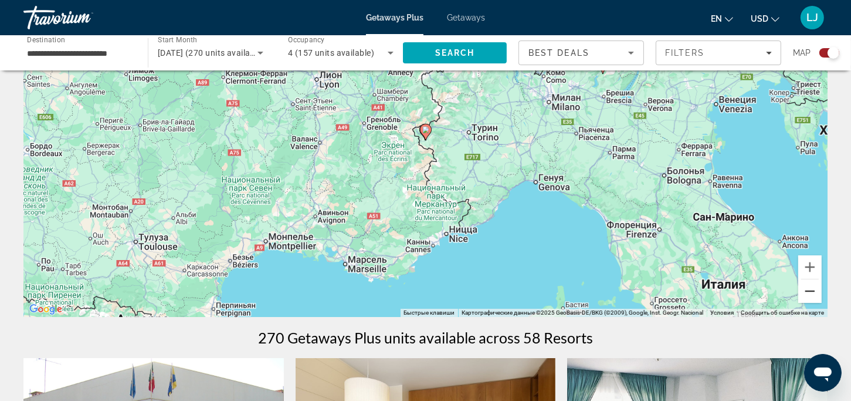
click at [808, 287] on button "Уменьшить" at bounding box center [809, 290] width 23 height 23
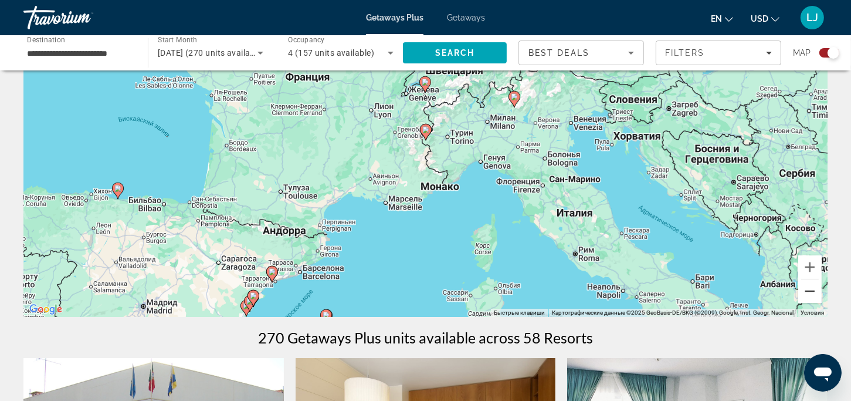
click at [808, 287] on button "Уменьшить" at bounding box center [809, 290] width 23 height 23
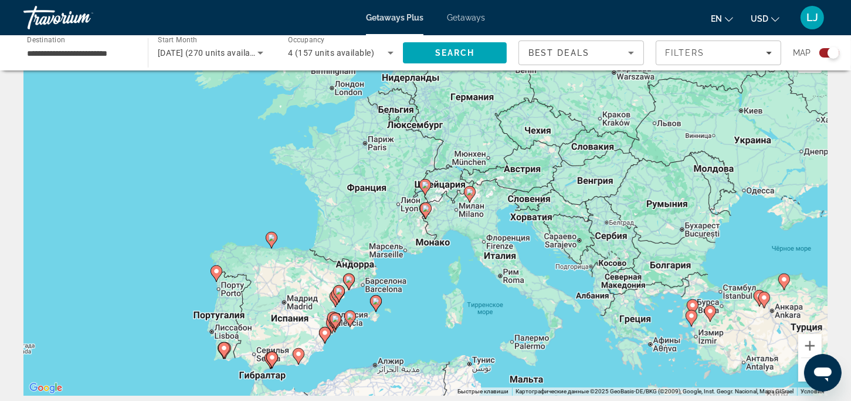
scroll to position [59, 0]
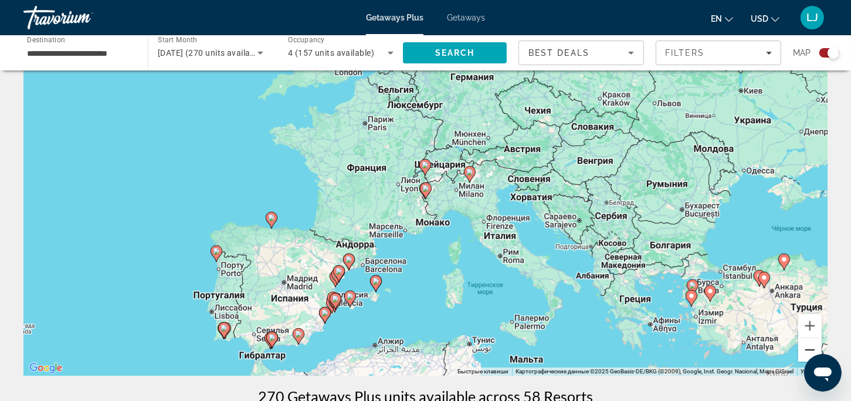
click at [803, 346] on button "Уменьшить" at bounding box center [809, 349] width 23 height 23
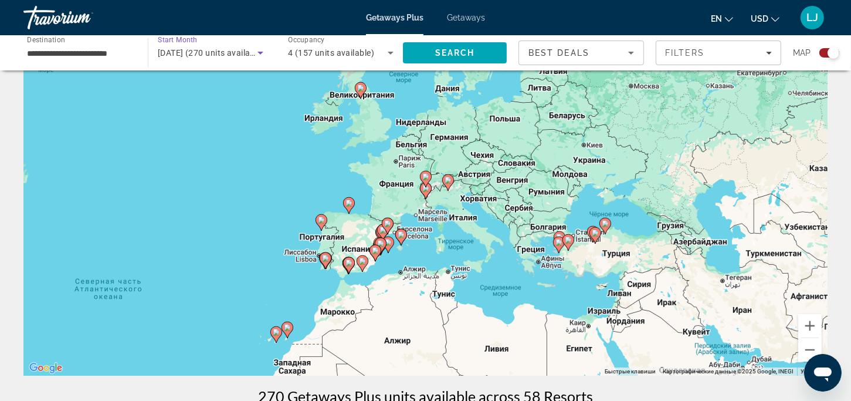
click at [263, 53] on icon "Search widget" at bounding box center [260, 53] width 14 height 14
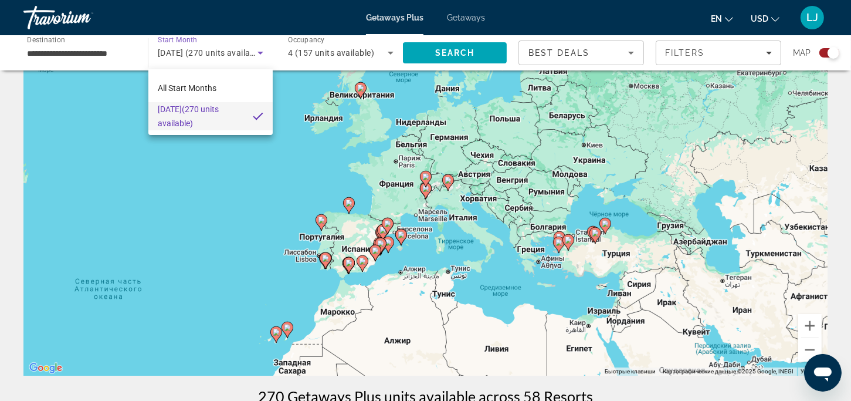
click at [211, 224] on div at bounding box center [425, 200] width 851 height 401
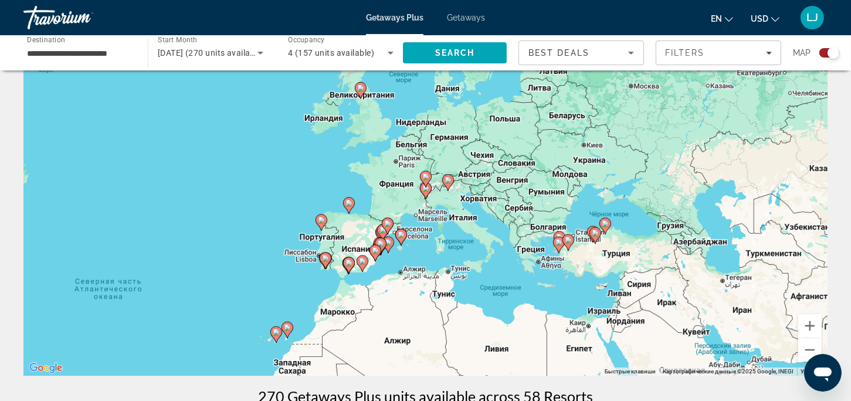
click at [596, 239] on icon "Main content" at bounding box center [595, 235] width 11 height 15
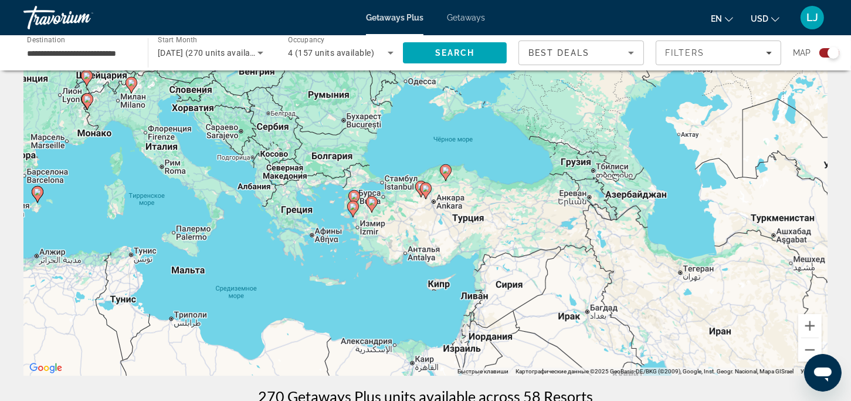
click at [356, 207] on image "Main content" at bounding box center [353, 206] width 7 height 7
type input "**********"
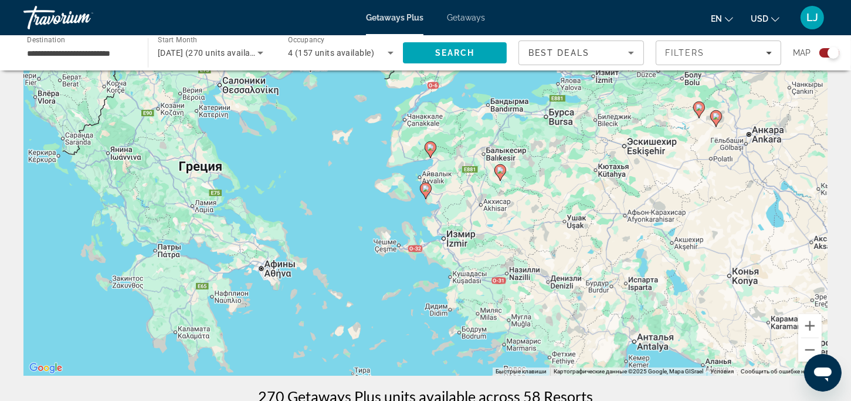
click at [715, 117] on image "Main content" at bounding box center [716, 116] width 7 height 7
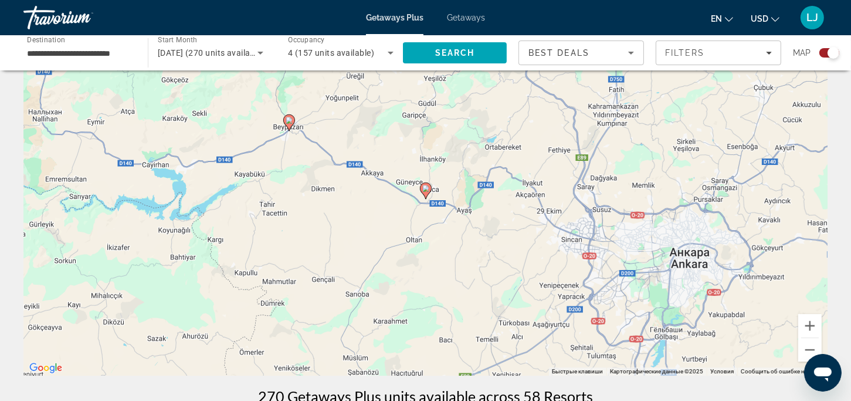
click at [427, 187] on image "Main content" at bounding box center [425, 188] width 7 height 7
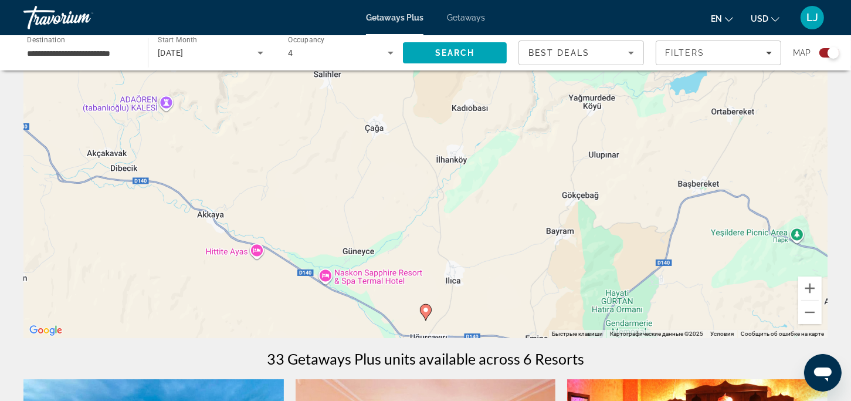
scroll to position [117, 0]
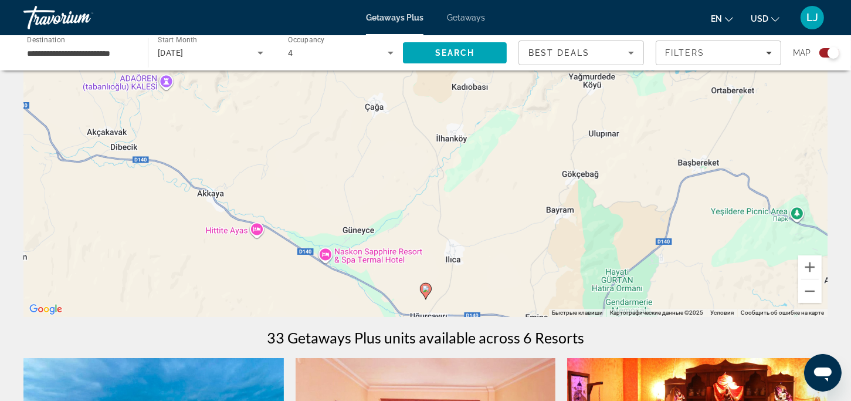
click at [426, 294] on icon "Main content" at bounding box center [425, 290] width 11 height 15
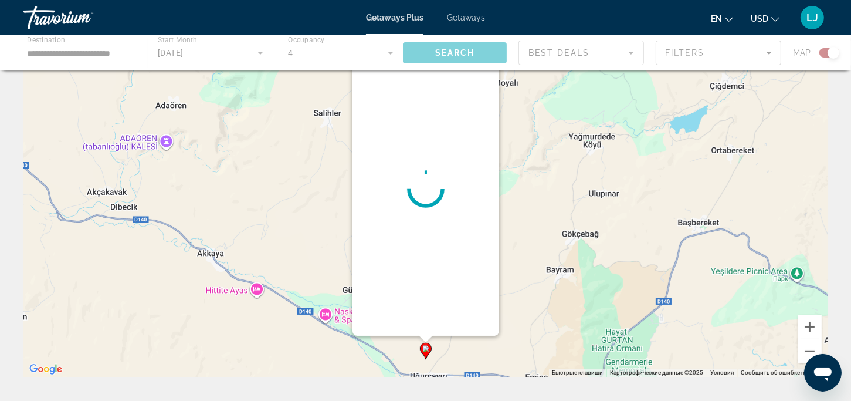
scroll to position [0, 0]
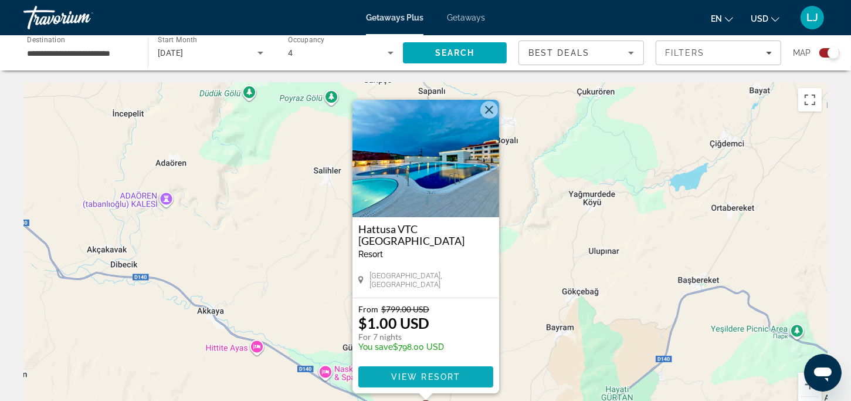
click at [402, 383] on span "Main content" at bounding box center [425, 377] width 135 height 28
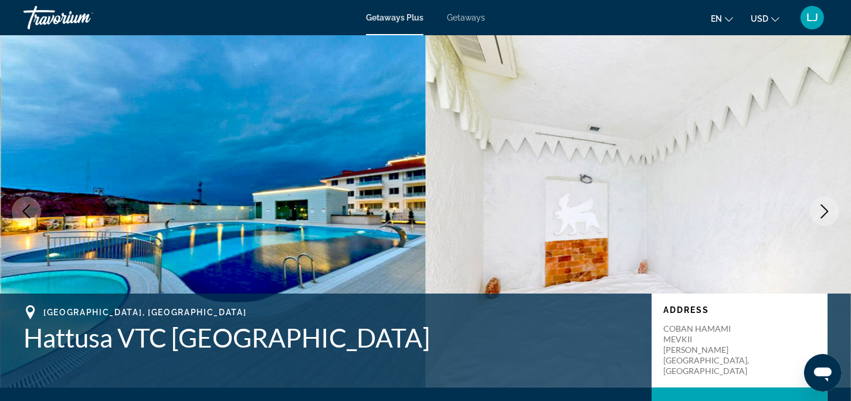
click at [825, 209] on icon "Next image" at bounding box center [825, 211] width 8 height 14
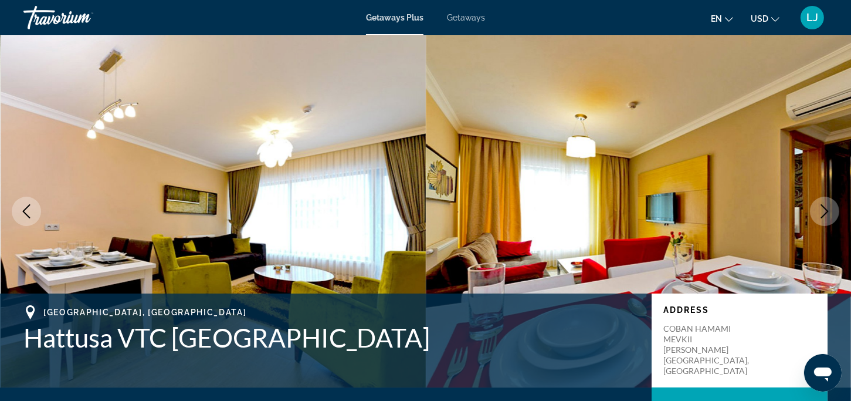
click at [825, 209] on icon "Next image" at bounding box center [825, 211] width 8 height 14
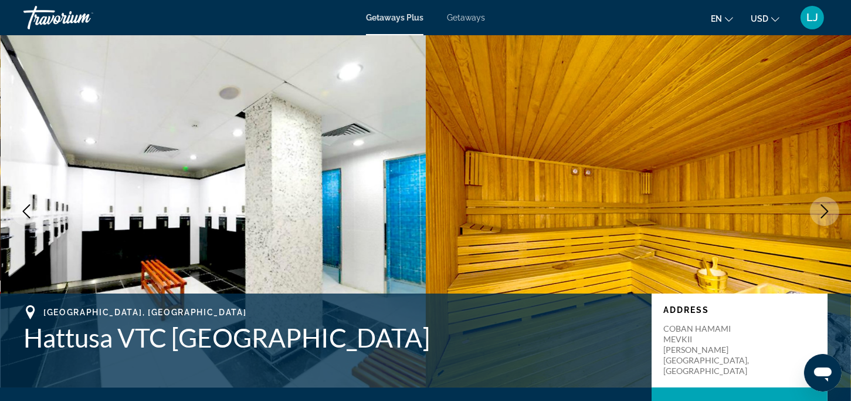
click at [825, 209] on icon "Next image" at bounding box center [825, 211] width 8 height 14
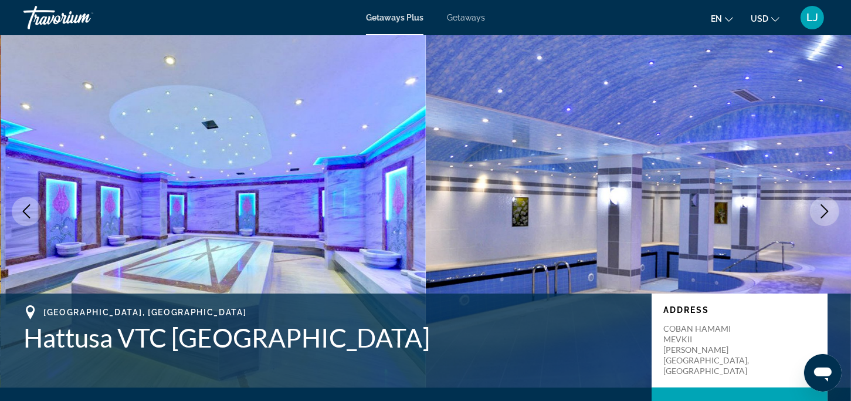
click at [825, 209] on icon "Next image" at bounding box center [825, 211] width 8 height 14
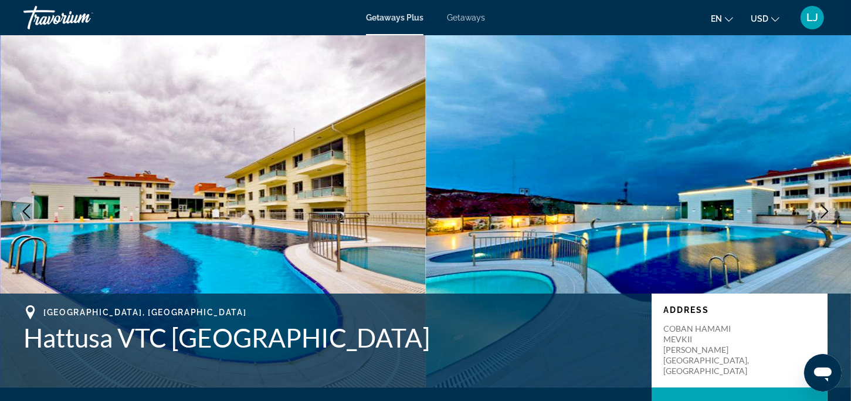
click at [825, 209] on icon "Next image" at bounding box center [825, 211] width 8 height 14
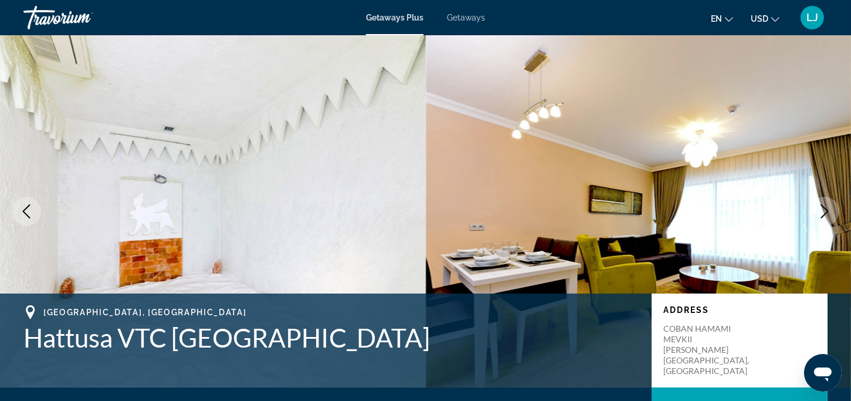
click at [825, 209] on icon "Next image" at bounding box center [825, 211] width 8 height 14
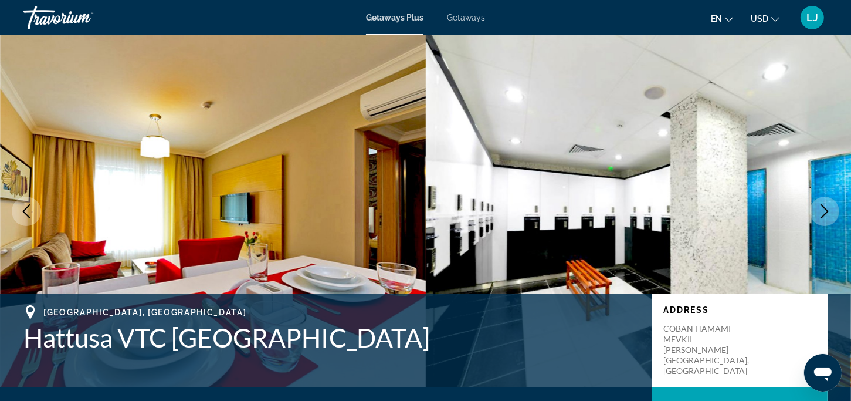
click at [825, 209] on icon "Next image" at bounding box center [825, 211] width 8 height 14
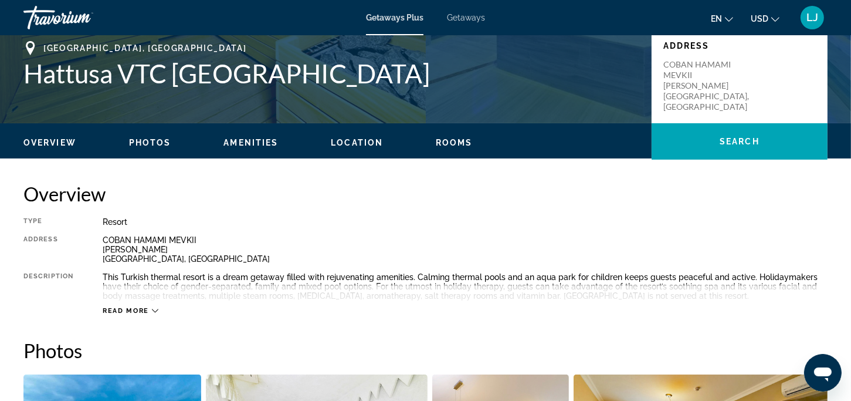
scroll to position [293, 0]
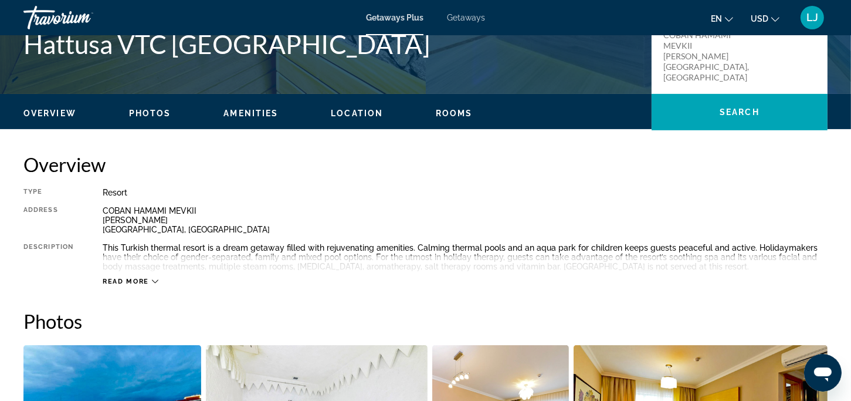
click at [154, 278] on icon "Main content" at bounding box center [155, 281] width 6 height 6
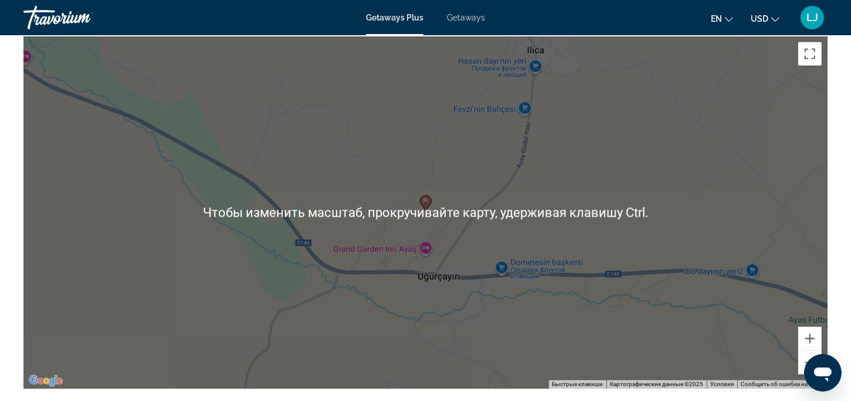
scroll to position [1643, 0]
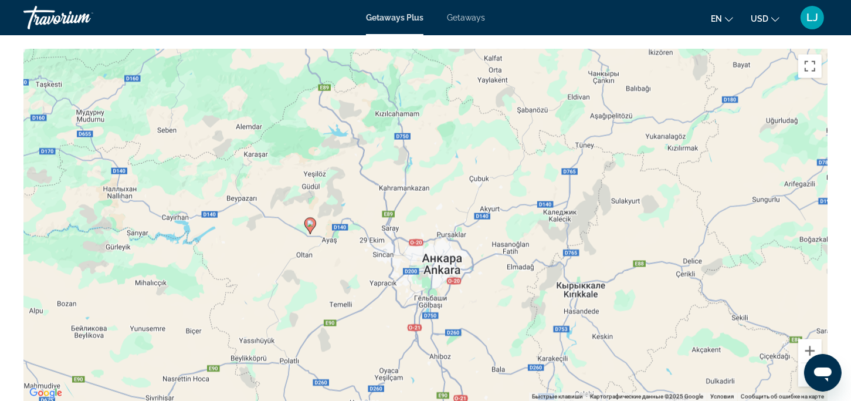
click at [309, 224] on image "Main content" at bounding box center [310, 223] width 7 height 7
click at [310, 222] on image "Main content" at bounding box center [310, 223] width 7 height 7
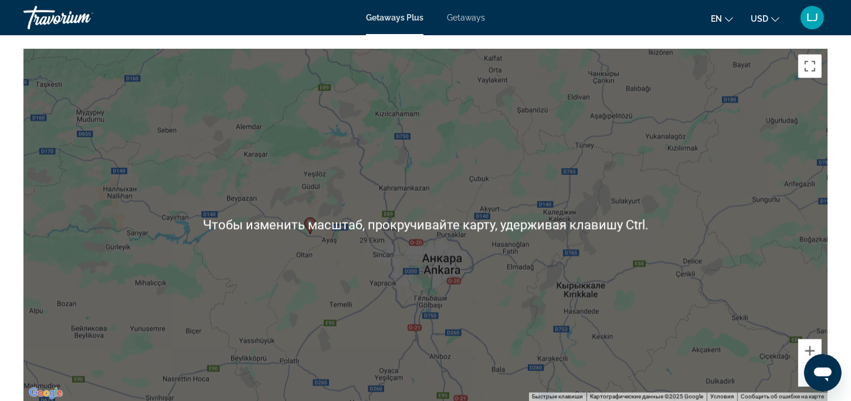
click at [310, 220] on image "Main content" at bounding box center [310, 223] width 7 height 7
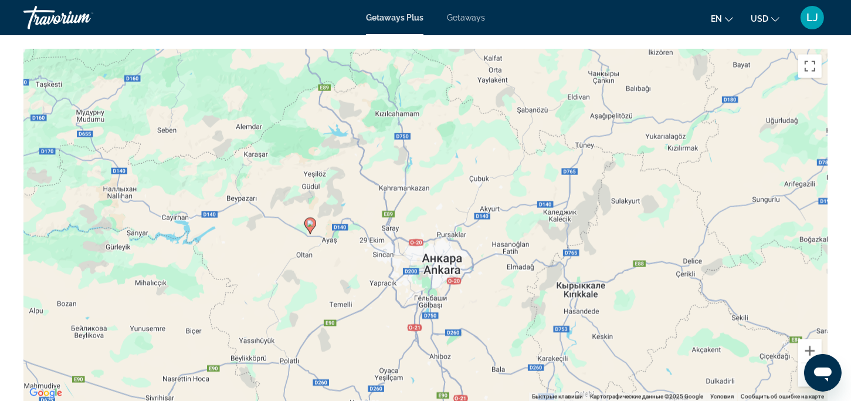
click at [308, 222] on image "Main content" at bounding box center [310, 223] width 7 height 7
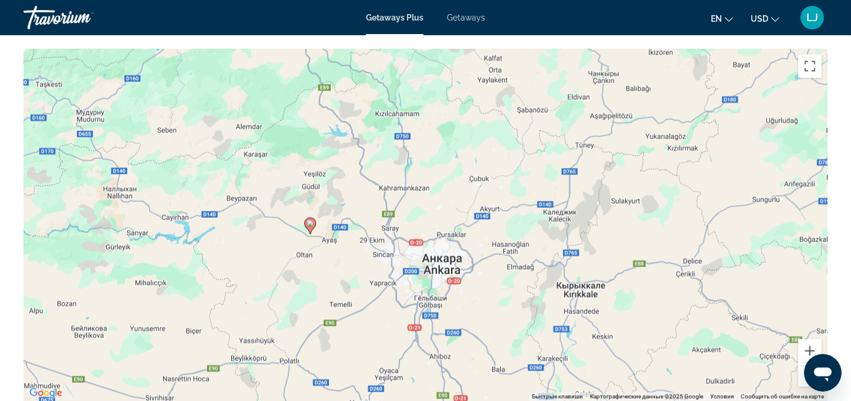
click at [308, 222] on image "Main content" at bounding box center [310, 223] width 7 height 7
click at [309, 220] on image "Main content" at bounding box center [310, 223] width 7 height 7
click at [311, 224] on image "Main content" at bounding box center [310, 223] width 7 height 7
click at [308, 220] on image "Main content" at bounding box center [310, 223] width 7 height 7
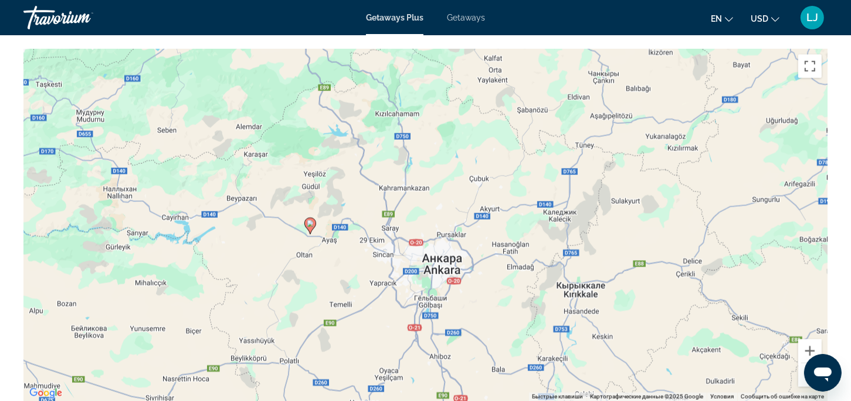
click at [308, 220] on image "Main content" at bounding box center [310, 223] width 7 height 7
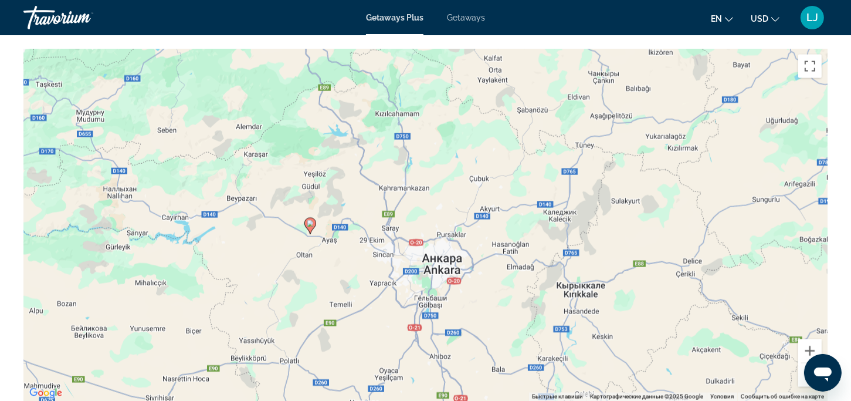
click at [308, 220] on image "Main content" at bounding box center [310, 223] width 7 height 7
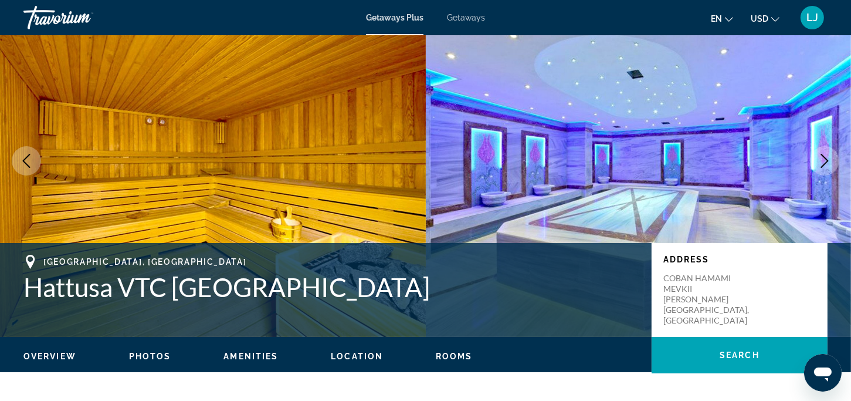
scroll to position [0, 0]
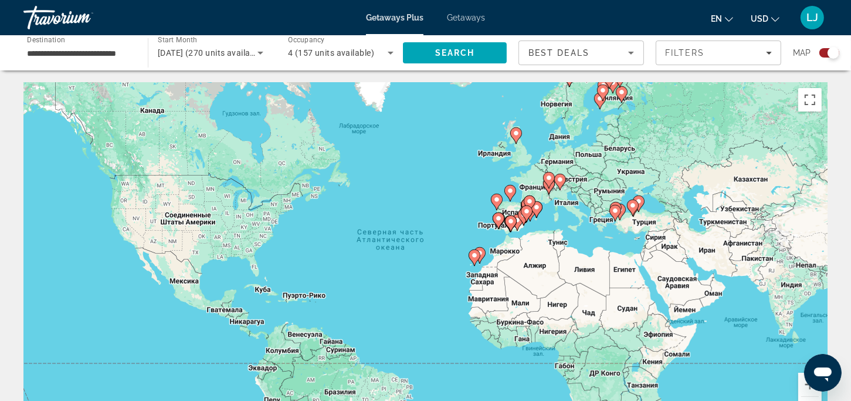
click at [639, 203] on image "Main content" at bounding box center [638, 201] width 7 height 7
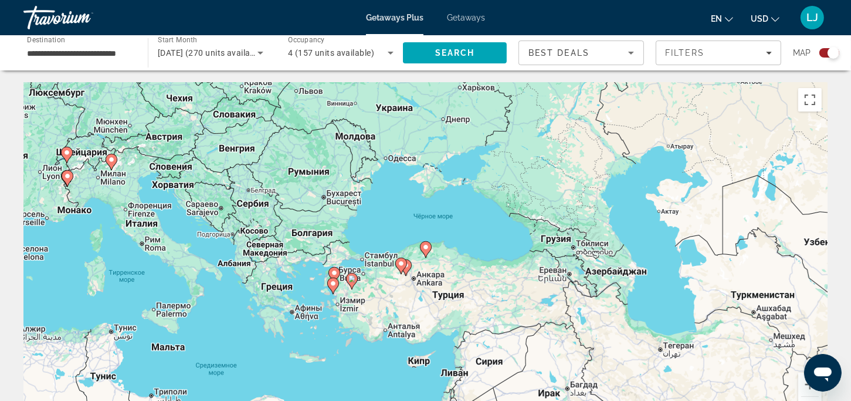
click at [426, 251] on icon "Main content" at bounding box center [425, 249] width 11 height 15
type input "**********"
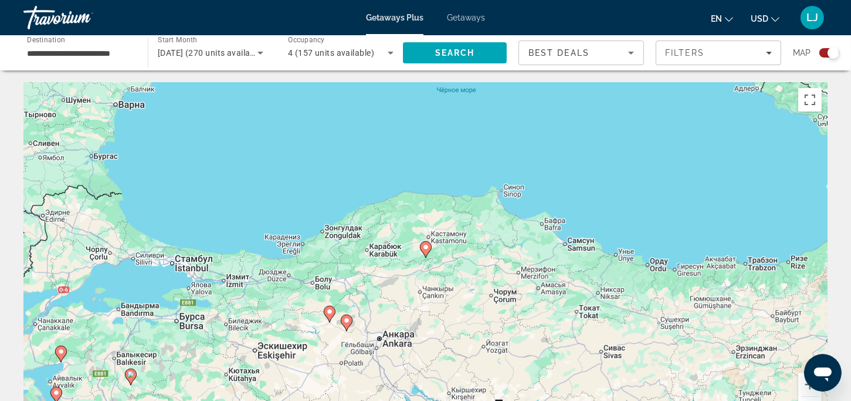
click at [426, 251] on icon "Main content" at bounding box center [425, 249] width 11 height 15
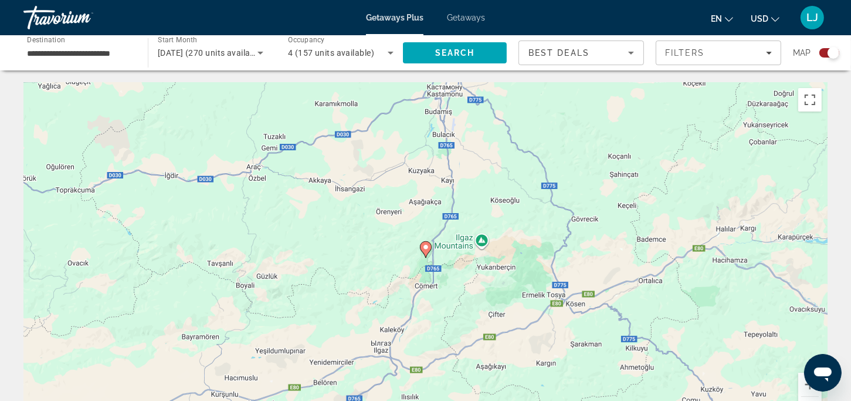
click at [426, 251] on icon "Main content" at bounding box center [425, 249] width 11 height 15
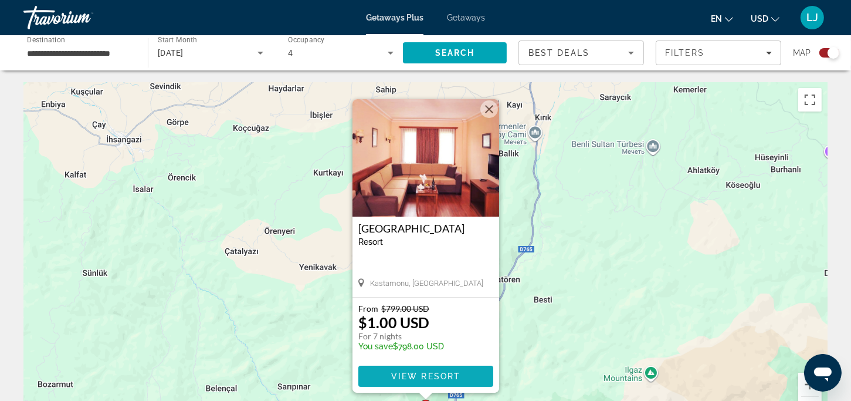
click at [401, 373] on span "View Resort" at bounding box center [425, 375] width 69 height 9
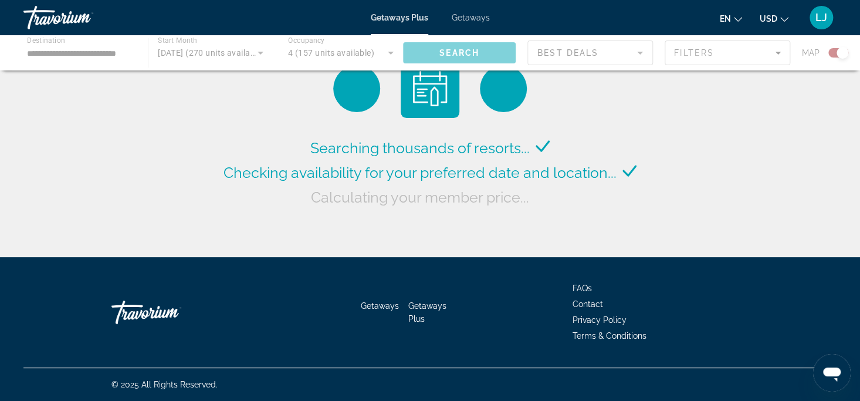
click at [260, 49] on div "Main content" at bounding box center [430, 52] width 860 height 35
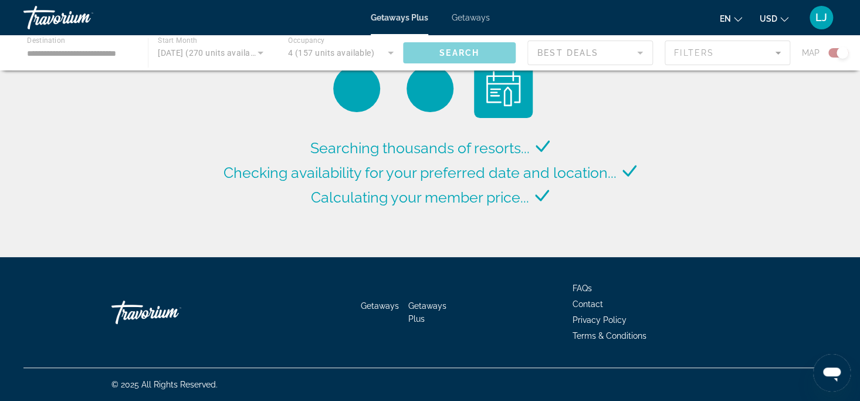
click at [256, 55] on div "Main content" at bounding box center [430, 52] width 860 height 35
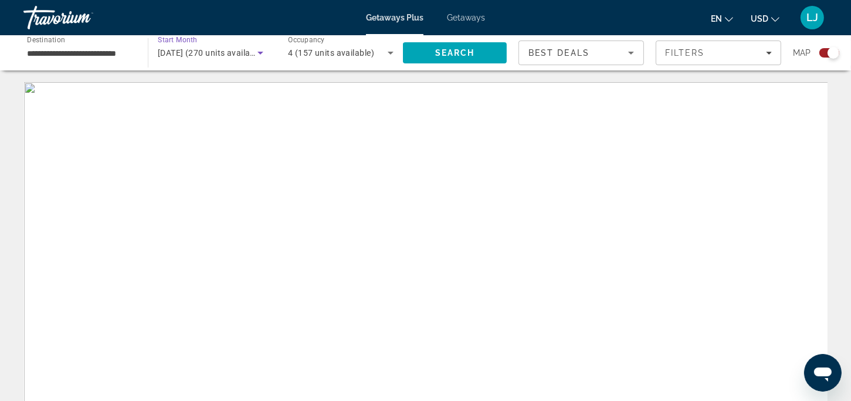
click at [256, 55] on icon "Search widget" at bounding box center [260, 53] width 14 height 14
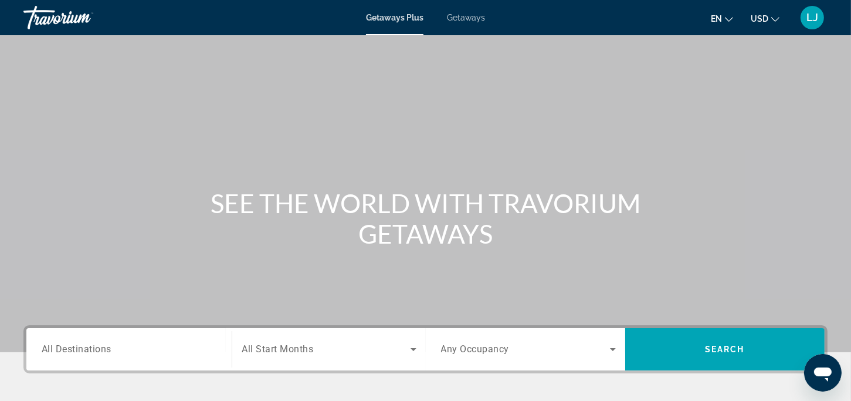
click at [82, 349] on span "All Destinations" at bounding box center [77, 348] width 70 height 11
click at [82, 349] on input "Destination All Destinations" at bounding box center [129, 350] width 175 height 14
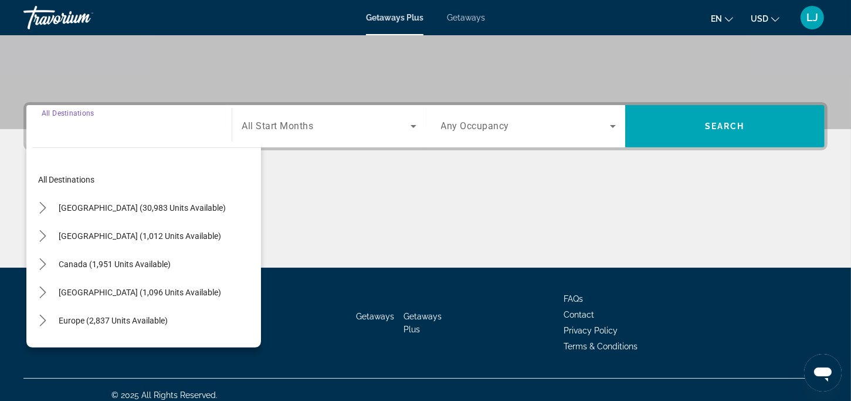
scroll to position [233, 0]
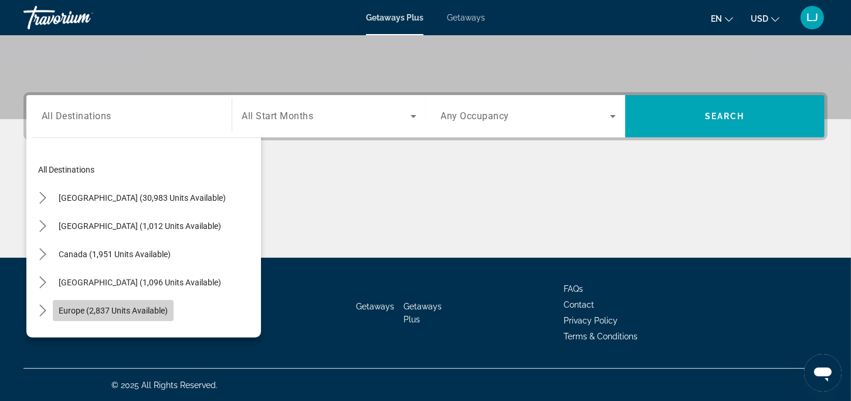
click at [68, 302] on span "Select destination: Europe (2,837 units available)" at bounding box center [113, 310] width 121 height 28
type input "**********"
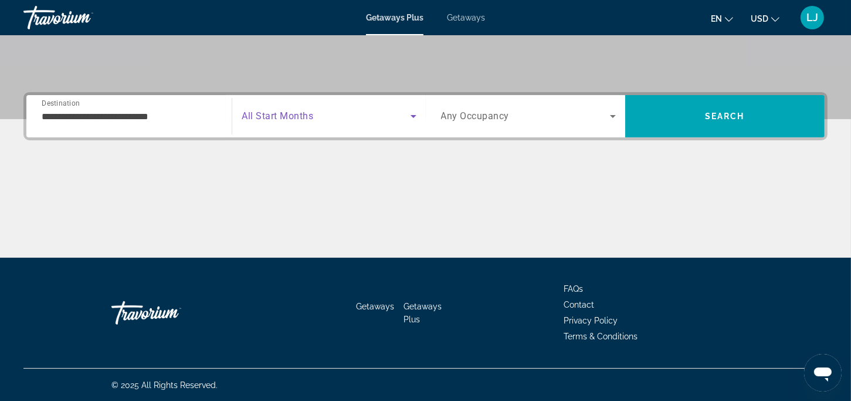
click at [412, 115] on icon "Search widget" at bounding box center [414, 116] width 6 height 3
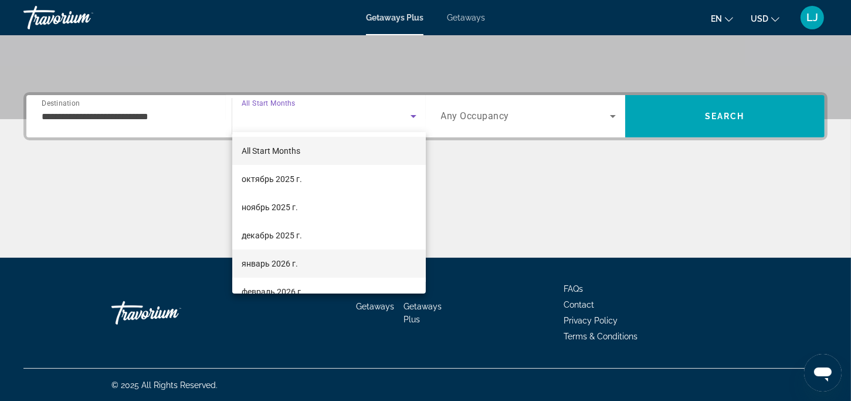
click at [268, 260] on span "январь 2026 г." at bounding box center [270, 263] width 56 height 14
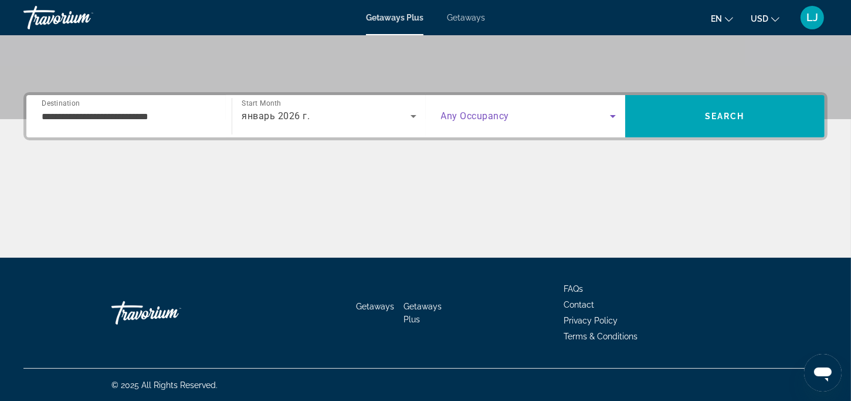
click at [616, 115] on icon "Search widget" at bounding box center [613, 116] width 14 height 14
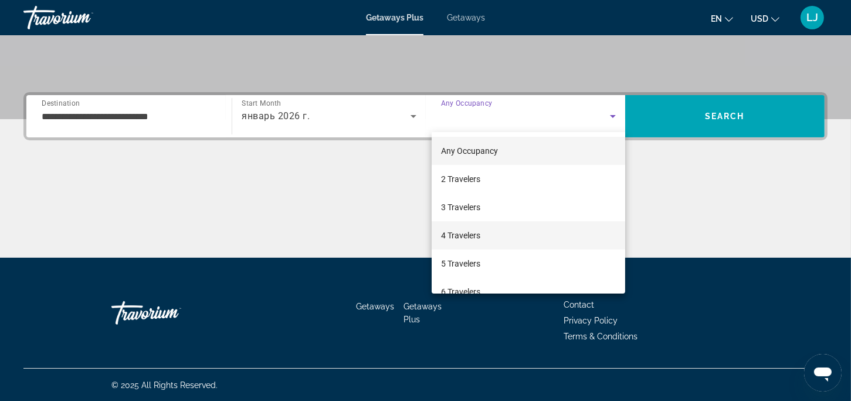
click at [458, 229] on span "4 Travelers" at bounding box center [460, 235] width 39 height 14
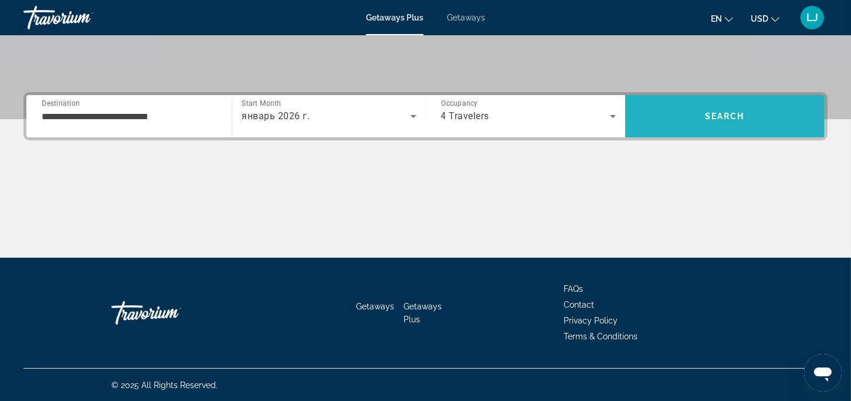
click at [717, 112] on span "Search" at bounding box center [725, 115] width 40 height 9
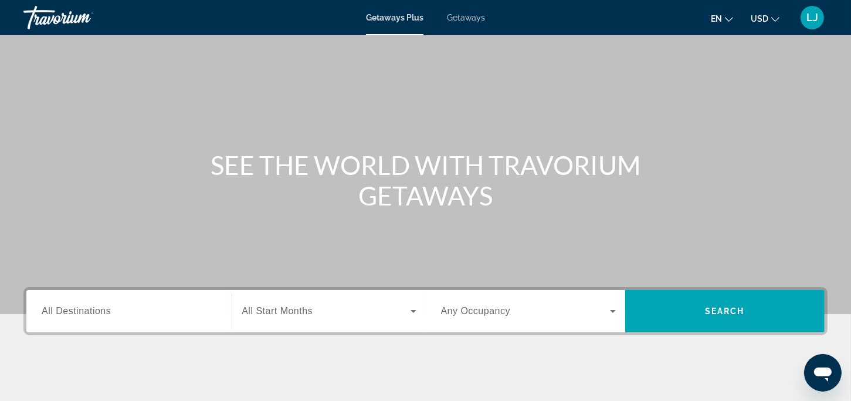
scroll to position [59, 0]
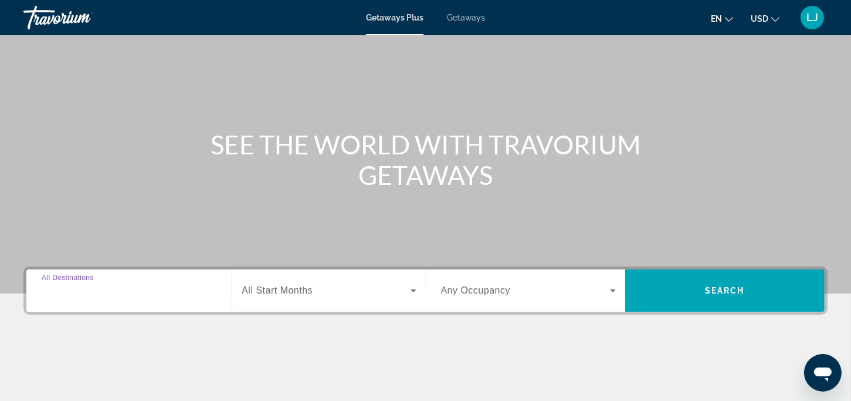
click at [108, 297] on input "Destination All Destinations" at bounding box center [129, 291] width 175 height 14
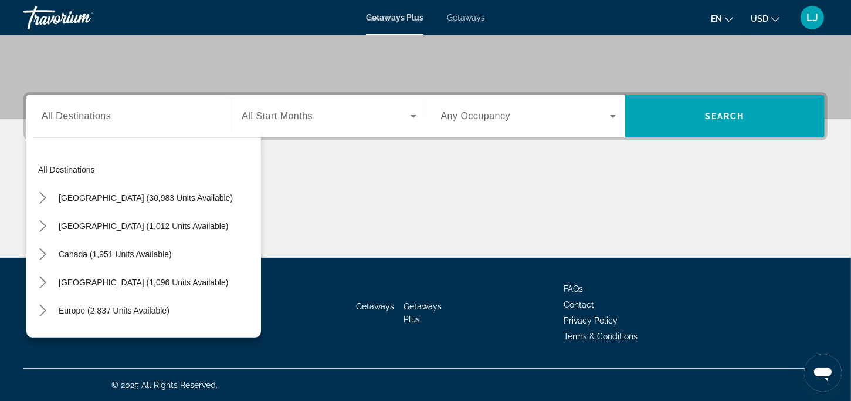
scroll to position [23, 0]
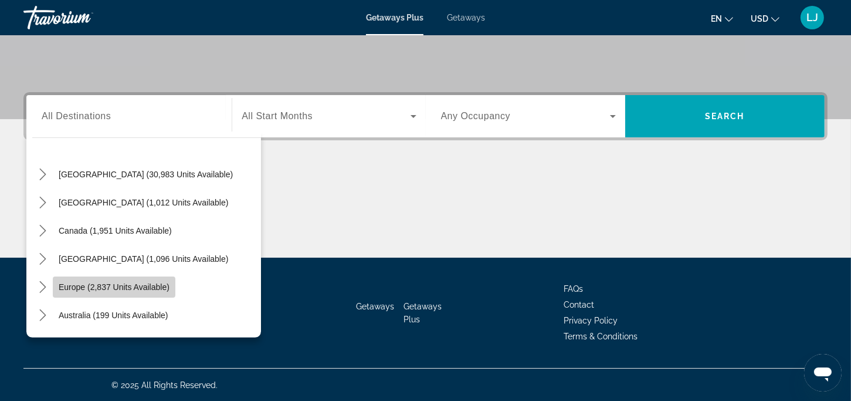
click at [108, 290] on span "Europe (2,837 units available)" at bounding box center [114, 286] width 111 height 9
type input "**********"
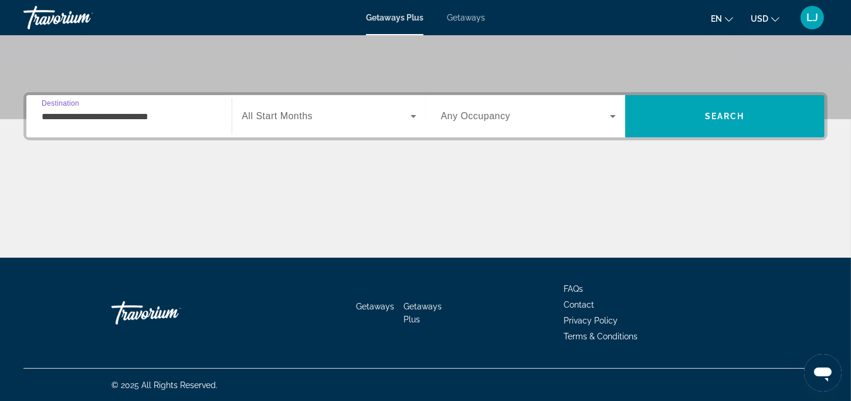
click at [418, 114] on icon "Search widget" at bounding box center [414, 116] width 14 height 14
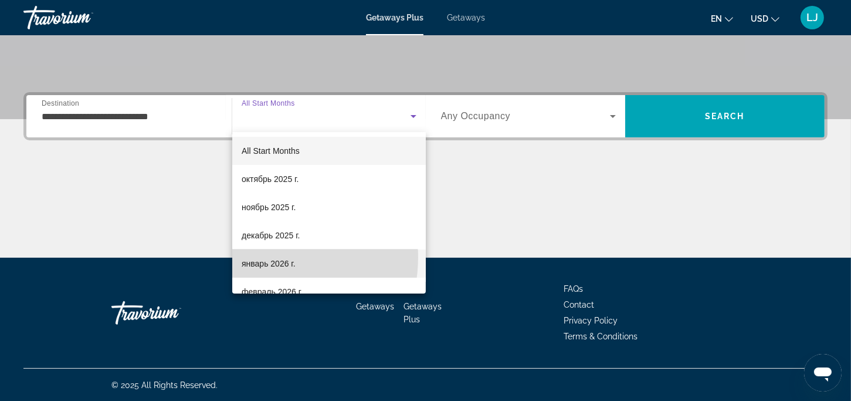
click at [258, 256] on mat-option "январь 2026 г." at bounding box center [329, 263] width 194 height 28
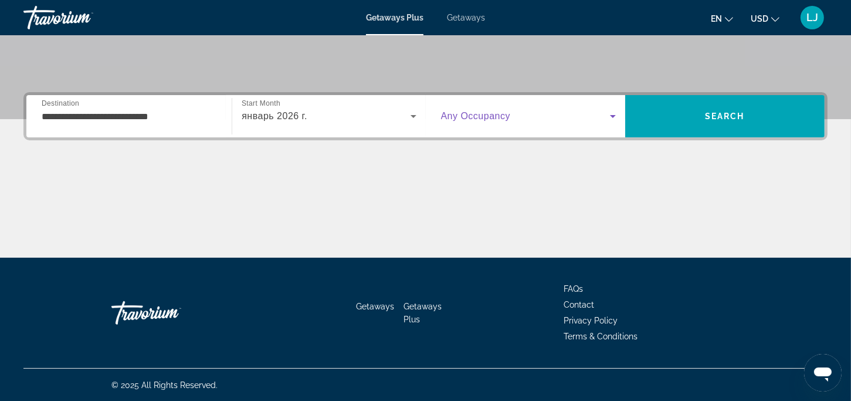
click at [610, 112] on icon "Search widget" at bounding box center [613, 116] width 14 height 14
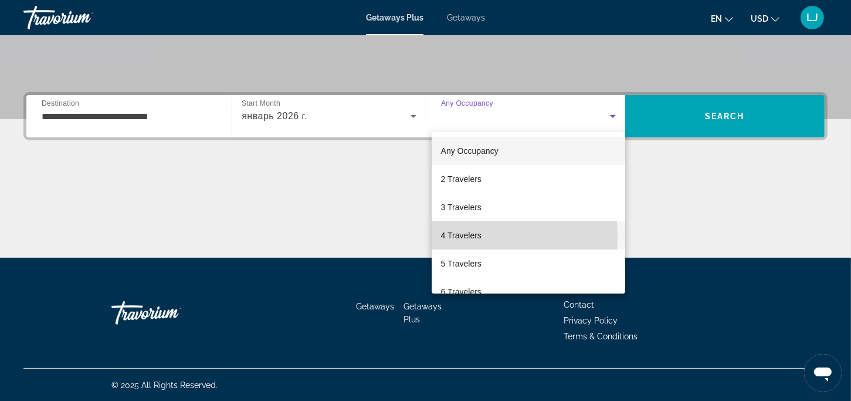
click at [458, 236] on span "4 Travelers" at bounding box center [461, 235] width 40 height 14
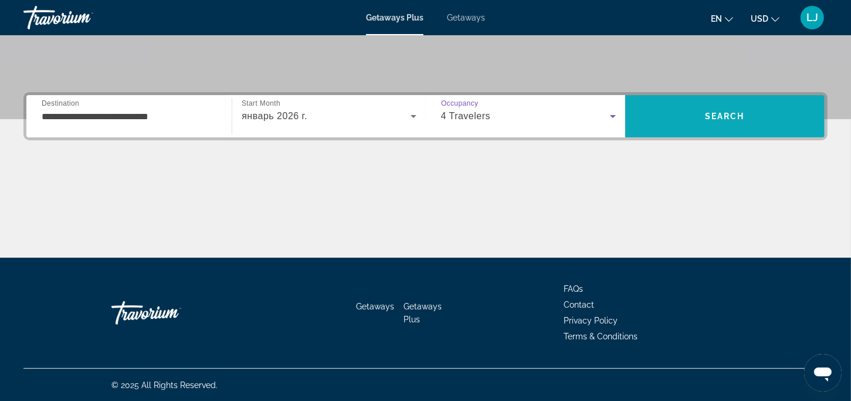
click at [662, 123] on span "Search" at bounding box center [724, 116] width 199 height 28
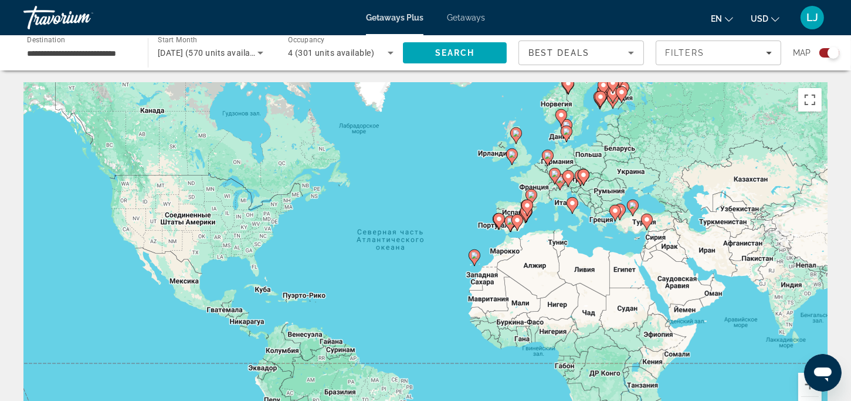
click at [648, 224] on icon "Main content" at bounding box center [646, 221] width 11 height 15
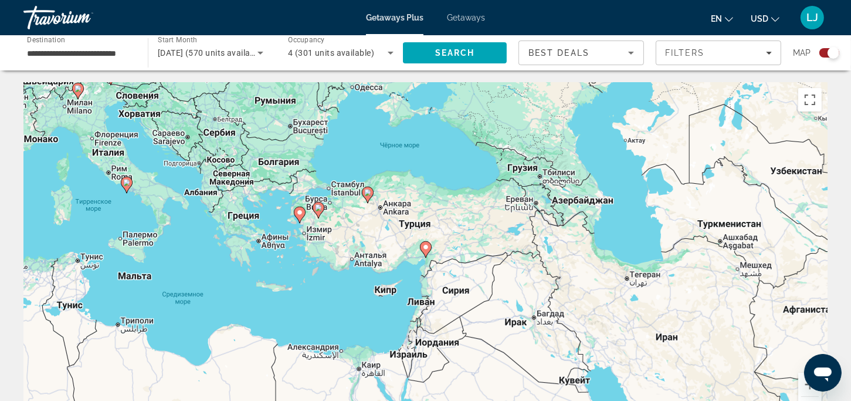
click at [425, 249] on image "Main content" at bounding box center [425, 246] width 7 height 7
type input "**********"
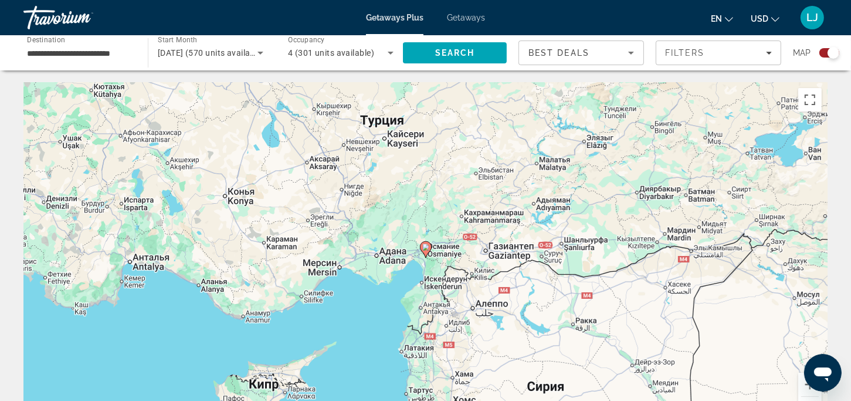
click at [425, 249] on image "Main content" at bounding box center [425, 246] width 7 height 7
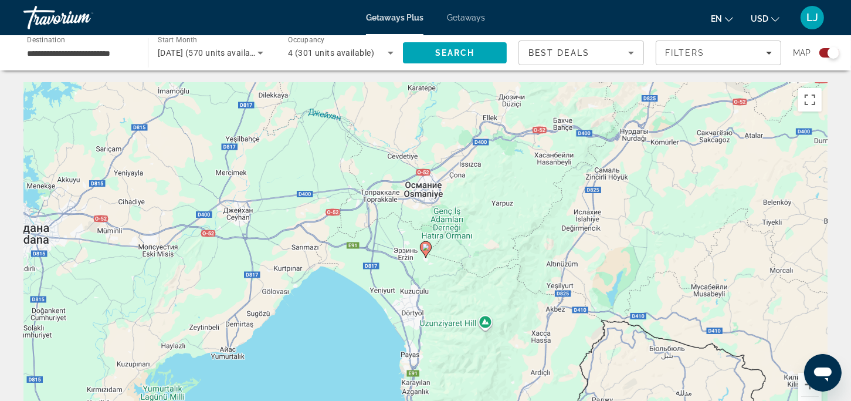
click at [425, 249] on image "Main content" at bounding box center [425, 246] width 7 height 7
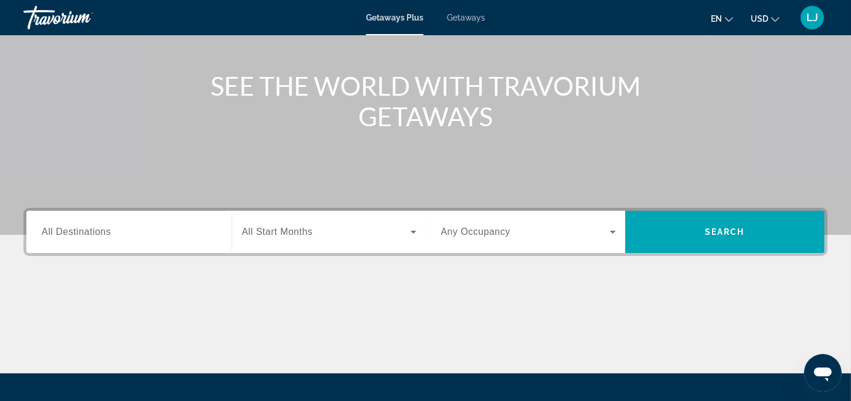
click at [106, 234] on span "All Destinations" at bounding box center [76, 231] width 69 height 10
click at [106, 234] on input "Destination All Destinations" at bounding box center [129, 232] width 175 height 14
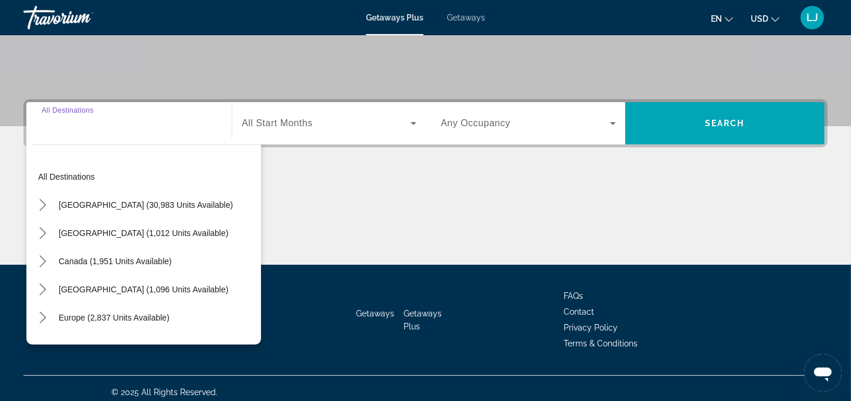
scroll to position [233, 0]
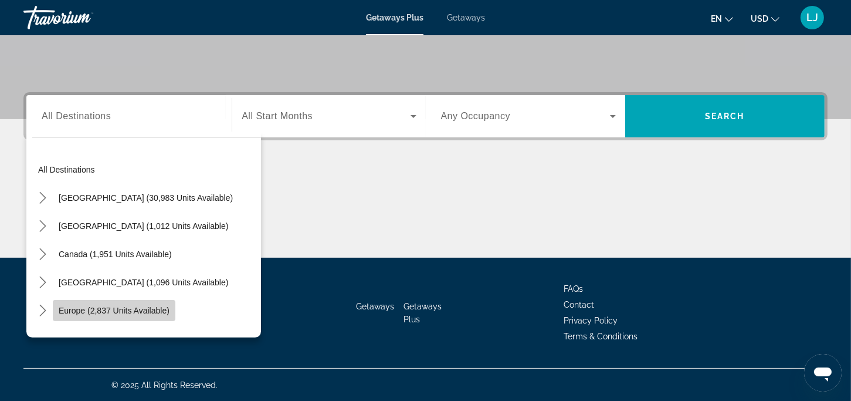
click at [77, 312] on span "Europe (2,837 units available)" at bounding box center [114, 310] width 111 height 9
type input "**********"
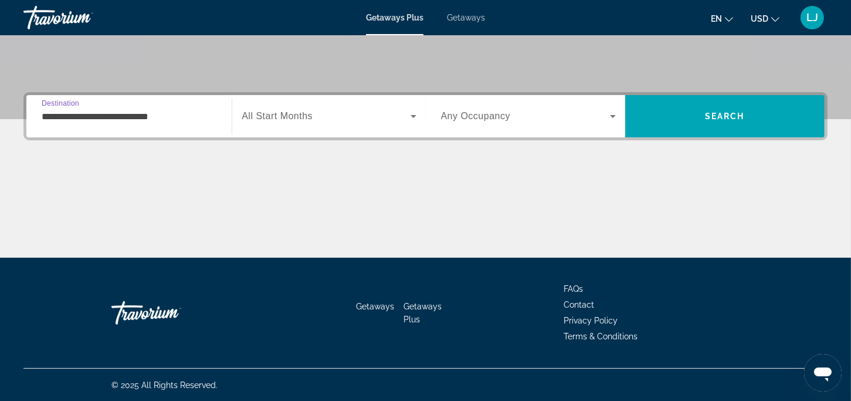
click at [411, 114] on icon "Search widget" at bounding box center [414, 116] width 14 height 14
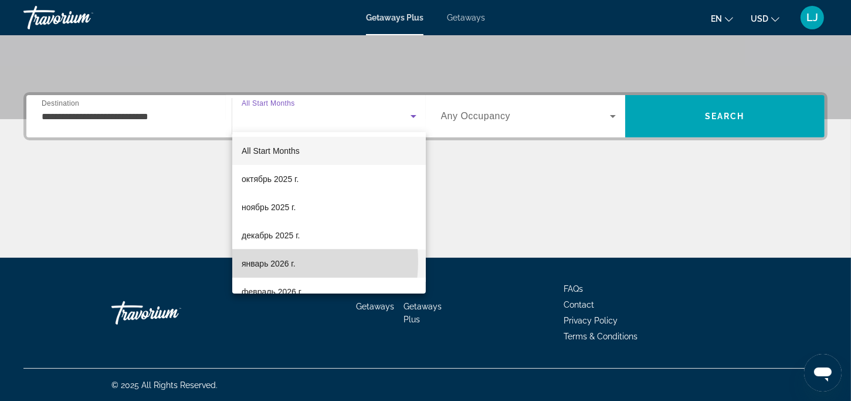
click at [269, 261] on span "январь 2026 г." at bounding box center [269, 263] width 54 height 14
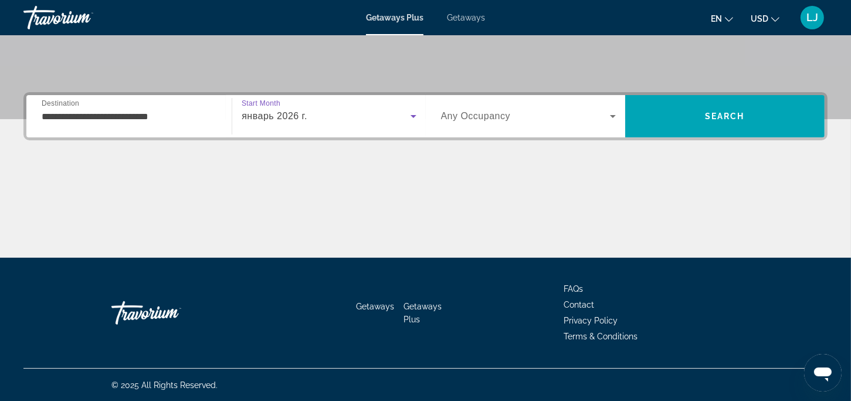
click at [611, 114] on icon "Search widget" at bounding box center [613, 116] width 14 height 14
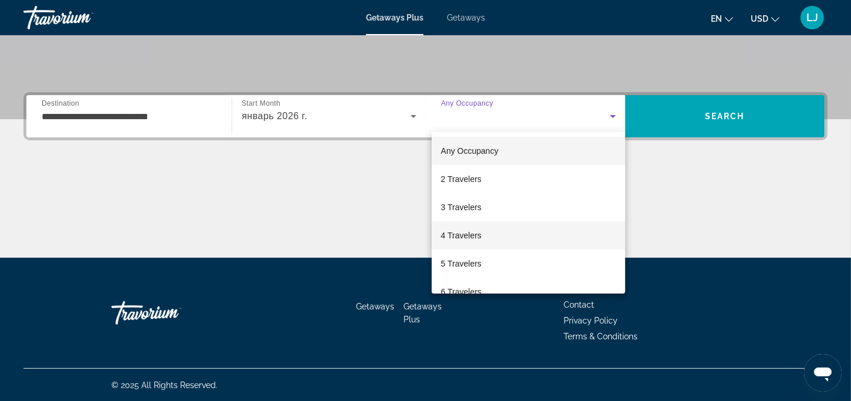
click at [482, 238] on mat-option "4 Travelers" at bounding box center [529, 235] width 194 height 28
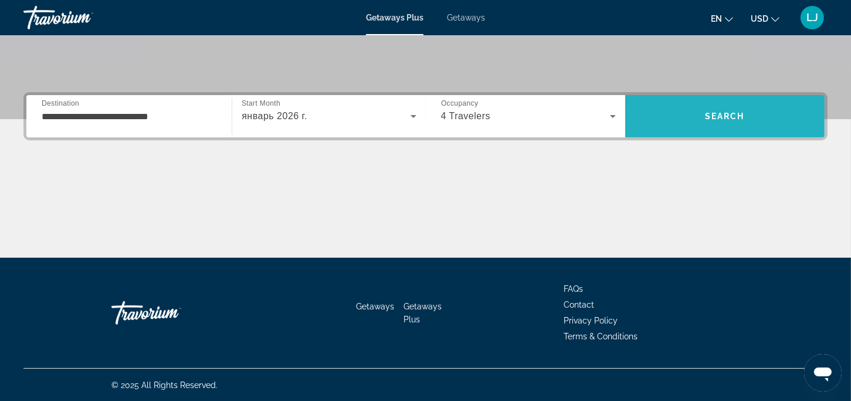
click at [693, 107] on span "Search" at bounding box center [724, 116] width 199 height 28
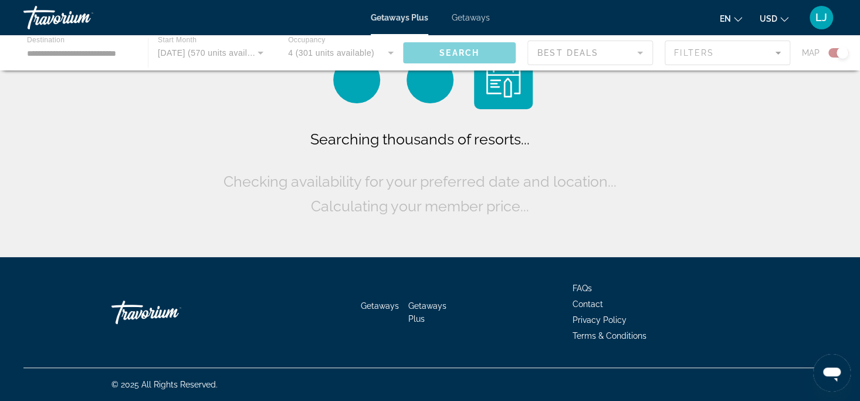
click at [739, 18] on icon "Change language" at bounding box center [738, 19] width 8 height 8
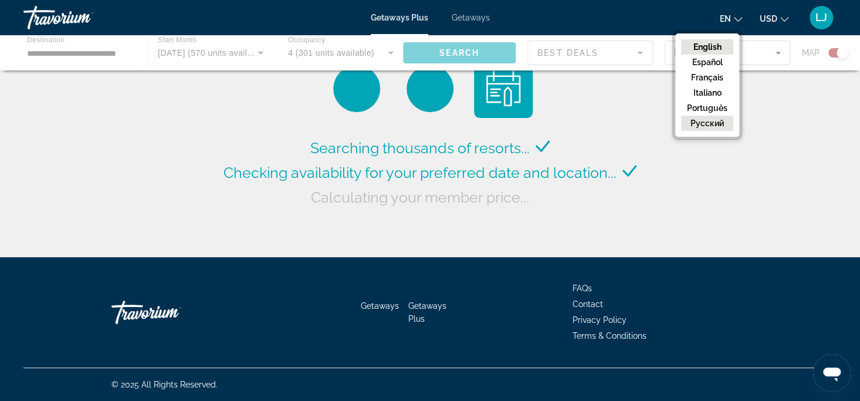
click at [703, 121] on button "русский" at bounding box center [707, 123] width 52 height 15
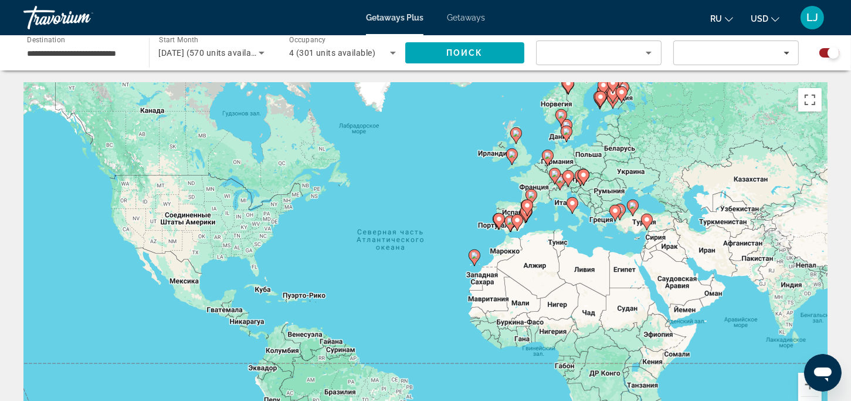
click at [648, 219] on image "Main content" at bounding box center [647, 219] width 7 height 7
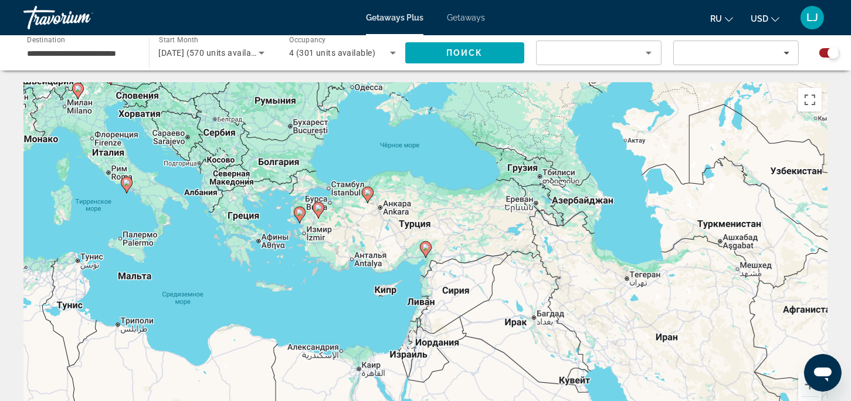
click at [370, 195] on g "Main content" at bounding box center [368, 195] width 12 height 16
type input "**********"
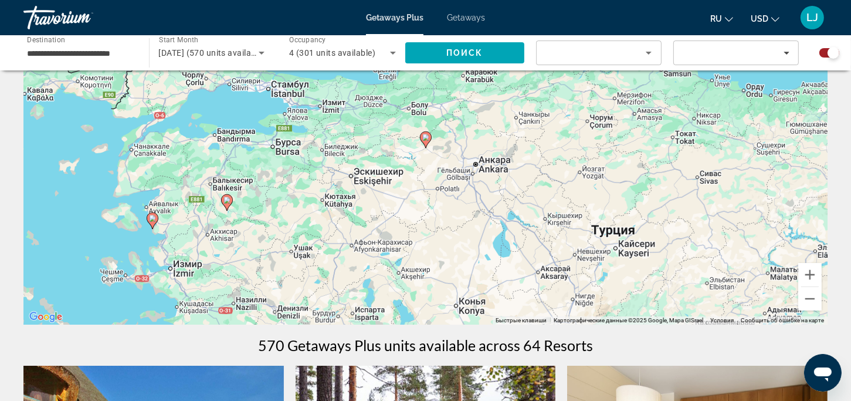
scroll to position [117, 0]
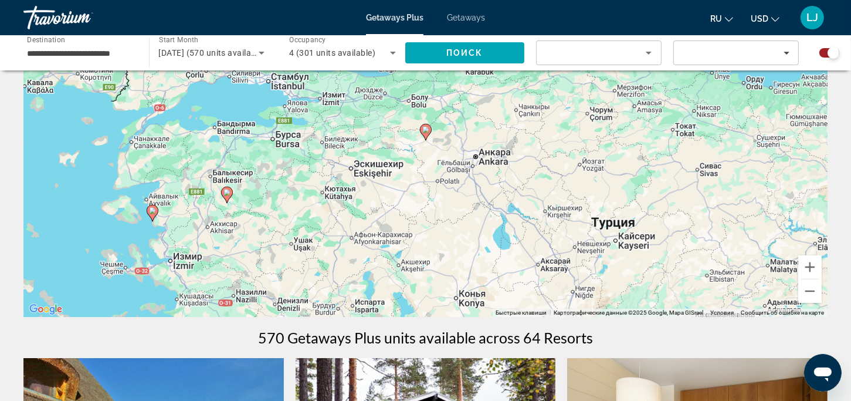
click at [150, 212] on image "Main content" at bounding box center [152, 210] width 7 height 7
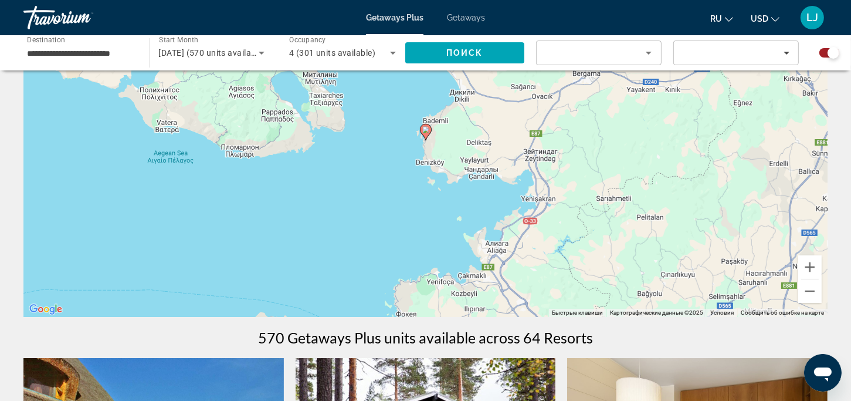
click at [422, 130] on icon "Main content" at bounding box center [425, 131] width 11 height 15
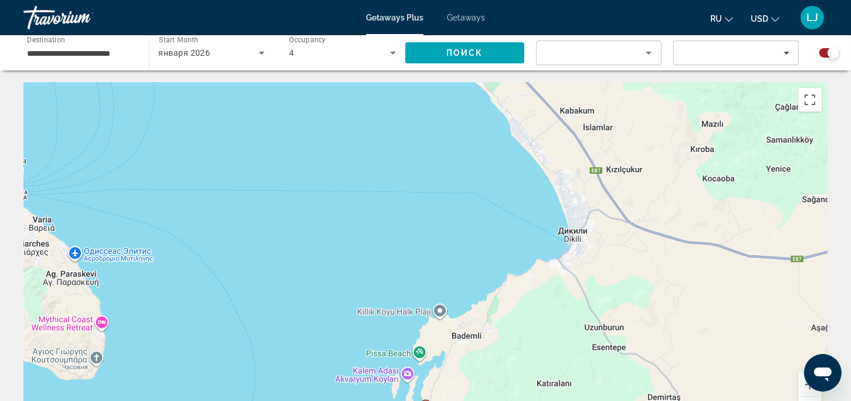
scroll to position [59, 0]
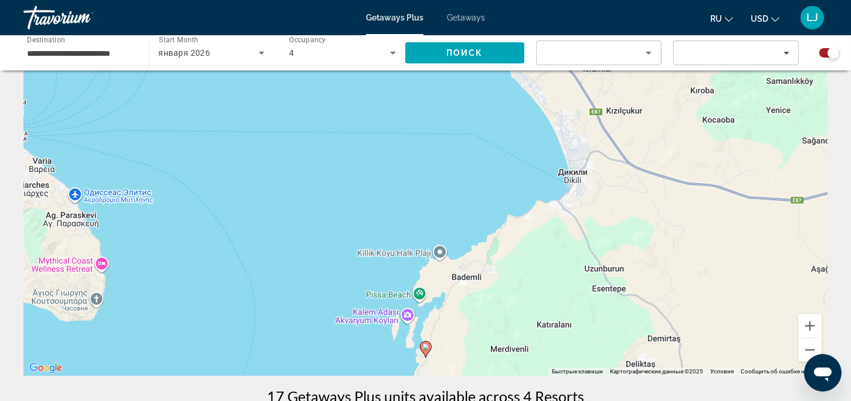
click at [423, 349] on image "Main content" at bounding box center [425, 346] width 7 height 7
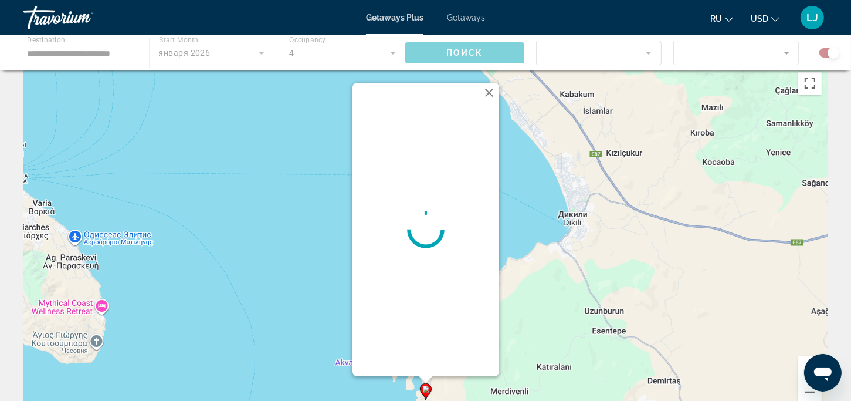
scroll to position [0, 0]
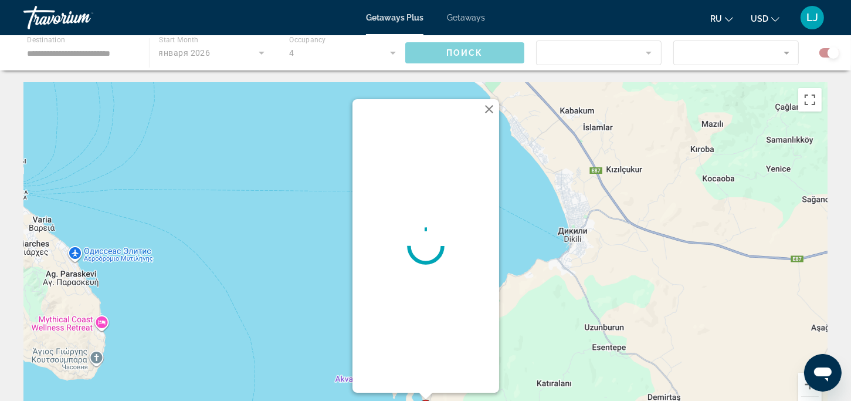
click at [486, 105] on button "Закрыть" at bounding box center [489, 109] width 18 height 18
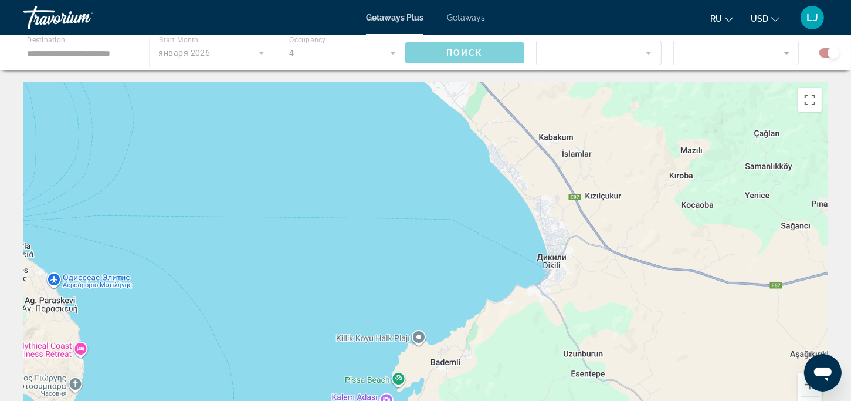
drag, startPoint x: 528, startPoint y: 154, endPoint x: 472, endPoint y: 211, distance: 80.1
click at [473, 217] on div "Чтобы активировать перетаскивание с помощью клавиатуры, нажмите Alt + Ввод. Пос…" at bounding box center [425, 258] width 804 height 352
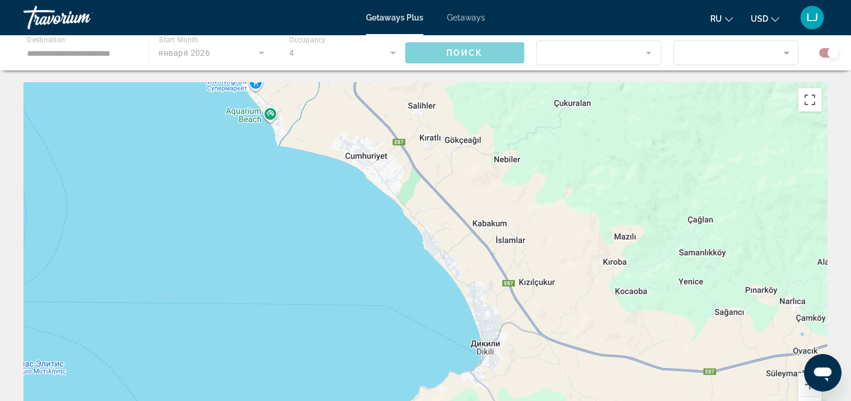
drag, startPoint x: 566, startPoint y: 154, endPoint x: 516, endPoint y: 224, distance: 86.3
click at [516, 220] on div "Чтобы активировать перетаскивание с помощью клавиатуры, нажмите Alt + Ввод. Пос…" at bounding box center [425, 258] width 804 height 352
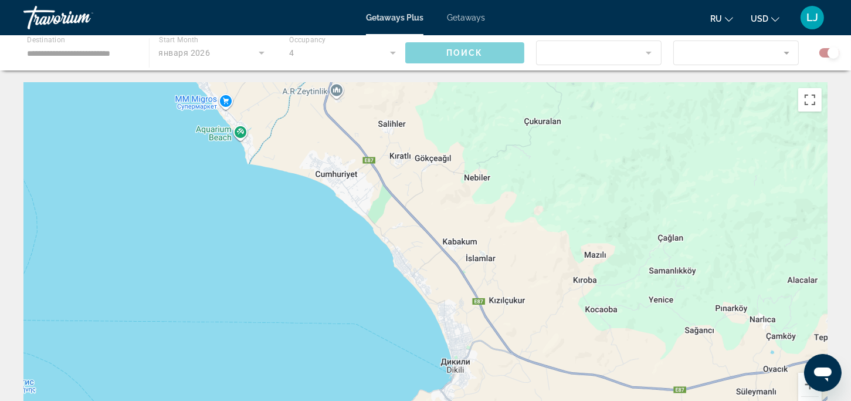
click at [808, 400] on button "Уменьшить" at bounding box center [809, 408] width 23 height 23
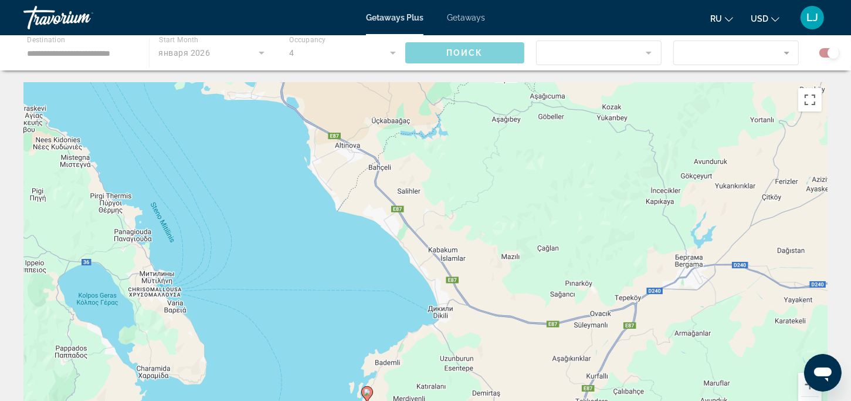
click at [808, 400] on button "Уменьшить" at bounding box center [809, 408] width 23 height 23
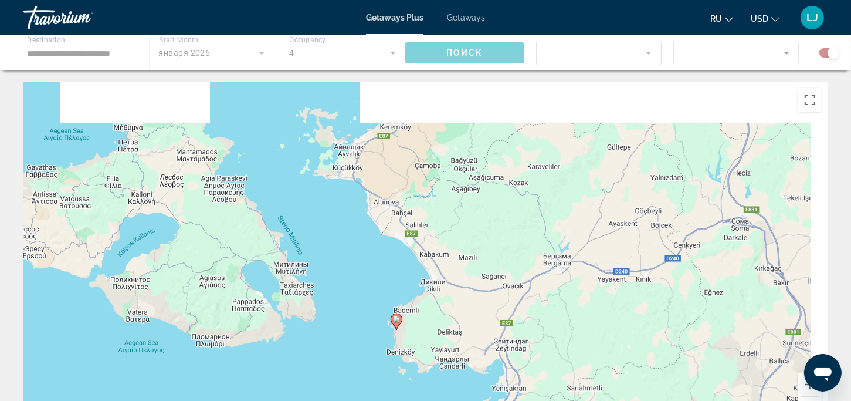
click at [808, 400] on button "Уменьшить" at bounding box center [809, 408] width 23 height 23
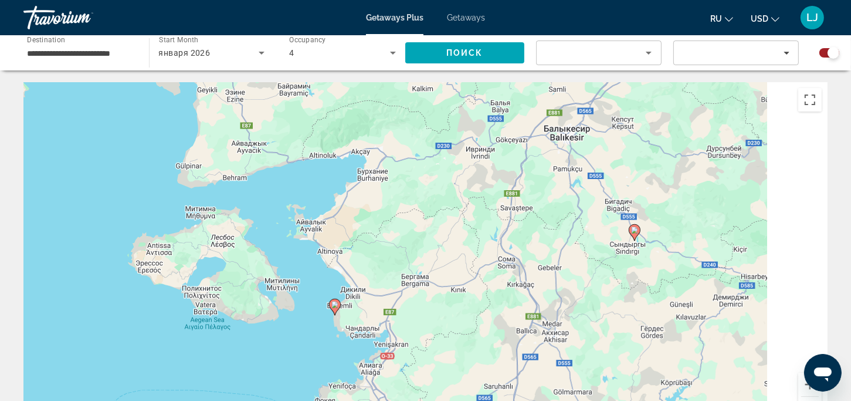
drag, startPoint x: 709, startPoint y: 302, endPoint x: 608, endPoint y: 323, distance: 103.1
click at [608, 323] on div "Чтобы активировать перетаскивание с помощью клавиатуры, нажмите Alt + Ввод. Пос…" at bounding box center [425, 258] width 804 height 352
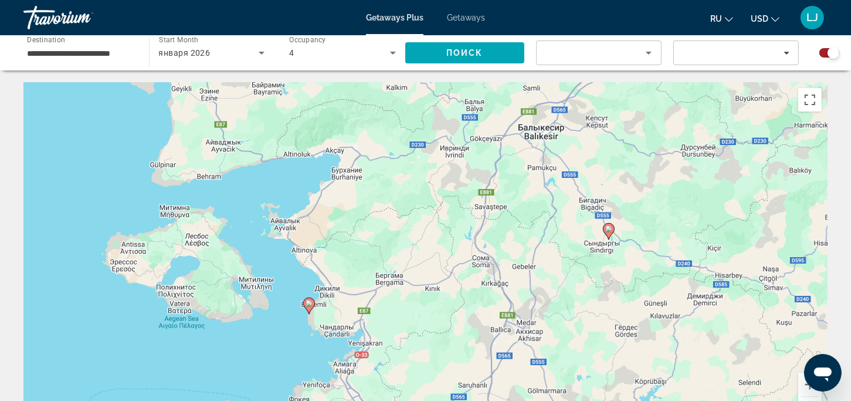
click at [805, 398] on button "Уменьшить" at bounding box center [809, 408] width 23 height 23
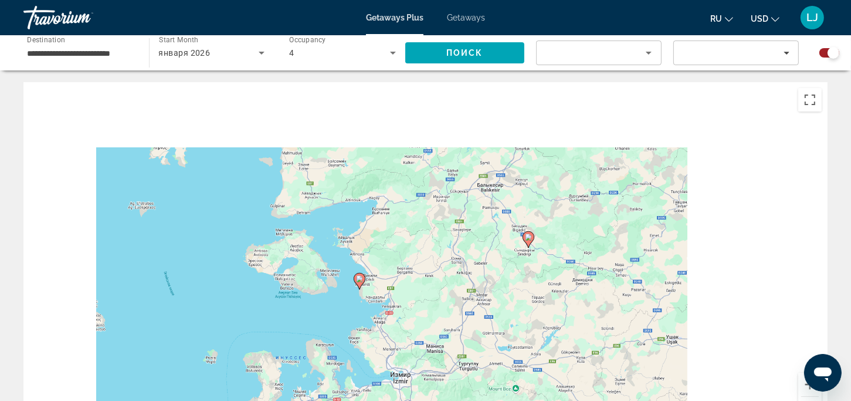
click at [805, 398] on button "Уменьшить" at bounding box center [809, 408] width 23 height 23
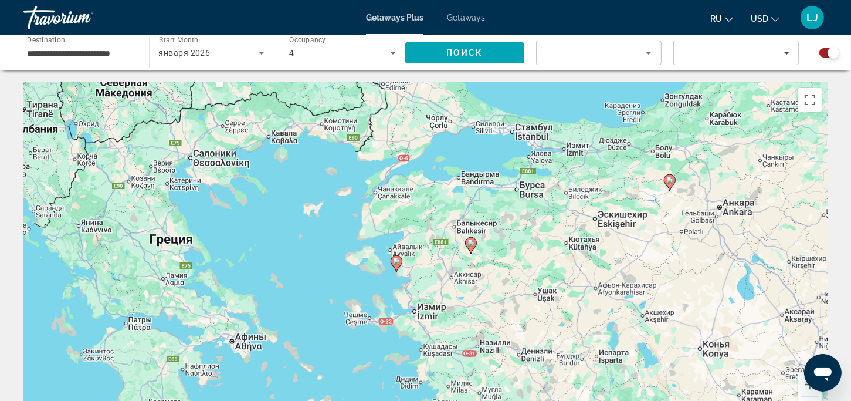
click at [397, 263] on image "Main content" at bounding box center [396, 261] width 7 height 7
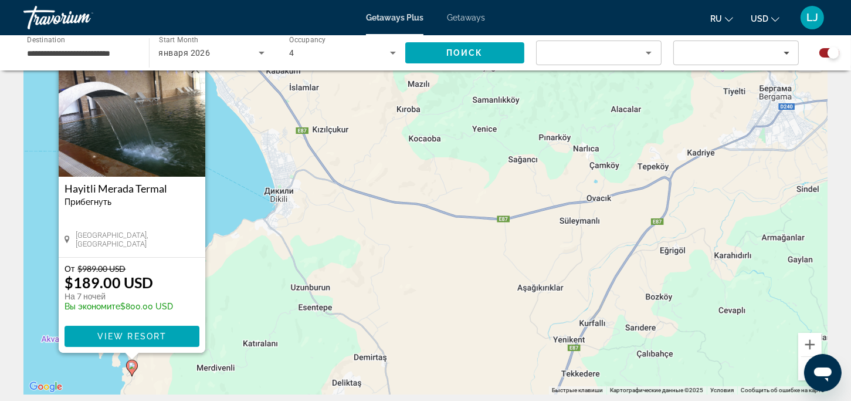
scroll to position [59, 0]
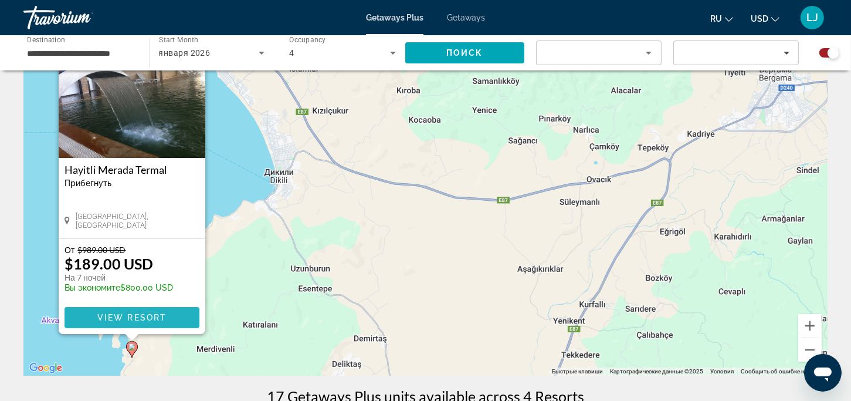
click at [162, 314] on span "View Resort" at bounding box center [131, 317] width 69 height 9
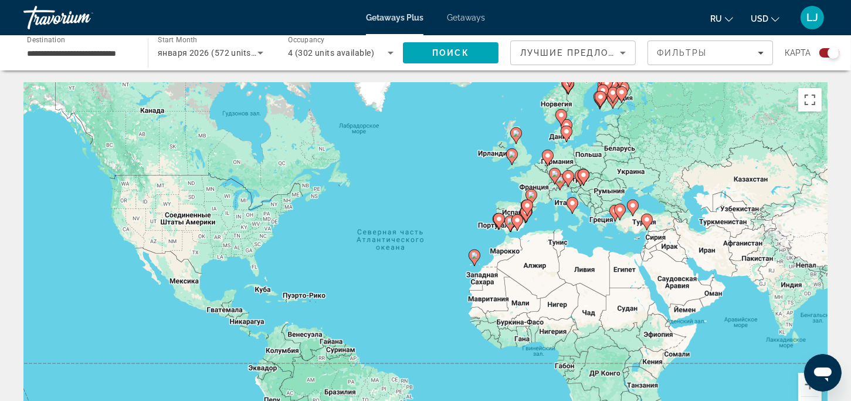
click at [526, 207] on image "Main content" at bounding box center [527, 205] width 7 height 7
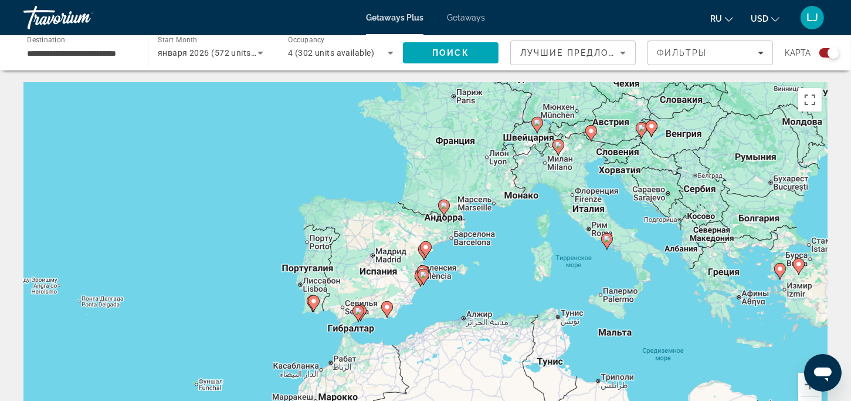
click at [425, 248] on image "Main content" at bounding box center [425, 246] width 7 height 7
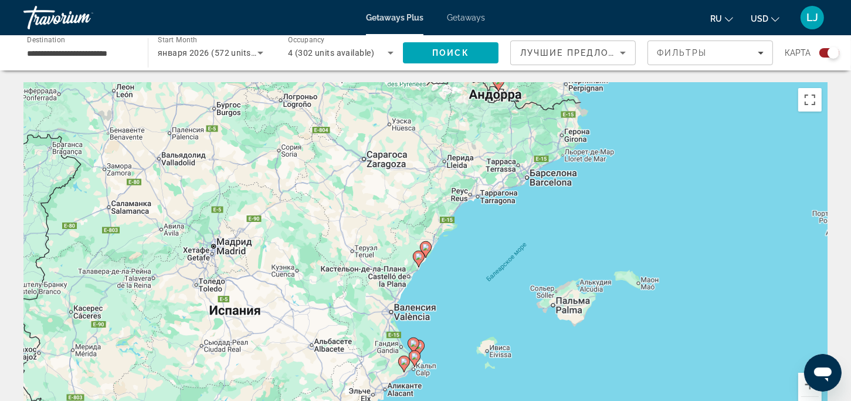
click at [498, 83] on image "Main content" at bounding box center [498, 80] width 7 height 7
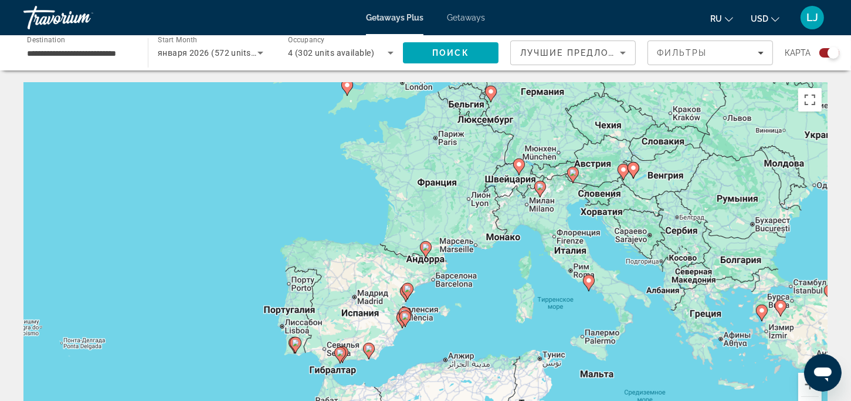
click at [425, 245] on image "Main content" at bounding box center [425, 246] width 7 height 7
type input "**********"
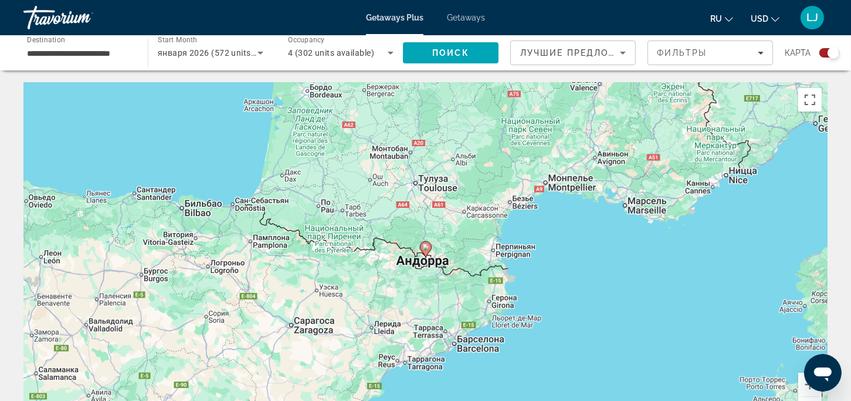
click at [427, 248] on image "Main content" at bounding box center [425, 246] width 7 height 7
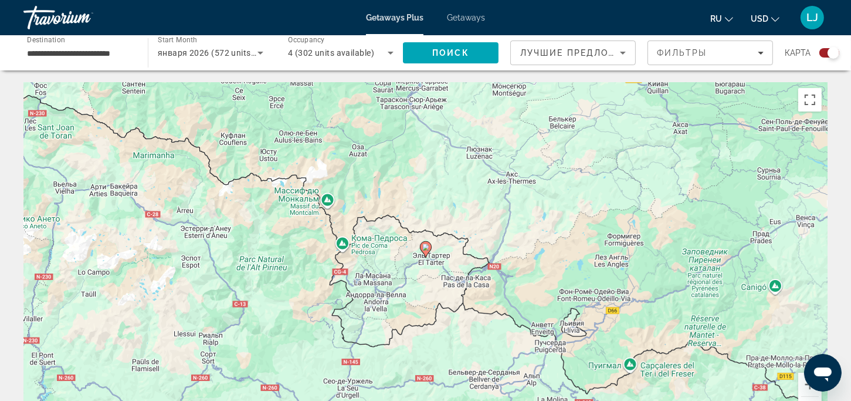
click at [427, 248] on image "Main content" at bounding box center [425, 246] width 7 height 7
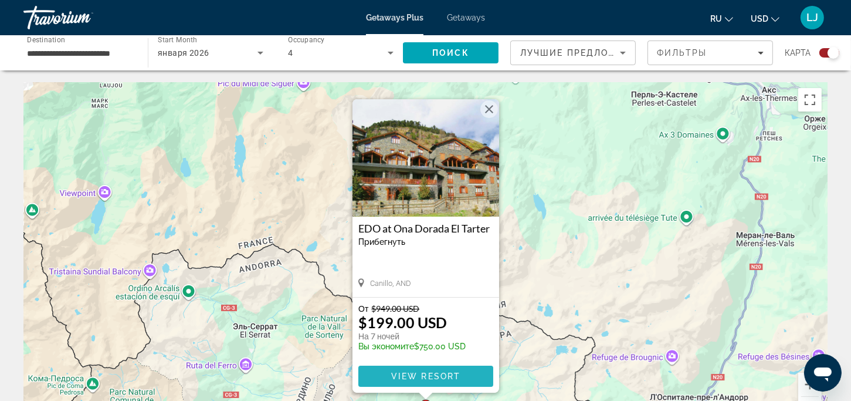
click at [429, 374] on span "View Resort" at bounding box center [425, 375] width 69 height 9
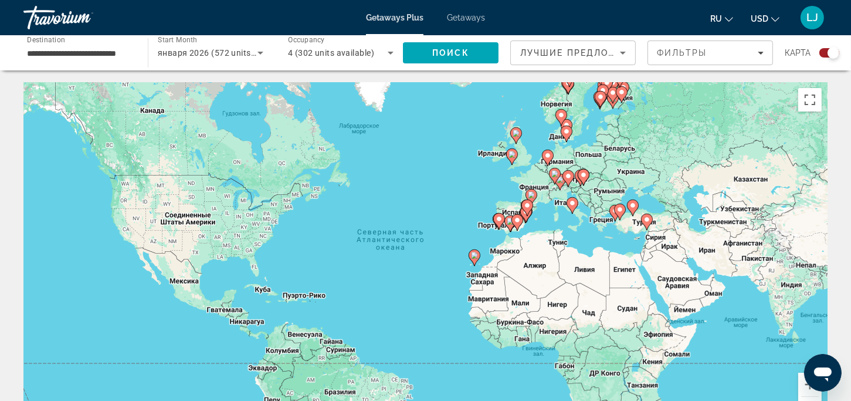
click at [507, 222] on image "Main content" at bounding box center [510, 221] width 7 height 7
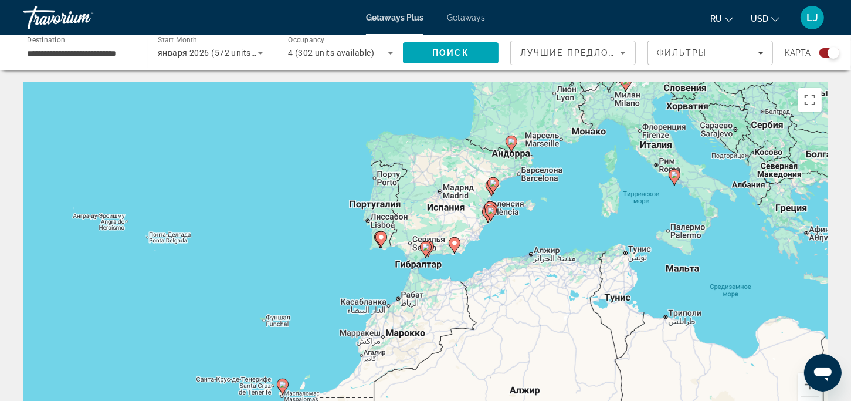
click at [422, 242] on icon "Main content" at bounding box center [426, 249] width 12 height 16
type input "**********"
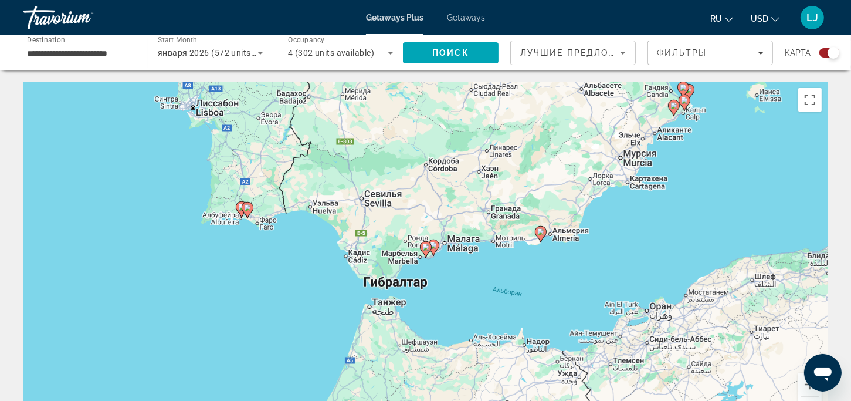
click at [422, 247] on image "Main content" at bounding box center [425, 246] width 7 height 7
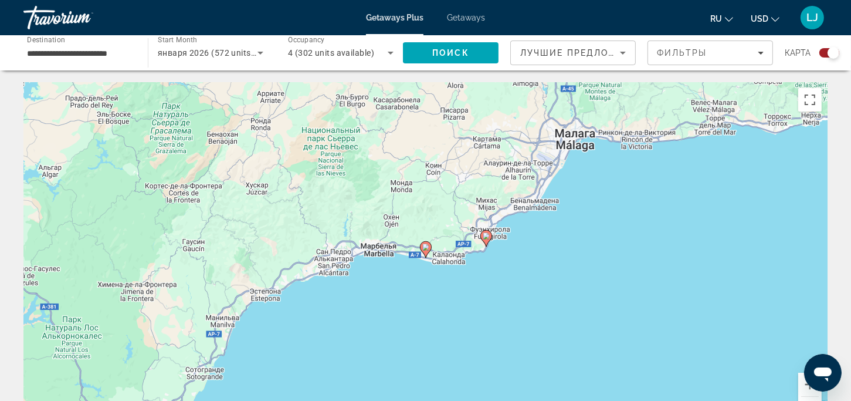
click at [425, 248] on image "Main content" at bounding box center [425, 246] width 7 height 7
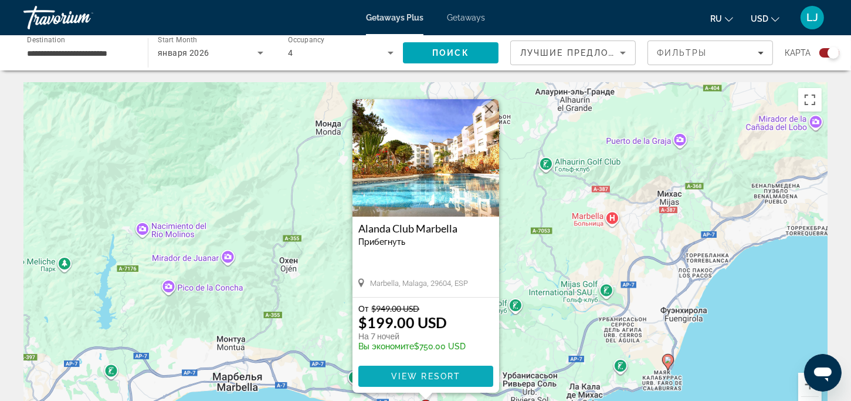
click at [407, 372] on span "View Resort" at bounding box center [425, 375] width 69 height 9
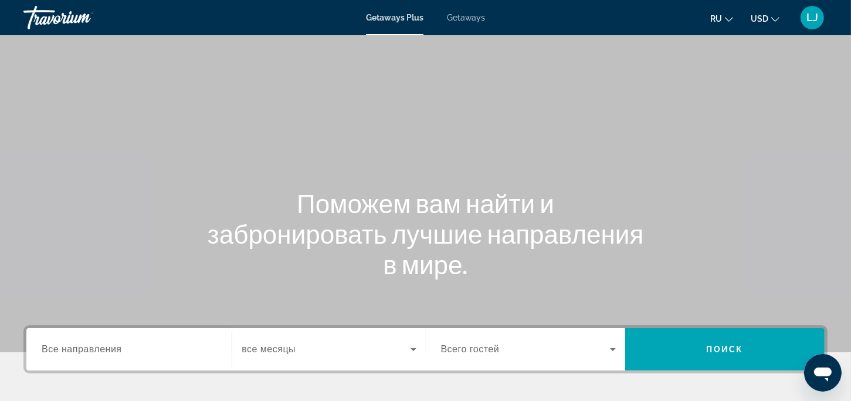
click at [461, 18] on span "Getaways" at bounding box center [466, 17] width 38 height 9
click at [198, 339] on div "Search widget" at bounding box center [129, 349] width 175 height 33
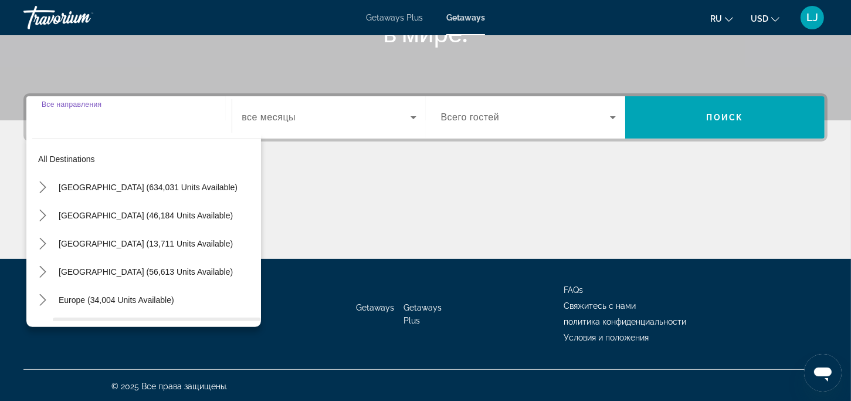
scroll to position [233, 0]
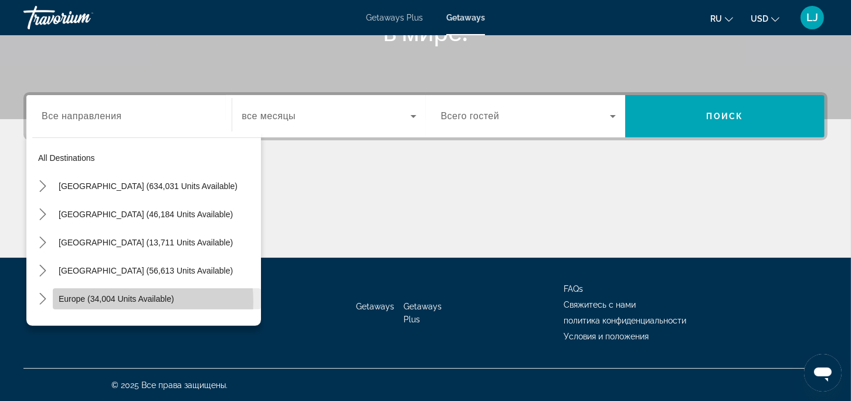
click at [118, 301] on span "Europe (34,004 units available)" at bounding box center [117, 298] width 116 height 9
type input "**********"
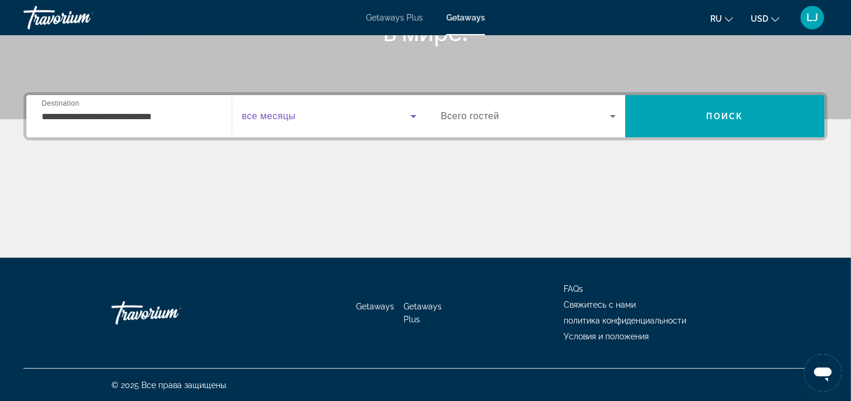
click at [411, 115] on icon "Search widget" at bounding box center [414, 116] width 6 height 3
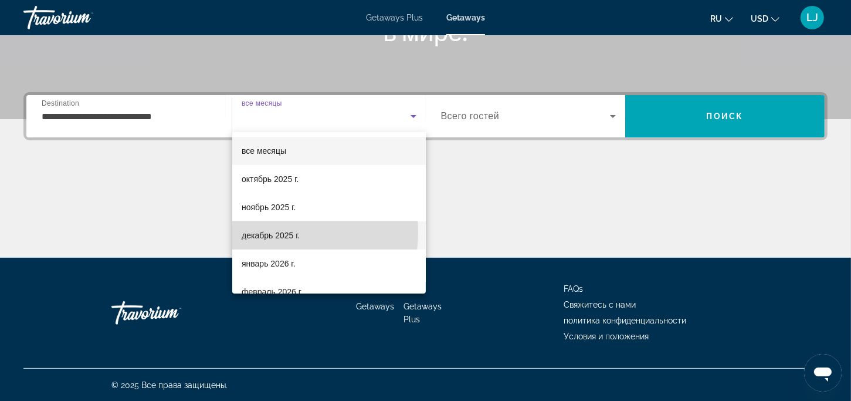
click at [273, 232] on span "декабрь 2025 г." at bounding box center [271, 235] width 58 height 14
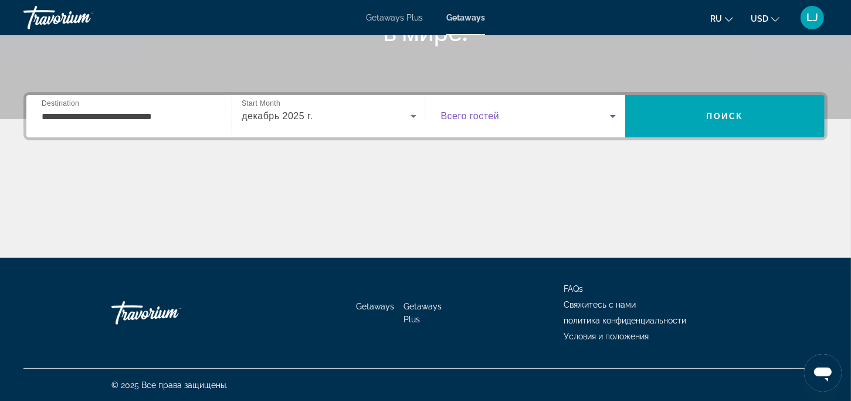
click at [609, 114] on icon "Search widget" at bounding box center [613, 116] width 14 height 14
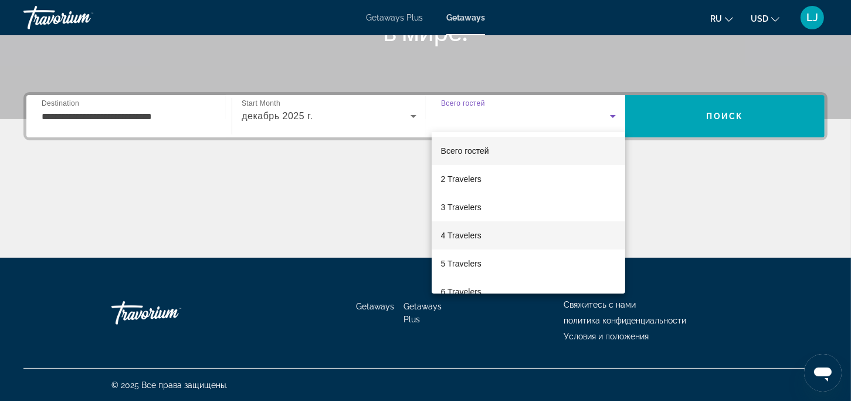
click at [468, 236] on span "4 Travelers" at bounding box center [461, 235] width 40 height 14
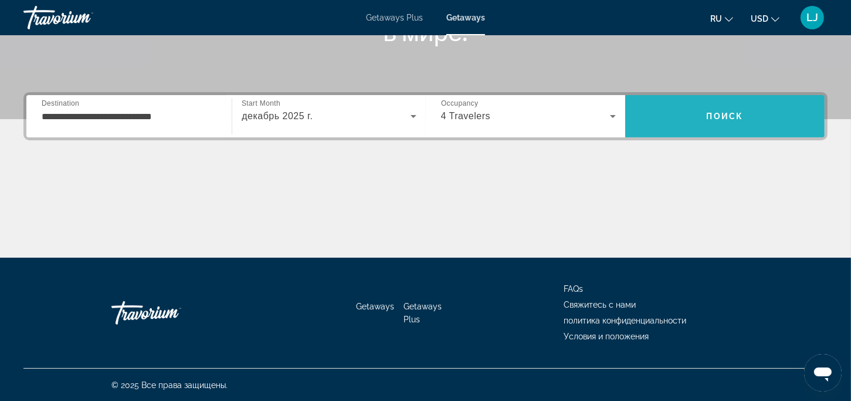
click at [687, 128] on span "Search" at bounding box center [724, 116] width 199 height 28
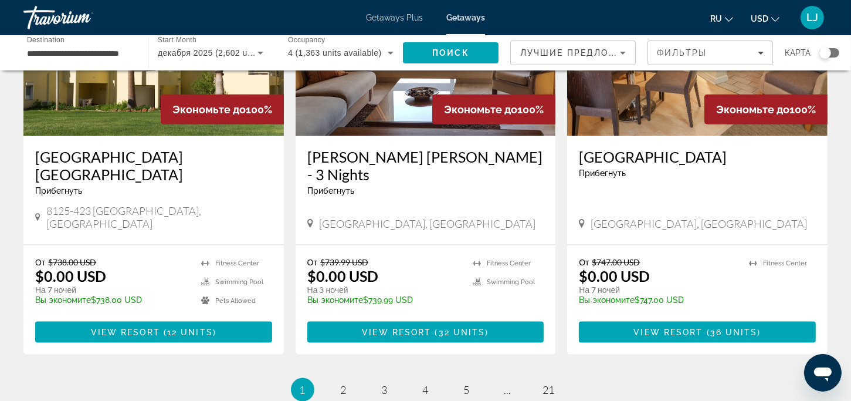
scroll to position [1349, 0]
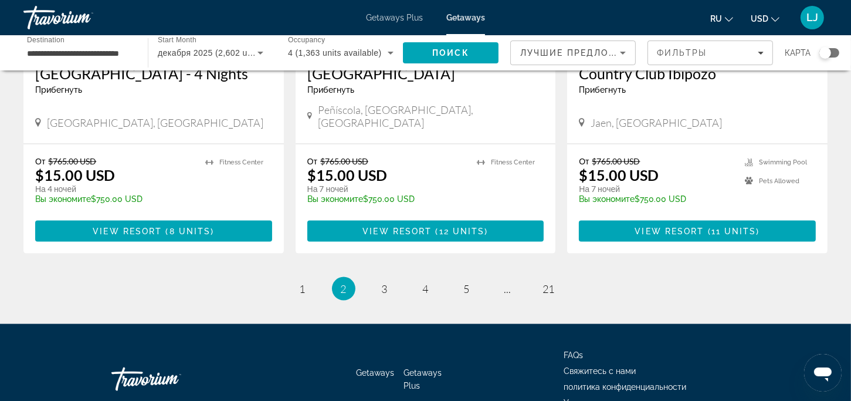
scroll to position [1497, 0]
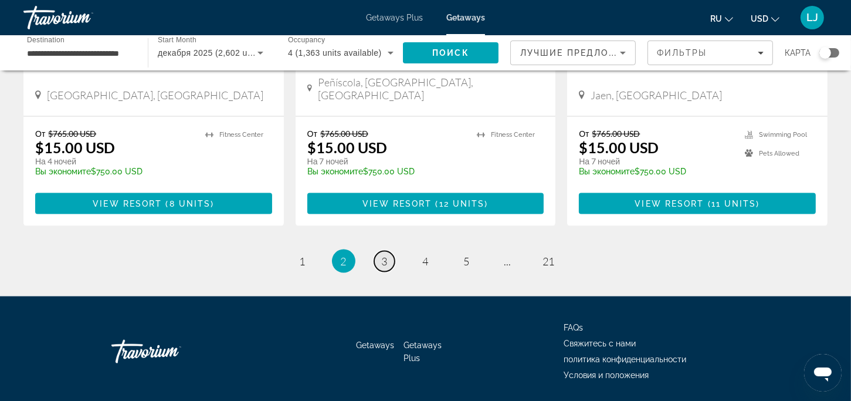
click at [385, 255] on span "3" at bounding box center [385, 261] width 6 height 13
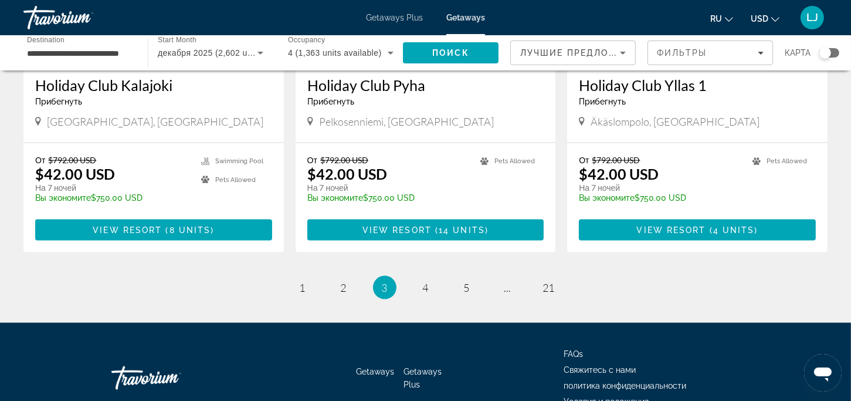
scroll to position [1514, 0]
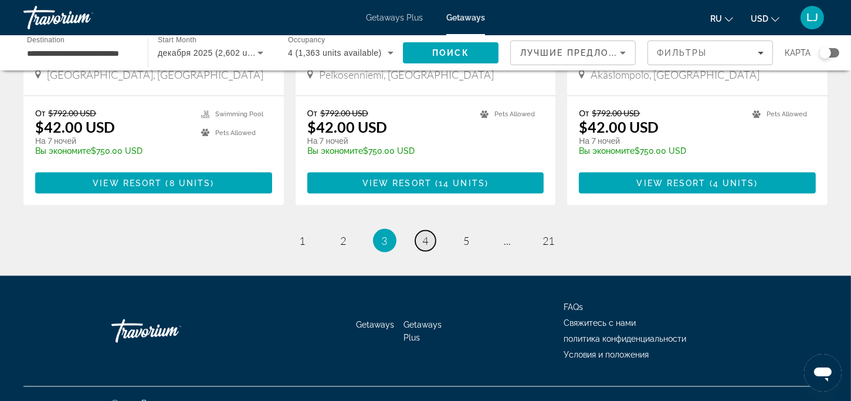
click at [427, 234] on span "4" at bounding box center [426, 240] width 6 height 13
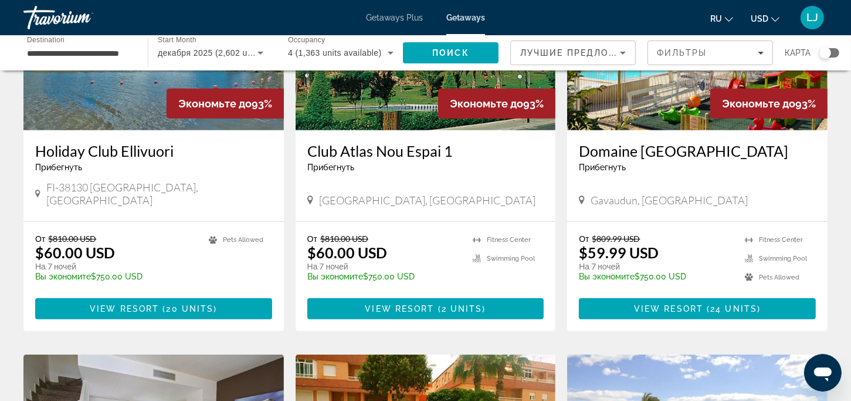
scroll to position [587, 0]
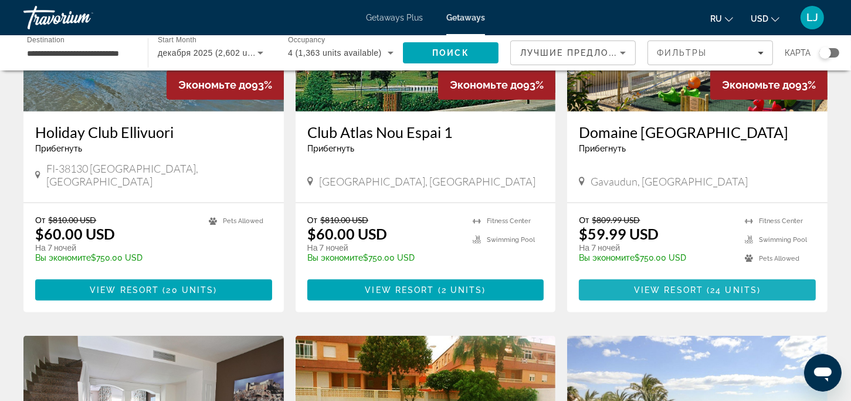
click at [673, 285] on span "View Resort" at bounding box center [668, 289] width 69 height 9
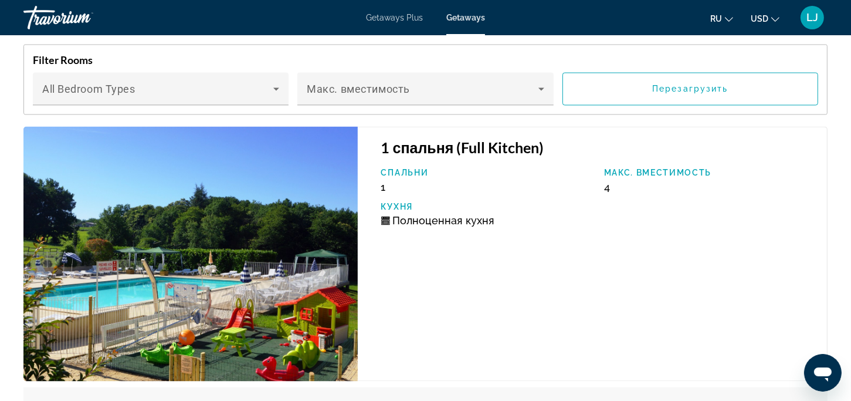
scroll to position [2053, 0]
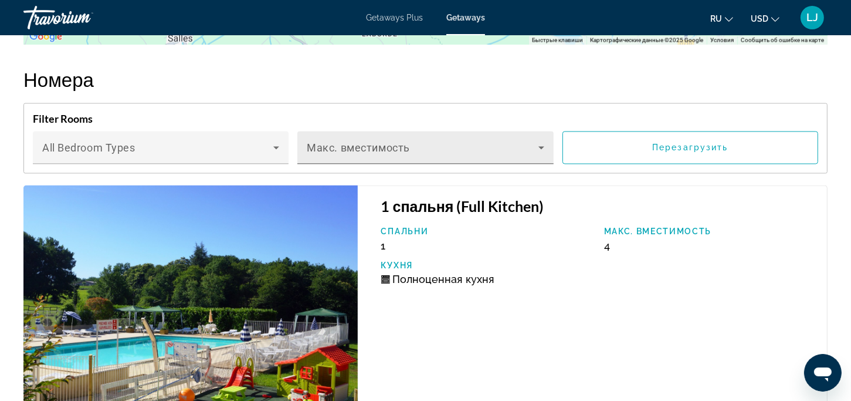
click at [535, 141] on icon "Main content" at bounding box center [541, 148] width 14 height 14
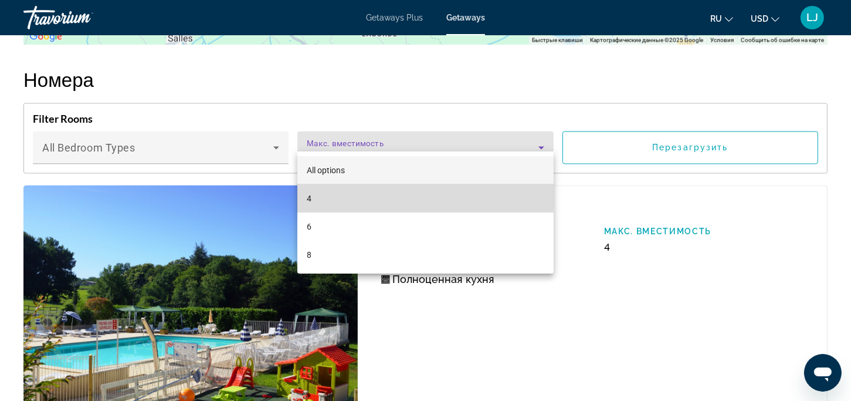
click at [313, 192] on mat-option "4" at bounding box center [425, 198] width 256 height 28
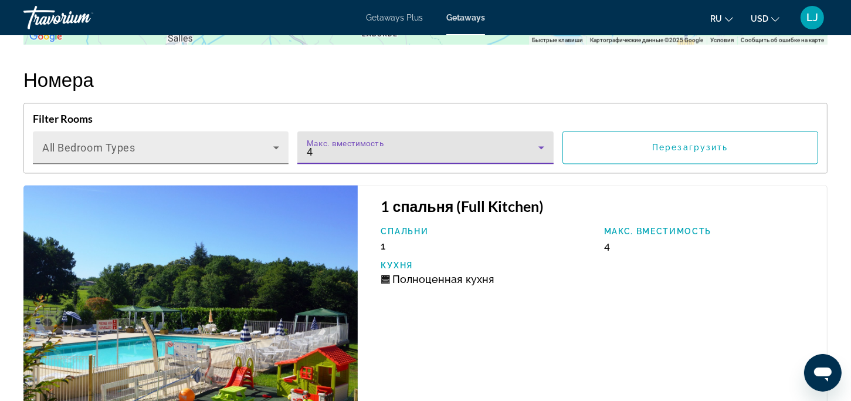
click at [271, 141] on icon "Main content" at bounding box center [276, 148] width 14 height 14
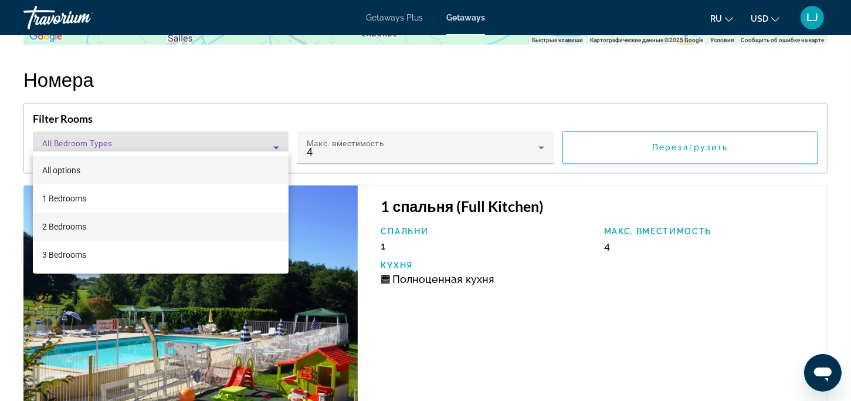
click at [79, 225] on span "2 Bedrooms" at bounding box center [64, 226] width 44 height 14
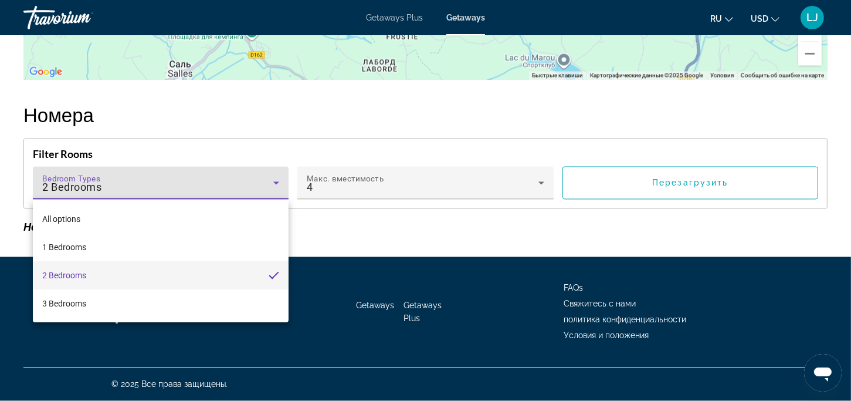
scroll to position [2004, 0]
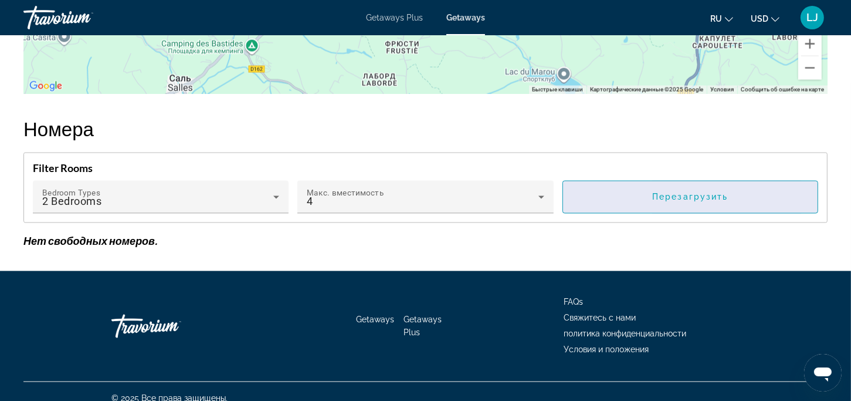
click at [662, 191] on span "Main content" at bounding box center [690, 197] width 255 height 28
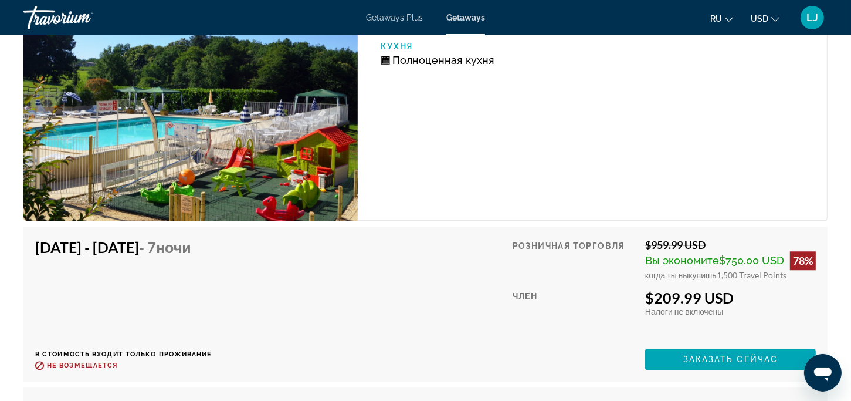
scroll to position [2884, 0]
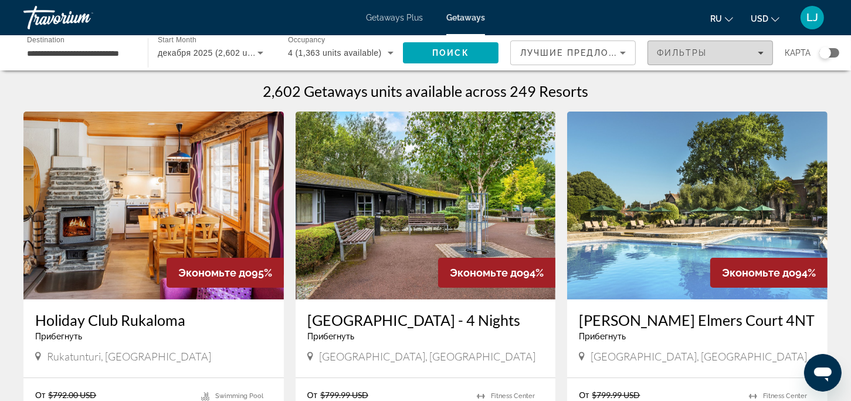
click at [761, 50] on icon "Filters" at bounding box center [761, 53] width 6 height 6
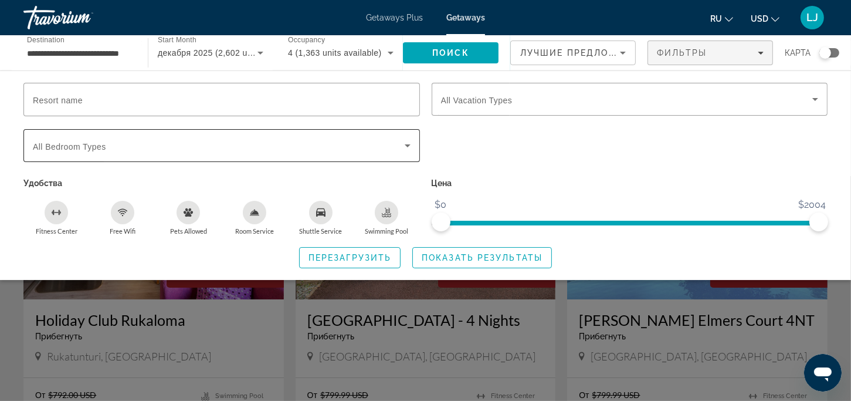
click at [403, 140] on icon "Search widget" at bounding box center [408, 145] width 14 height 14
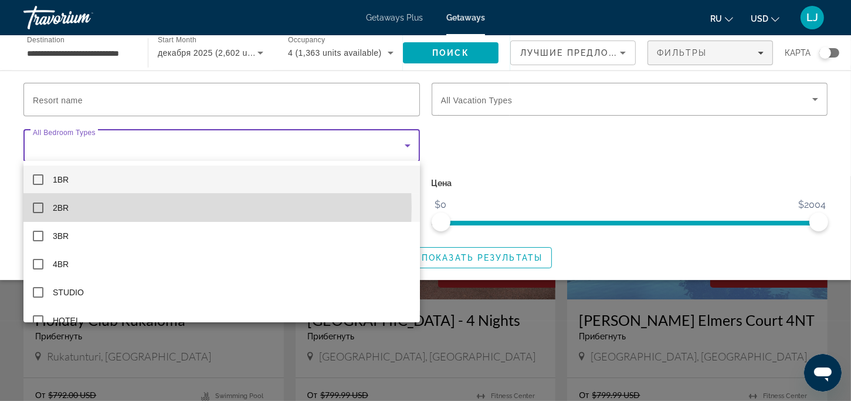
click at [53, 207] on span "2BR" at bounding box center [61, 208] width 16 height 14
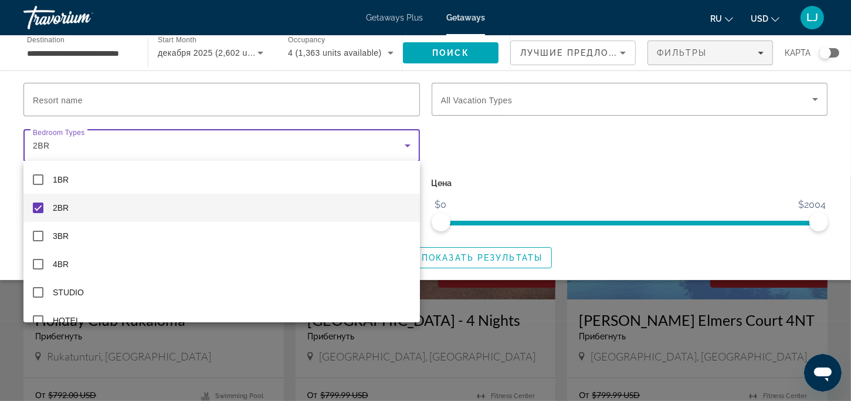
click at [551, 97] on div at bounding box center [425, 200] width 851 height 401
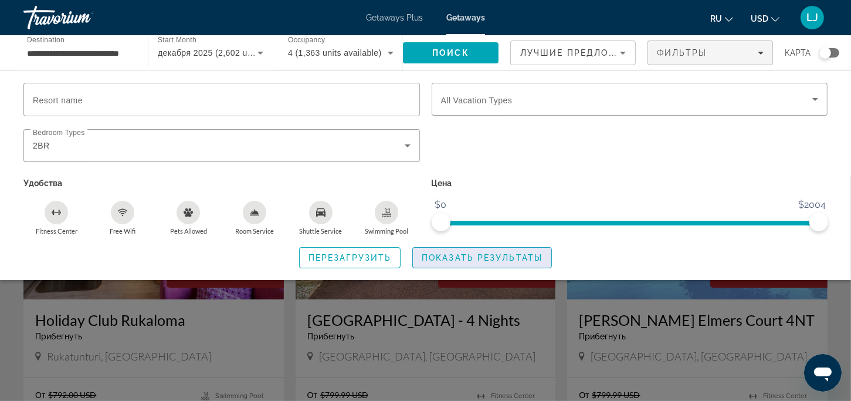
click at [418, 253] on span "Search widget" at bounding box center [482, 257] width 138 height 28
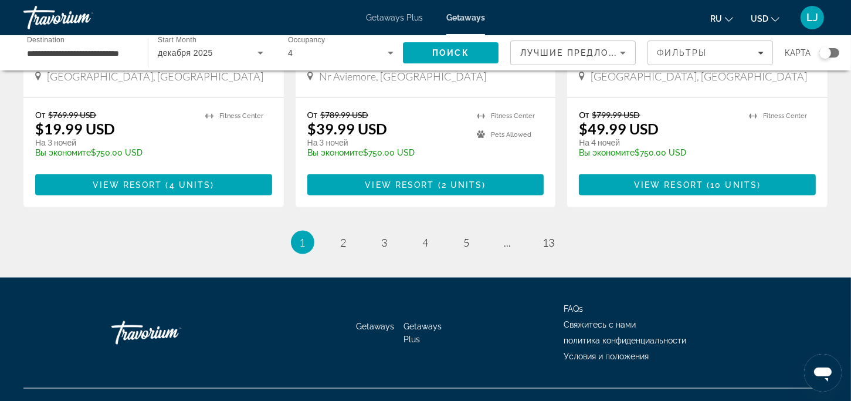
scroll to position [1467, 0]
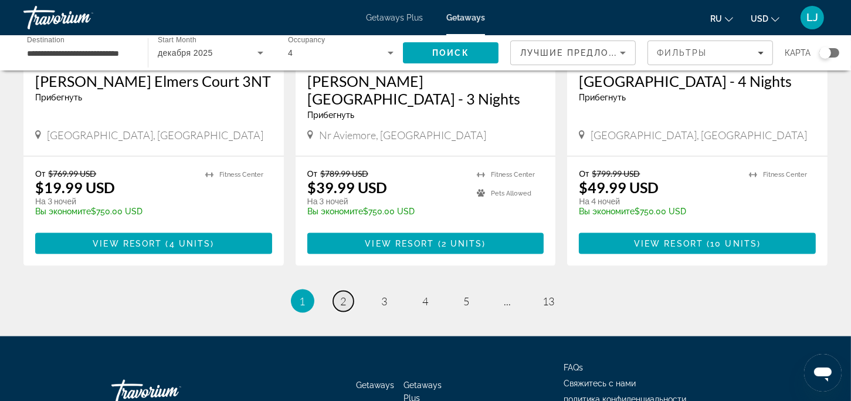
click at [339, 291] on link "page 2" at bounding box center [343, 301] width 21 height 21
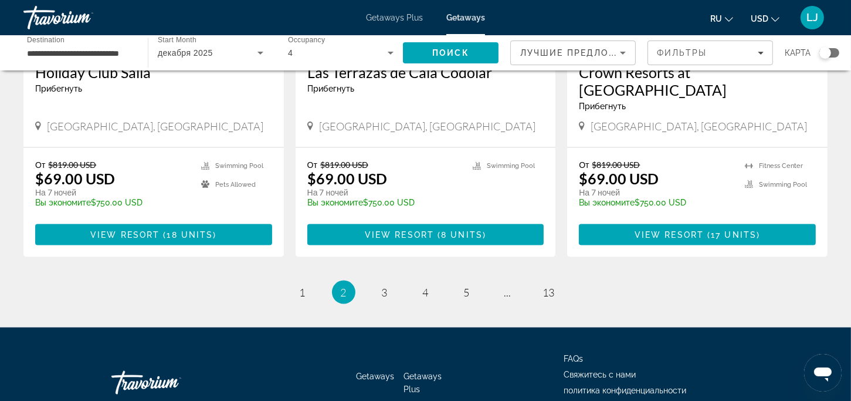
scroll to position [1514, 0]
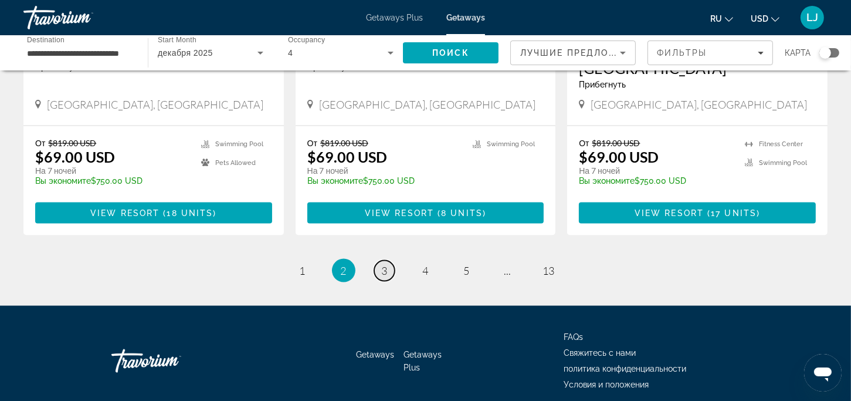
click at [385, 264] on span "3" at bounding box center [385, 270] width 6 height 13
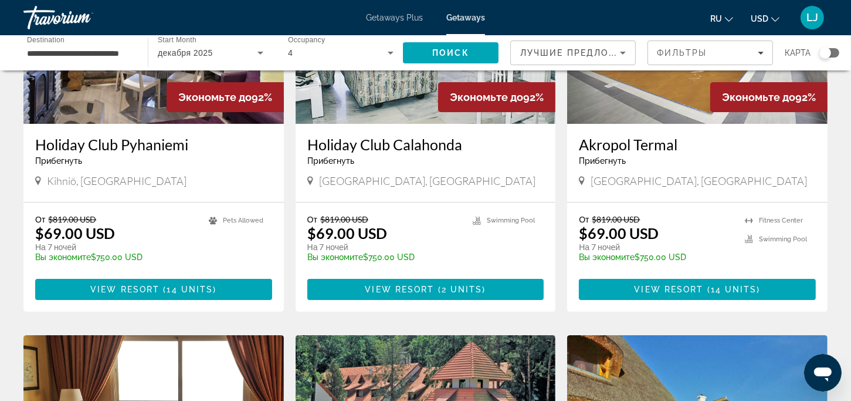
scroll to position [235, 0]
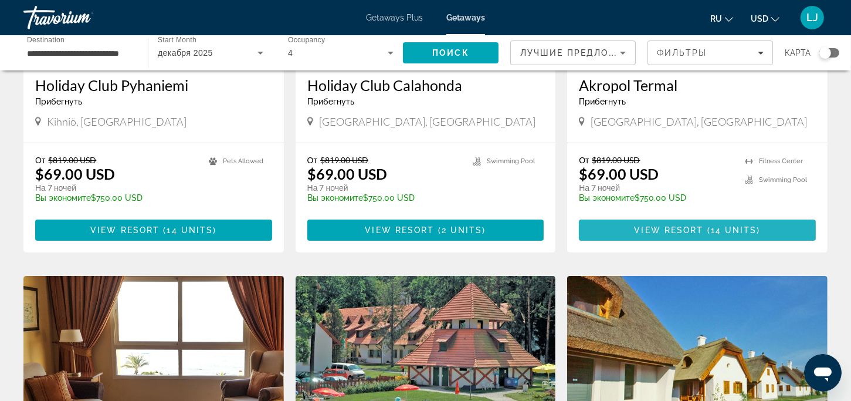
click at [668, 226] on span "View Resort" at bounding box center [669, 229] width 69 height 9
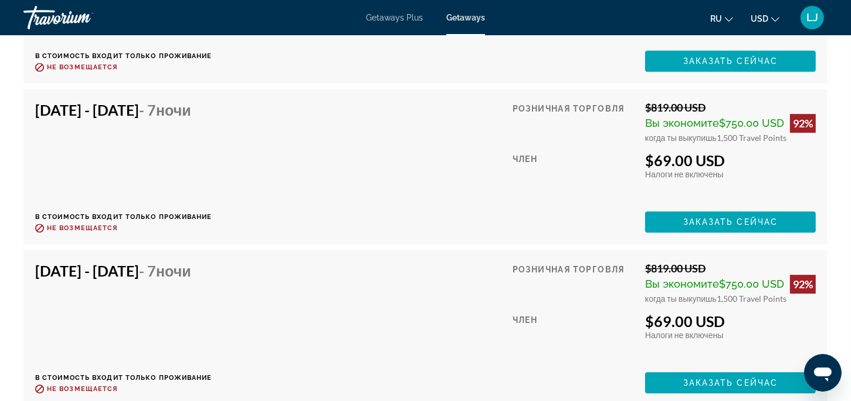
scroll to position [3492, 0]
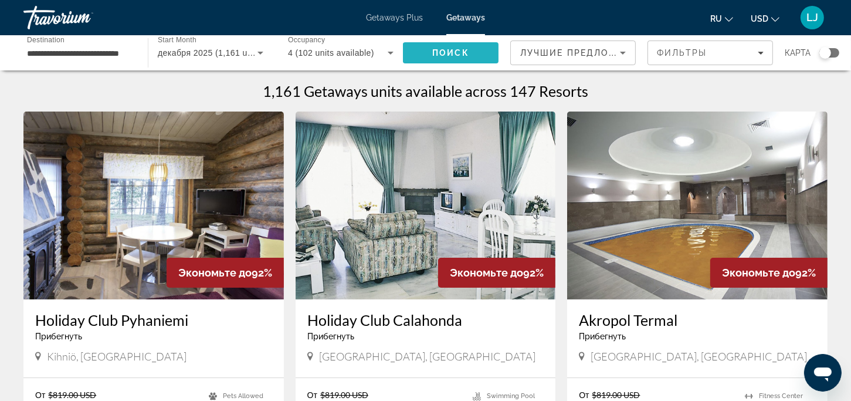
click at [469, 50] on span "Поиск" at bounding box center [450, 52] width 37 height 9
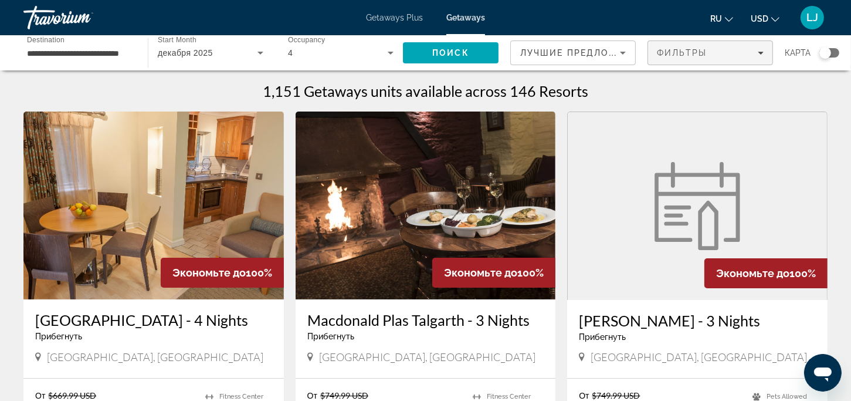
click at [765, 50] on span "Filters" at bounding box center [710, 53] width 124 height 28
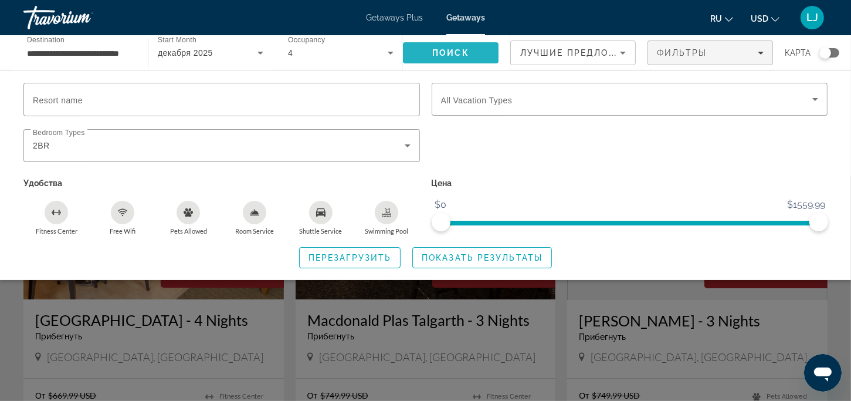
click at [476, 54] on span "Search" at bounding box center [451, 53] width 96 height 28
click at [441, 254] on span "Показать результаты" at bounding box center [482, 257] width 121 height 9
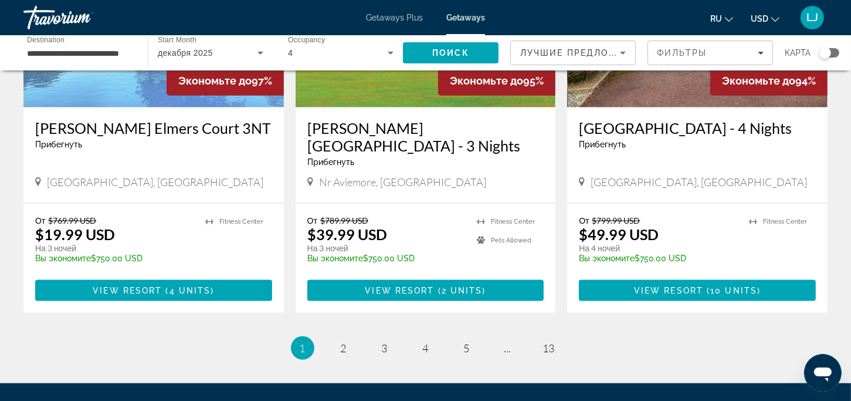
scroll to position [1467, 0]
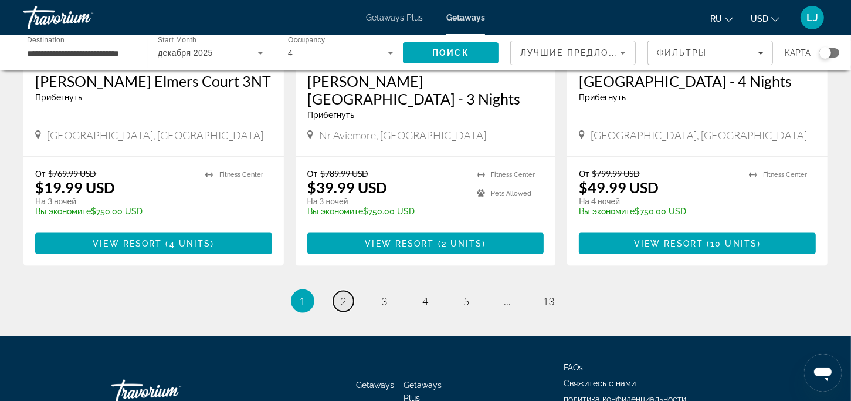
click at [343, 295] on span "2" at bounding box center [344, 301] width 6 height 13
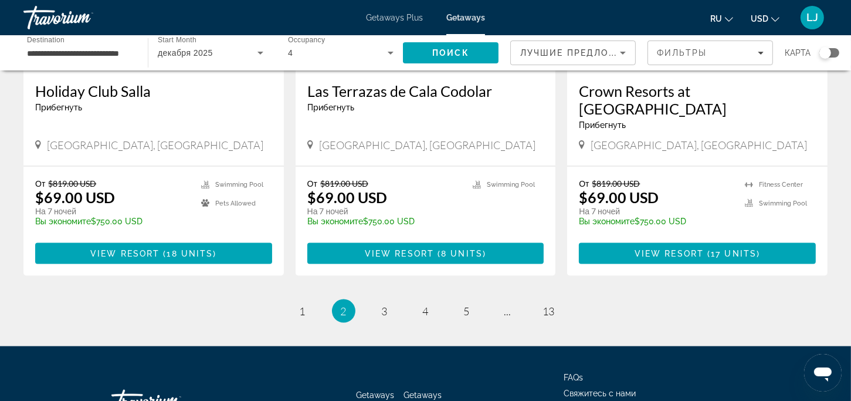
scroll to position [1514, 0]
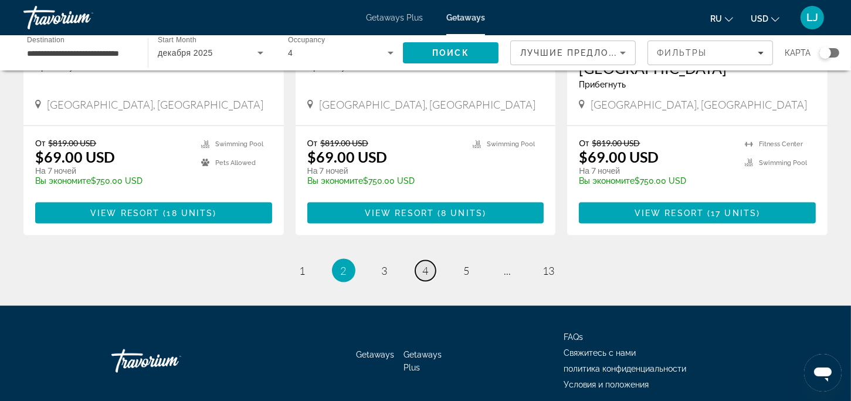
click at [423, 264] on span "4" at bounding box center [426, 270] width 6 height 13
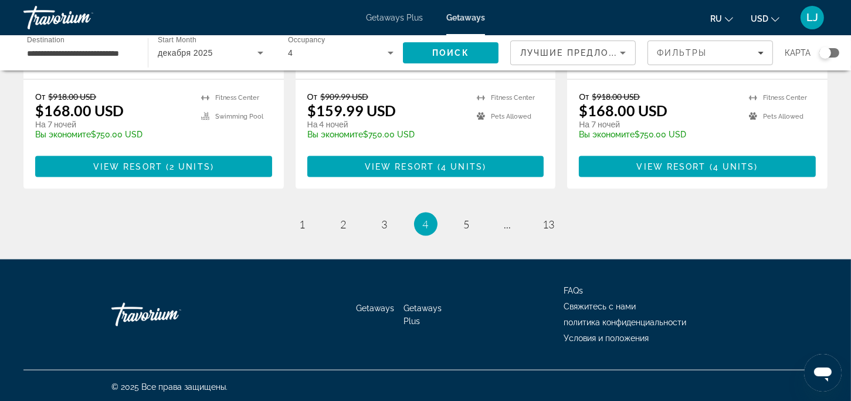
scroll to position [1532, 0]
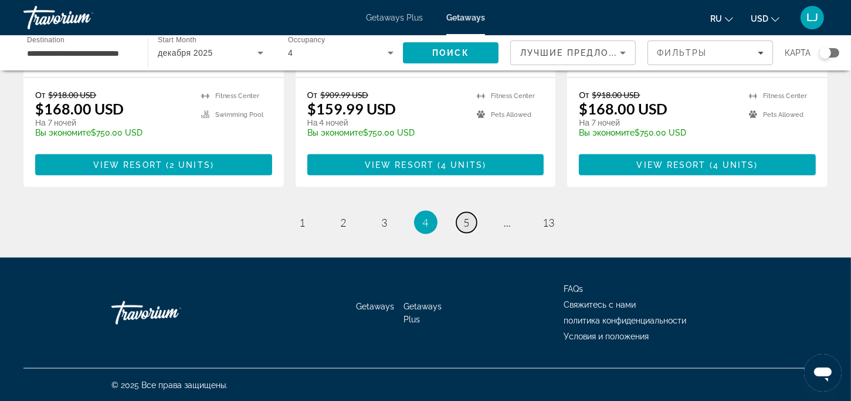
click at [465, 217] on span "5" at bounding box center [467, 222] width 6 height 13
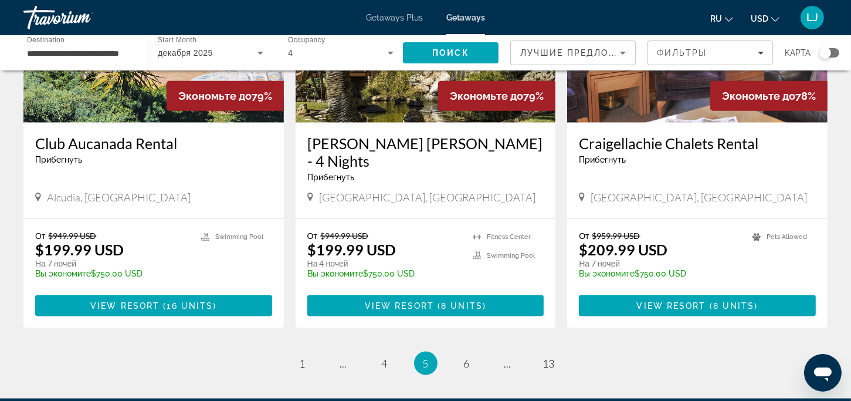
scroll to position [1532, 0]
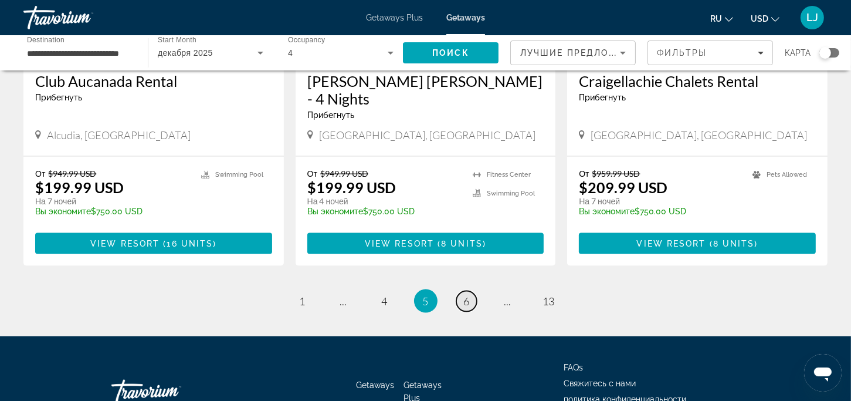
click at [468, 295] on span "6" at bounding box center [467, 301] width 6 height 13
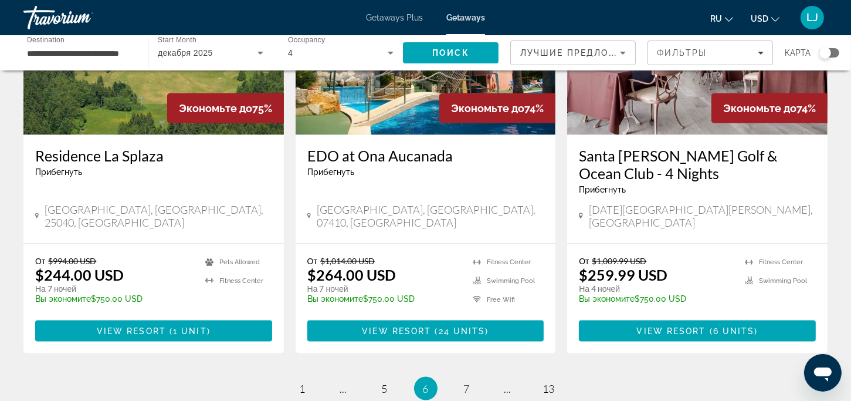
scroll to position [1467, 0]
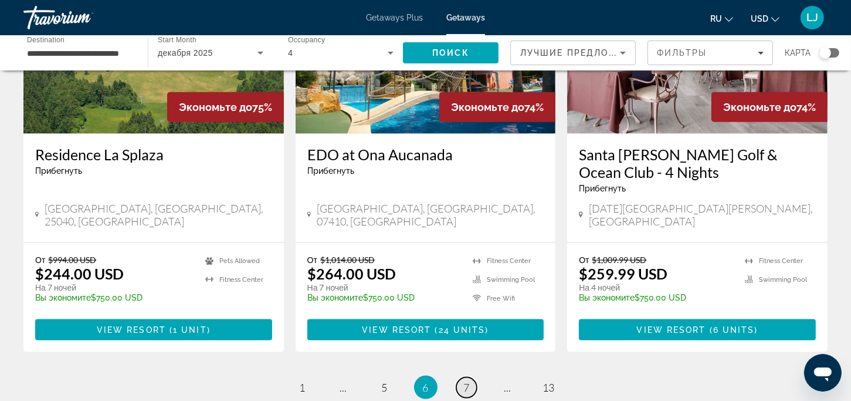
click at [468, 381] on span "7" at bounding box center [467, 387] width 6 height 13
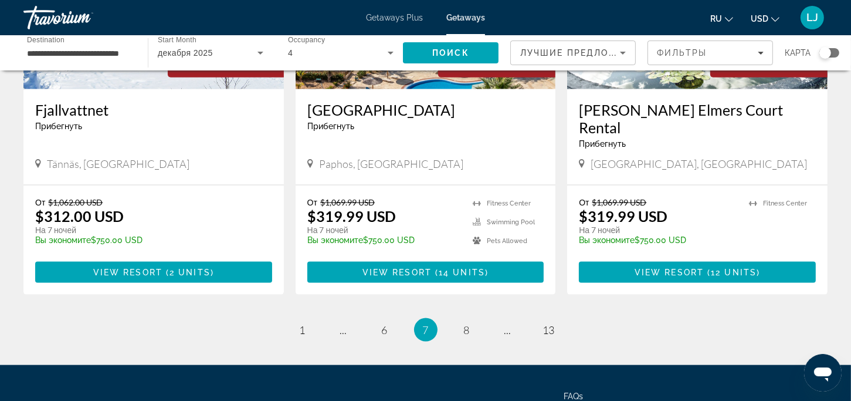
scroll to position [1467, 0]
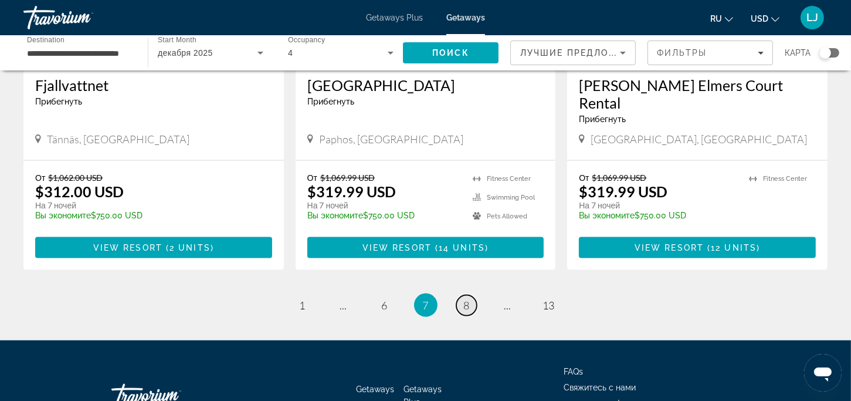
click at [460, 295] on link "page 8" at bounding box center [466, 305] width 21 height 21
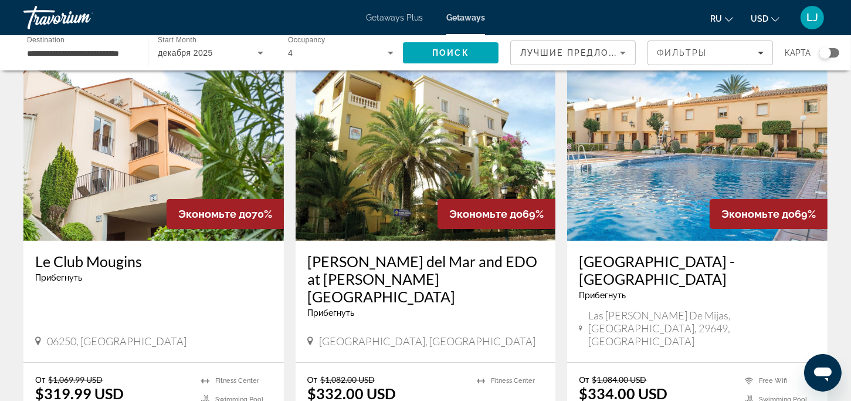
scroll to position [117, 0]
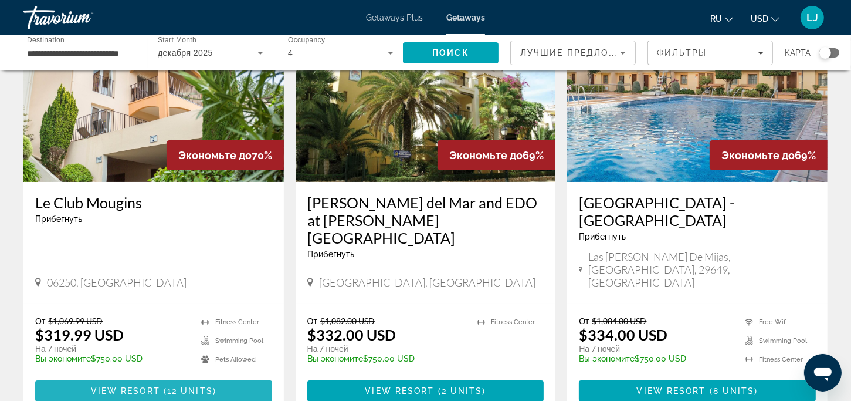
click at [96, 386] on span "View Resort" at bounding box center [125, 390] width 69 height 9
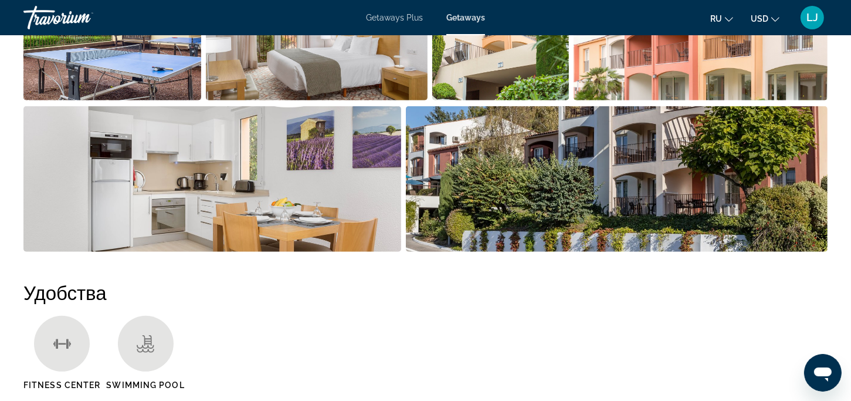
scroll to position [273, 0]
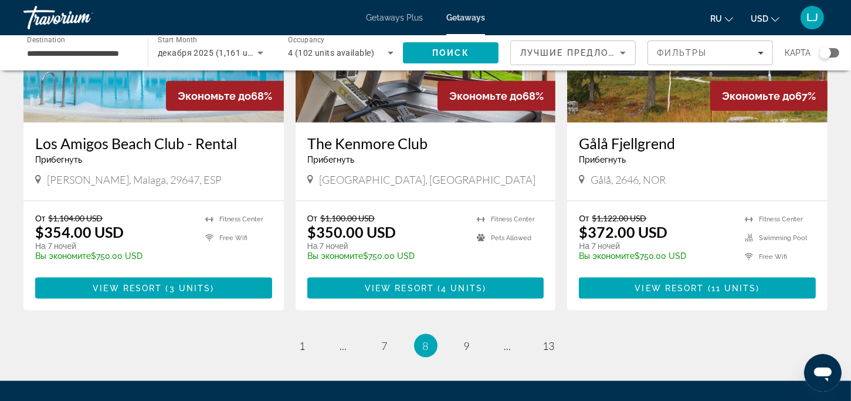
scroll to position [1514, 0]
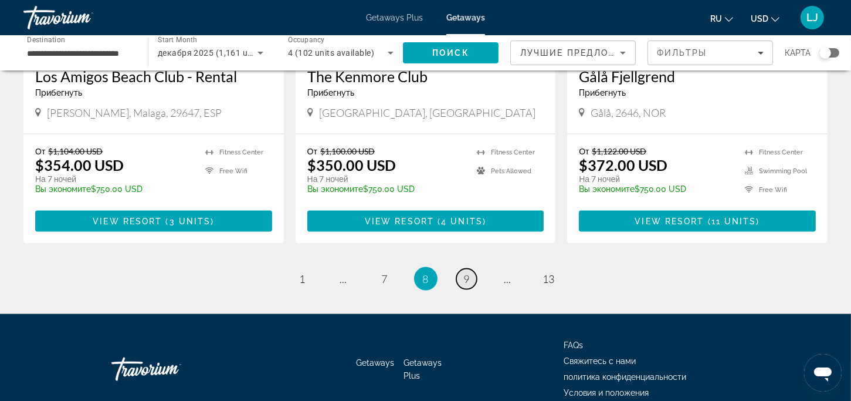
click at [465, 272] on span "9" at bounding box center [467, 278] width 6 height 13
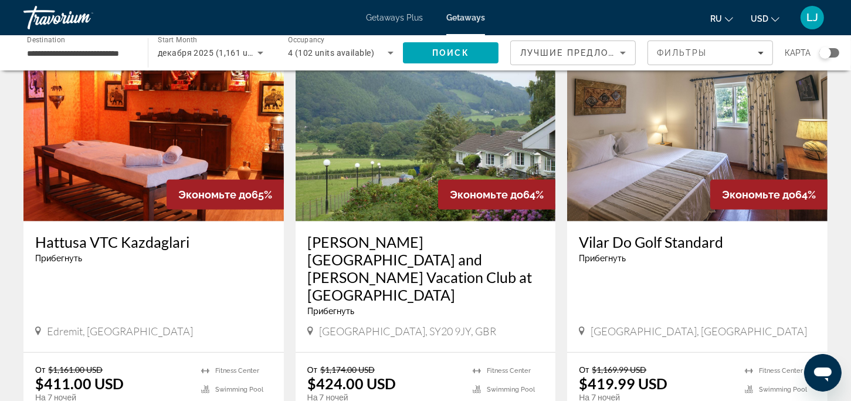
scroll to position [997, 0]
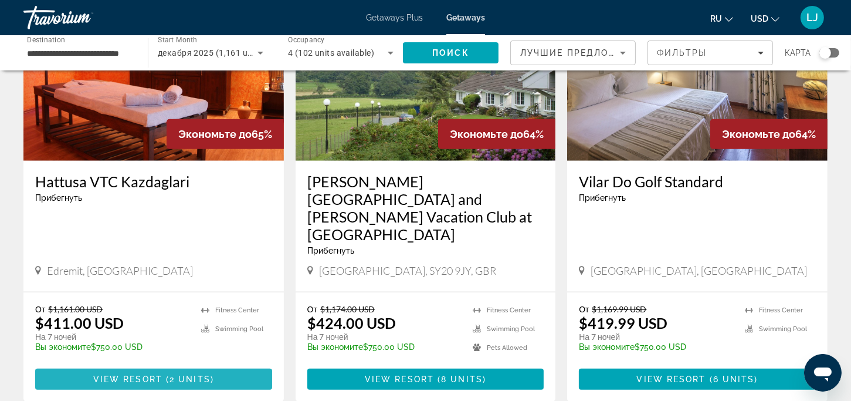
click at [160, 365] on span "Main content" at bounding box center [153, 379] width 237 height 28
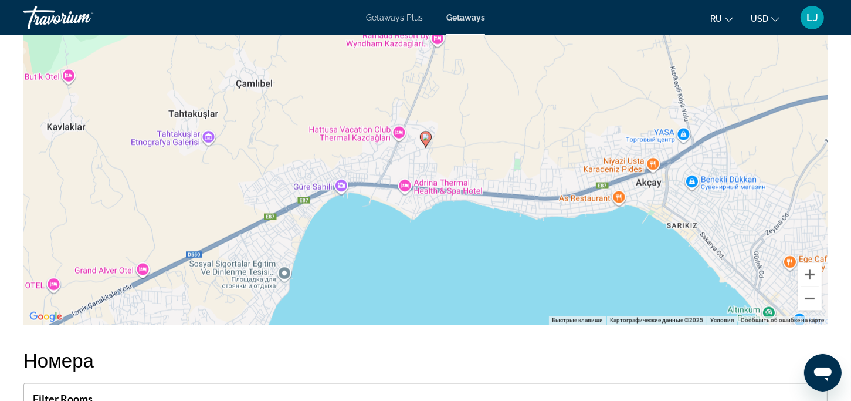
scroll to position [1392, 0]
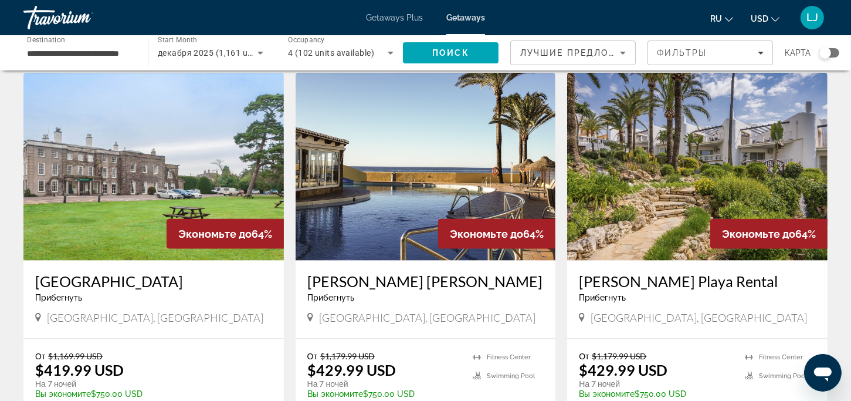
scroll to position [1549, 0]
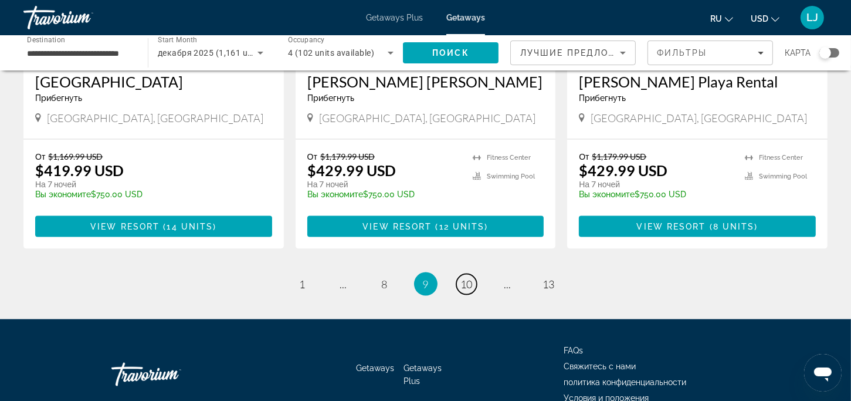
click at [469, 277] on span "10" at bounding box center [467, 283] width 12 height 13
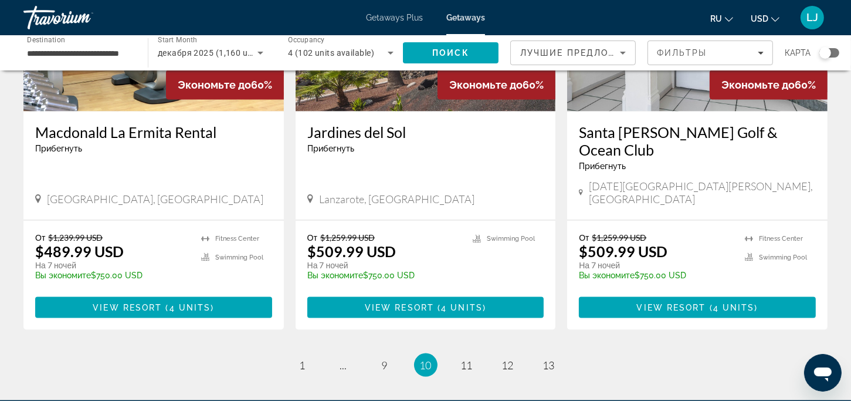
scroll to position [1584, 0]
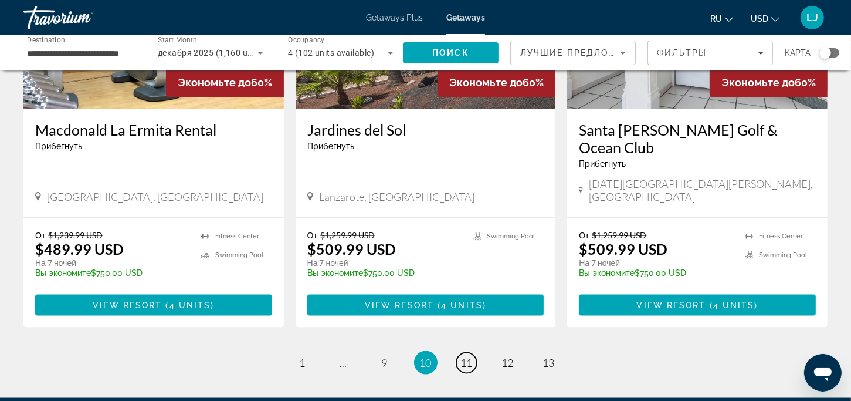
click at [469, 356] on span "11" at bounding box center [467, 362] width 12 height 13
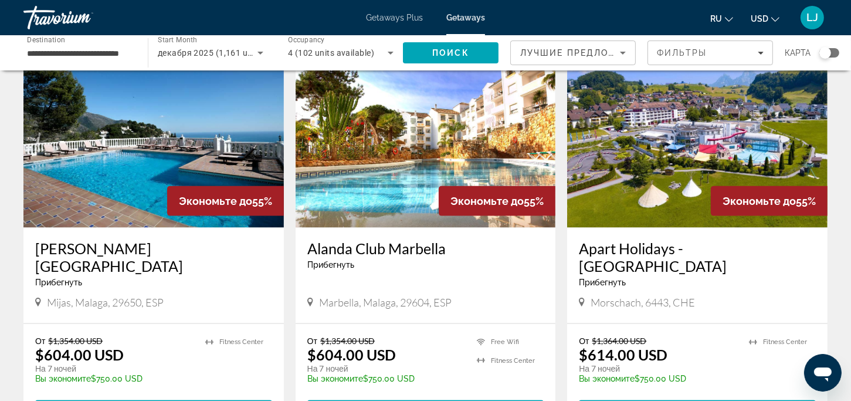
scroll to position [1467, 0]
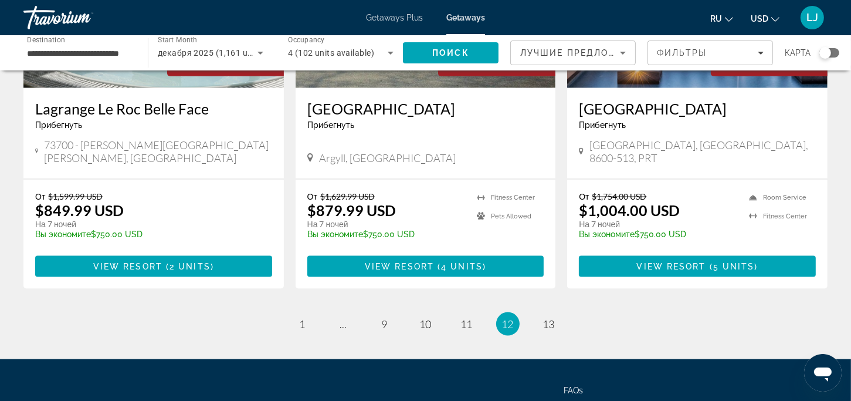
scroll to position [1467, 0]
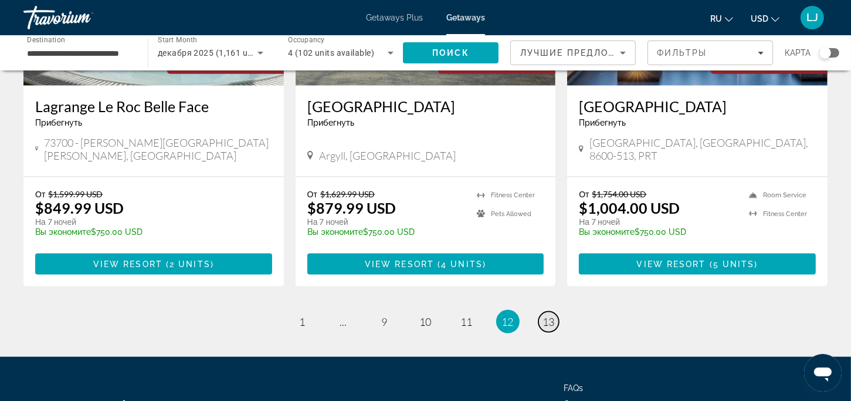
click at [545, 315] on span "13" at bounding box center [549, 321] width 12 height 13
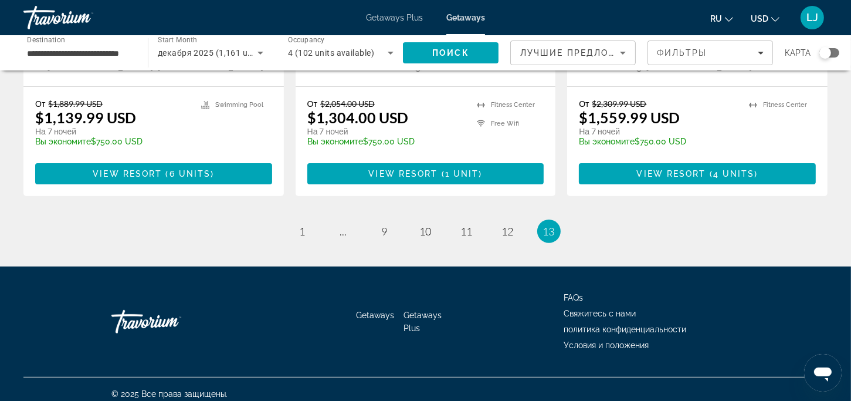
scroll to position [293, 0]
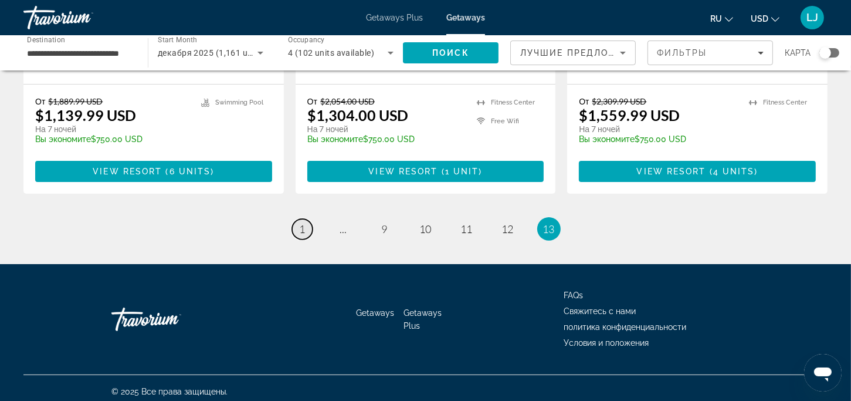
click at [300, 229] on span "1" at bounding box center [303, 228] width 6 height 13
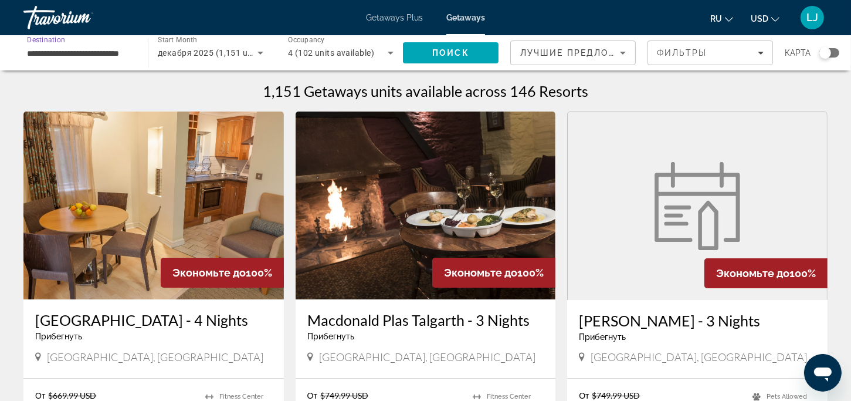
click at [85, 52] on input "**********" at bounding box center [80, 53] width 106 height 14
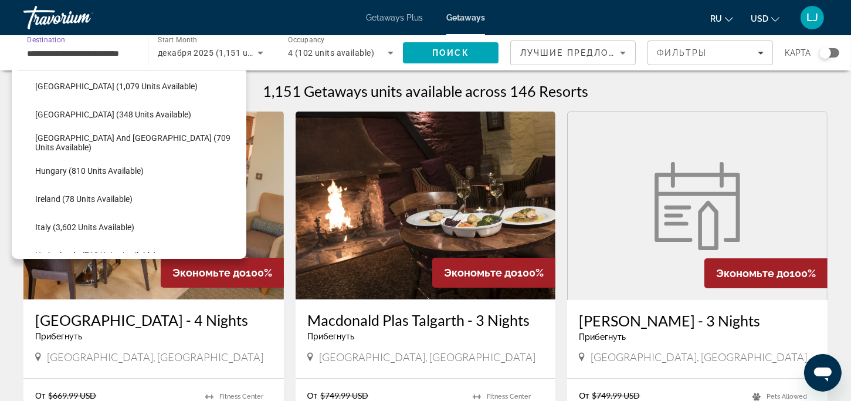
scroll to position [363, 0]
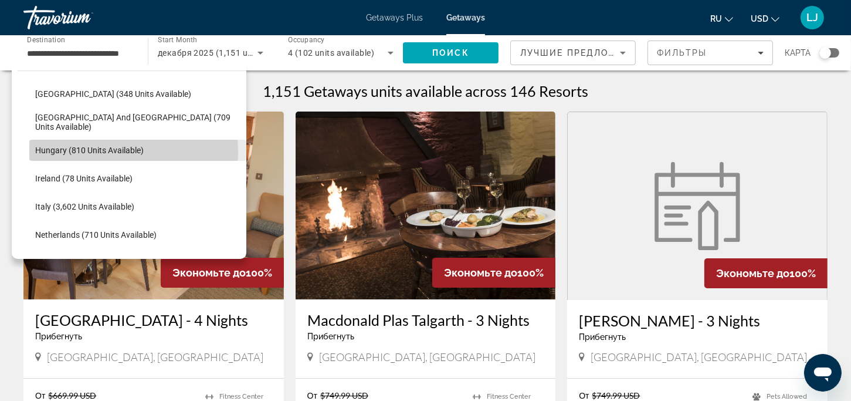
click at [100, 151] on span "Hungary (810 units available)" at bounding box center [89, 149] width 109 height 9
type input "**********"
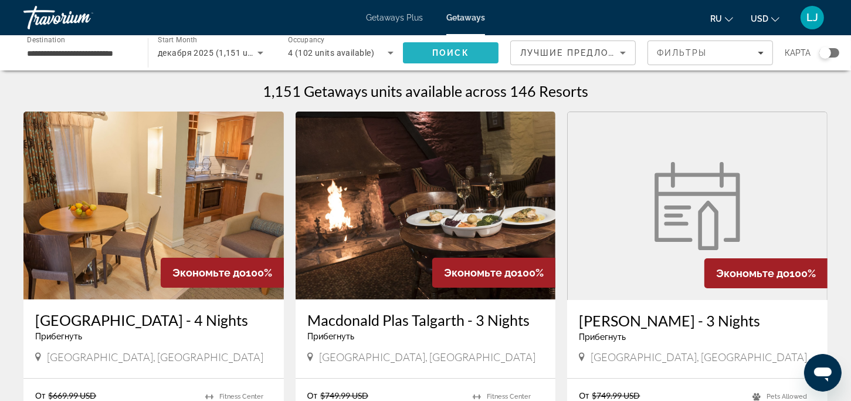
click at [412, 53] on span "Search" at bounding box center [451, 53] width 96 height 28
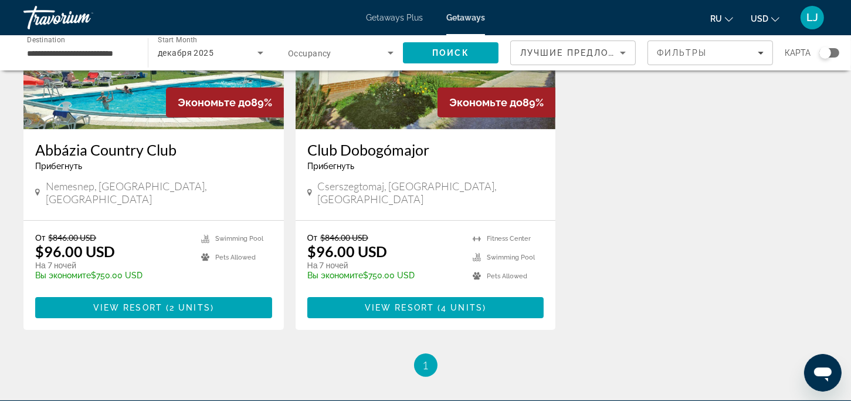
scroll to position [176, 0]
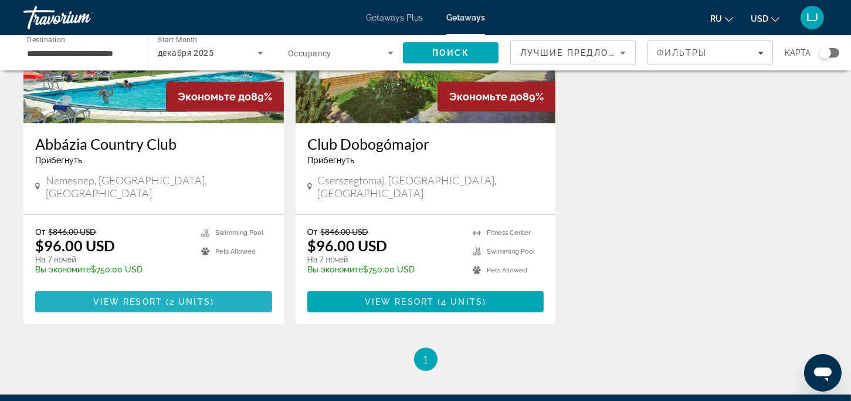
click at [211, 287] on span "Main content" at bounding box center [153, 301] width 237 height 28
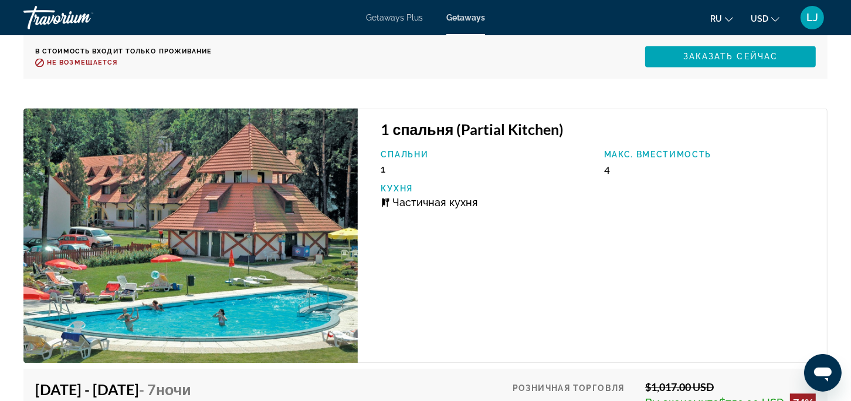
scroll to position [2072, 0]
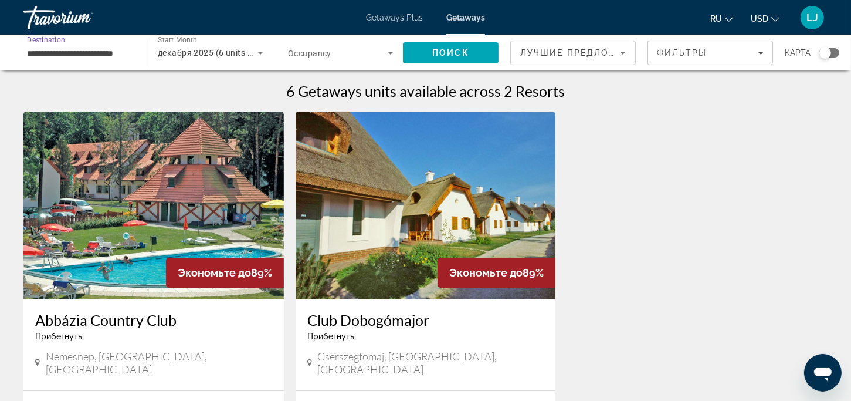
click at [113, 49] on input "**********" at bounding box center [80, 53] width 106 height 14
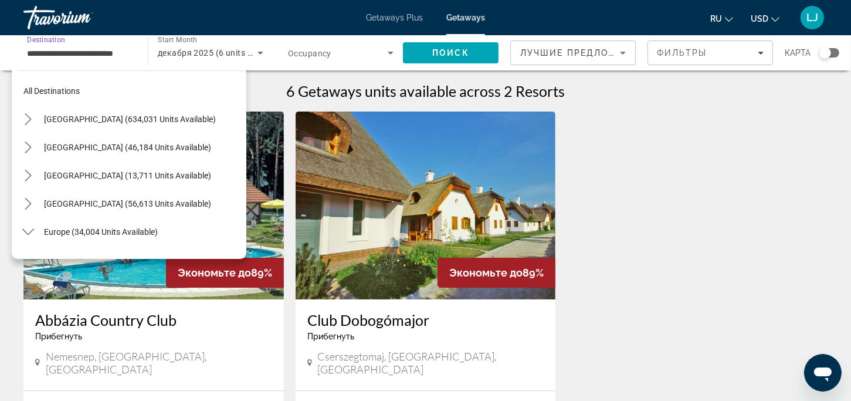
scroll to position [351, 0]
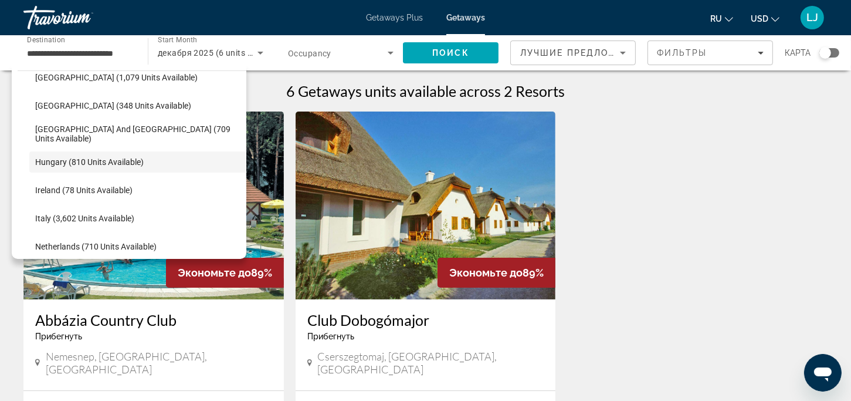
click at [387, 243] on img "Main content" at bounding box center [426, 205] width 260 height 188
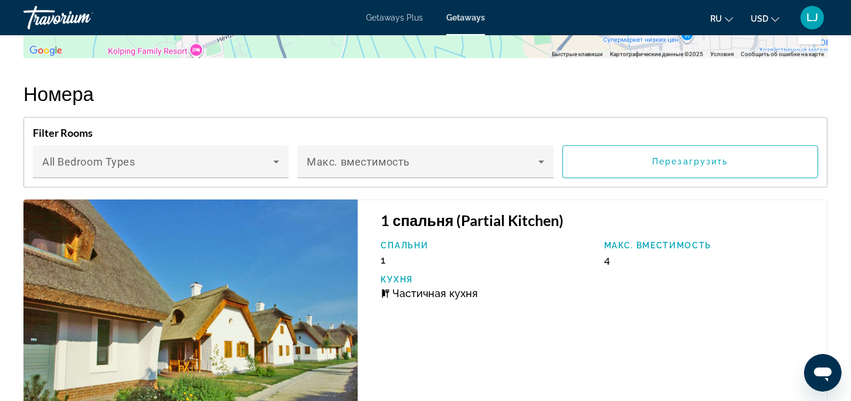
scroll to position [2083, 0]
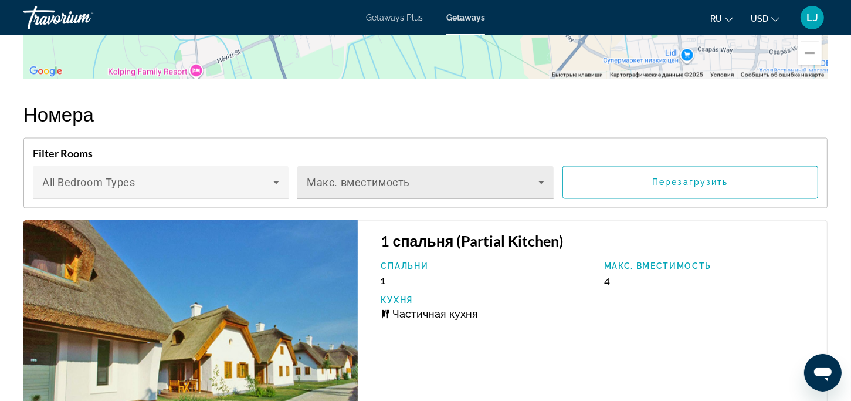
click at [539, 175] on icon "Main content" at bounding box center [541, 182] width 14 height 14
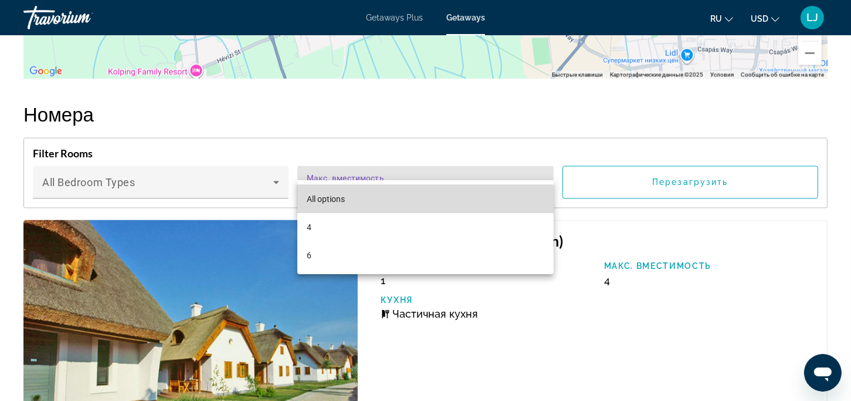
click at [332, 201] on span "All options" at bounding box center [326, 198] width 38 height 9
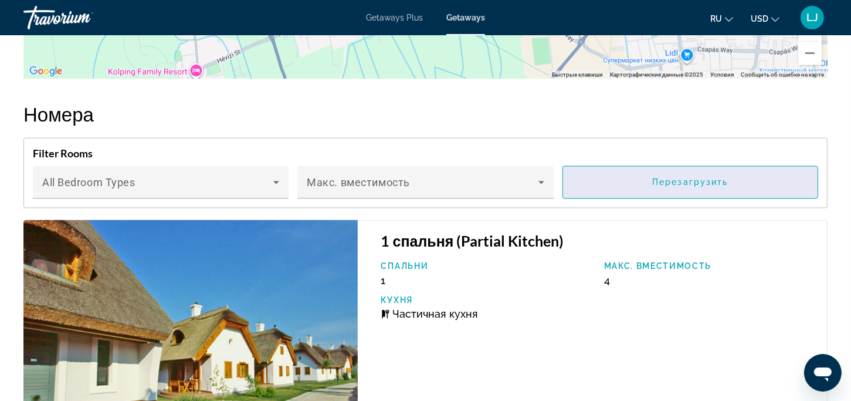
click at [680, 178] on span "Перезагрузить" at bounding box center [690, 182] width 76 height 9
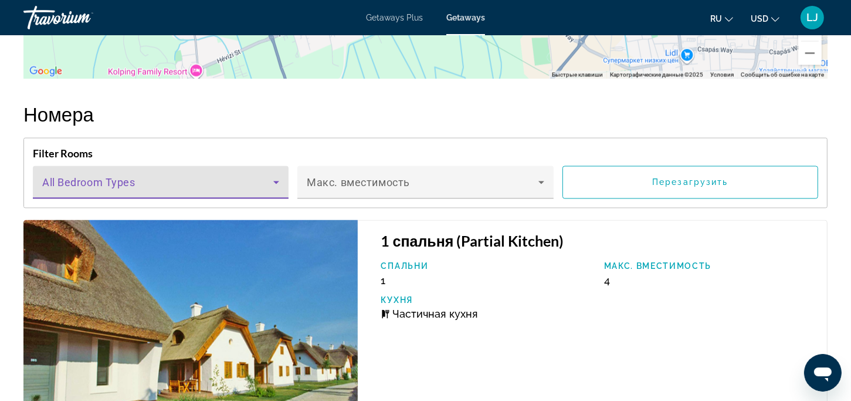
click at [271, 175] on icon "Main content" at bounding box center [276, 182] width 14 height 14
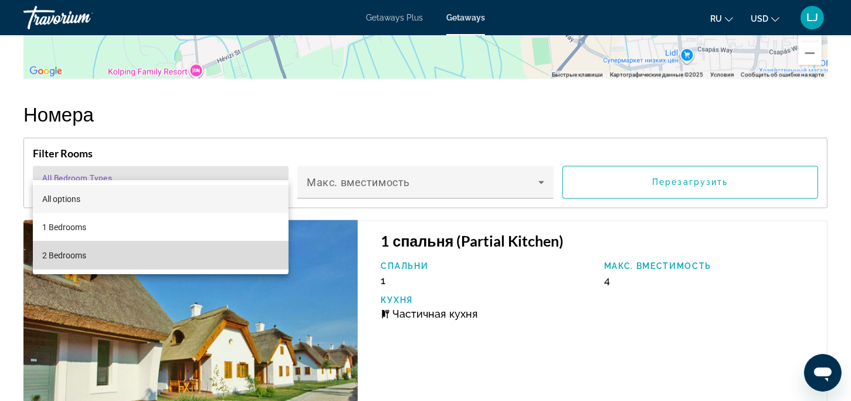
click at [90, 253] on mat-option "2 Bedrooms" at bounding box center [161, 255] width 256 height 28
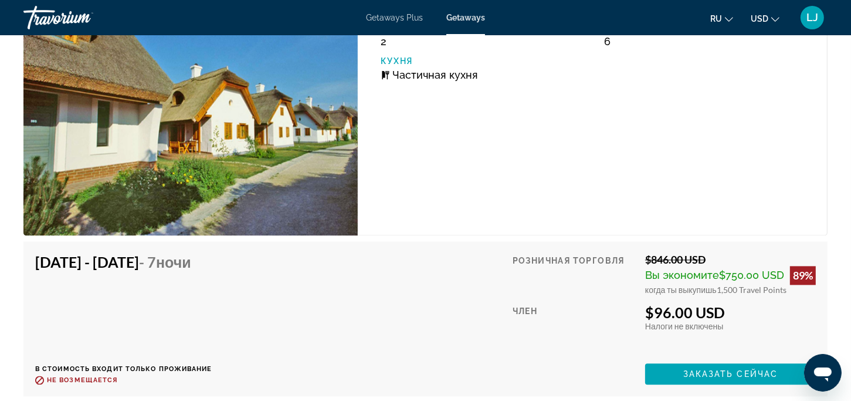
scroll to position [2061, 0]
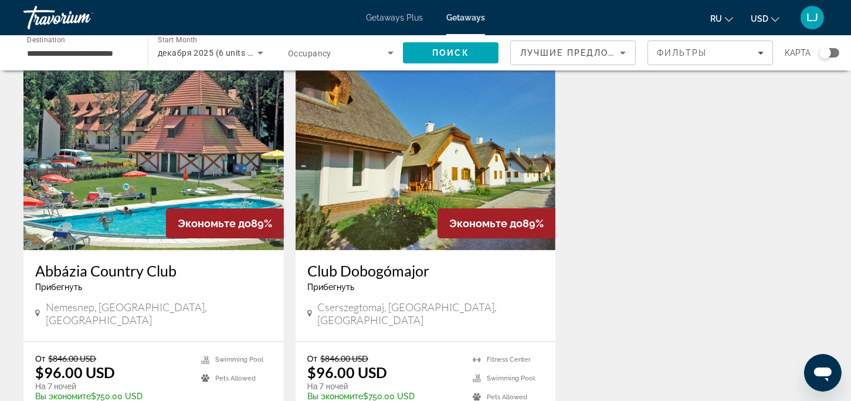
scroll to position [117, 0]
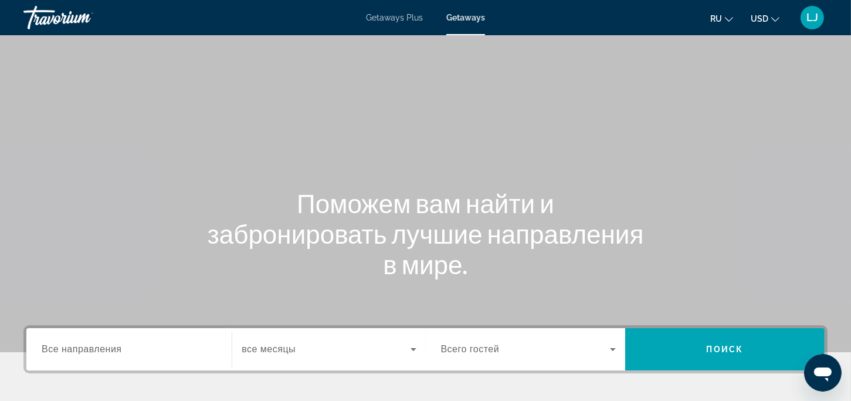
click at [119, 337] on div "Search widget" at bounding box center [129, 349] width 175 height 33
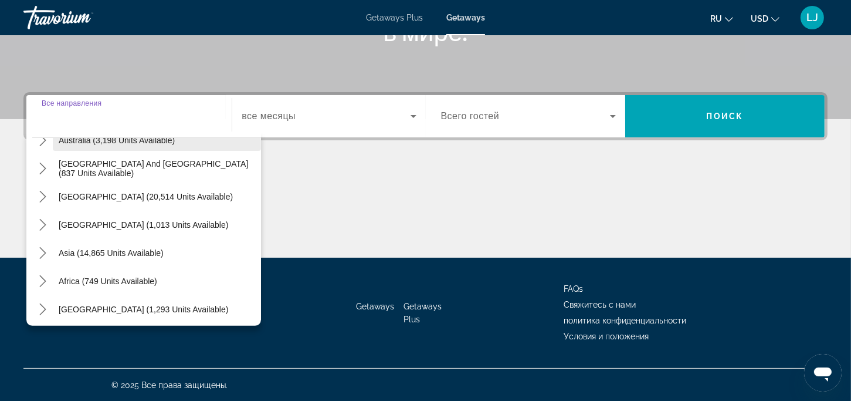
scroll to position [190, 0]
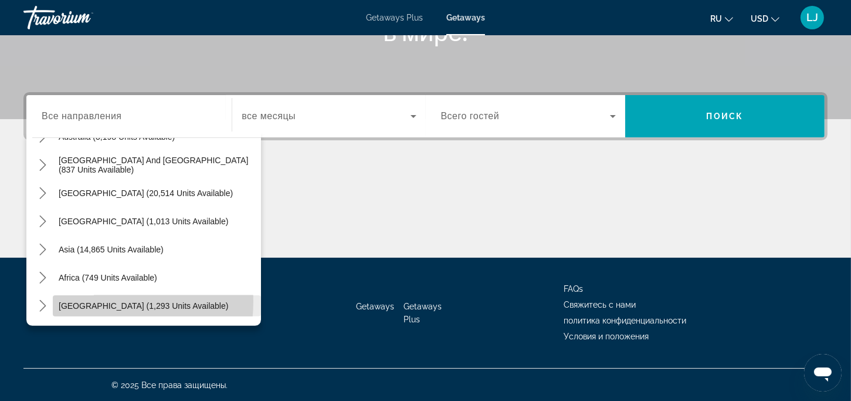
click at [99, 301] on span "[GEOGRAPHIC_DATA] (1,293 units available)" at bounding box center [144, 305] width 170 height 9
type input "**********"
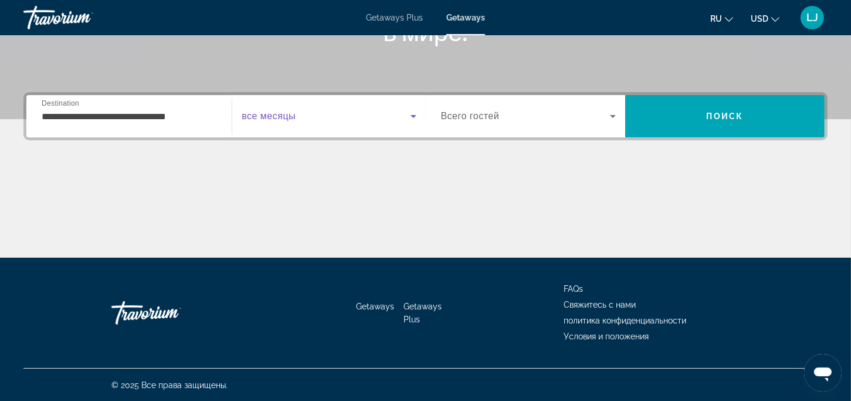
click at [409, 114] on icon "Search widget" at bounding box center [414, 116] width 14 height 14
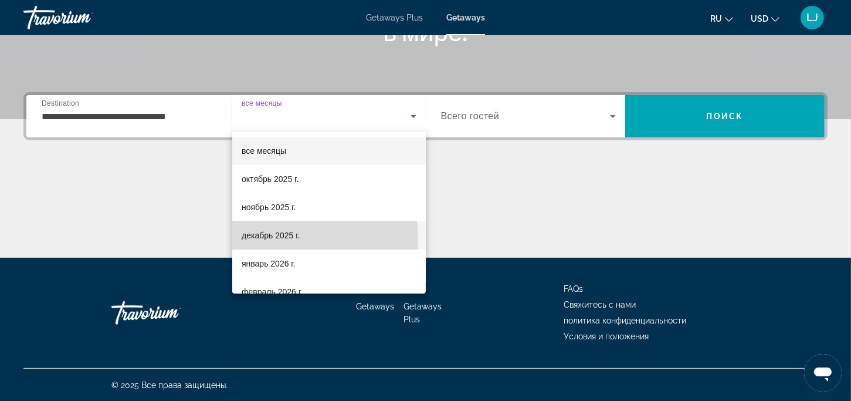
click at [248, 241] on span "декабрь 2025 г." at bounding box center [271, 235] width 58 height 14
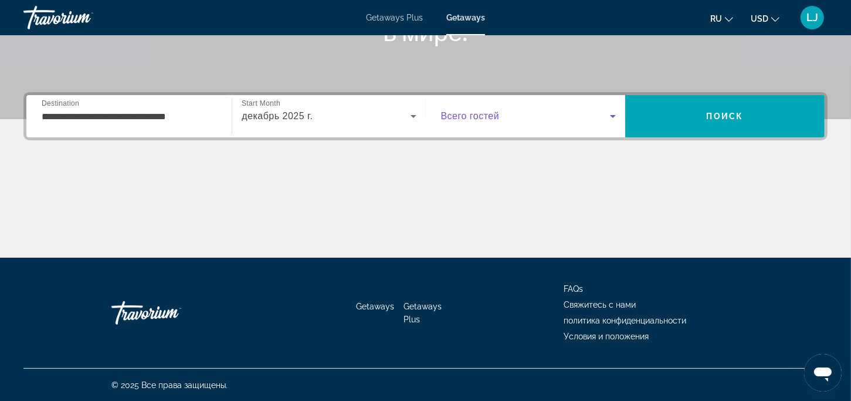
click at [611, 112] on icon "Search widget" at bounding box center [613, 116] width 14 height 14
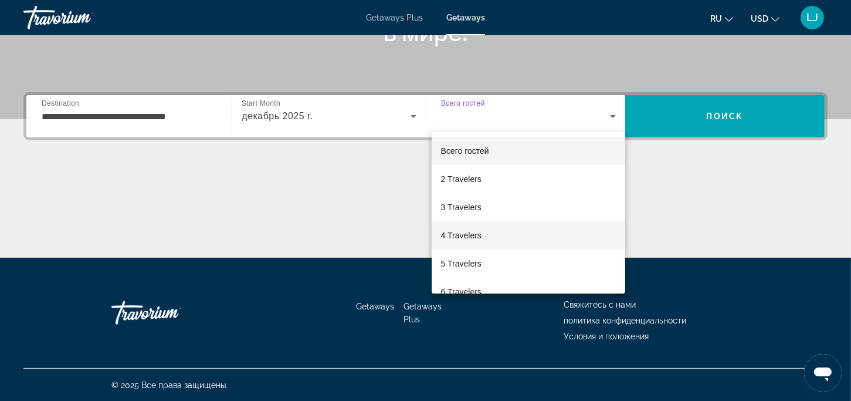
click at [459, 234] on span "4 Travelers" at bounding box center [461, 235] width 40 height 14
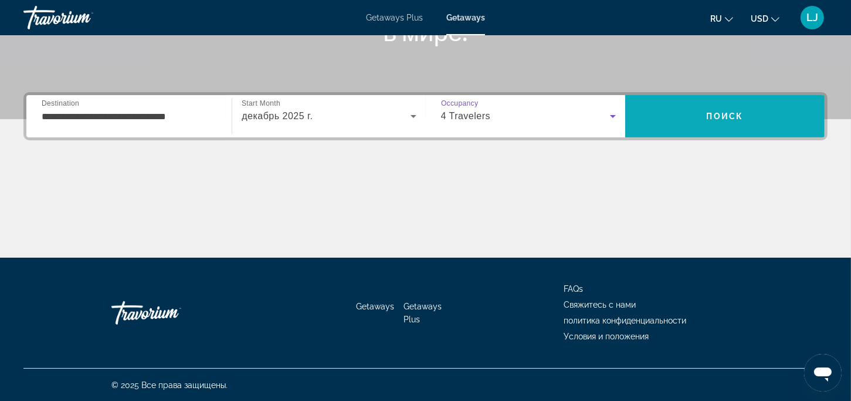
click at [700, 130] on span "Search" at bounding box center [724, 116] width 199 height 42
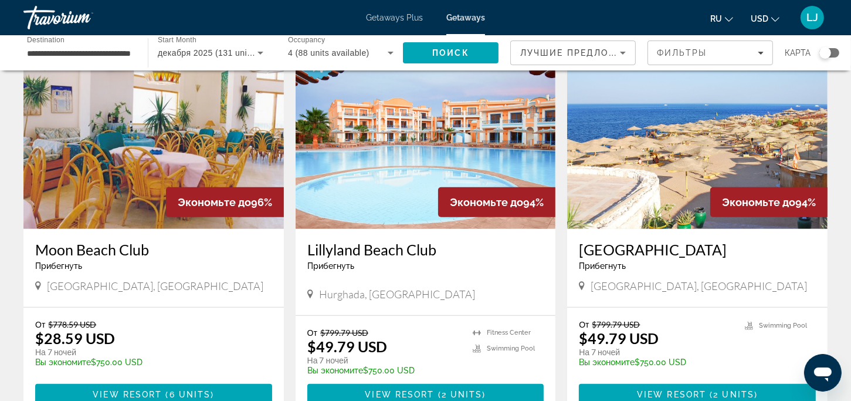
scroll to position [528, 0]
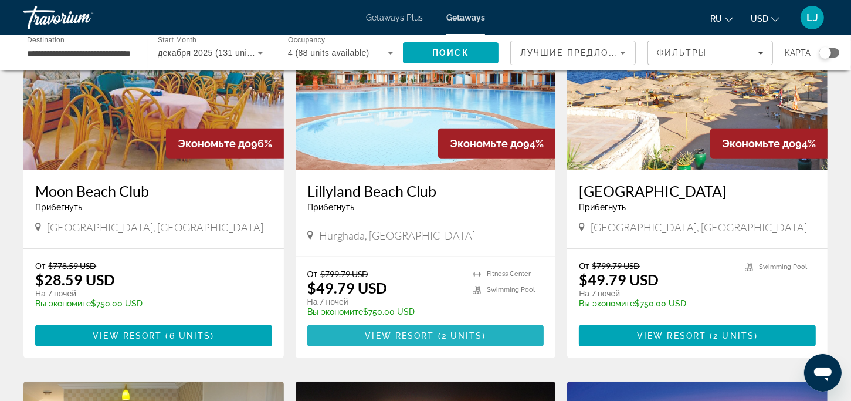
click at [390, 335] on span "View Resort" at bounding box center [399, 335] width 69 height 9
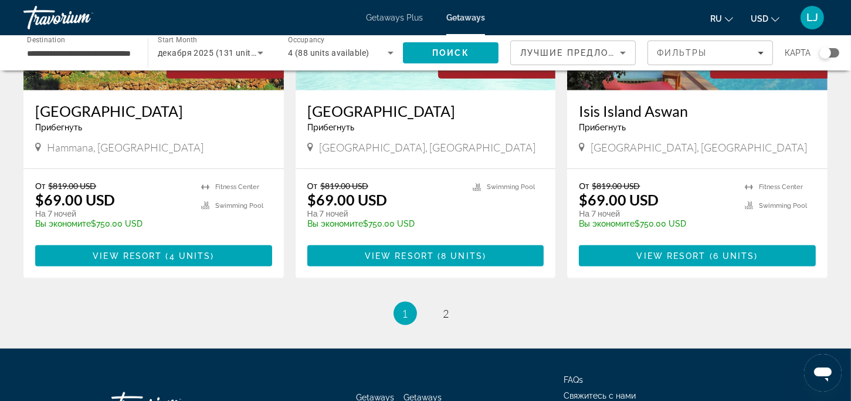
scroll to position [1408, 0]
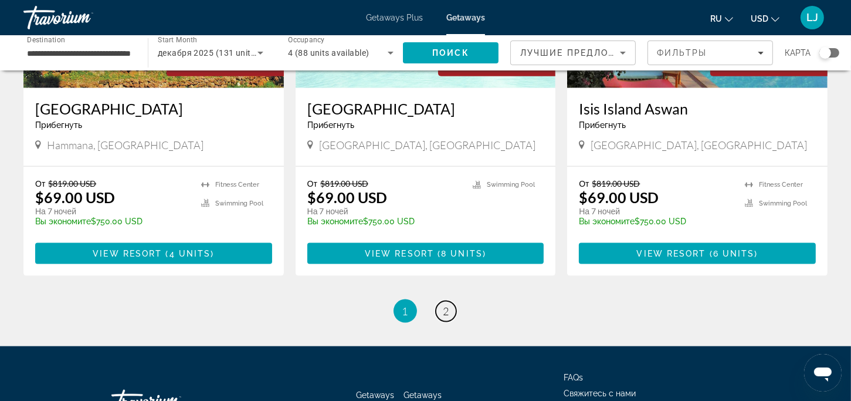
click at [439, 310] on link "page 2" at bounding box center [446, 311] width 21 height 21
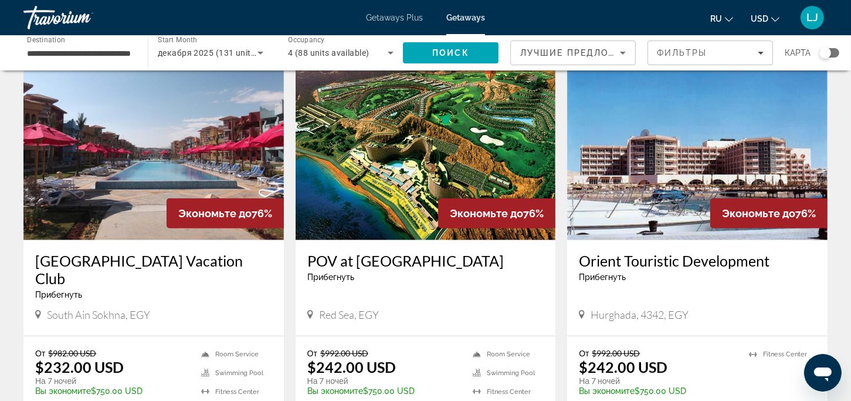
scroll to position [939, 0]
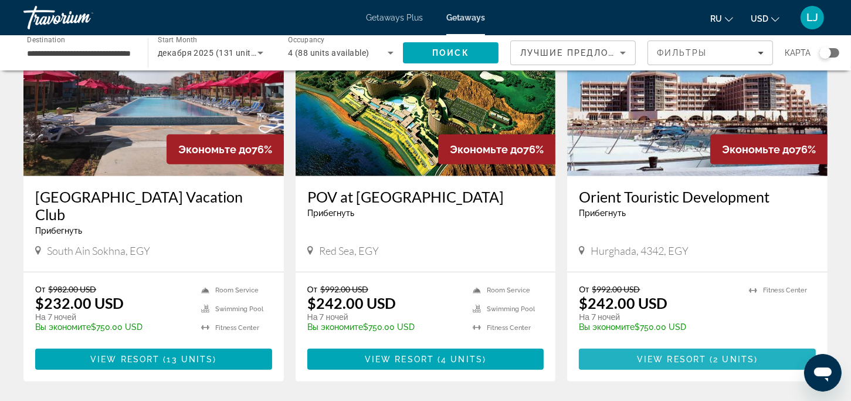
click at [682, 354] on span "View Resort" at bounding box center [671, 358] width 69 height 9
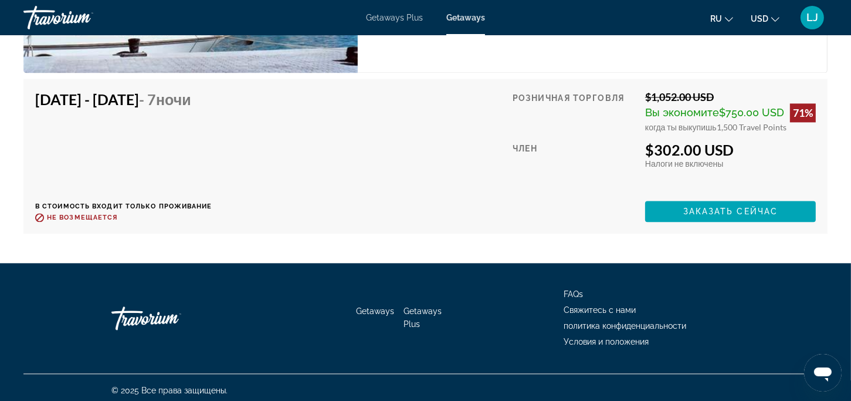
scroll to position [2457, 0]
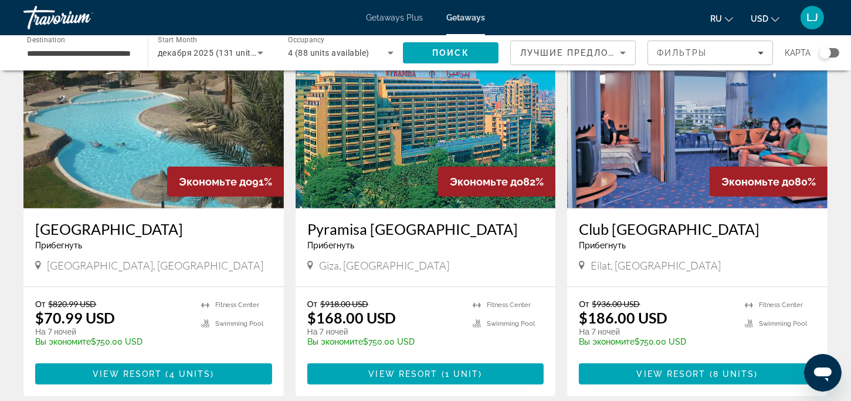
scroll to position [528, 0]
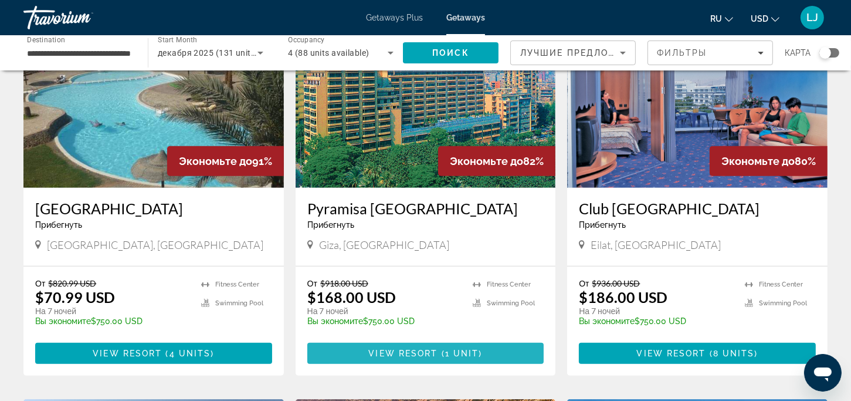
click at [362, 339] on span "Main content" at bounding box center [425, 353] width 237 height 28
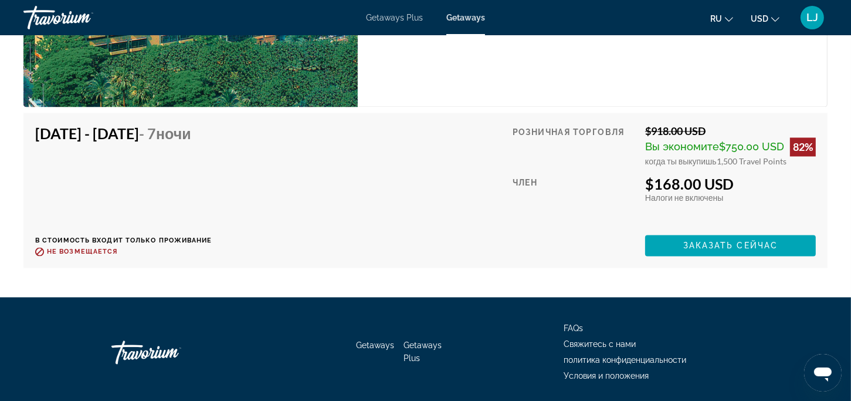
scroll to position [2155, 0]
